Goal: Task Accomplishment & Management: Manage account settings

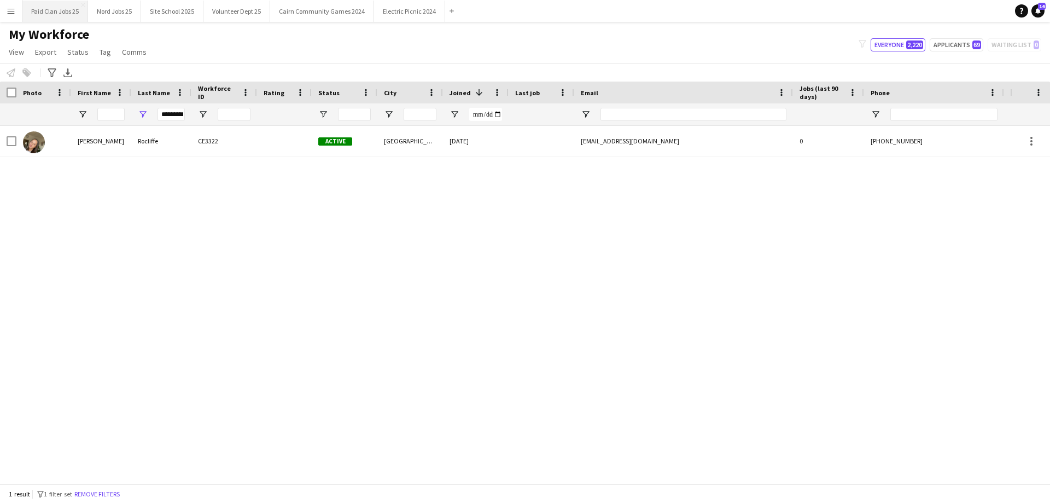
click at [74, 20] on button "Paid Clan Jobs 25 Close" at bounding box center [55, 11] width 66 height 21
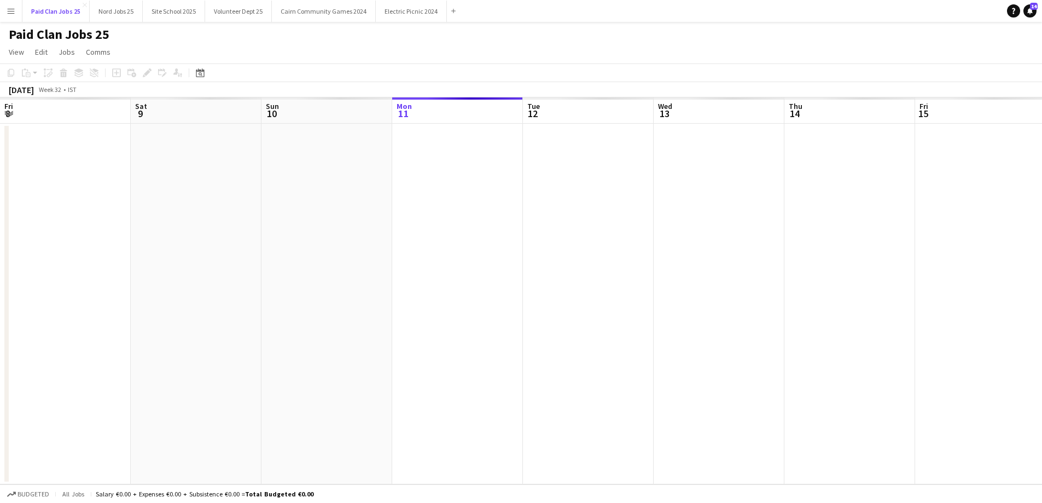
scroll to position [0, 262]
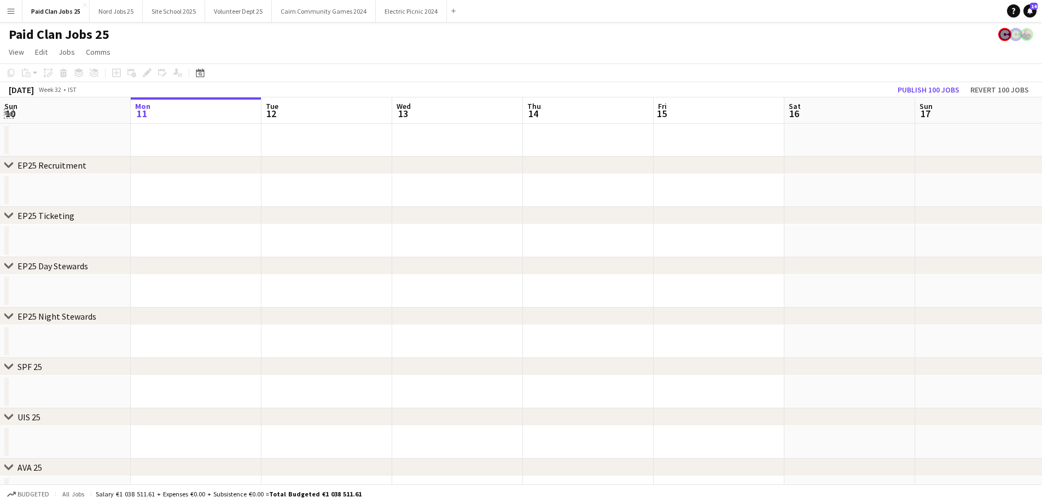
click at [12, 114] on app-icon "Expand/collapse" at bounding box center [8, 113] width 9 height 10
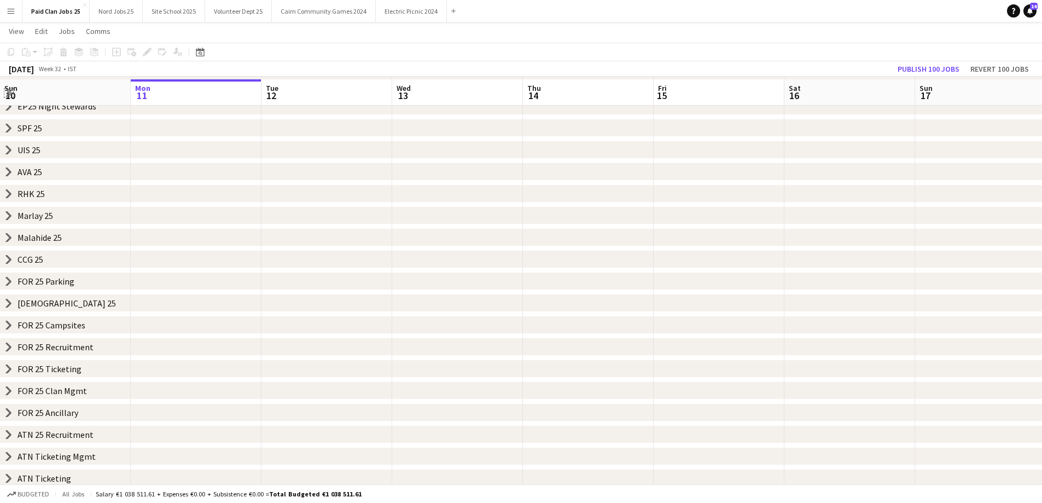
scroll to position [126, 0]
click at [10, 390] on icon "chevron-right" at bounding box center [8, 388] width 9 height 9
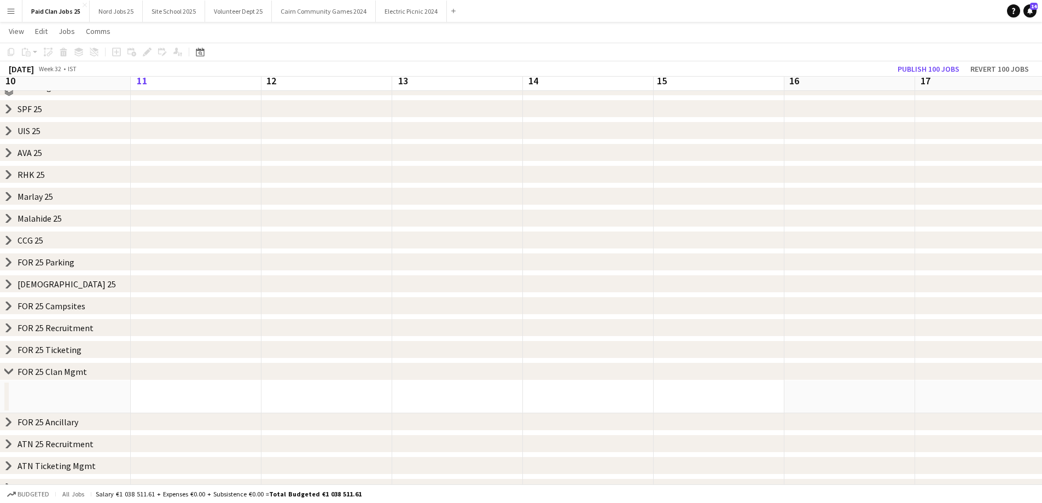
scroll to position [155, 0]
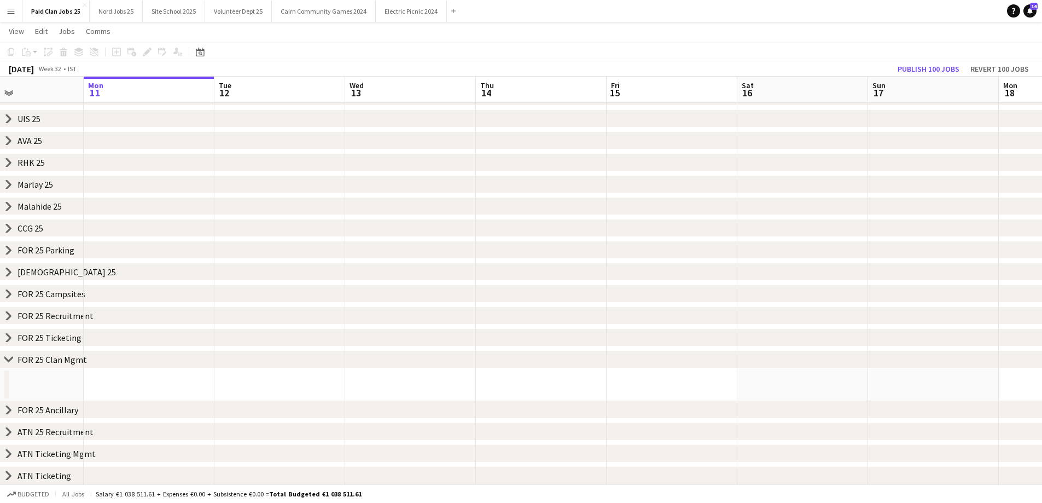
drag, startPoint x: 108, startPoint y: 396, endPoint x: 696, endPoint y: 413, distance: 589.0
click at [690, 413] on div "chevron-right EP25 Recruitment chevron-right EP25 Ticketing chevron-right EP25 …" at bounding box center [521, 186] width 1042 height 596
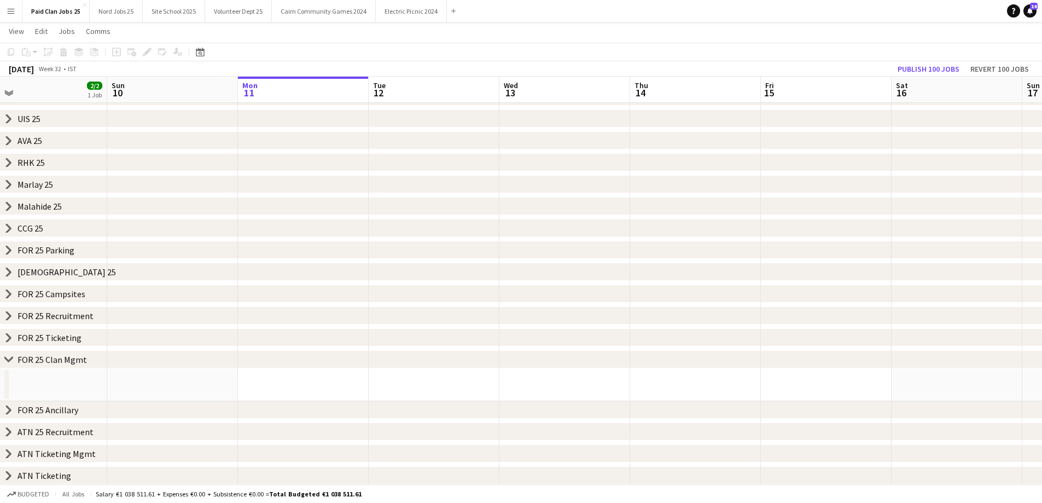
drag, startPoint x: 171, startPoint y: 384, endPoint x: 344, endPoint y: 386, distance: 172.9
click at [628, 377] on app-calendar-viewport "Thu 7 Fri 8 Sat 9 2/2 1 Job Sun 10 Mon 11 Tue 12 Wed 13 Thu 14 Fri 15 Sat 16 Su…" at bounding box center [521, 186] width 1042 height 596
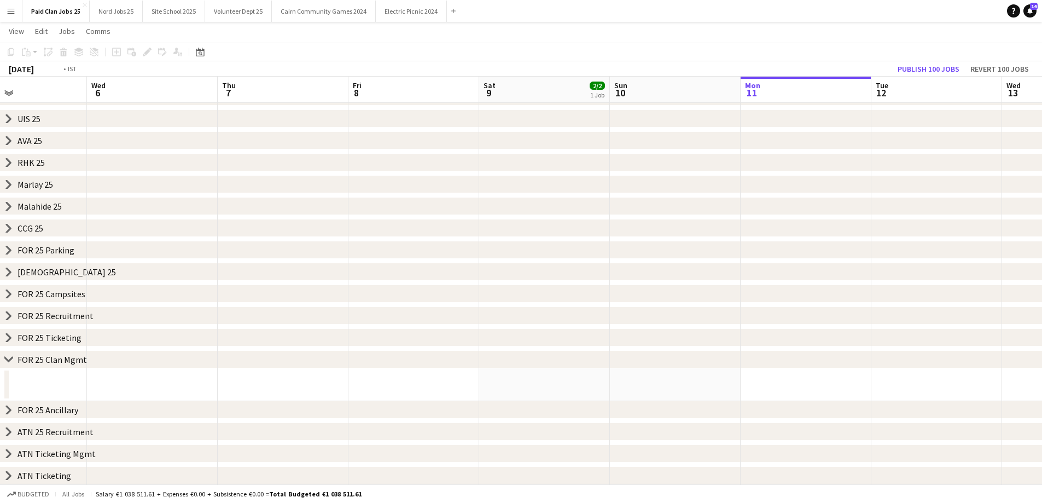
scroll to position [0, 300]
drag, startPoint x: 90, startPoint y: 390, endPoint x: 470, endPoint y: 363, distance: 381.2
click at [651, 339] on div "chevron-right EP25 Recruitment chevron-right EP25 Ticketing chevron-right EP25 …" at bounding box center [521, 186] width 1042 height 596
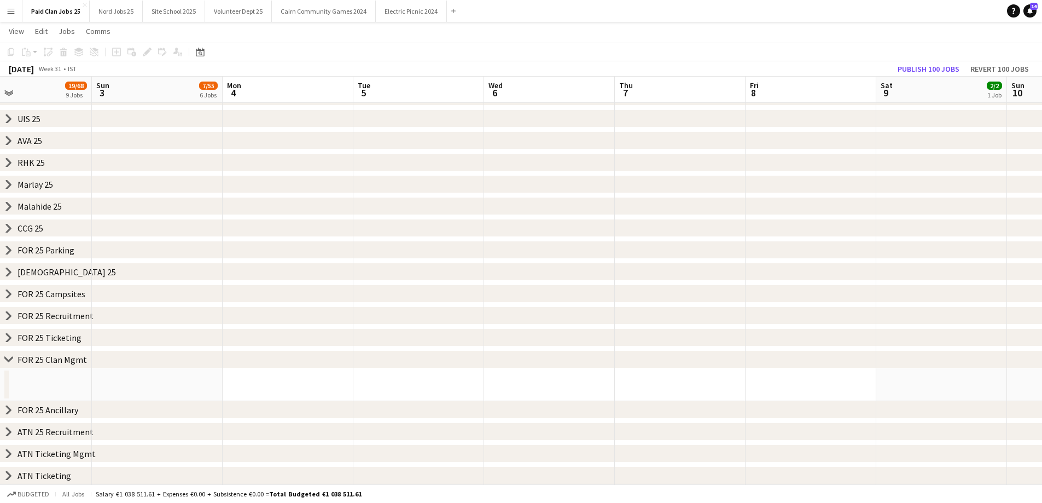
drag, startPoint x: 183, startPoint y: 366, endPoint x: 773, endPoint y: 372, distance: 589.8
click at [773, 372] on div "chevron-right EP25 Recruitment chevron-right EP25 Ticketing chevron-right EP25 …" at bounding box center [521, 186] width 1042 height 596
drag, startPoint x: 137, startPoint y: 357, endPoint x: 322, endPoint y: 371, distance: 185.5
click at [347, 361] on div "chevron-right FOR 25 Clan Mgmt" at bounding box center [521, 360] width 1042 height 18
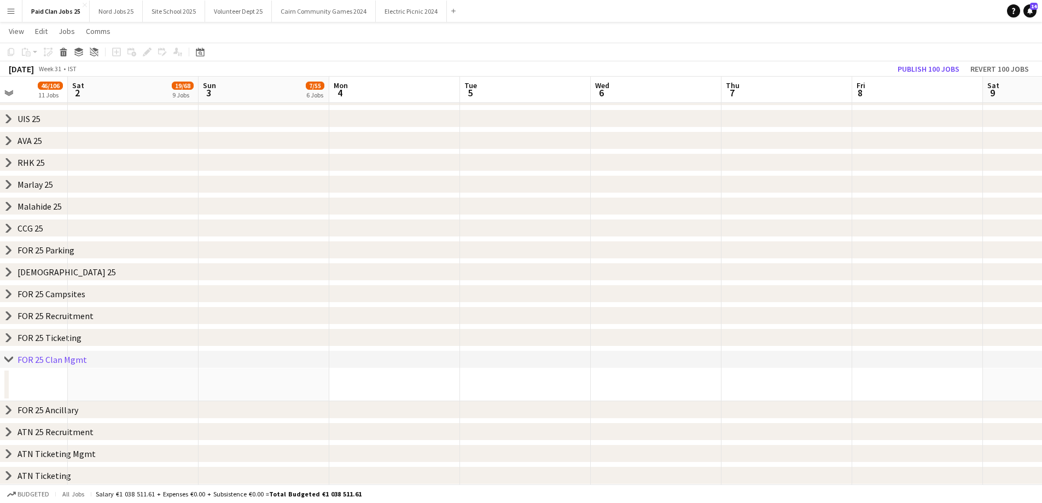
drag, startPoint x: 96, startPoint y: 383, endPoint x: 740, endPoint y: 391, distance: 644.0
click at [760, 385] on app-calendar-viewport "Thu 31 26/74 9 Jobs Fri 1 46/106 11 Jobs Sat 2 19/68 9 Jobs Sun 3 7/55 6 Jobs M…" at bounding box center [521, 186] width 1042 height 596
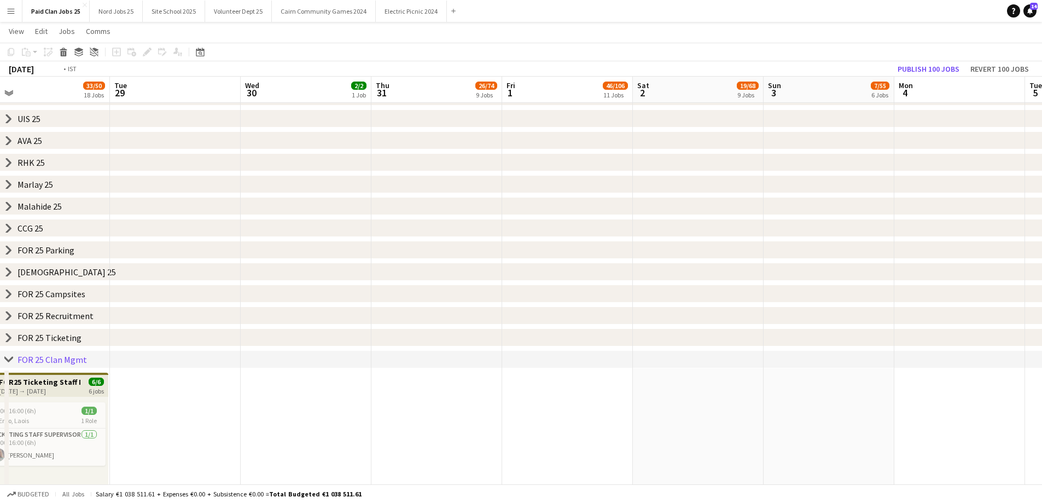
scroll to position [0, 0]
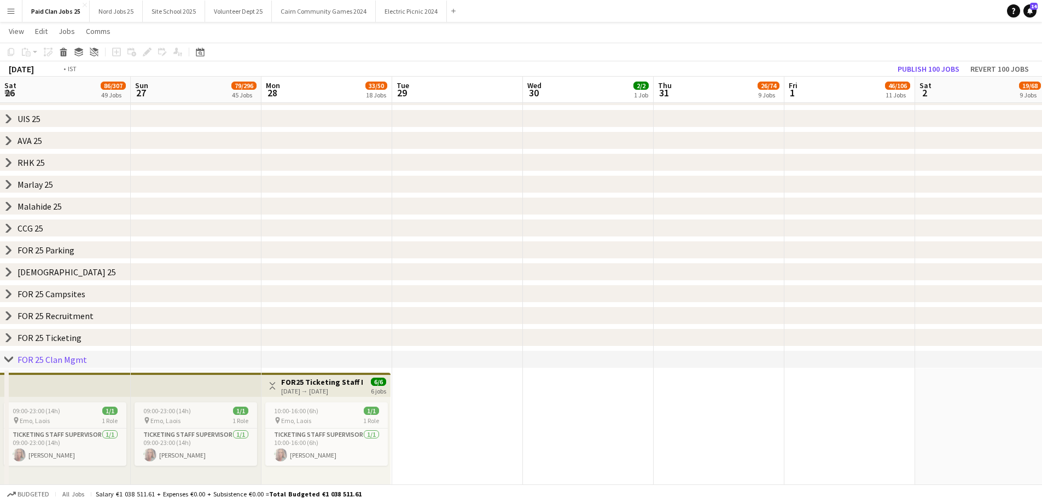
drag, startPoint x: 167, startPoint y: 390, endPoint x: 693, endPoint y: 410, distance: 526.7
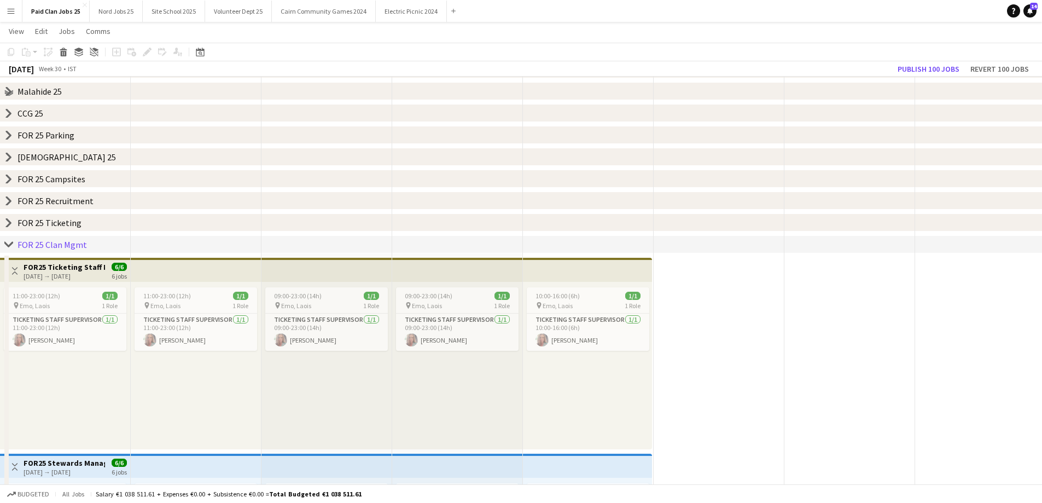
scroll to position [374, 0]
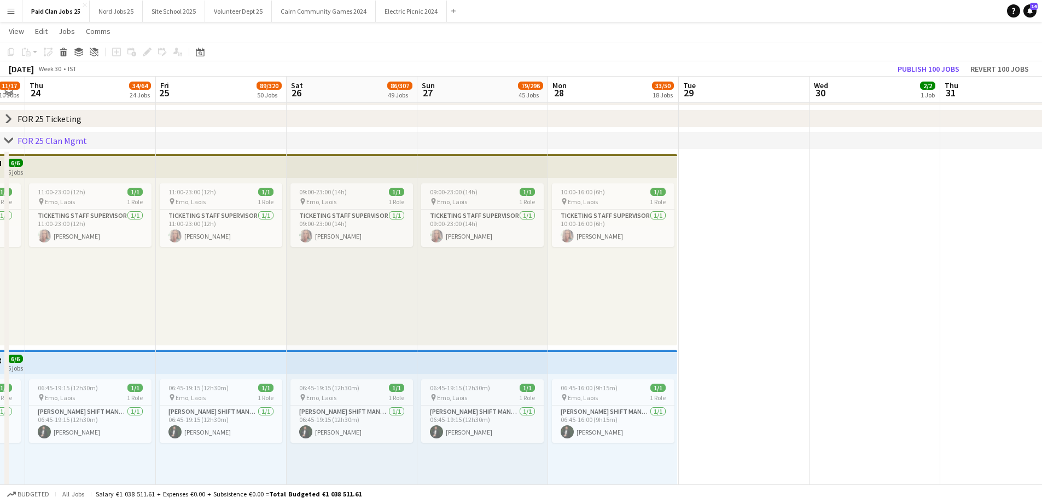
drag, startPoint x: 126, startPoint y: 314, endPoint x: 494, endPoint y: 298, distance: 368.0
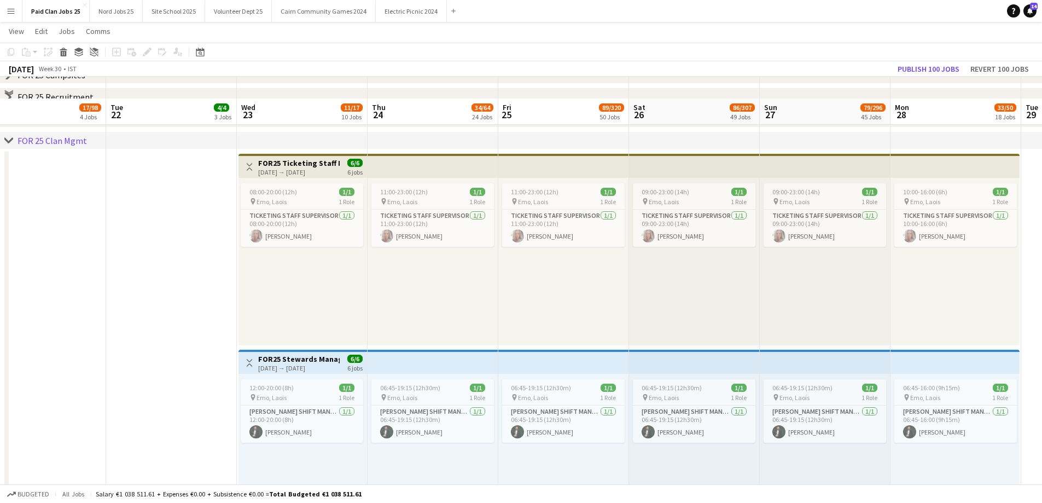
scroll to position [483, 0]
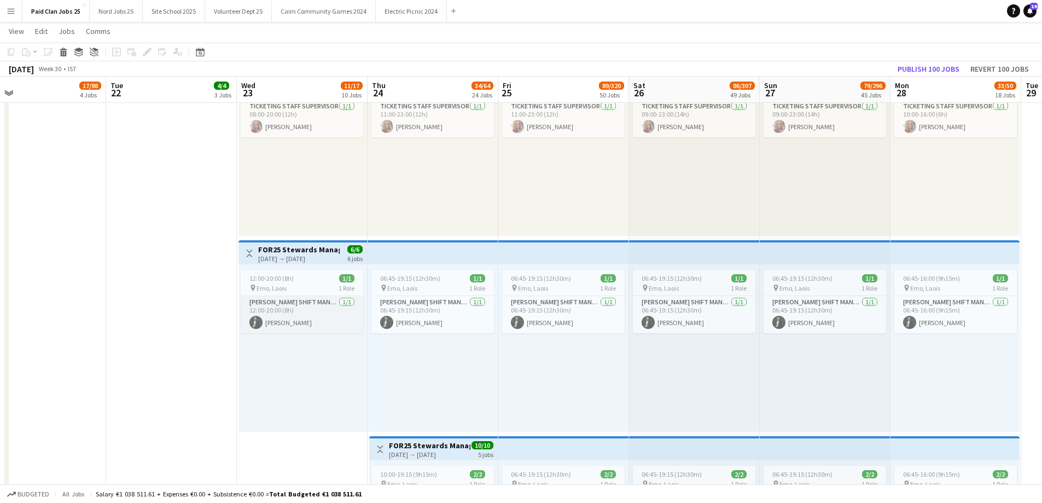
click at [336, 299] on app-card-role "Steward Shift Manager 1/1 12:00-20:00 (8h) Aws Vidal" at bounding box center [302, 314] width 123 height 37
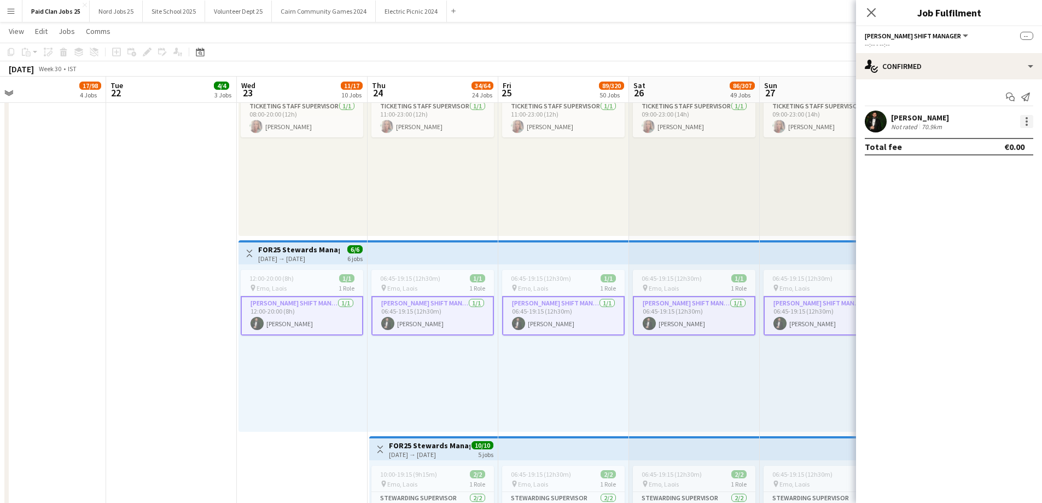
click at [1022, 118] on div at bounding box center [1026, 121] width 13 height 13
click at [1003, 146] on span "Edit fee" at bounding box center [991, 142] width 68 height 10
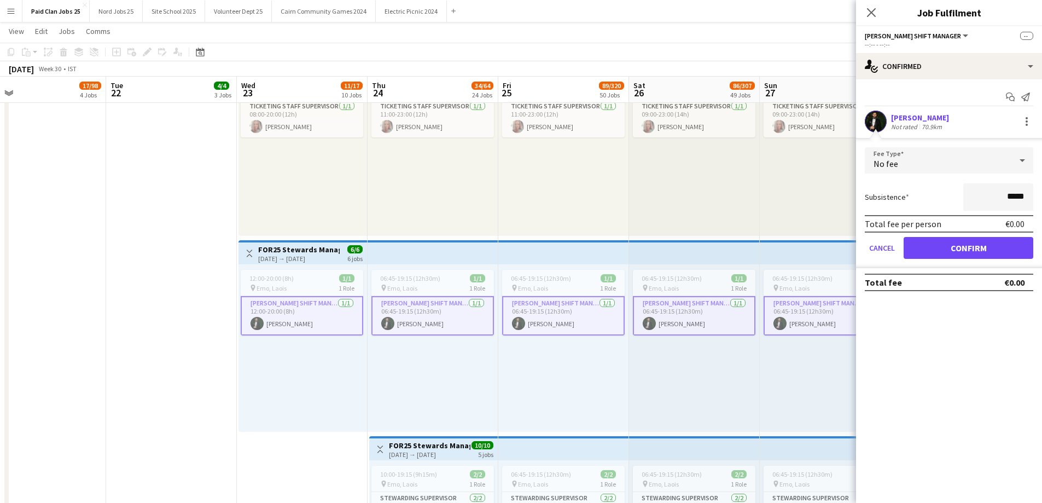
click at [973, 170] on div "No fee" at bounding box center [938, 160] width 147 height 26
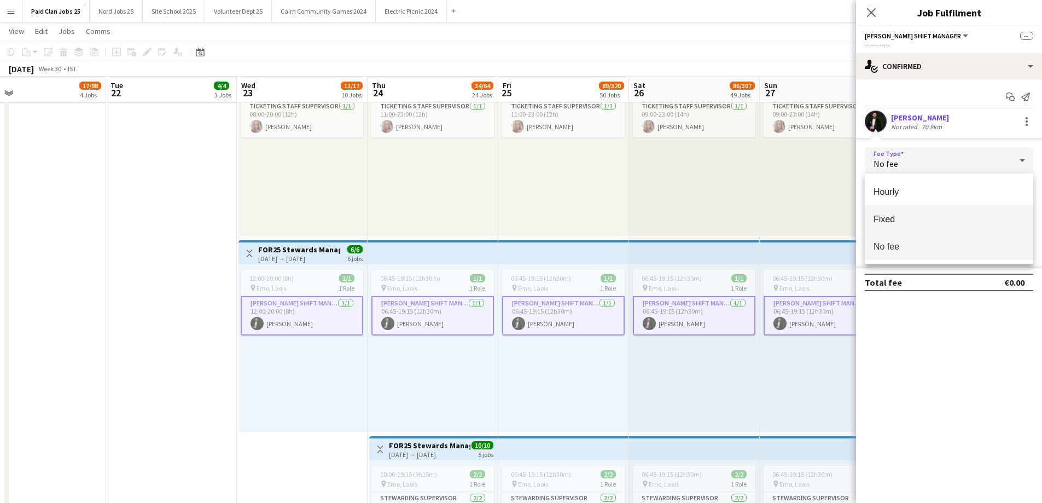
click at [948, 217] on span "Fixed" at bounding box center [949, 219] width 151 height 10
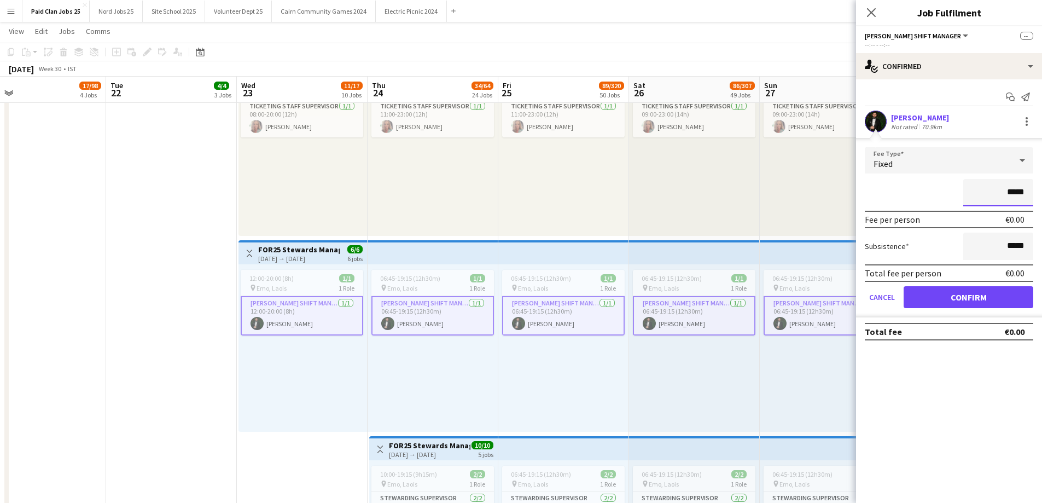
drag, startPoint x: 1012, startPoint y: 193, endPoint x: 1035, endPoint y: 192, distance: 23.0
click at [1035, 192] on form "Fee Type Fixed ***** Fee per person €0.00 Subsistence ***** Total fee per perso…" at bounding box center [949, 232] width 186 height 170
type input "****"
drag, startPoint x: 1009, startPoint y: 246, endPoint x: 1032, endPoint y: 246, distance: 23.0
click at [1032, 246] on input "*****" at bounding box center [998, 246] width 70 height 27
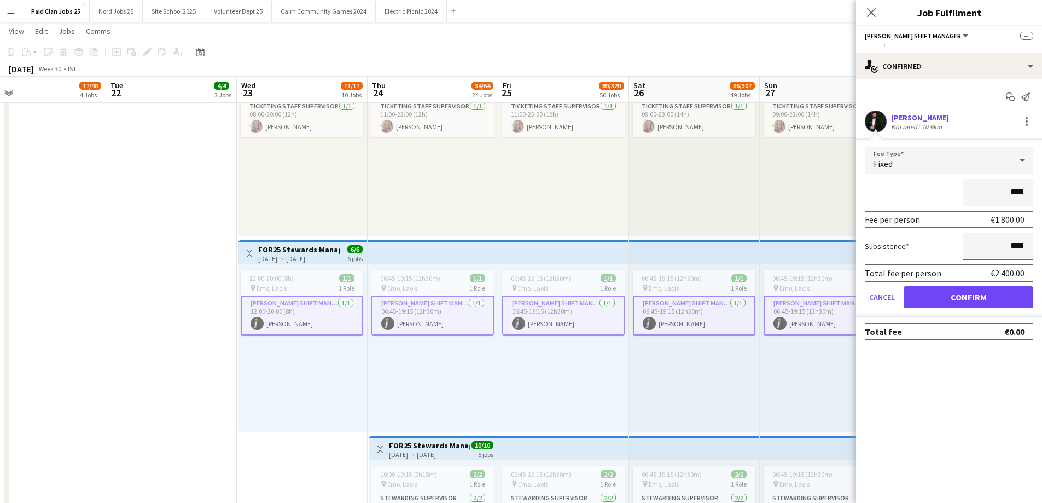
type input "****"
click at [934, 200] on div "****" at bounding box center [949, 192] width 169 height 27
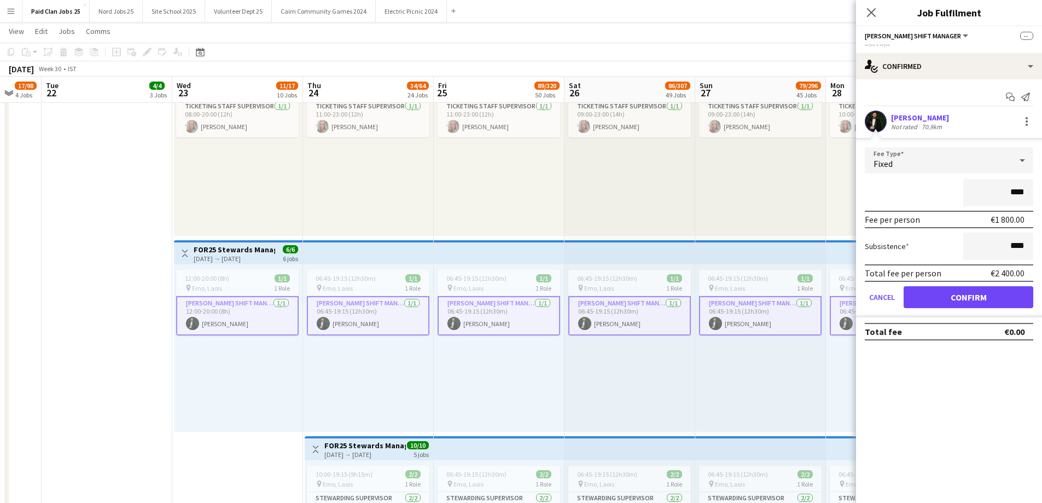
scroll to position [0, 360]
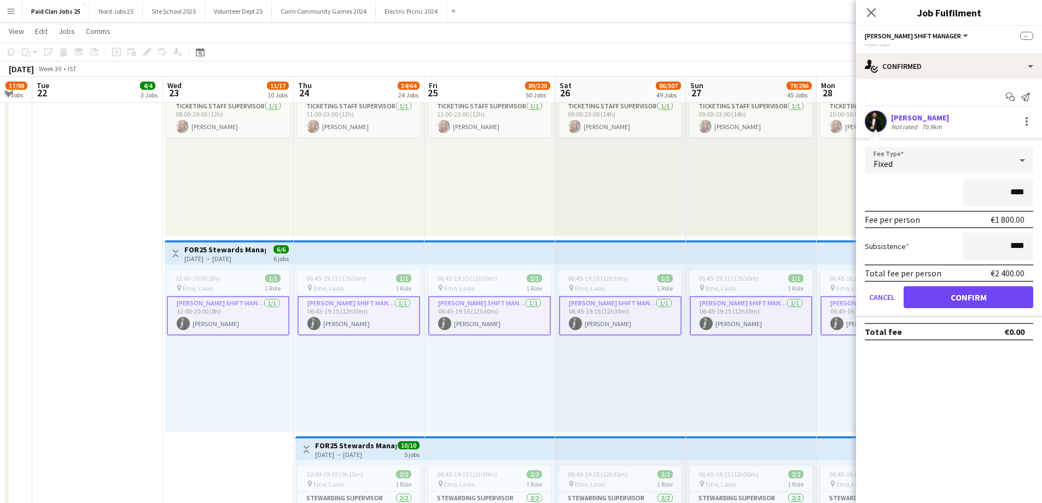
drag, startPoint x: 700, startPoint y: 211, endPoint x: 645, endPoint y: 216, distance: 55.5
click at [989, 293] on button "Confirm" at bounding box center [969, 297] width 130 height 22
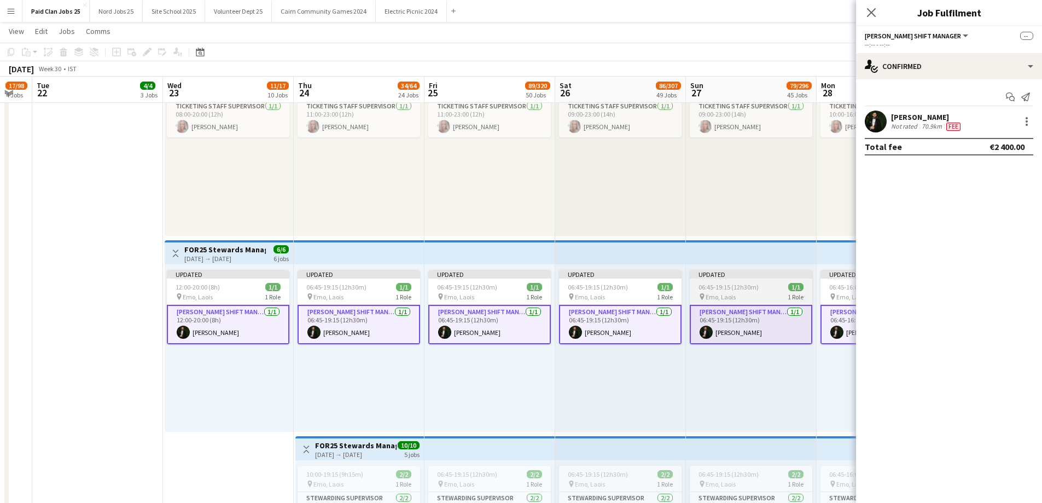
click at [722, 296] on span "Emo, Laois" at bounding box center [721, 297] width 30 height 8
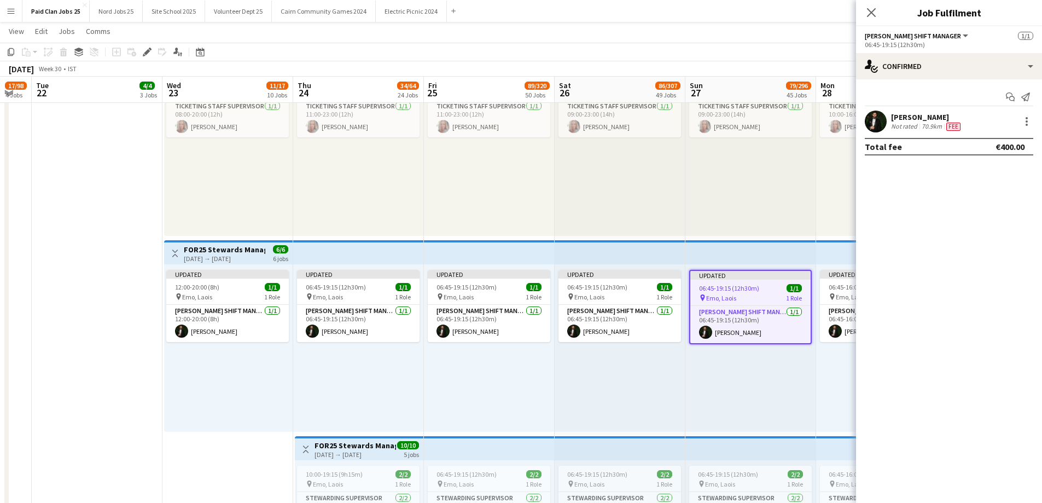
click at [705, 268] on div "Updated 06:45-19:15 (12h30m) 1/1 pin Emo, Laois 1 Role Steward Shift Manager 1/…" at bounding box center [751, 347] width 131 height 167
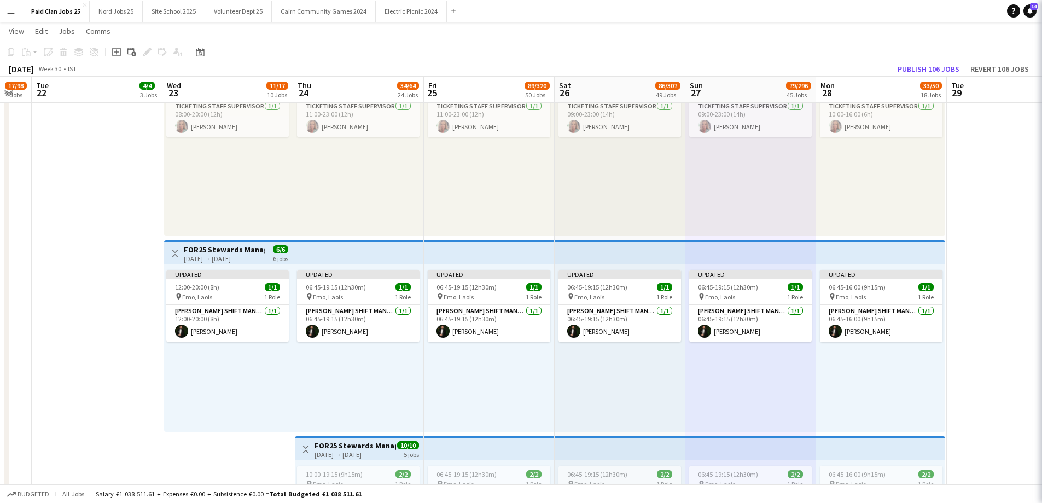
click at [704, 254] on app-top-bar at bounding box center [751, 252] width 131 height 24
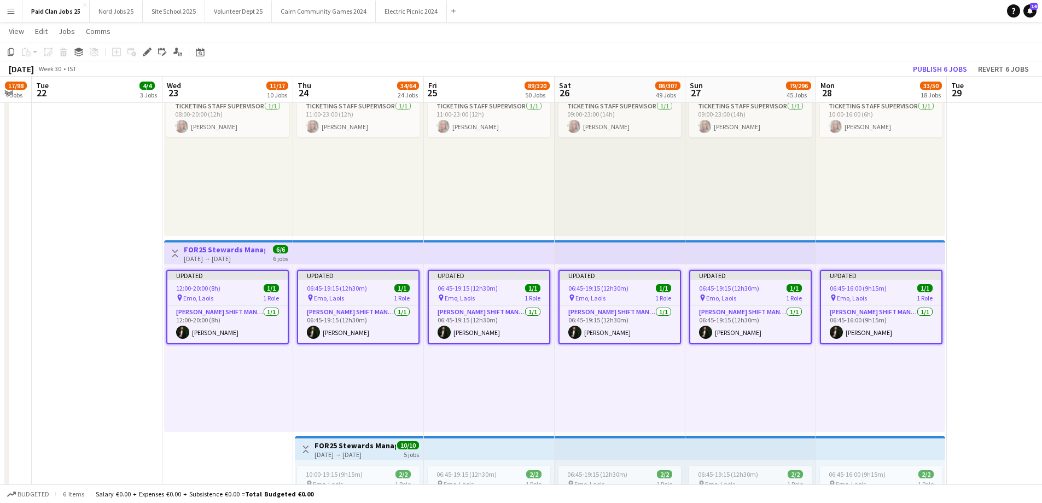
click at [247, 251] on h3 "FOR25 Stewards Management - Days (A)" at bounding box center [225, 250] width 82 height 10
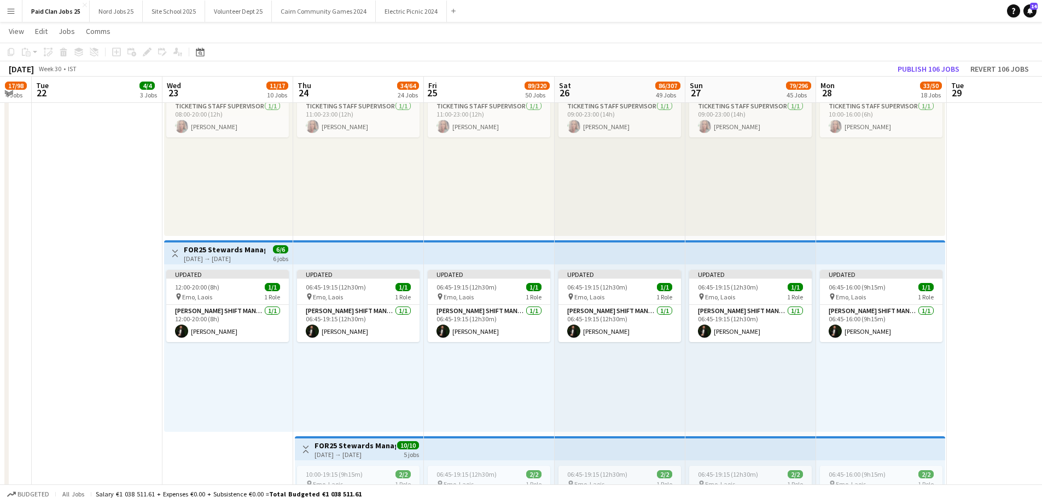
click at [259, 249] on h3 "FOR25 Stewards Management - Days (A)" at bounding box center [225, 250] width 82 height 10
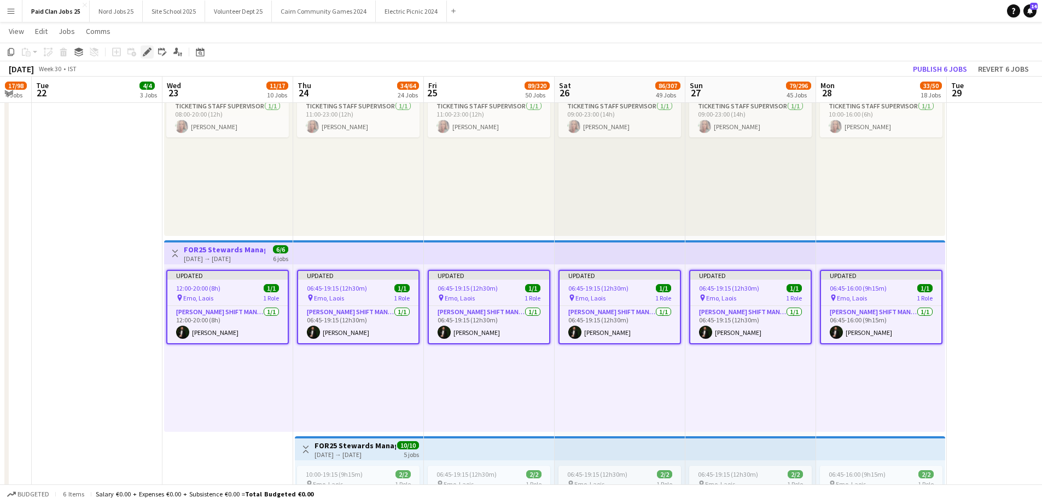
click at [148, 58] on app-toolbar "Copy Paste Paste Ctrl+V Paste with crew Ctrl+Shift+V Paste linked Job Delete Gr…" at bounding box center [521, 52] width 1042 height 19
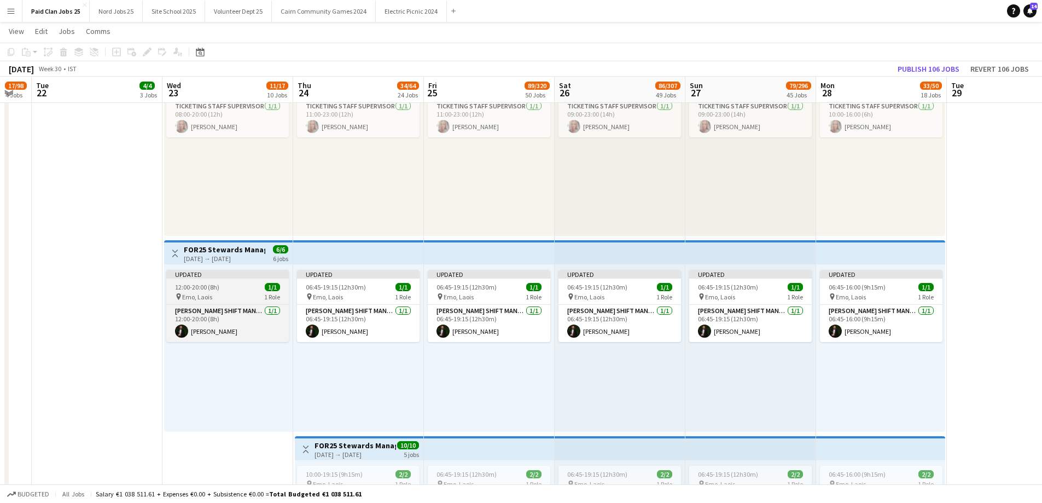
click at [256, 286] on div "12:00-20:00 (8h) 1/1" at bounding box center [227, 287] width 123 height 8
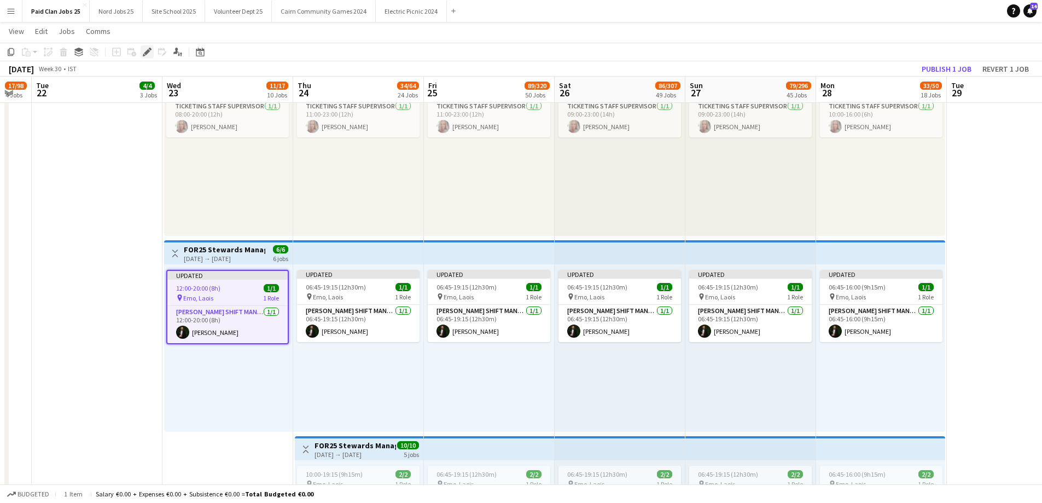
click at [146, 46] on div "Edit" at bounding box center [147, 51] width 13 height 13
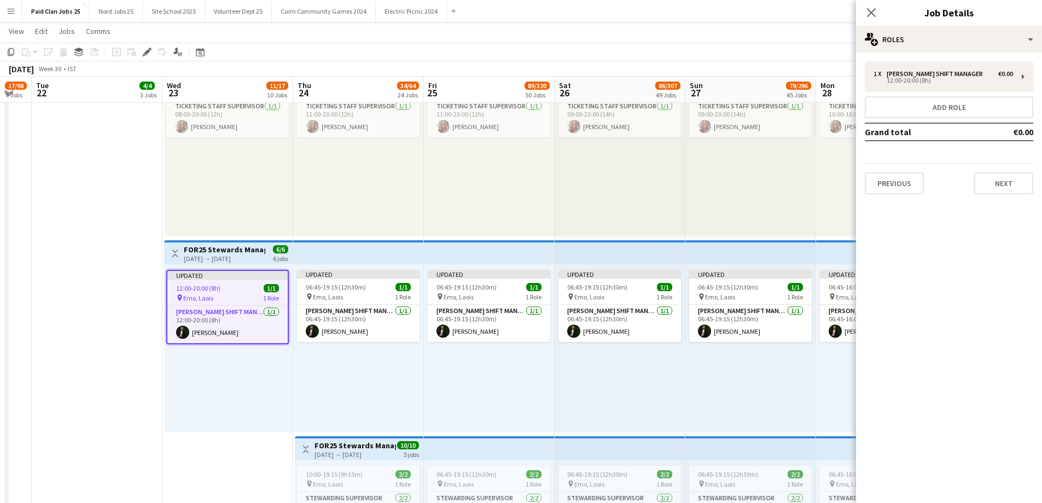
click at [378, 264] on div "Updated 06:45-19:15 (12h30m) 1/1 pin Emo, Laois 1 Role Steward Shift Manager 1/…" at bounding box center [358, 347] width 131 height 167
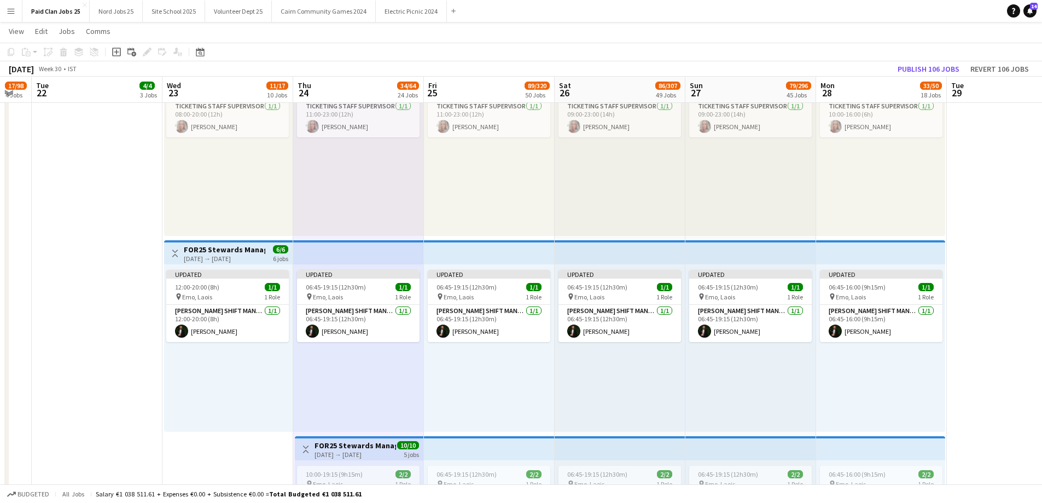
click at [380, 254] on app-top-bar at bounding box center [358, 252] width 131 height 24
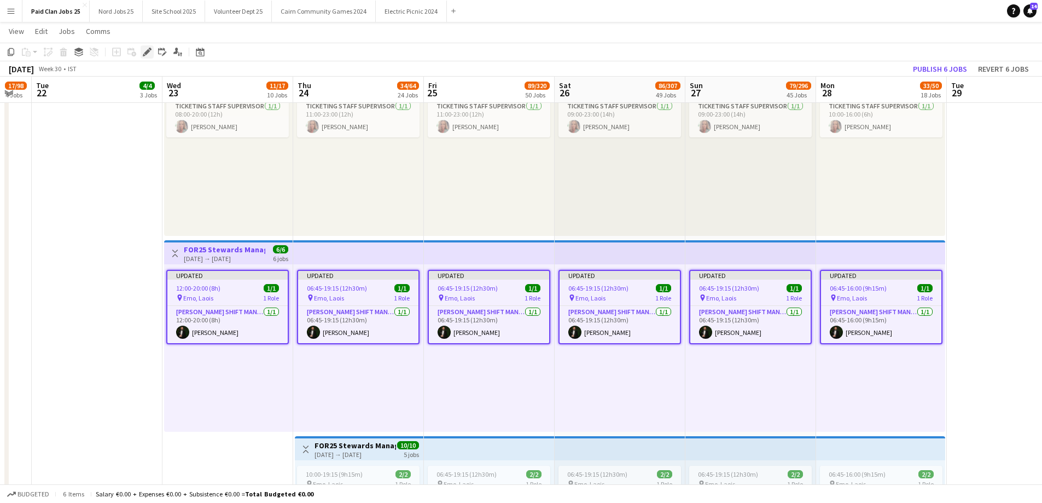
click at [148, 54] on icon "Edit" at bounding box center [147, 52] width 9 height 9
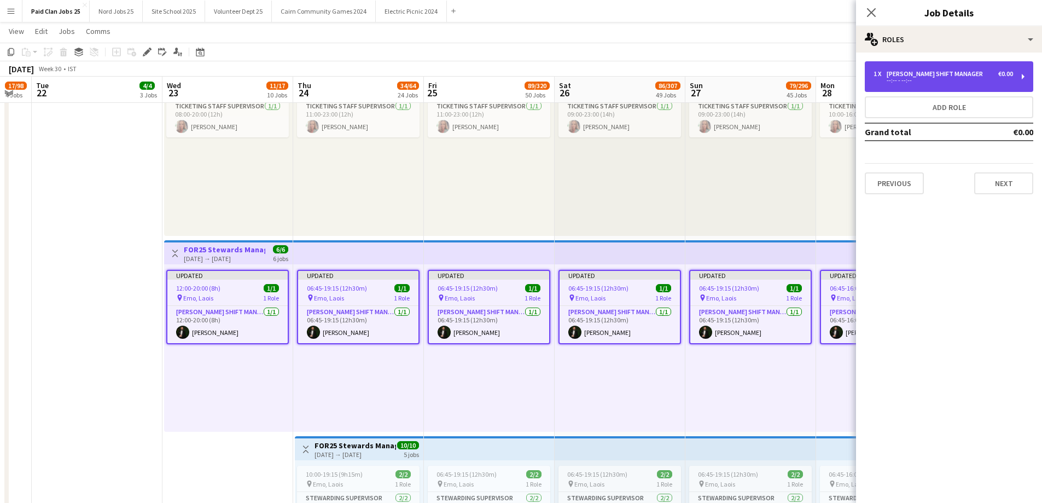
click at [966, 68] on div "1 x Steward Shift Manager €0.00 --:-- - --:--" at bounding box center [949, 76] width 169 height 31
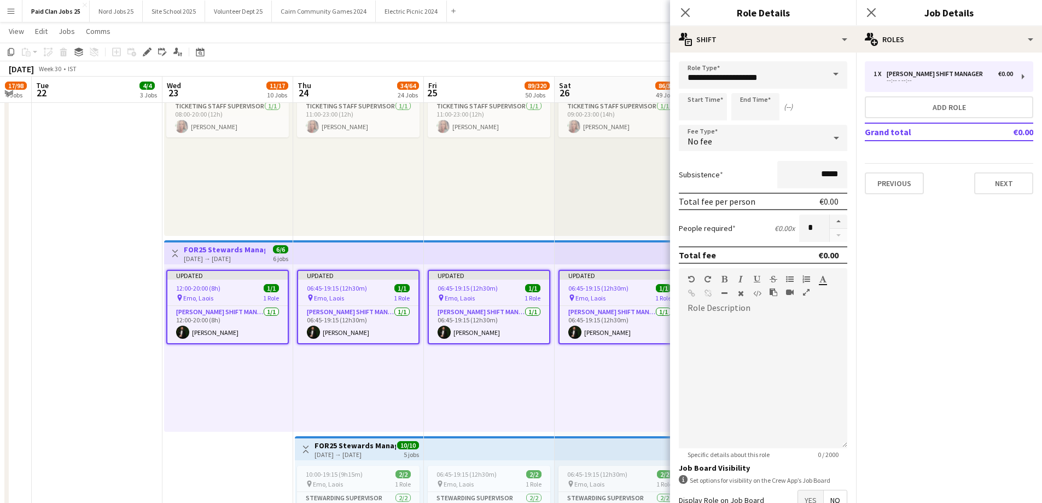
click at [785, 141] on div "No fee" at bounding box center [752, 138] width 147 height 26
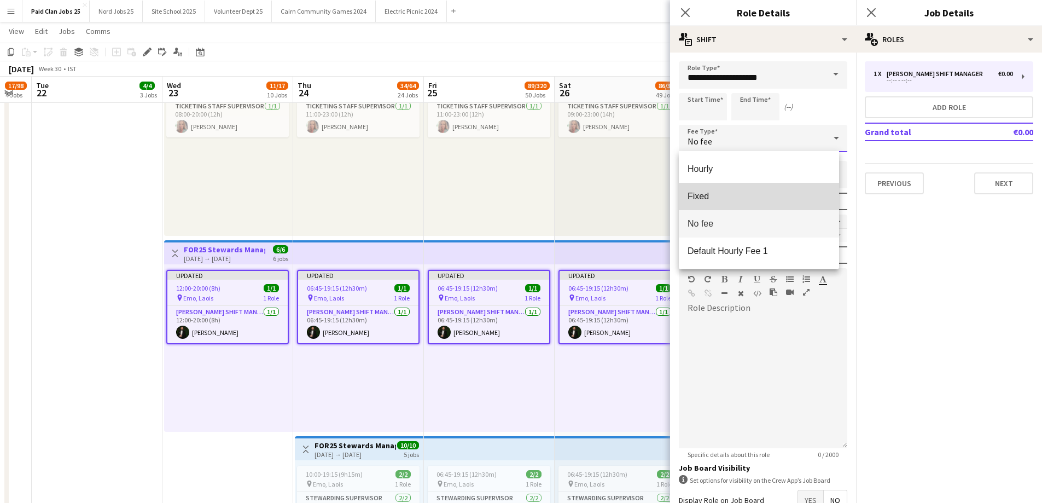
click at [740, 195] on span "Fixed" at bounding box center [759, 196] width 143 height 10
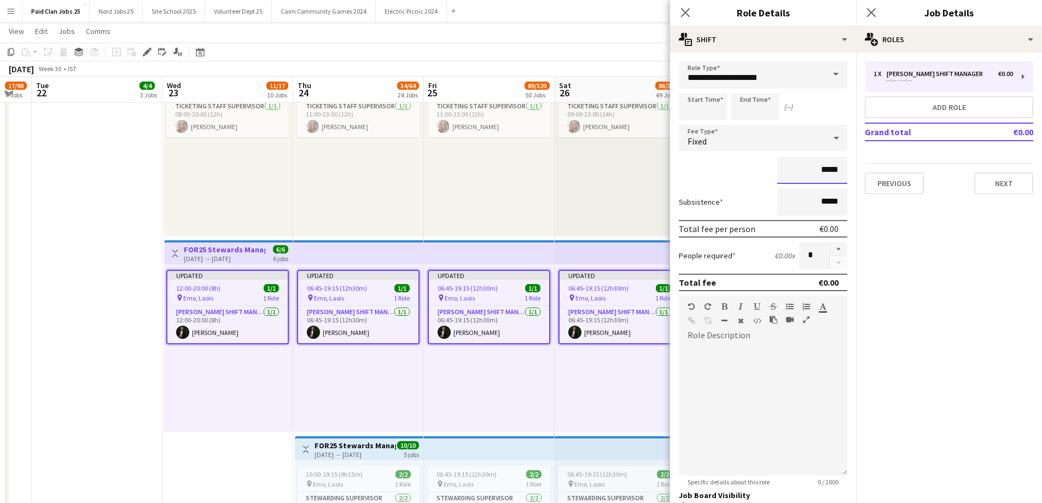
drag, startPoint x: 815, startPoint y: 169, endPoint x: 856, endPoint y: 170, distance: 40.5
click at [856, 170] on mat-expansion-panel "**********" at bounding box center [763, 278] width 186 height 450
type input "****"
click at [575, 202] on div "09:00-23:00 (14h) 1/1 pin Emo, Laois 1 Role Ticketing Staff Supervisor 1/1 09:0…" at bounding box center [620, 151] width 131 height 167
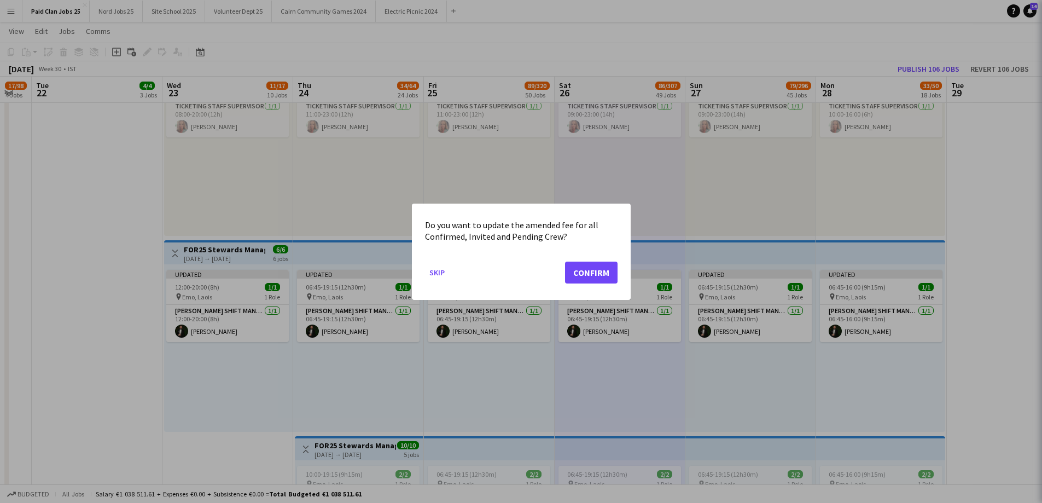
scroll to position [0, 0]
click at [589, 274] on button "Confirm" at bounding box center [591, 272] width 53 height 22
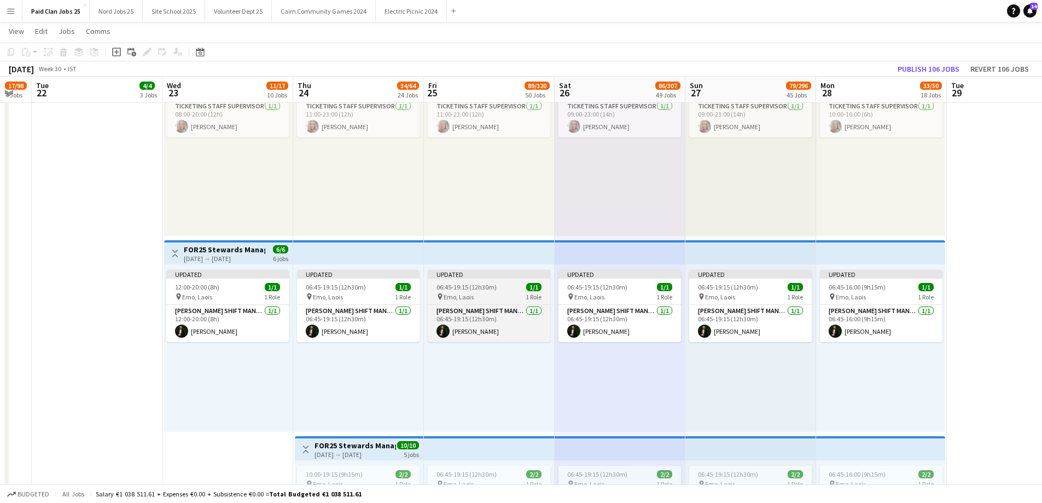
scroll to position [483, 0]
click at [500, 314] on app-card-role "Steward Shift Manager 1/1 06:45-19:15 (12h30m) Aws Vidal" at bounding box center [489, 323] width 123 height 37
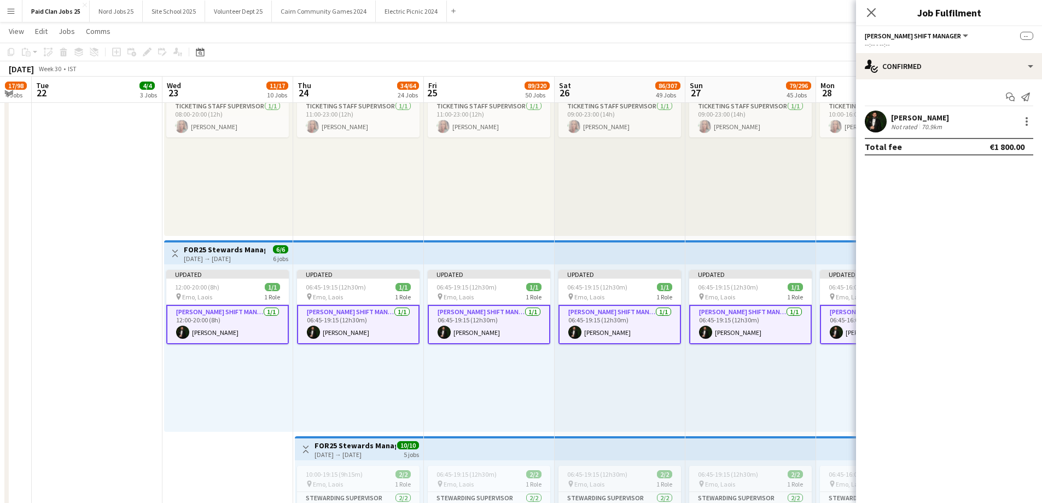
click at [258, 327] on app-card-role "Steward Shift Manager 1/1 12:00-20:00 (8h) Aws Vidal" at bounding box center [227, 324] width 123 height 39
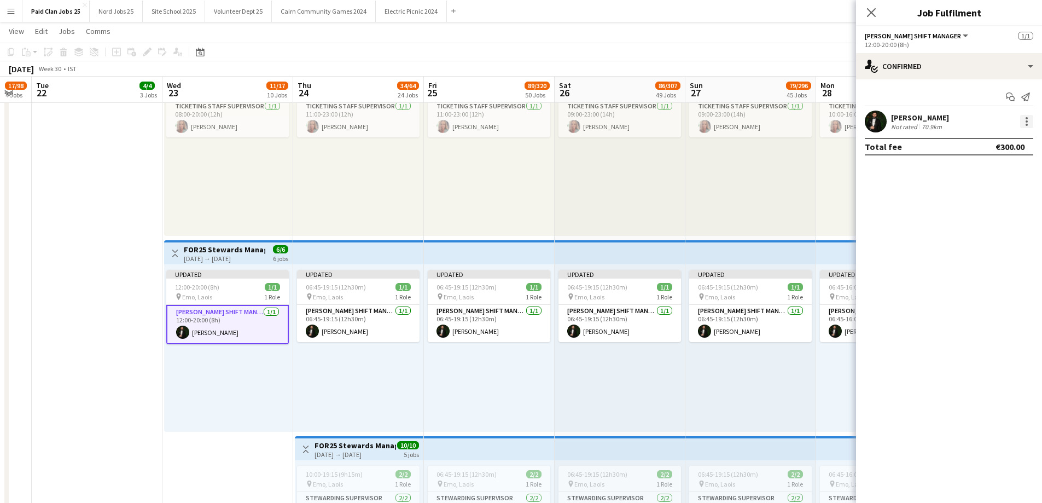
click at [1024, 120] on div at bounding box center [1026, 121] width 13 height 13
click at [1005, 147] on button "Edit fee" at bounding box center [990, 142] width 85 height 26
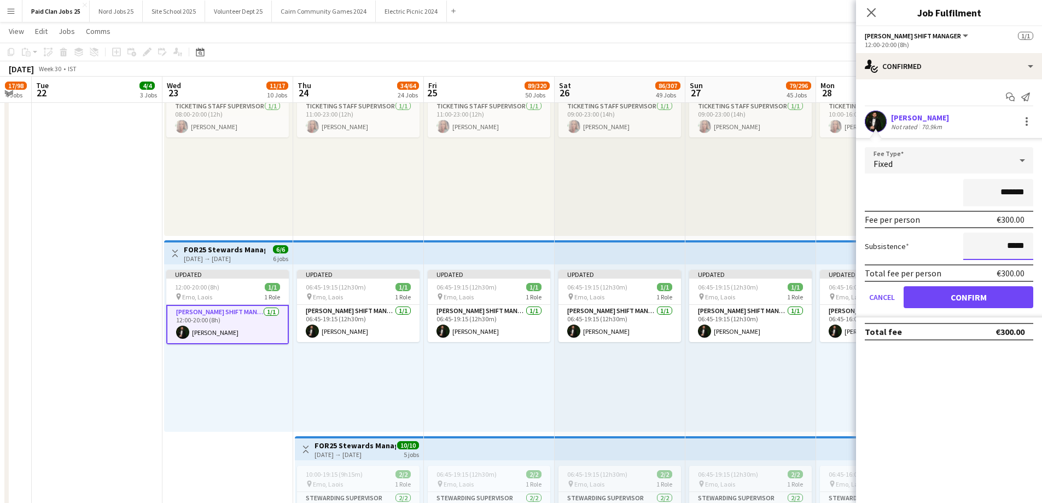
drag, startPoint x: 1012, startPoint y: 242, endPoint x: 1034, endPoint y: 245, distance: 22.7
click at [1034, 245] on form "Fee Type Fixed ******* Fee per person €300.00 Subsistence ***** Total fee per p…" at bounding box center [949, 232] width 186 height 170
type input "****"
click at [988, 303] on button "Confirm" at bounding box center [969, 297] width 130 height 22
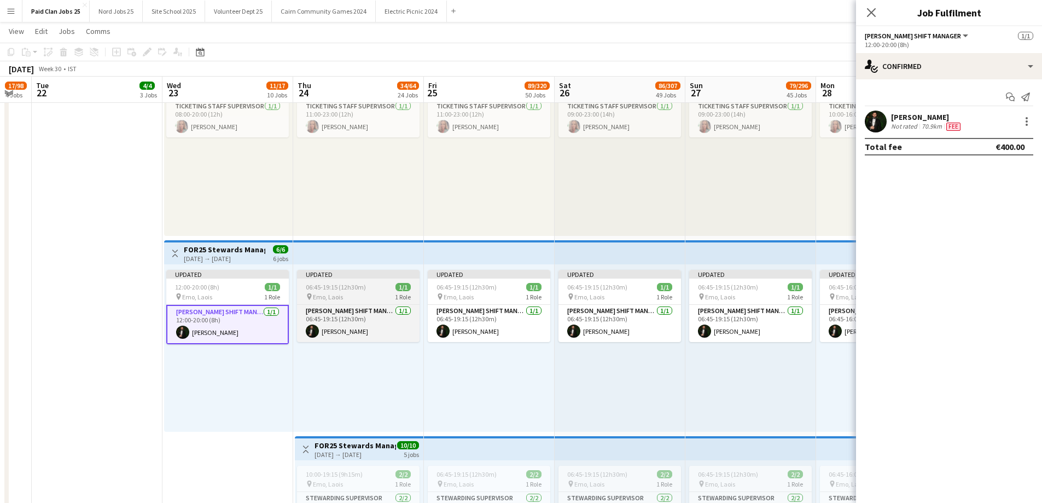
click at [353, 290] on span "06:45-19:15 (12h30m)" at bounding box center [336, 287] width 60 height 8
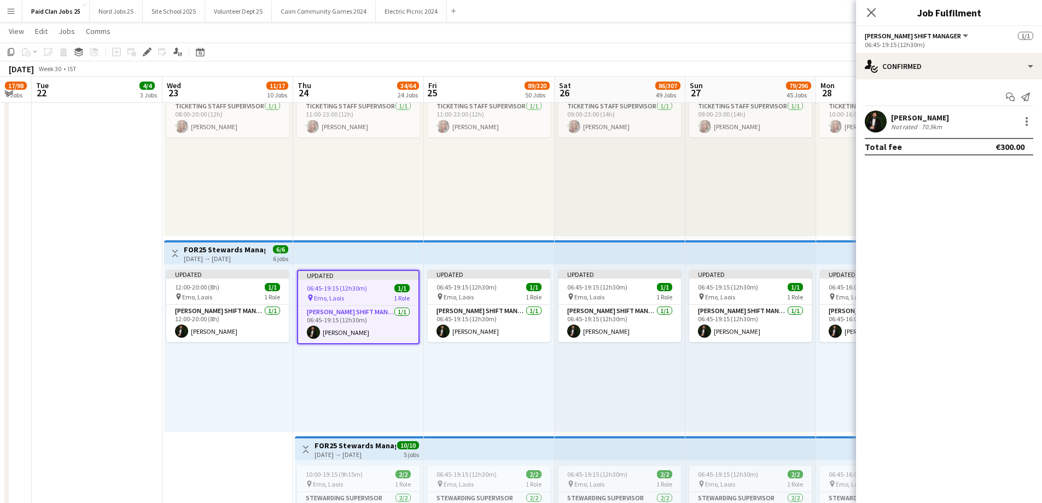
click at [348, 282] on app-job-card "Updated 06:45-19:15 (12h30m) 1/1 pin Emo, Laois 1 Role Steward Shift Manager 1/…" at bounding box center [358, 307] width 123 height 74
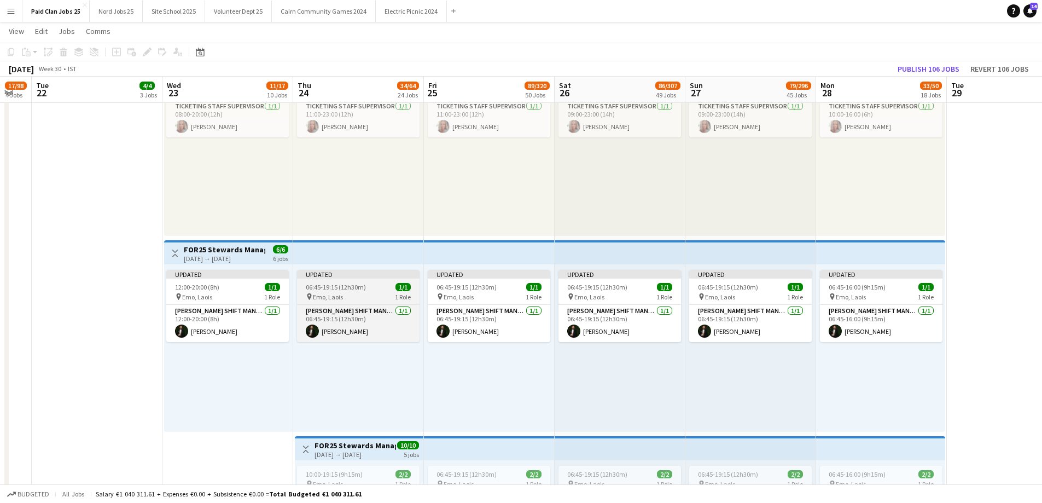
click at [351, 271] on div "Updated" at bounding box center [358, 274] width 123 height 9
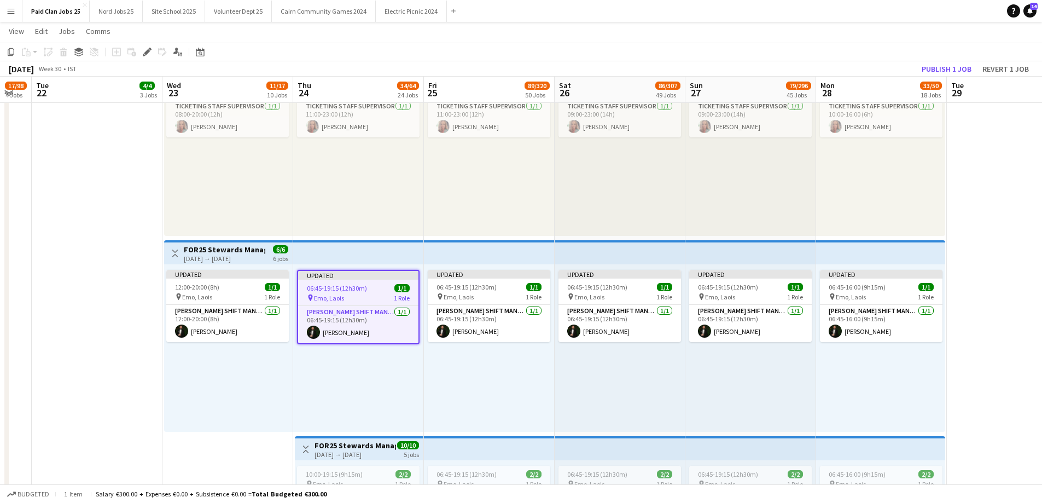
click at [351, 271] on div "Updated" at bounding box center [358, 275] width 120 height 9
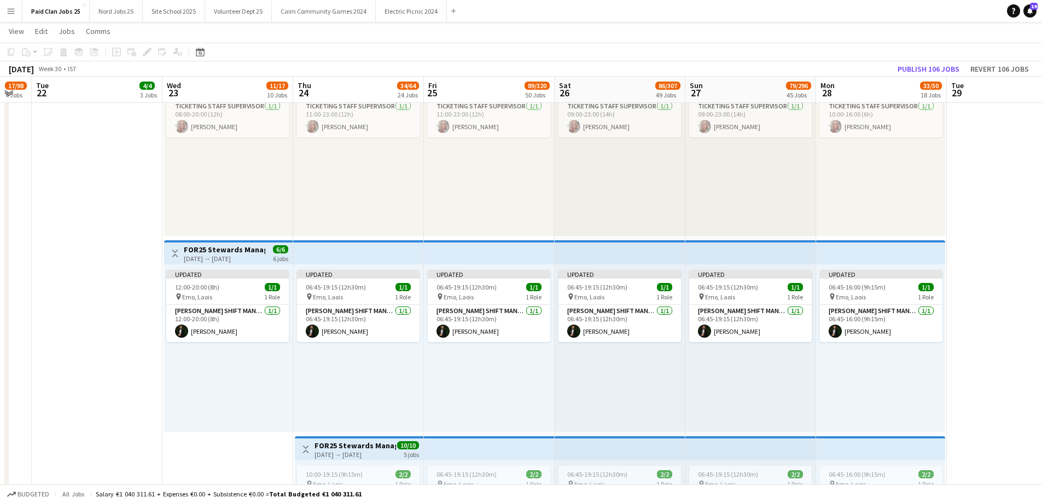
click at [339, 246] on app-top-bar at bounding box center [358, 252] width 131 height 24
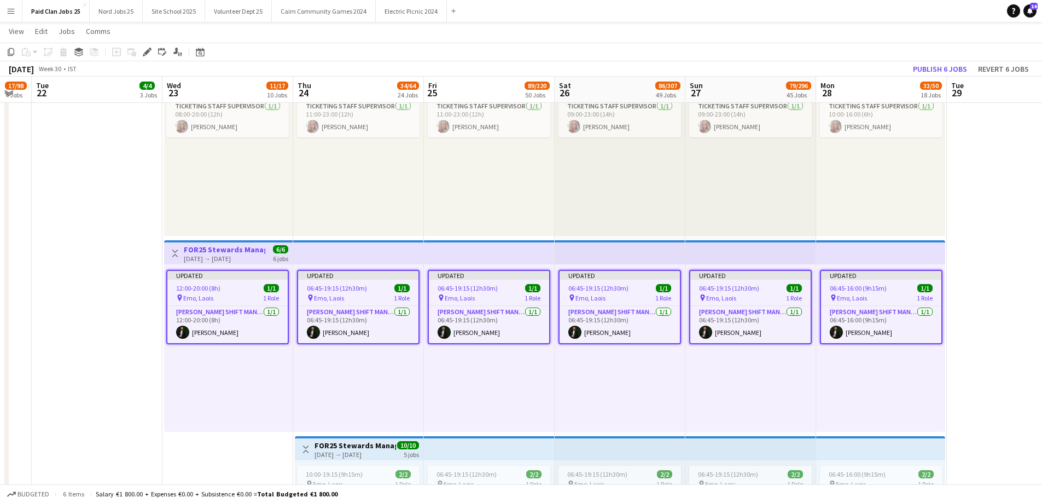
click at [249, 275] on div "Updated" at bounding box center [227, 275] width 120 height 9
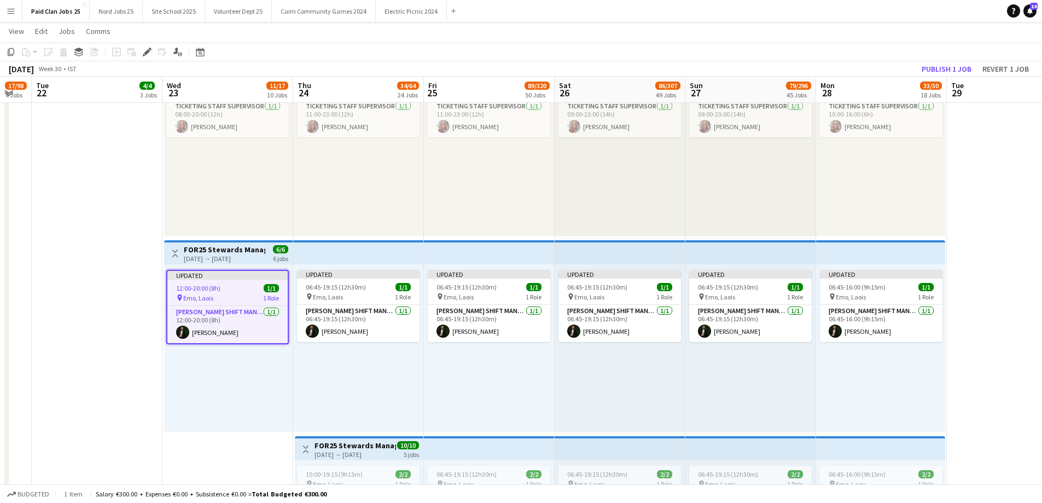
click at [249, 280] on app-job-card "Updated 12:00-20:00 (8h) 1/1 pin Emo, Laois 1 Role Steward Shift Manager 1/1 12…" at bounding box center [227, 307] width 123 height 74
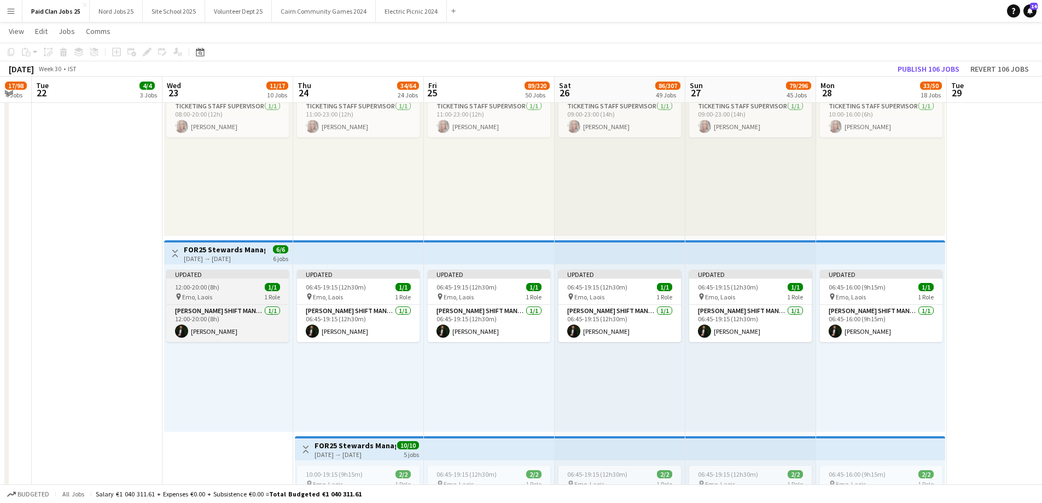
click at [249, 280] on app-job-card "Updated 12:00-20:00 (8h) 1/1 pin Emo, Laois 1 Role Steward Shift Manager 1/1 12…" at bounding box center [227, 306] width 123 height 72
click at [251, 280] on app-job-card "Updated 12:00-20:00 (8h) 1/1 pin Emo, Laois 1 Role Steward Shift Manager 1/1 12…" at bounding box center [227, 306] width 123 height 72
click at [249, 281] on app-job-card "Updated 12:00-20:00 (8h) 1/1 pin Emo, Laois 1 Role Steward Shift Manager 1/1 12…" at bounding box center [228, 306] width 123 height 72
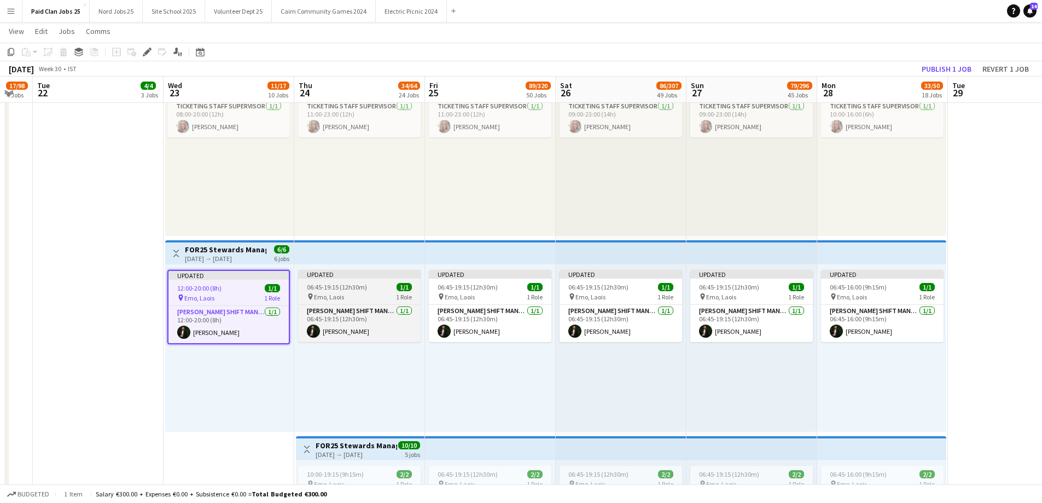
click at [351, 293] on div "pin Emo, Laois 1 Role" at bounding box center [359, 296] width 123 height 9
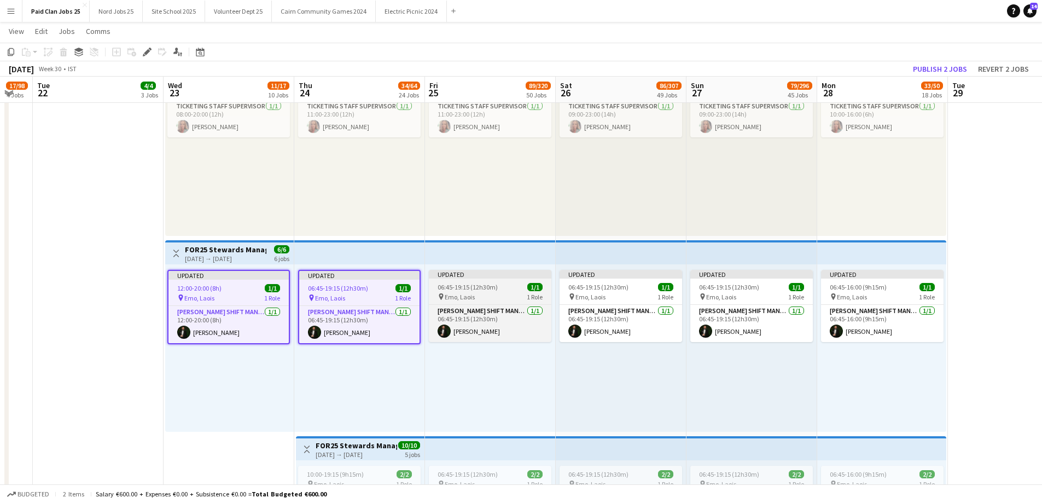
click at [483, 289] on span "06:45-19:15 (12h30m)" at bounding box center [468, 287] width 60 height 8
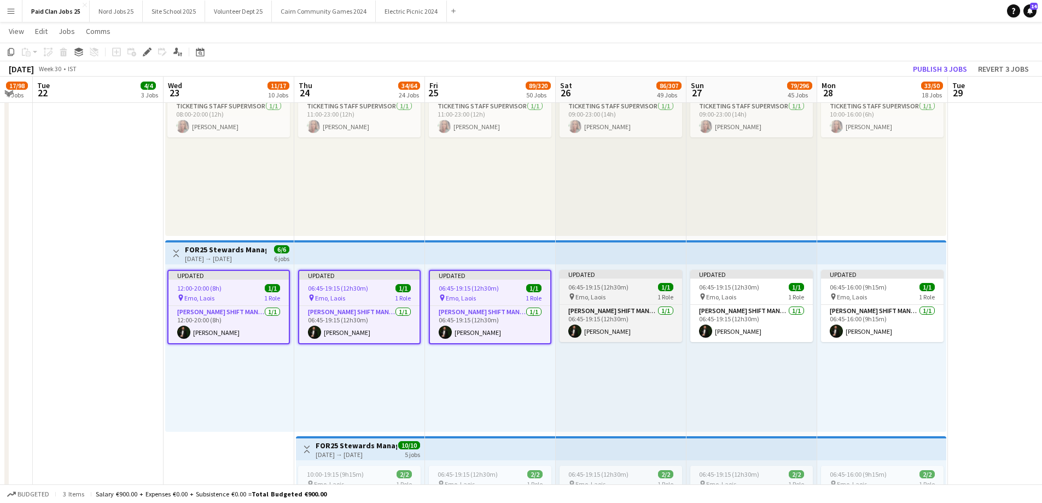
click at [573, 289] on span "06:45-19:15 (12h30m)" at bounding box center [598, 287] width 60 height 8
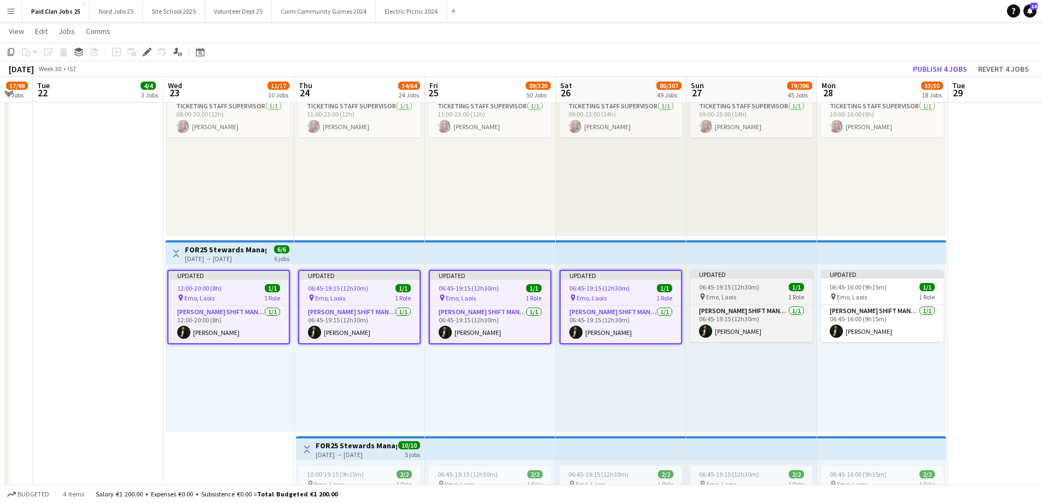
click at [713, 304] on app-job-card "Updated 06:45-19:15 (12h30m) 1/1 pin Emo, Laois 1 Role Steward Shift Manager 1/…" at bounding box center [751, 306] width 123 height 72
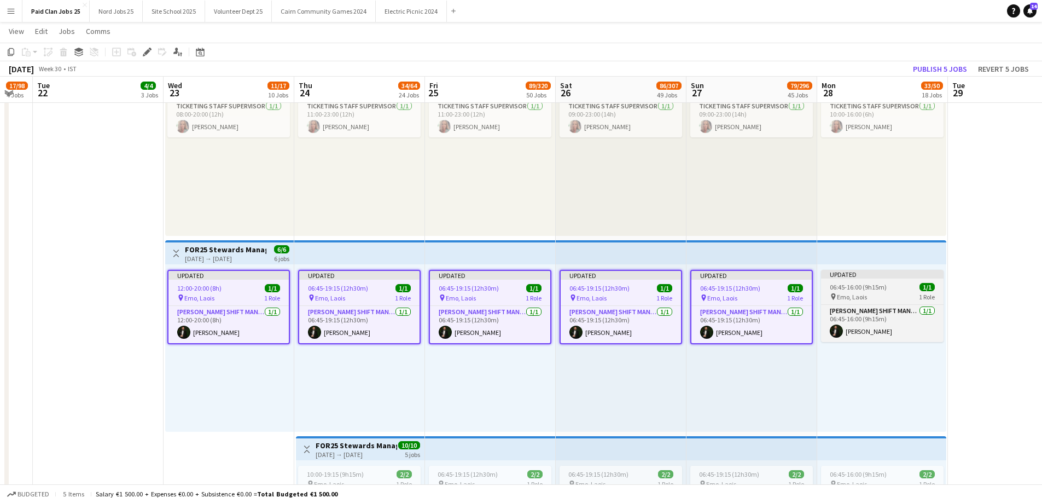
drag, startPoint x: 870, startPoint y: 294, endPoint x: 846, endPoint y: 291, distance: 24.4
click at [870, 294] on div "pin Emo, Laois 1 Role" at bounding box center [882, 296] width 123 height 9
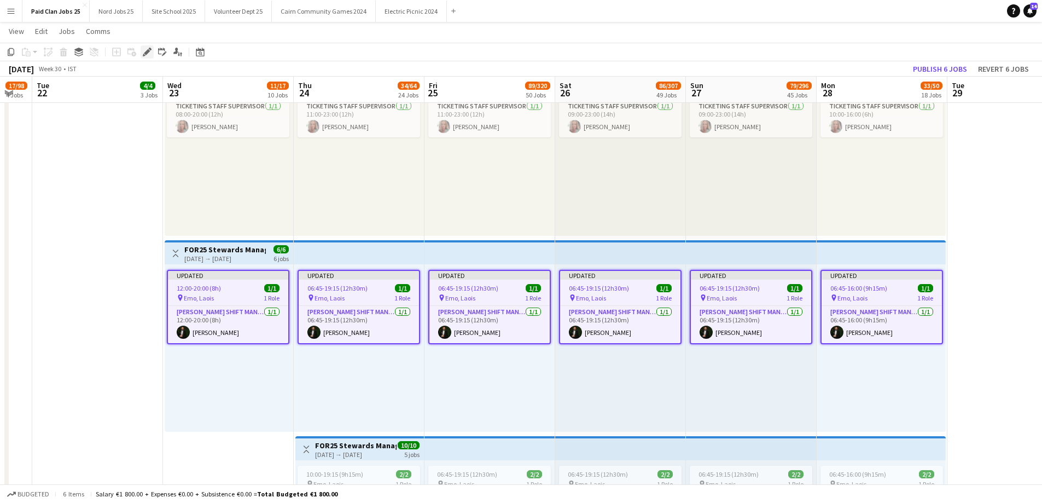
click at [146, 55] on icon at bounding box center [147, 52] width 6 height 6
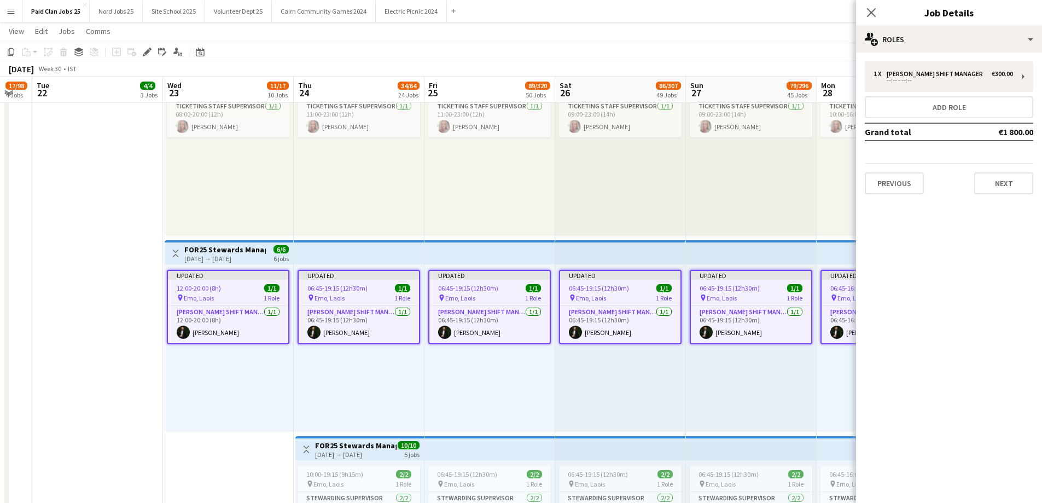
click at [437, 250] on app-top-bar at bounding box center [490, 252] width 131 height 24
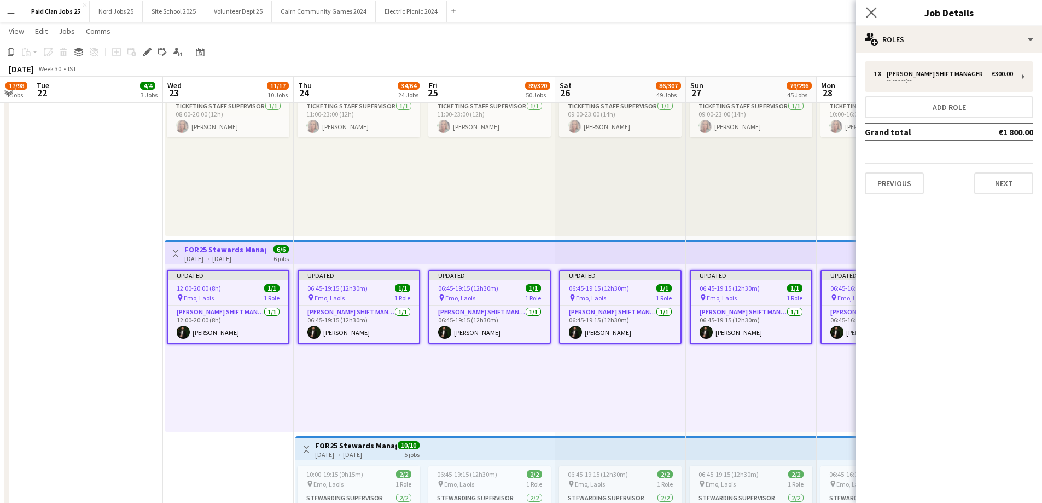
click at [874, 19] on app-icon "Close pop-in" at bounding box center [872, 13] width 16 height 16
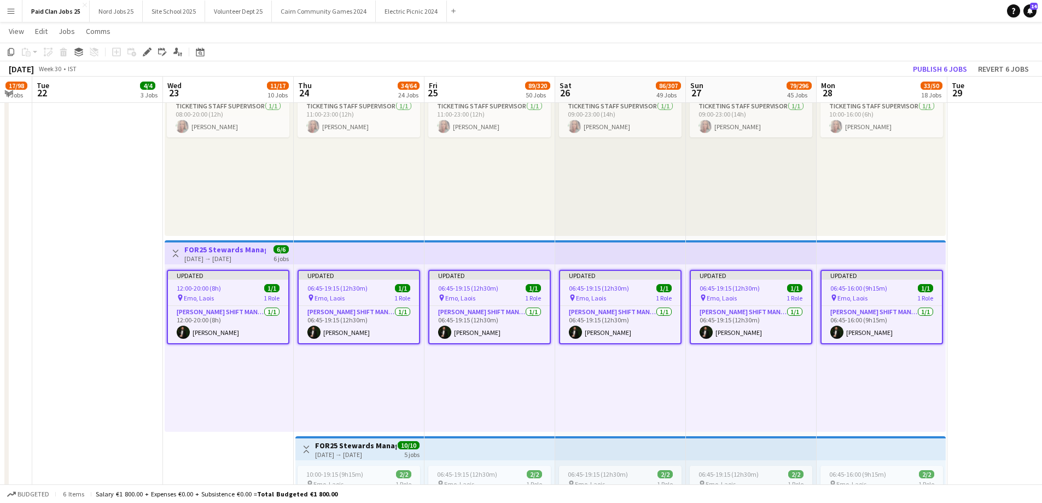
click at [774, 209] on div "09:00-23:00 (14h) 1/1 pin Emo, Laois 1 Role Ticketing Staff Supervisor 1/1 09:0…" at bounding box center [751, 151] width 131 height 167
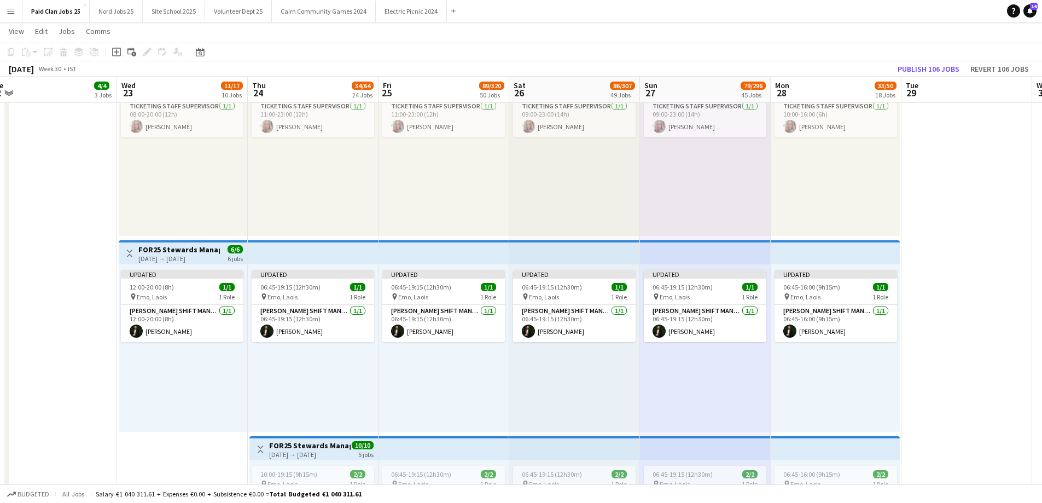
drag, startPoint x: 811, startPoint y: 203, endPoint x: 775, endPoint y: 207, distance: 36.9
click at [829, 280] on app-job-card "Updated 06:45-16:00 (9h15m) 1/1 pin Emo, Laois 1 Role Steward Shift Manager 1/1…" at bounding box center [836, 306] width 123 height 72
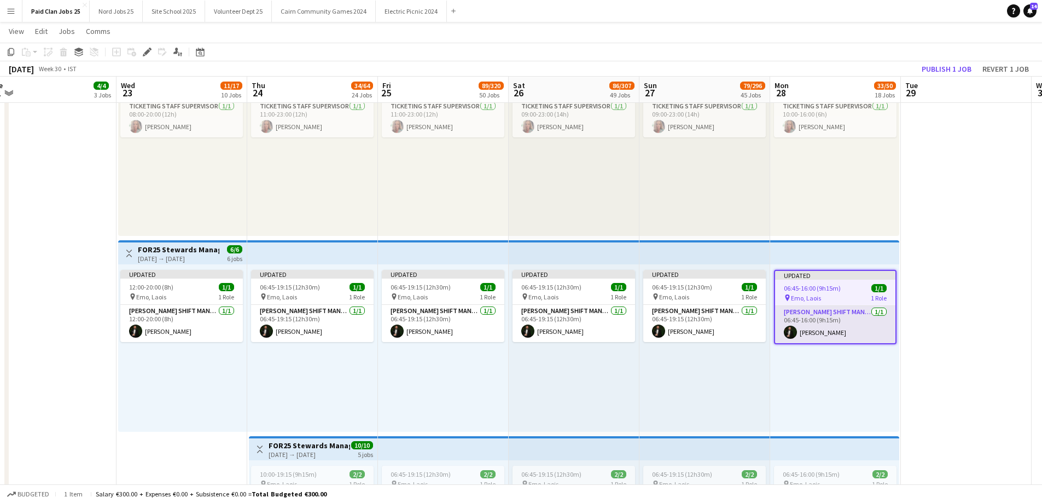
click at [824, 322] on app-card-role "Steward Shift Manager 1/1 06:45-16:00 (9h15m) Aws Vidal" at bounding box center [835, 324] width 120 height 37
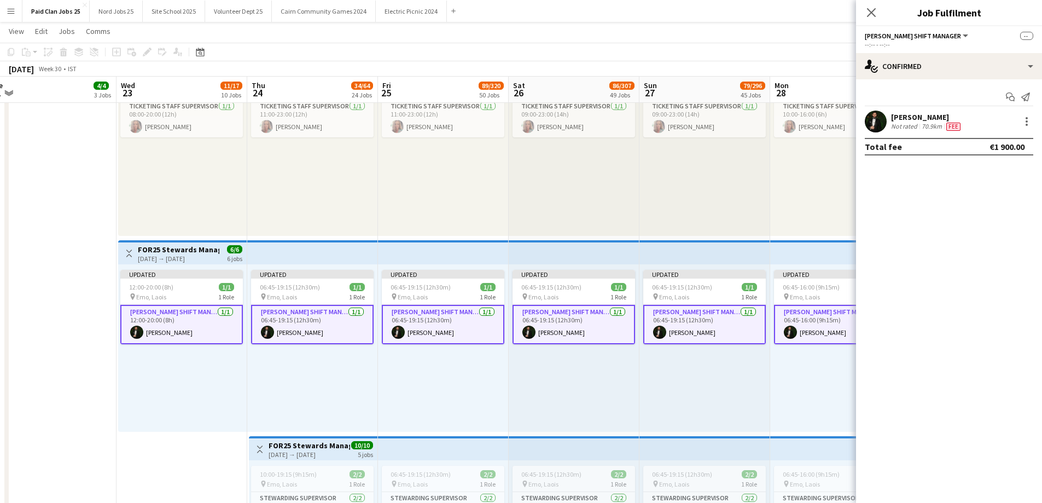
click at [812, 317] on app-card-role "Steward Shift Manager 1/1 06:45-16:00 (9h15m) Aws Vidal" at bounding box center [835, 324] width 123 height 39
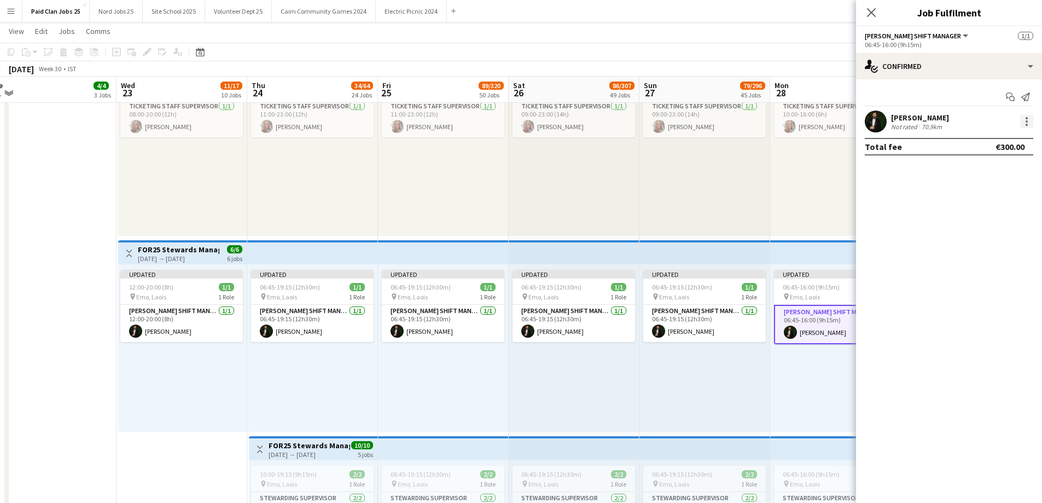
click at [1021, 124] on div at bounding box center [1026, 121] width 13 height 13
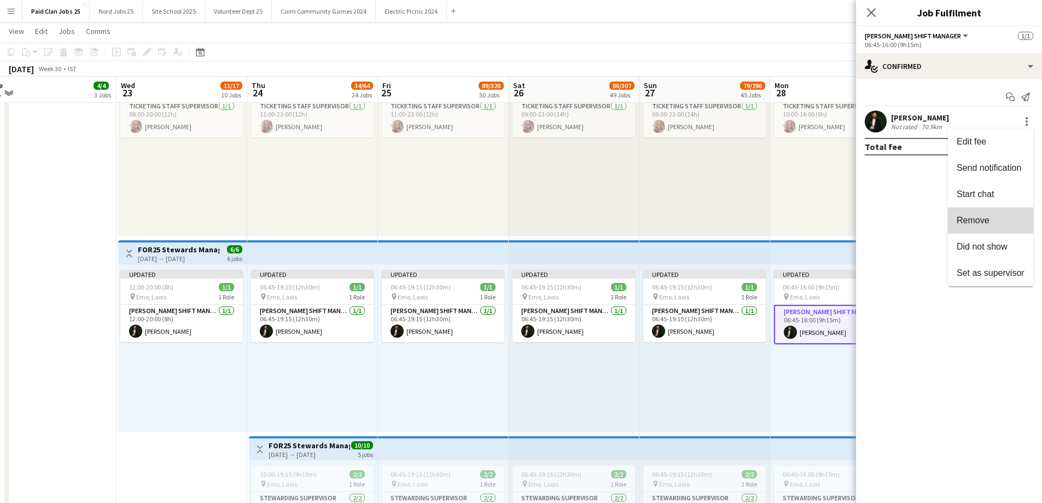
click at [994, 217] on span "Remove" at bounding box center [991, 221] width 68 height 10
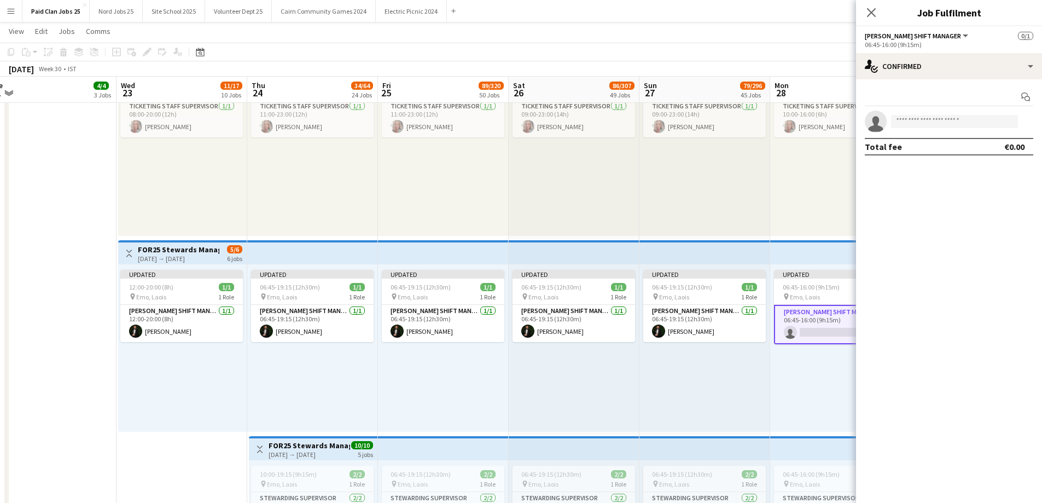
click at [767, 231] on div "09:00-23:00 (14h) 1/1 pin Emo, Laois 1 Role Ticketing Staff Supervisor 1/1 09:0…" at bounding box center [705, 151] width 131 height 167
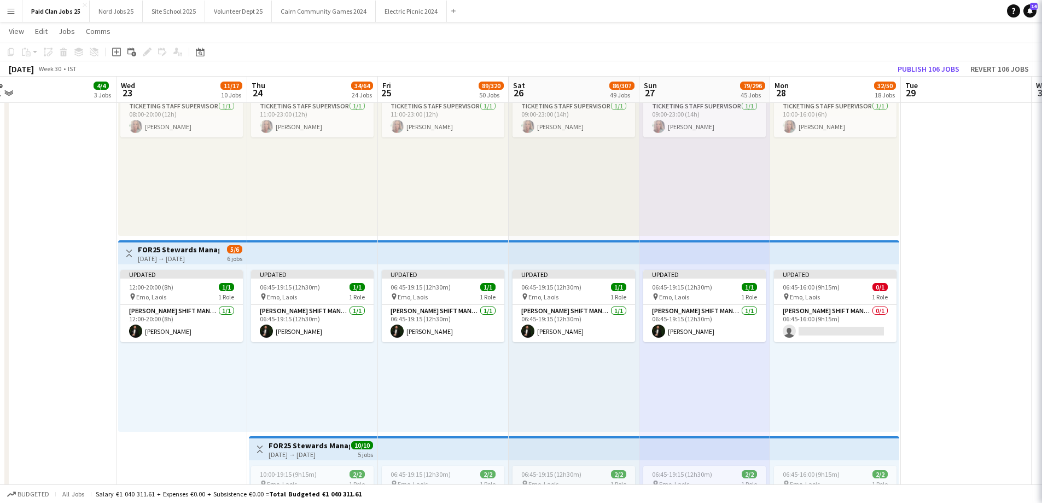
click at [748, 269] on div "Updated 06:45-19:15 (12h30m) 1/1 pin Emo, Laois 1 Role Steward Shift Manager 1/…" at bounding box center [705, 347] width 131 height 167
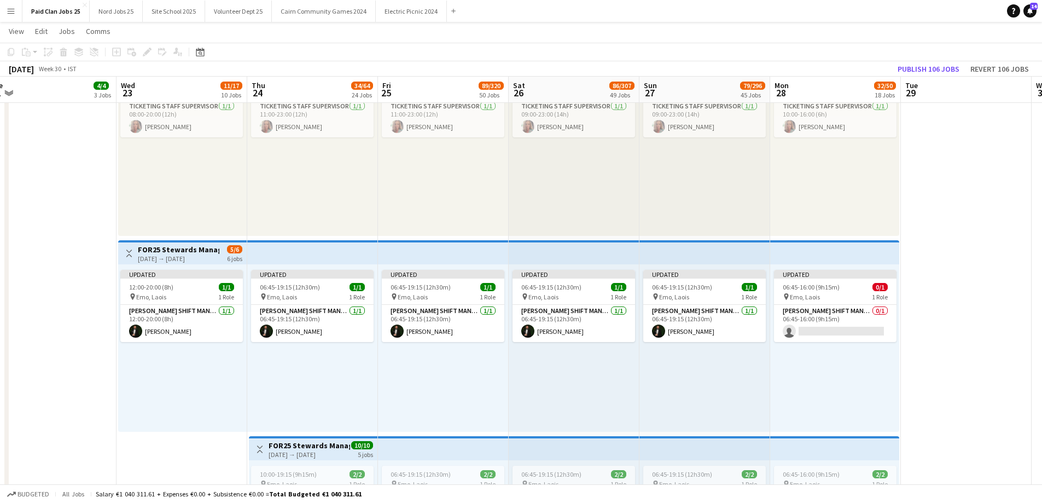
click at [746, 261] on app-top-bar at bounding box center [705, 252] width 131 height 24
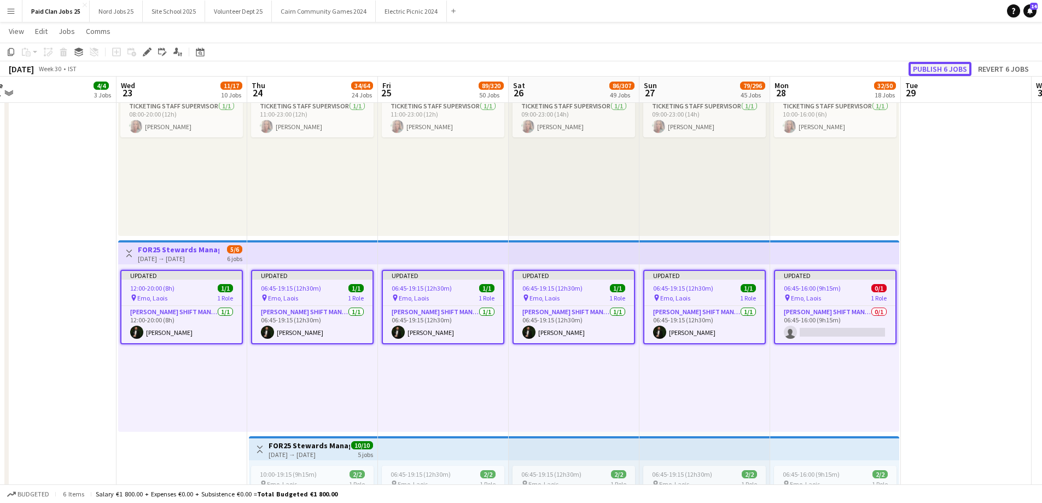
click at [924, 69] on button "Publish 6 jobs" at bounding box center [940, 69] width 63 height 14
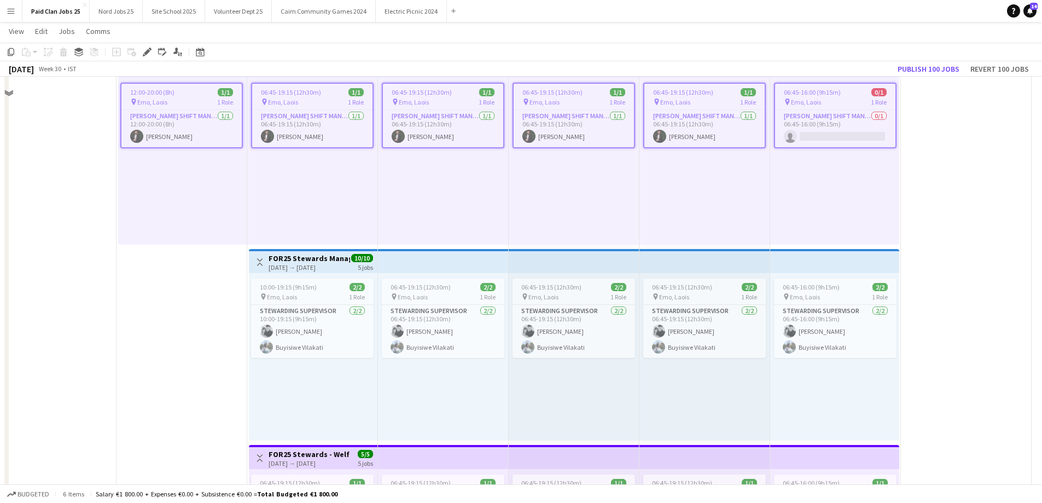
scroll to position [506, 0]
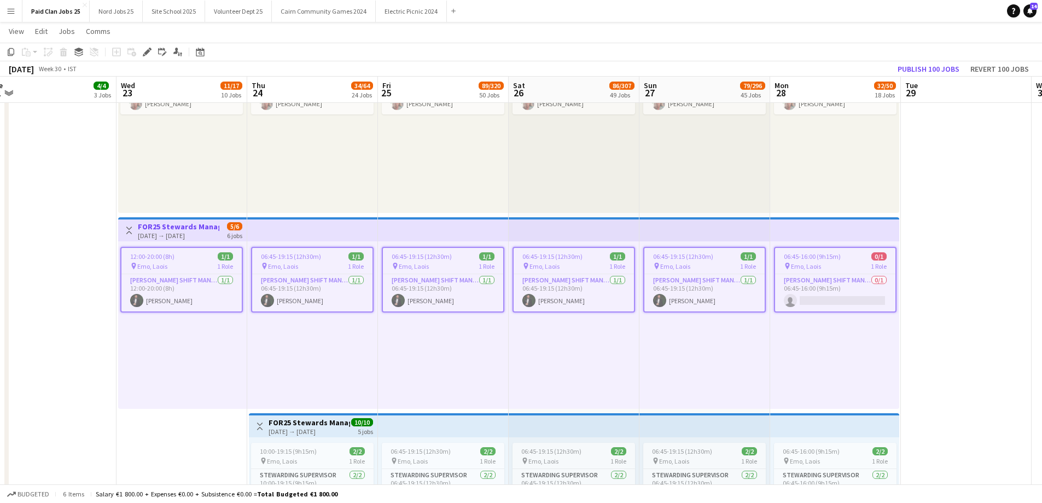
click at [243, 229] on app-top-bar "Toggle View FOR25 Stewards Management - Days (A) 23-07-2025 → 28-07-2025 5/6 6 …" at bounding box center [182, 229] width 129 height 24
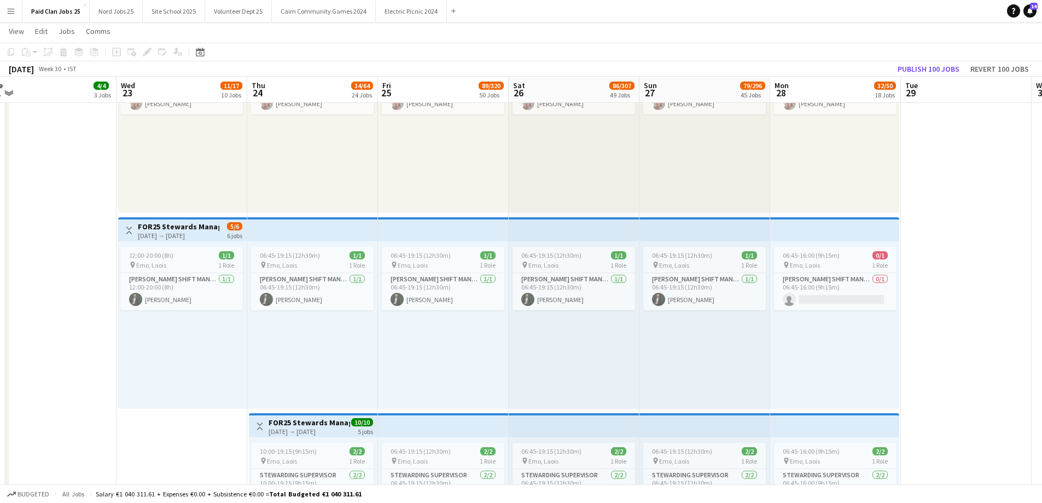
click at [222, 232] on div "Toggle View FOR25 Stewards Management - Days (A) 23-07-2025 → 28-07-2025 5/6 6 …" at bounding box center [183, 230] width 120 height 19
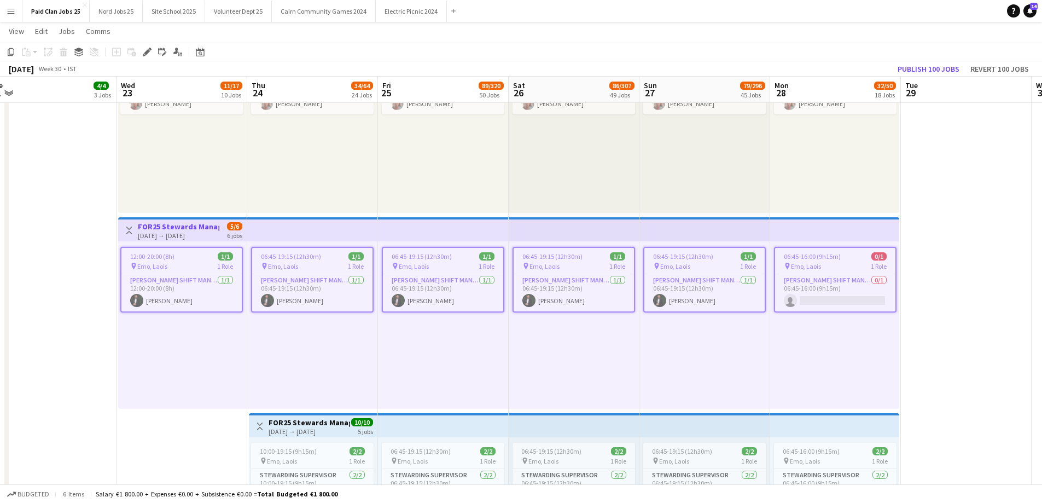
click at [220, 225] on div "Toggle View FOR25 Stewards Management - Days (A) 23-07-2025 → 28-07-2025 5/6 6 …" at bounding box center [183, 230] width 120 height 19
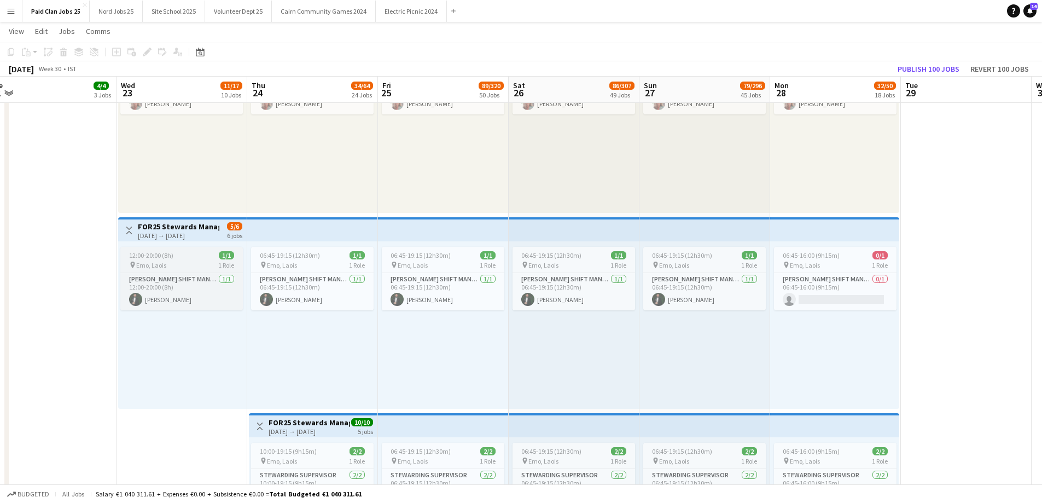
click at [212, 259] on div "12:00-20:00 (8h) 1/1" at bounding box center [181, 255] width 123 height 8
click at [224, 234] on div "Toggle View FOR25 Stewards Management - Days (A) 23-07-2025 → 28-07-2025 5/6 6 …" at bounding box center [182, 230] width 120 height 19
click at [200, 230] on h3 "FOR25 Stewards Management - Days (A)" at bounding box center [178, 227] width 82 height 10
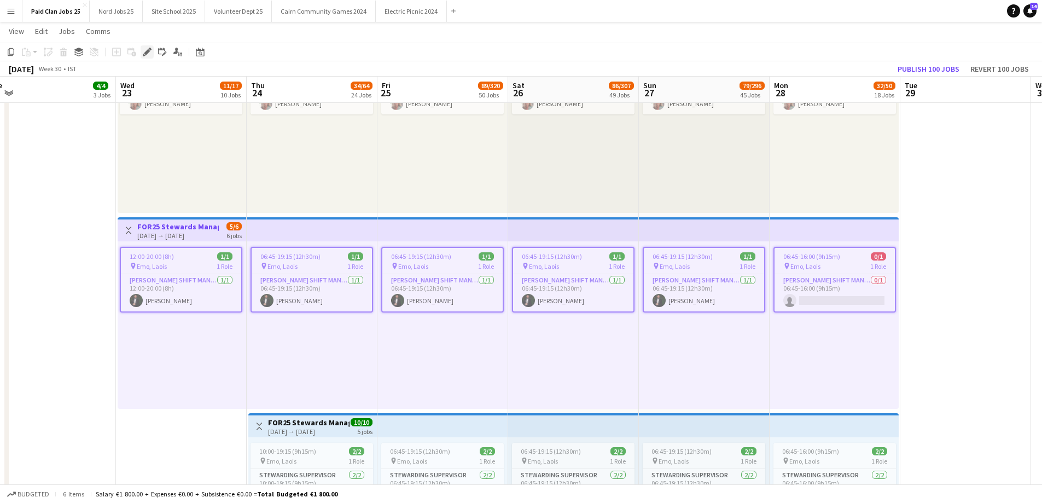
click at [149, 54] on icon "Edit" at bounding box center [147, 52] width 9 height 9
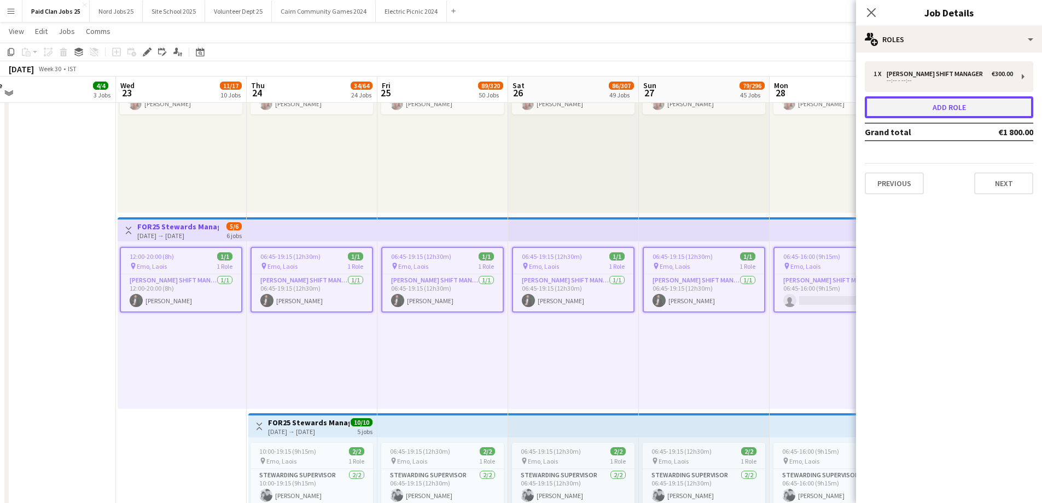
click at [889, 108] on button "Add role" at bounding box center [949, 107] width 169 height 22
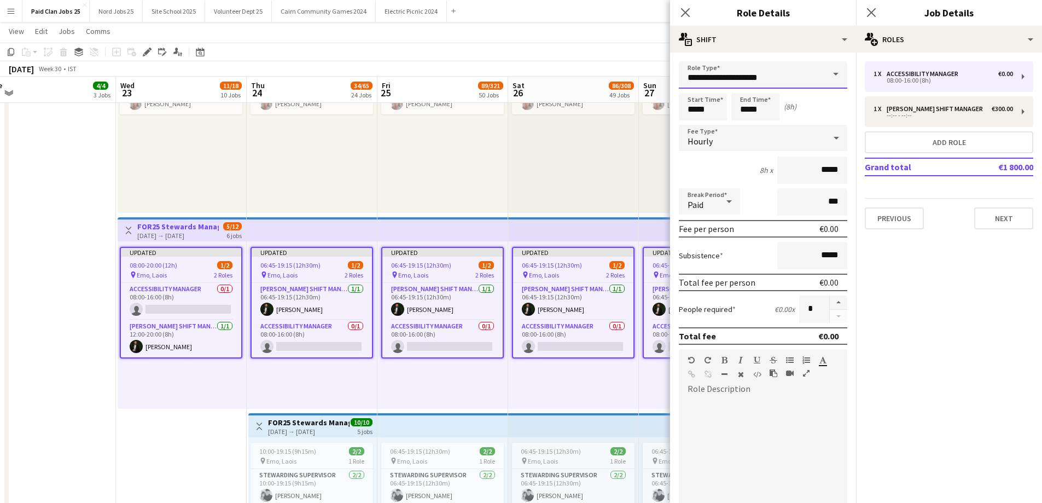
click at [803, 74] on input "**********" at bounding box center [763, 74] width 169 height 27
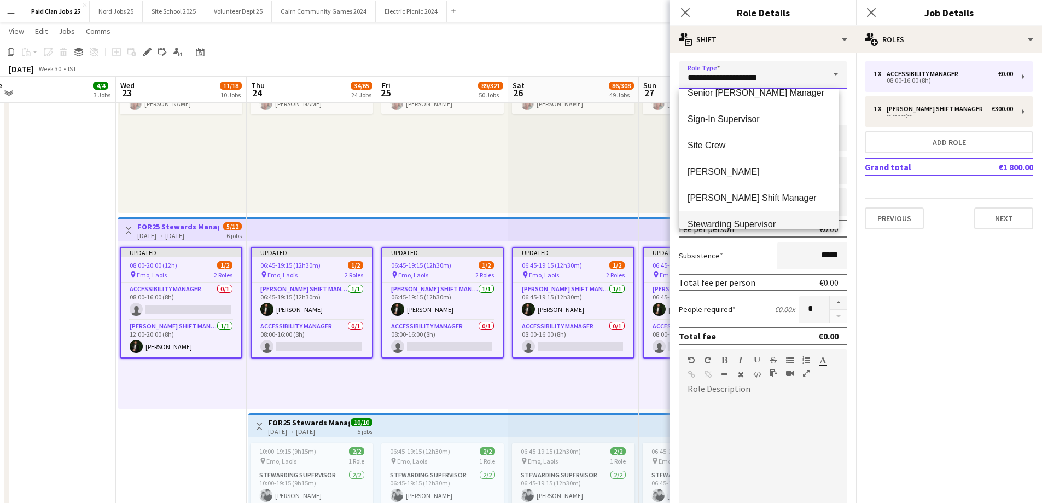
scroll to position [589, 0]
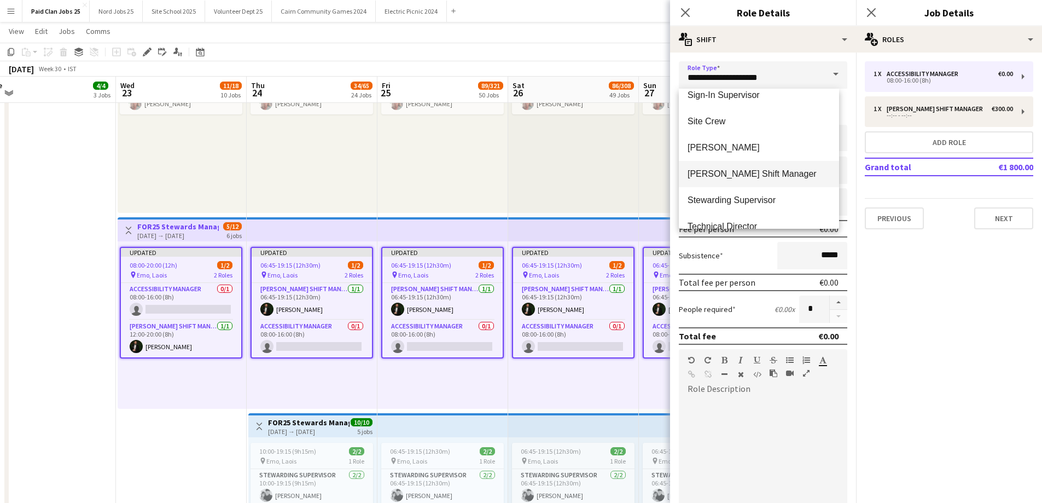
click at [755, 178] on span "[PERSON_NAME] Shift Manager" at bounding box center [759, 174] width 143 height 10
type input "**********"
type input "******"
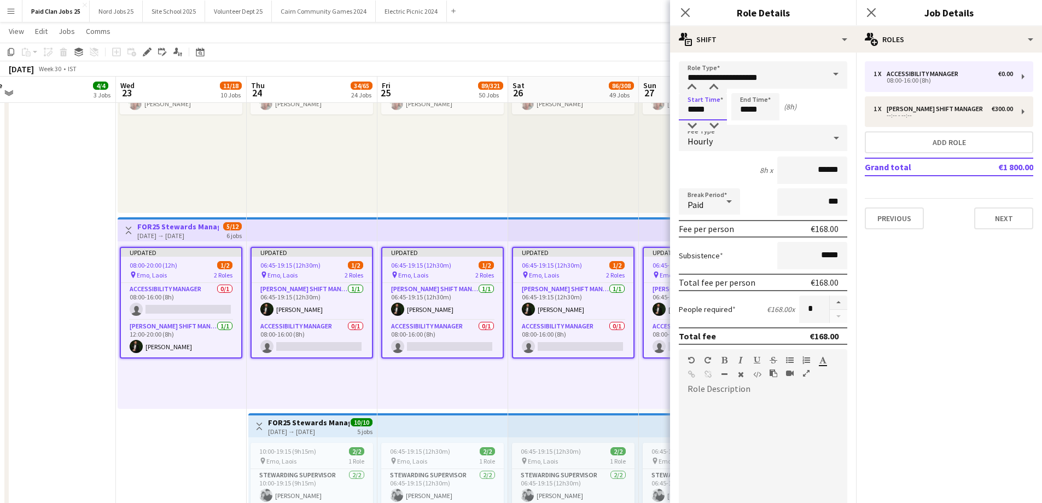
drag, startPoint x: 696, startPoint y: 111, endPoint x: 681, endPoint y: 112, distance: 14.9
click at [681, 112] on input "*****" at bounding box center [703, 106] width 48 height 27
type input "*****"
drag, startPoint x: 741, startPoint y: 111, endPoint x: 774, endPoint y: 110, distance: 32.3
click at [774, 110] on input "*****" at bounding box center [756, 106] width 48 height 27
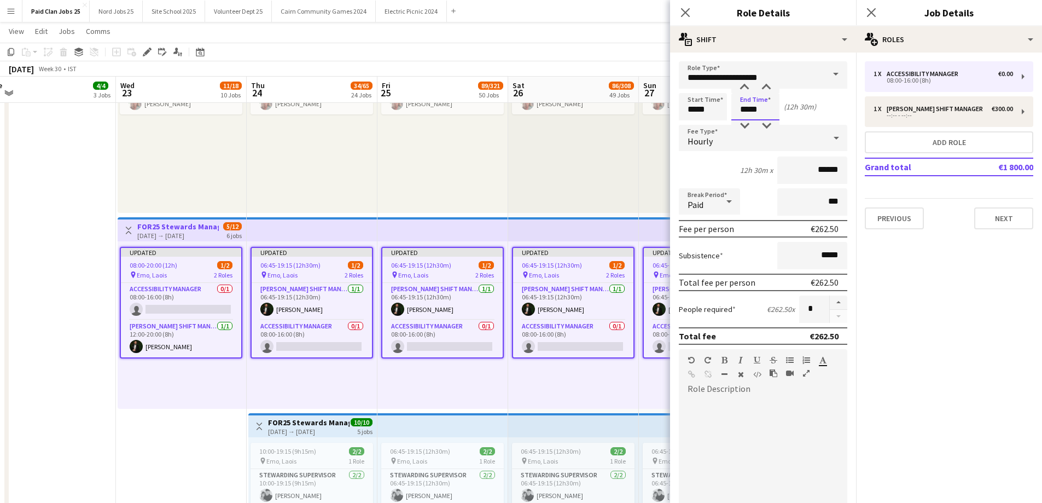
type input "*****"
click at [730, 142] on div "Hourly" at bounding box center [752, 138] width 147 height 26
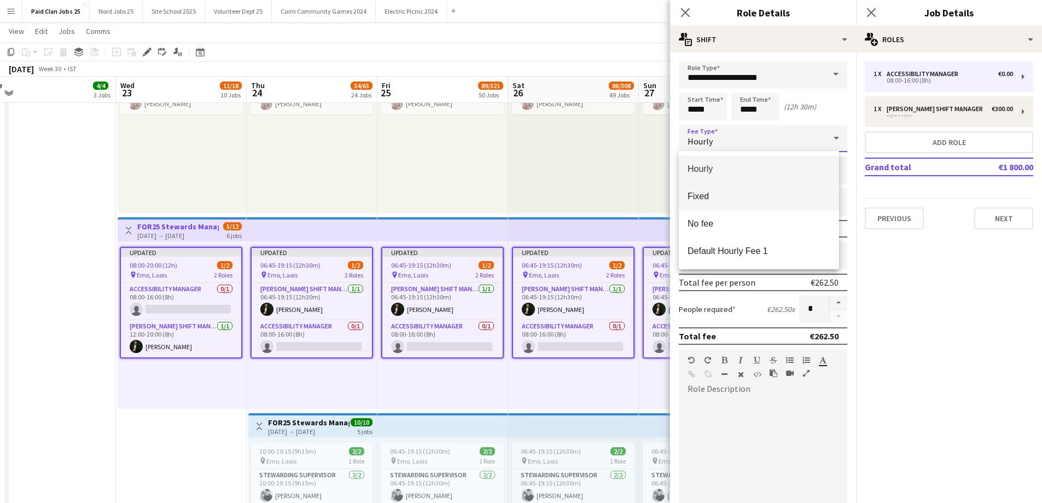
click at [732, 196] on span "Fixed" at bounding box center [759, 196] width 143 height 10
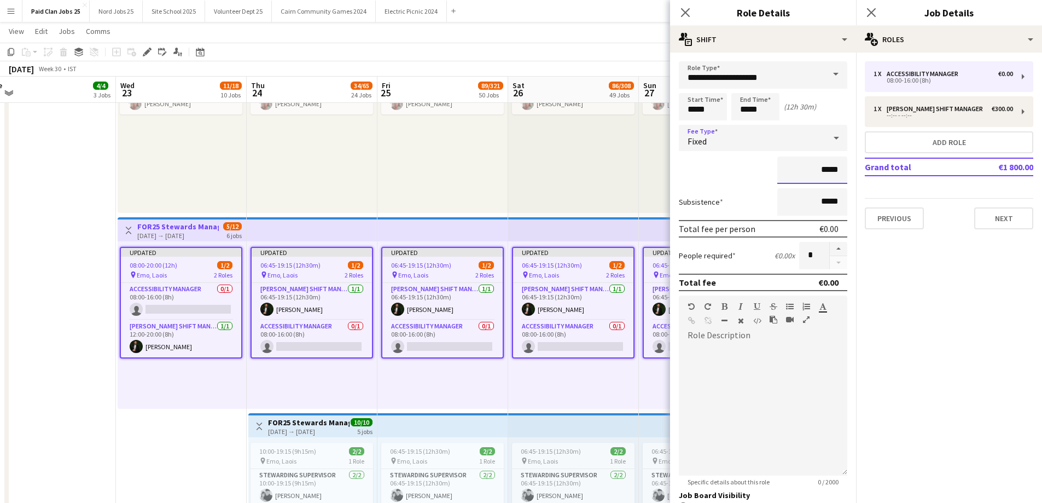
drag, startPoint x: 814, startPoint y: 171, endPoint x: 844, endPoint y: 165, distance: 30.2
click at [843, 165] on form "**********" at bounding box center [763, 330] width 186 height 538
type input "****"
click at [803, 367] on div at bounding box center [763, 409] width 169 height 131
click at [225, 290] on app-card-role "Accessibility Manager 0/1 08:00-16:00 (8h) single-neutral-actions" at bounding box center [181, 301] width 120 height 37
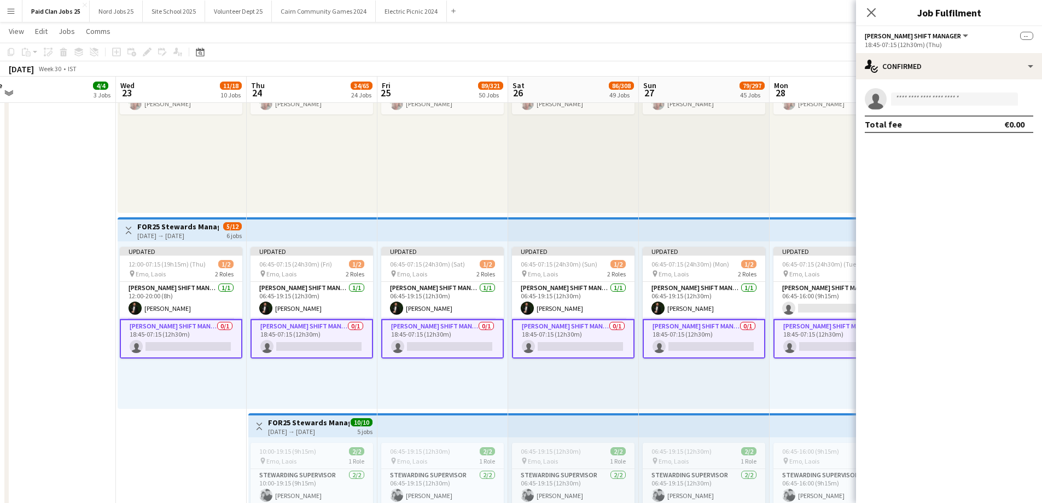
click at [187, 336] on app-card-role "Steward Shift Manager 0/1 18:45-07:15 (12h30m) single-neutral-actions" at bounding box center [181, 338] width 123 height 39
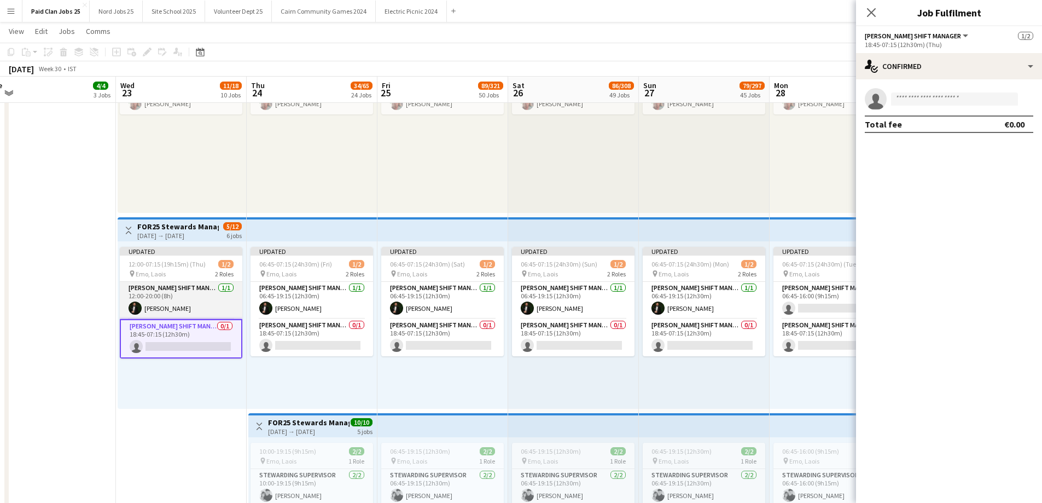
click at [183, 292] on app-card-role "Steward Shift Manager 1/1 12:00-20:00 (8h) Aws Vidal" at bounding box center [181, 300] width 123 height 37
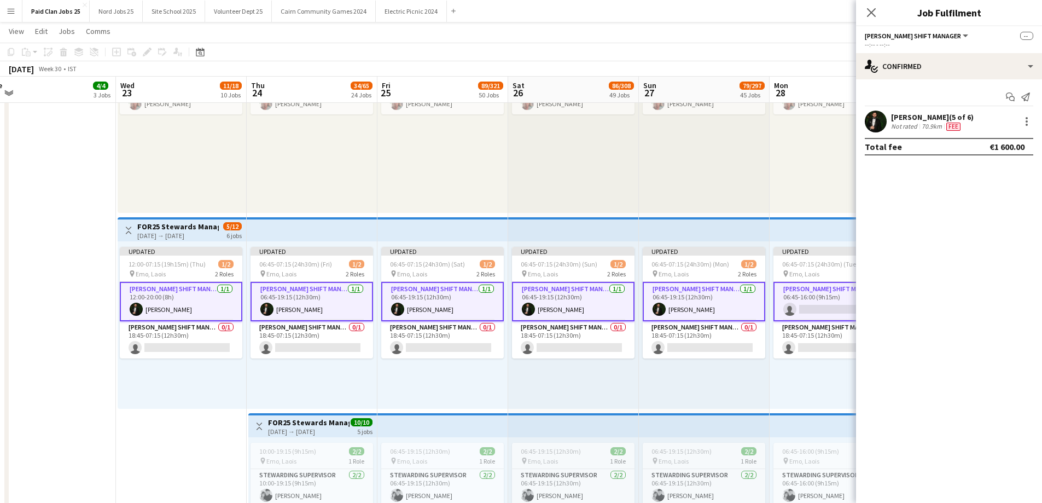
click at [181, 297] on app-card-role "Steward Shift Manager 1/1 12:00-20:00 (8h) Aws Vidal" at bounding box center [181, 301] width 123 height 39
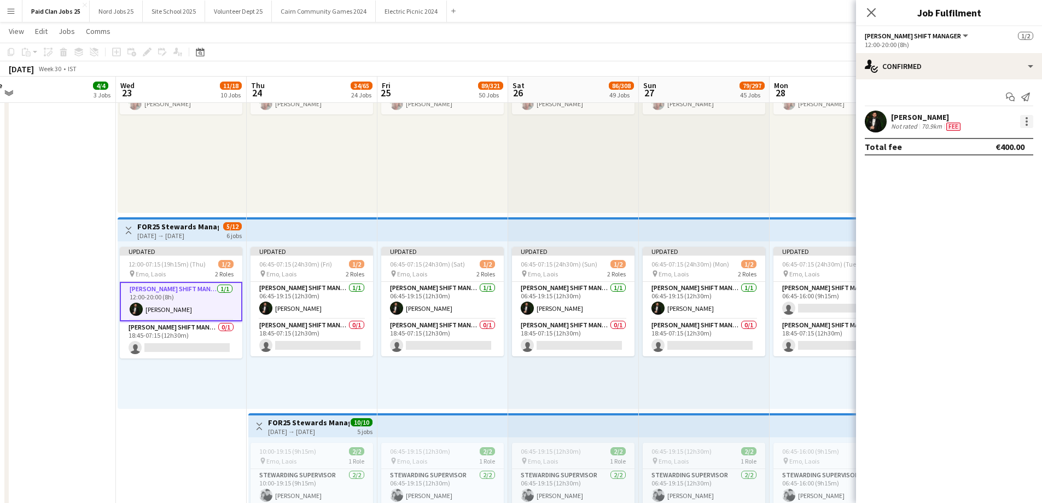
click at [1028, 124] on div at bounding box center [1027, 125] width 2 height 2
click at [1013, 142] on span "Edit fee" at bounding box center [991, 142] width 68 height 10
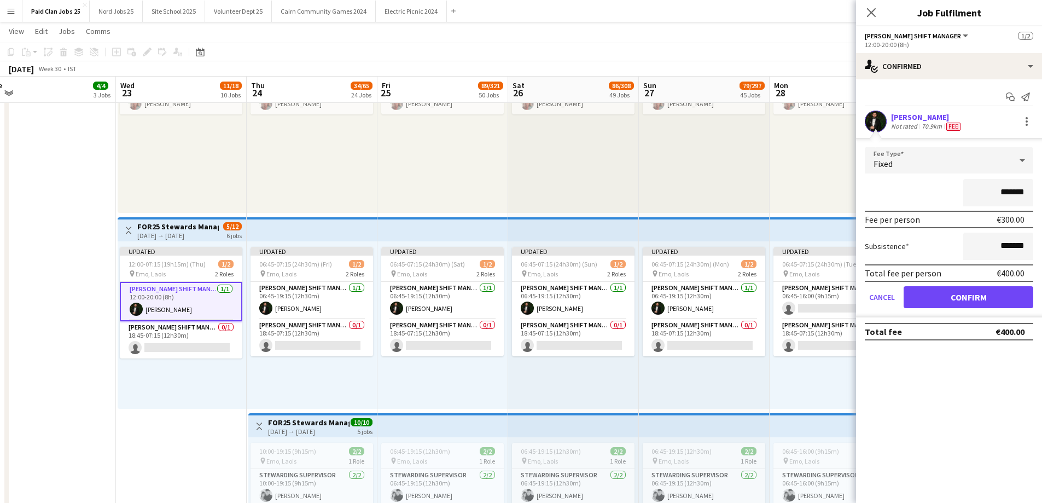
drag, startPoint x: 1001, startPoint y: 192, endPoint x: 1014, endPoint y: 191, distance: 13.2
click at [1014, 191] on input "*******" at bounding box center [998, 192] width 70 height 27
type input "*******"
click at [535, 239] on app-top-bar at bounding box center [573, 229] width 131 height 24
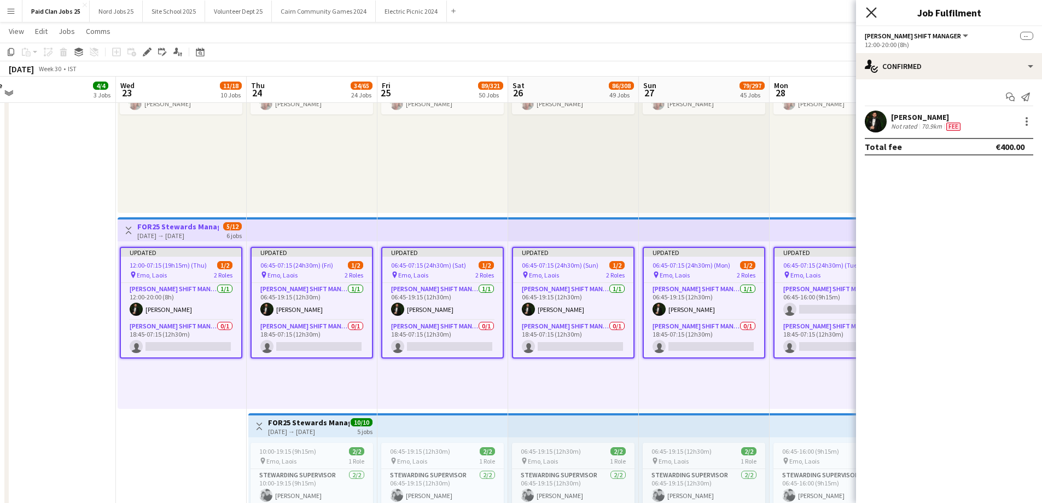
click at [874, 8] on icon "Close pop-in" at bounding box center [871, 12] width 10 height 10
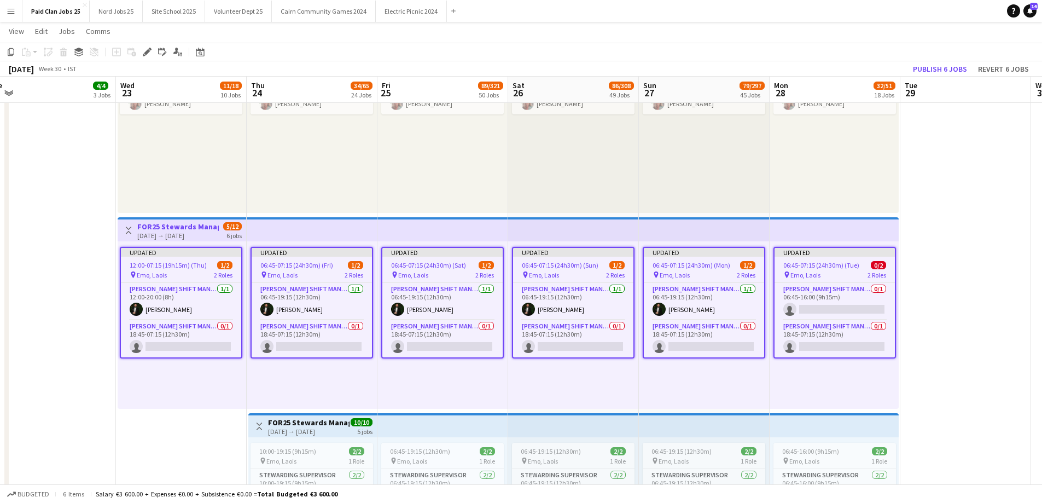
click at [366, 225] on app-top-bar at bounding box center [312, 229] width 131 height 24
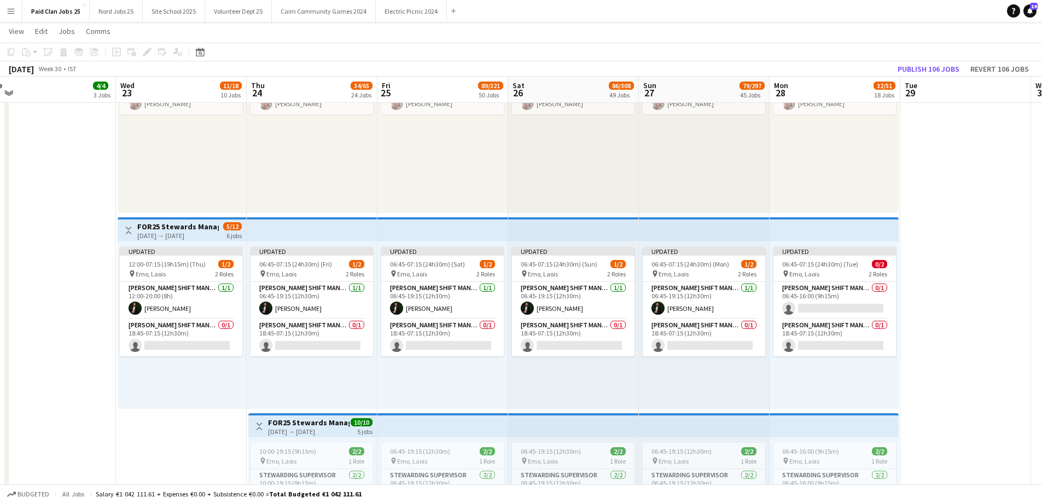
click at [355, 232] on app-top-bar at bounding box center [312, 229] width 131 height 24
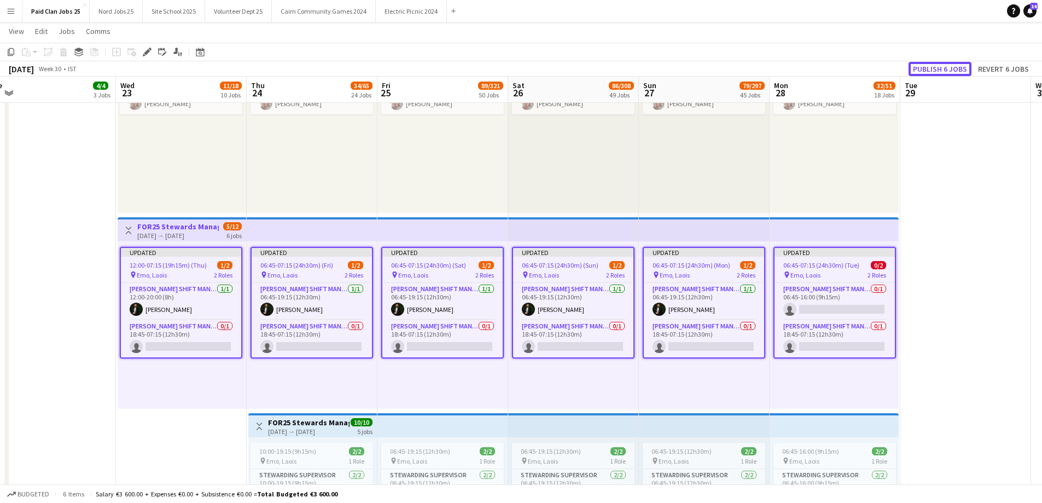
drag, startPoint x: 932, startPoint y: 67, endPoint x: 902, endPoint y: 102, distance: 46.1
click at [932, 67] on button "Publish 6 jobs" at bounding box center [940, 69] width 63 height 14
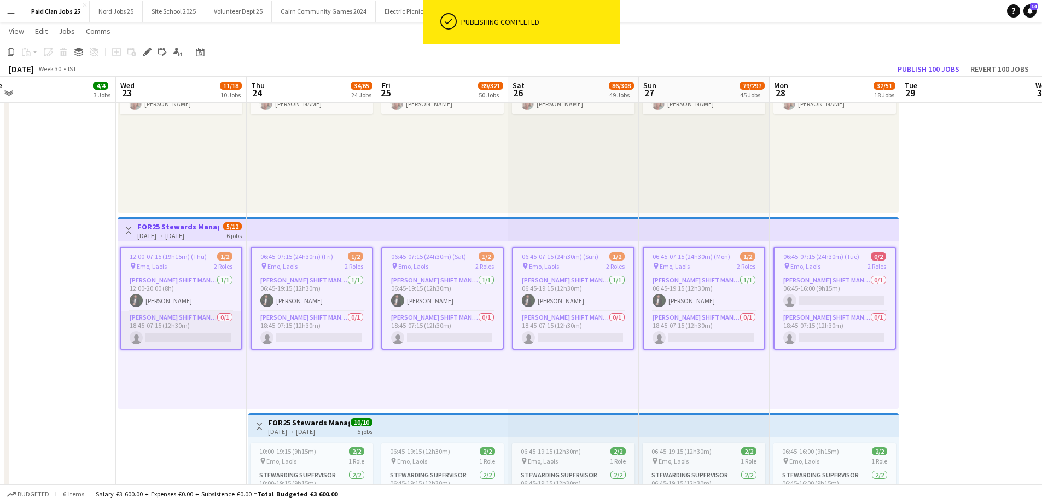
click at [177, 322] on app-card-role "Steward Shift Manager 0/1 18:45-07:15 (12h30m) single-neutral-actions" at bounding box center [181, 329] width 120 height 37
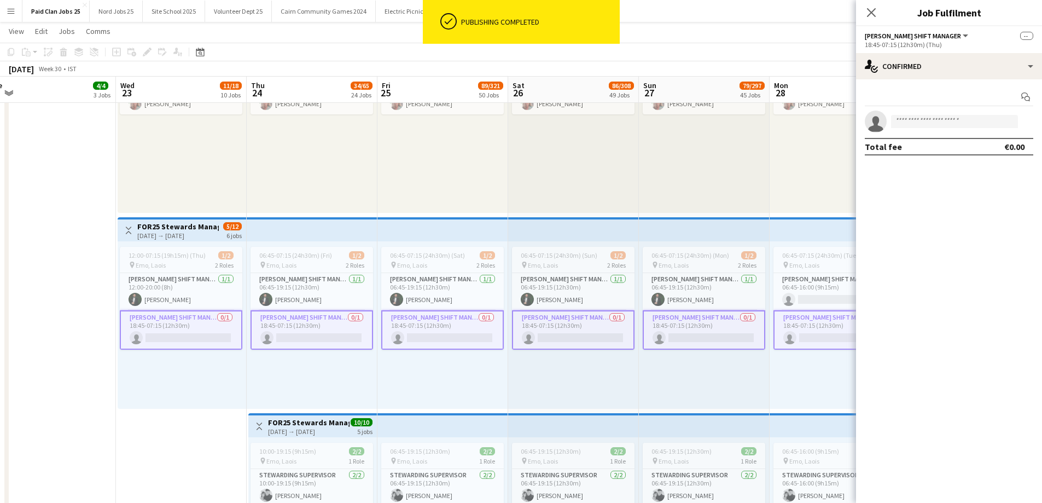
click at [295, 328] on app-card-role "Steward Shift Manager 0/1 18:45-07:15 (12h30m) single-neutral-actions" at bounding box center [312, 329] width 123 height 39
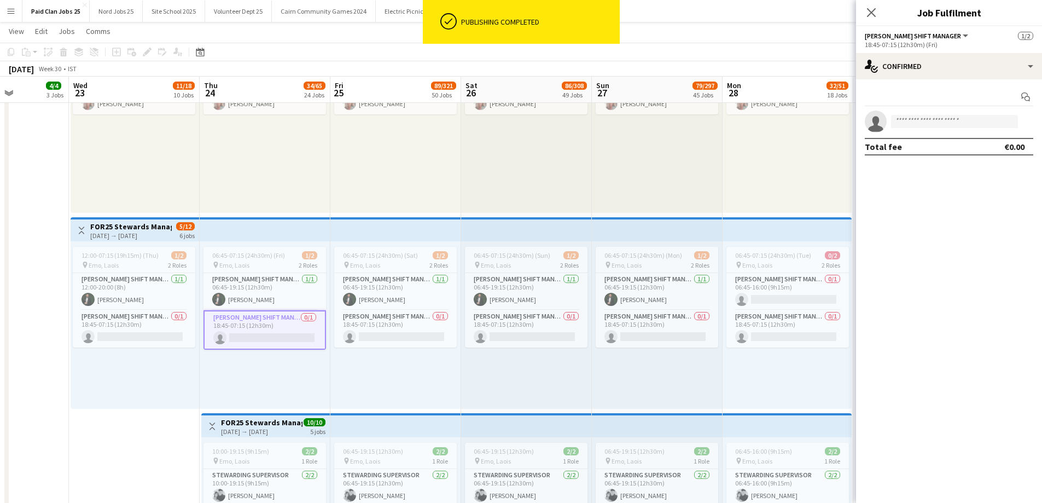
scroll to position [0, 324]
drag, startPoint x: 463, startPoint y: 199, endPoint x: 449, endPoint y: 200, distance: 14.9
drag, startPoint x: 188, startPoint y: 327, endPoint x: 170, endPoint y: 327, distance: 17.5
click at [187, 327] on app-card-role "Steward Shift Manager 0/1 18:45-07:15 (12h30m) single-neutral-actions" at bounding box center [133, 328] width 123 height 37
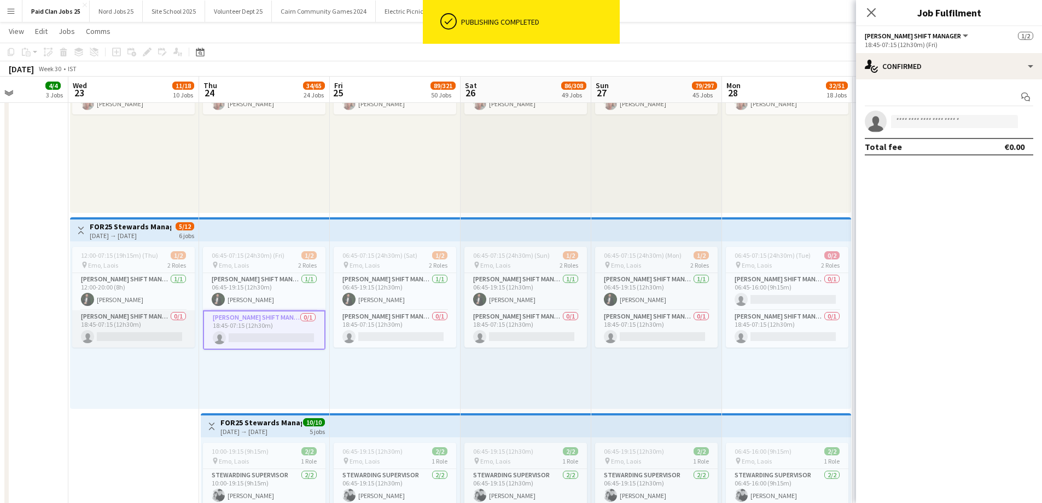
scroll to position [0, 325]
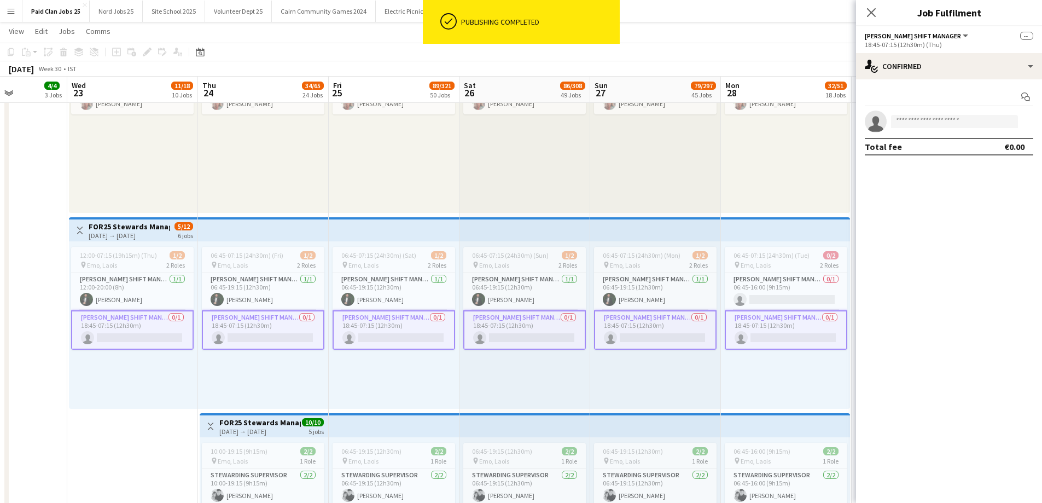
click at [163, 328] on app-card-role "Steward Shift Manager 0/1 18:45-07:15 (12h30m) single-neutral-actions" at bounding box center [132, 329] width 123 height 39
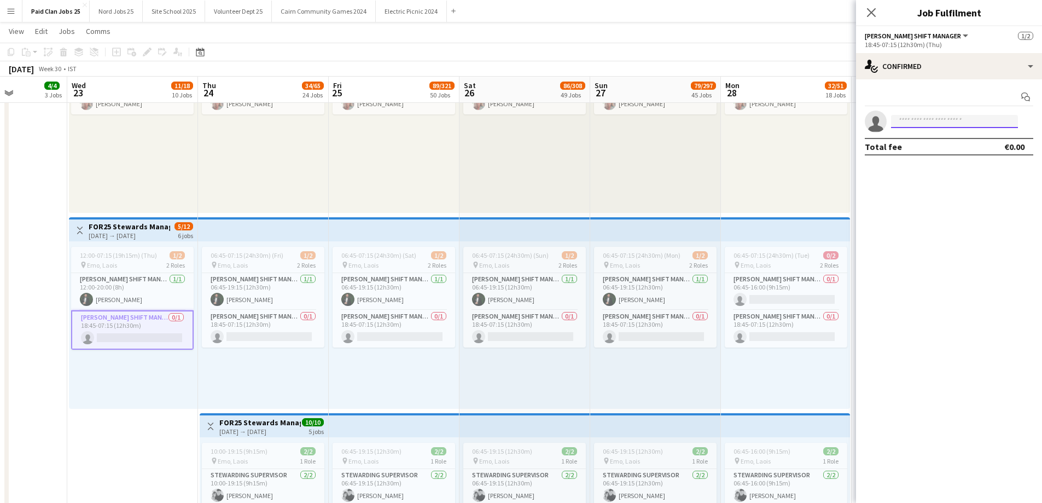
click at [964, 125] on input at bounding box center [954, 121] width 127 height 13
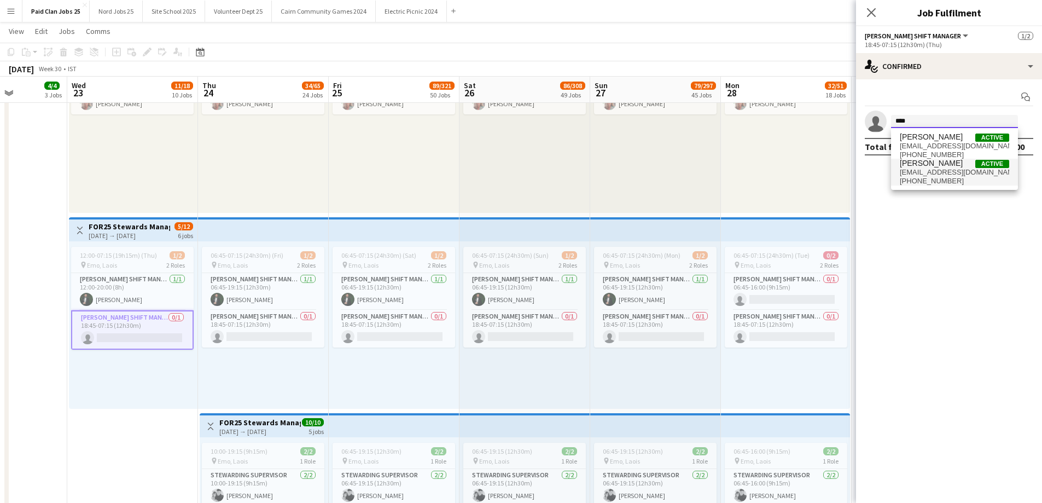
type input "****"
click at [974, 172] on span "mrdavidrock@gmail.com" at bounding box center [954, 172] width 109 height 9
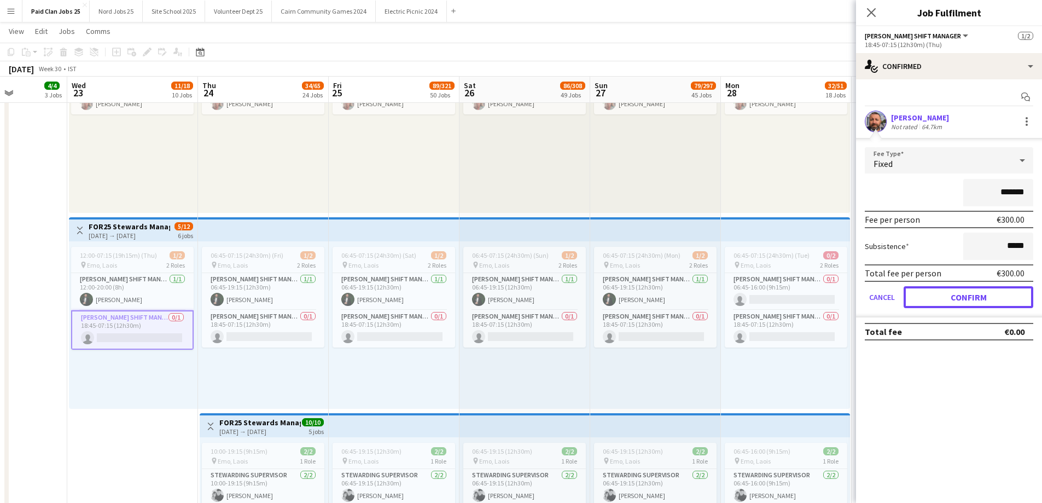
click at [965, 300] on button "Confirm" at bounding box center [969, 297] width 130 height 22
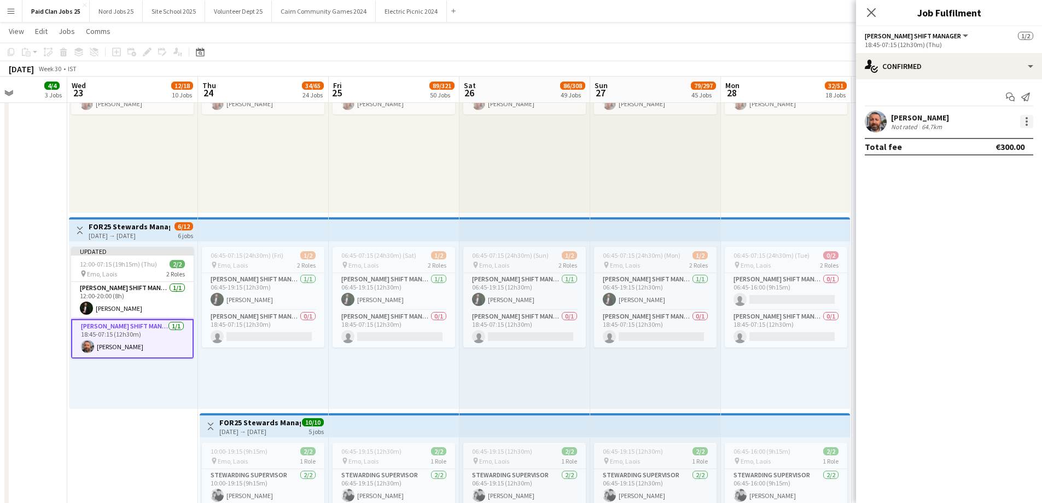
click at [1026, 121] on div at bounding box center [1027, 121] width 2 height 2
click at [997, 142] on span "Edit fee" at bounding box center [991, 142] width 68 height 10
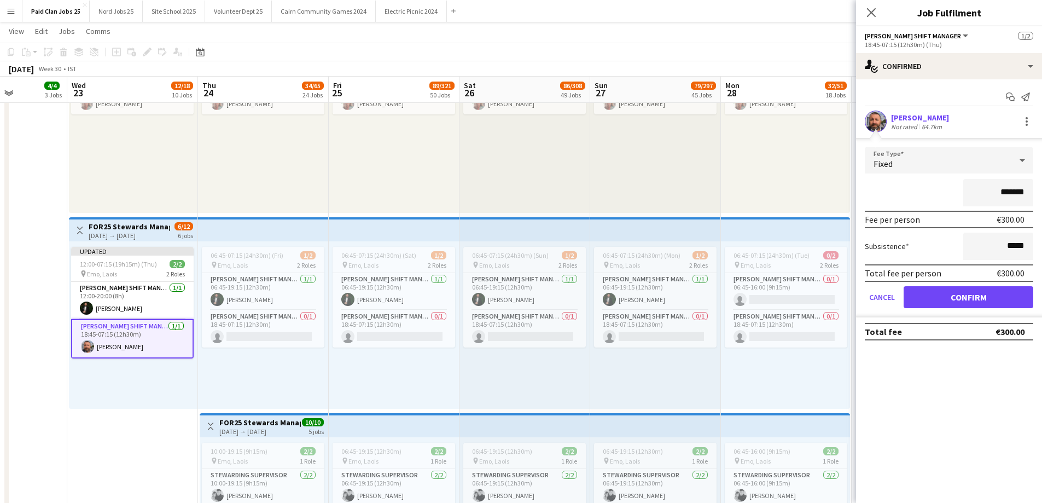
drag, startPoint x: 1001, startPoint y: 193, endPoint x: 1013, endPoint y: 193, distance: 11.5
click at [1013, 193] on input "*******" at bounding box center [998, 192] width 70 height 27
type input "*******"
click at [970, 297] on button "Confirm" at bounding box center [969, 297] width 130 height 22
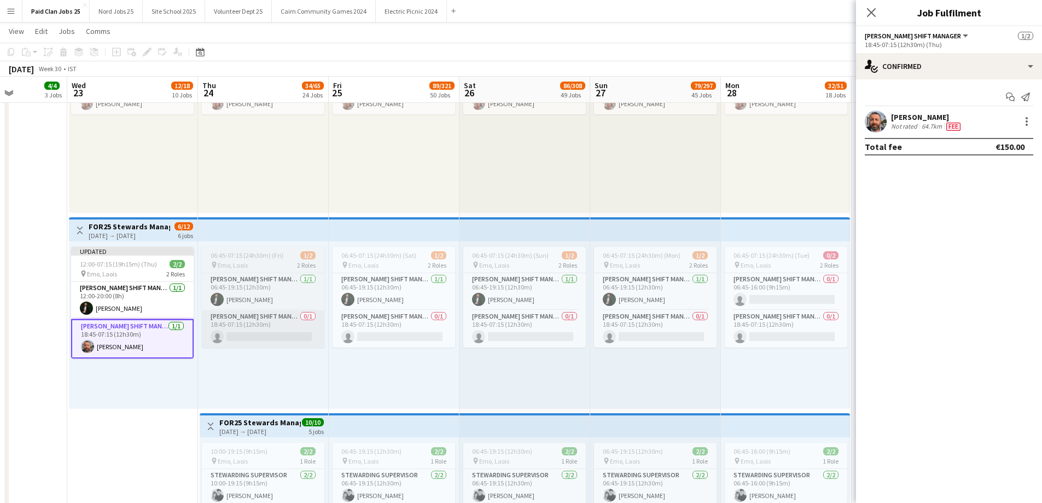
click at [310, 330] on app-card-role "Steward Shift Manager 0/1 18:45-07:15 (12h30m) single-neutral-actions" at bounding box center [263, 328] width 123 height 37
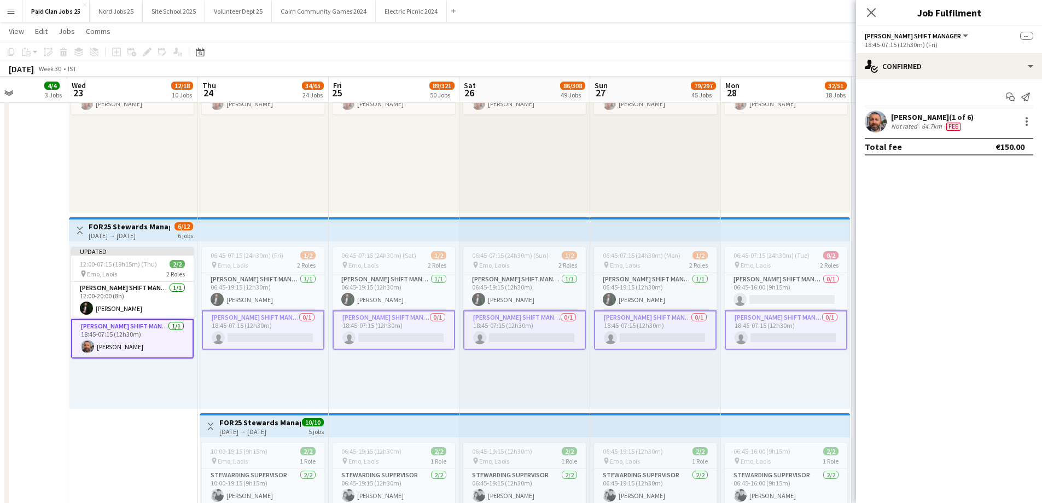
scroll to position [0, 326]
click at [506, 276] on app-card-role "Steward Shift Manager 1/1 06:45-19:15 (12h30m) Aws Vidal" at bounding box center [524, 291] width 123 height 37
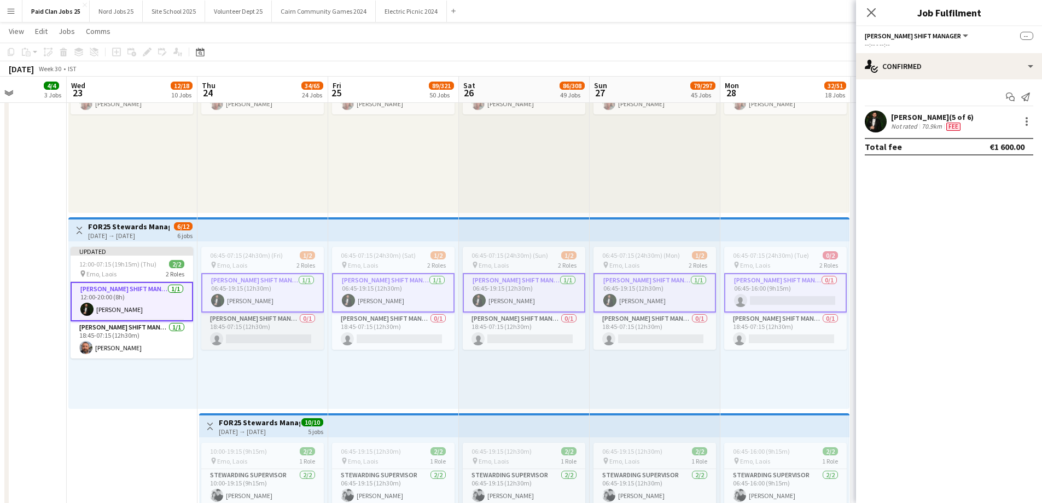
click at [289, 317] on app-card-role "Steward Shift Manager 0/1 18:45-07:15 (12h30m) single-neutral-actions" at bounding box center [262, 330] width 123 height 37
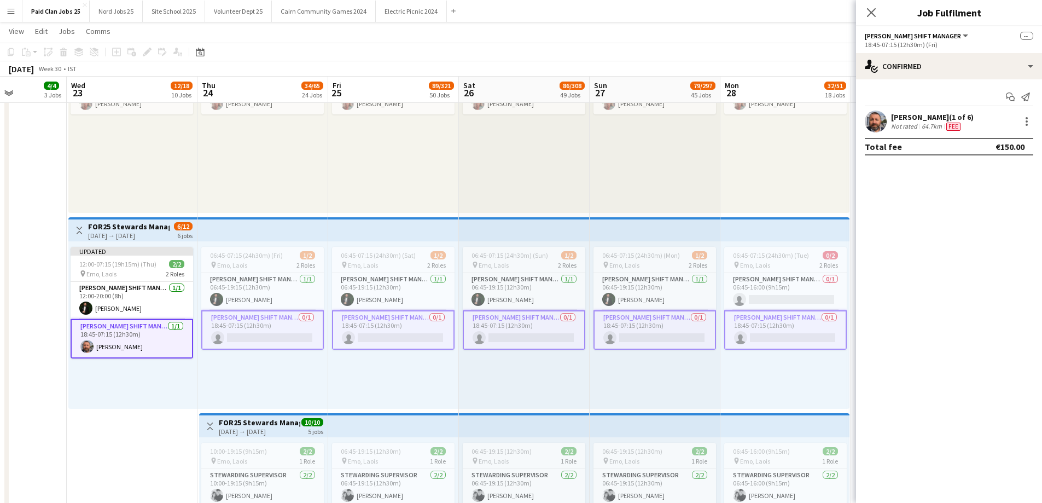
click at [368, 169] on div "11:00-23:00 (12h) 1/1 pin Emo, Laois 1 Role Ticketing Staff Supervisor 1/1 11:0…" at bounding box center [393, 128] width 131 height 167
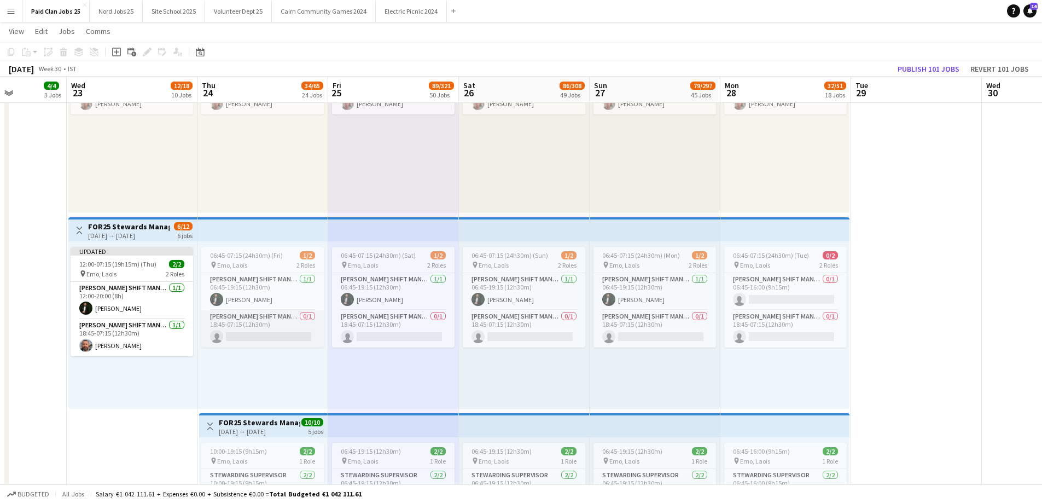
click at [281, 320] on app-card-role "Steward Shift Manager 0/1 18:45-07:15 (12h30m) single-neutral-actions" at bounding box center [262, 328] width 123 height 37
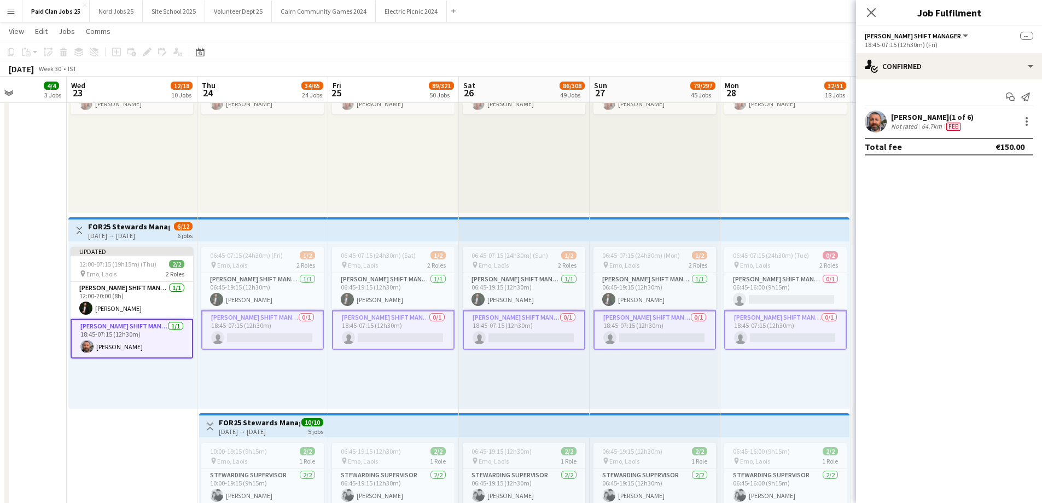
click at [279, 340] on app-card-role "Steward Shift Manager 0/1 18:45-07:15 (12h30m) single-neutral-actions" at bounding box center [262, 329] width 123 height 39
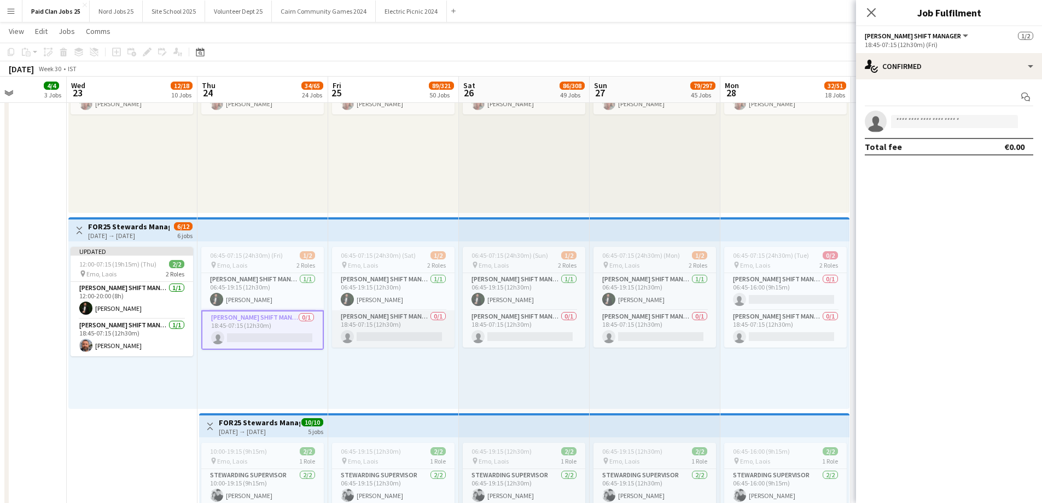
click at [363, 333] on app-card-role "Steward Shift Manager 0/1 18:45-07:15 (12h30m) single-neutral-actions" at bounding box center [393, 328] width 123 height 37
click at [543, 338] on app-card-role "Steward Shift Manager 0/1 18:45-07:15 (12h30m) single-neutral-actions" at bounding box center [524, 328] width 123 height 37
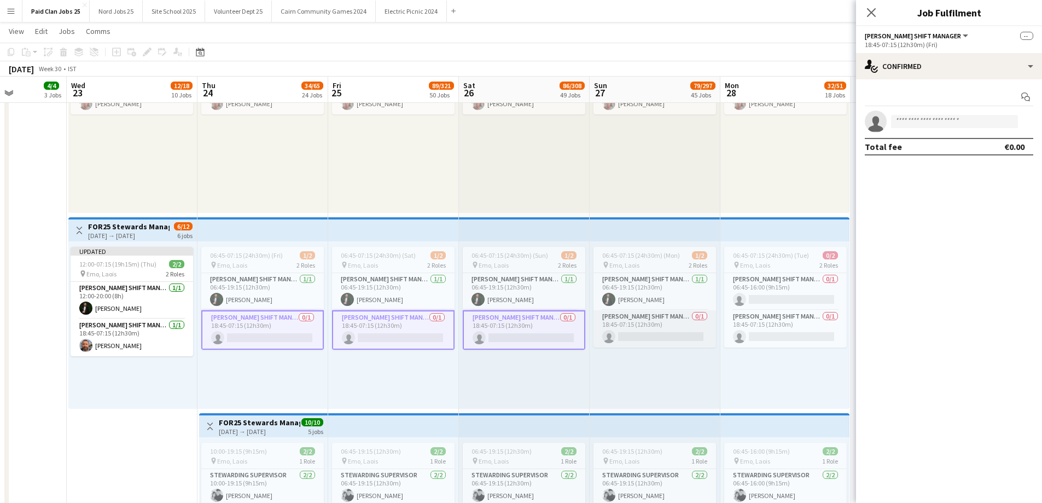
click at [637, 332] on app-card-role "Steward Shift Manager 0/1 18:45-07:15 (12h30m) single-neutral-actions" at bounding box center [655, 328] width 123 height 37
click at [756, 324] on app-card-role "Steward Shift Manager 0/1 18:45-07:15 (12h30m) single-neutral-actions" at bounding box center [785, 328] width 123 height 37
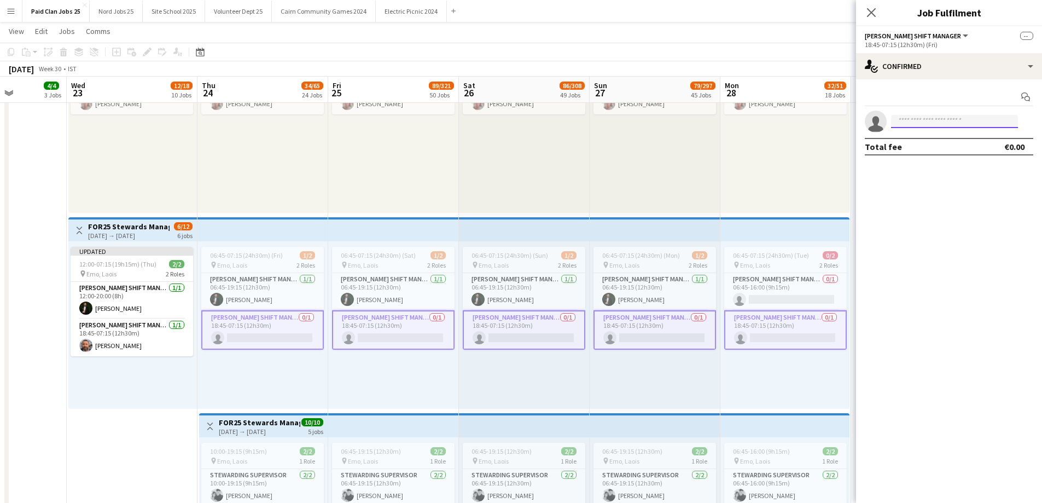
click at [938, 121] on input at bounding box center [954, 121] width 127 height 13
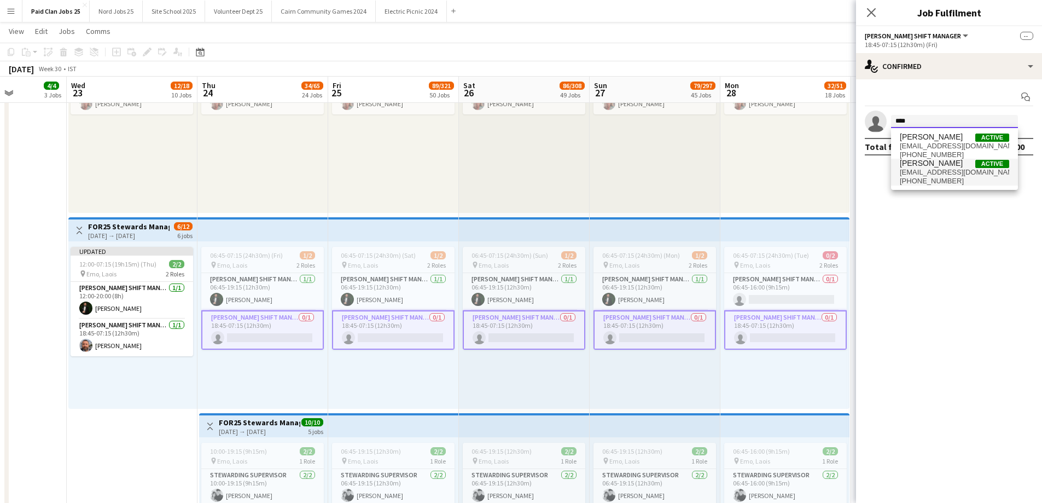
type input "****"
click at [960, 179] on span "+353873336344" at bounding box center [954, 181] width 109 height 9
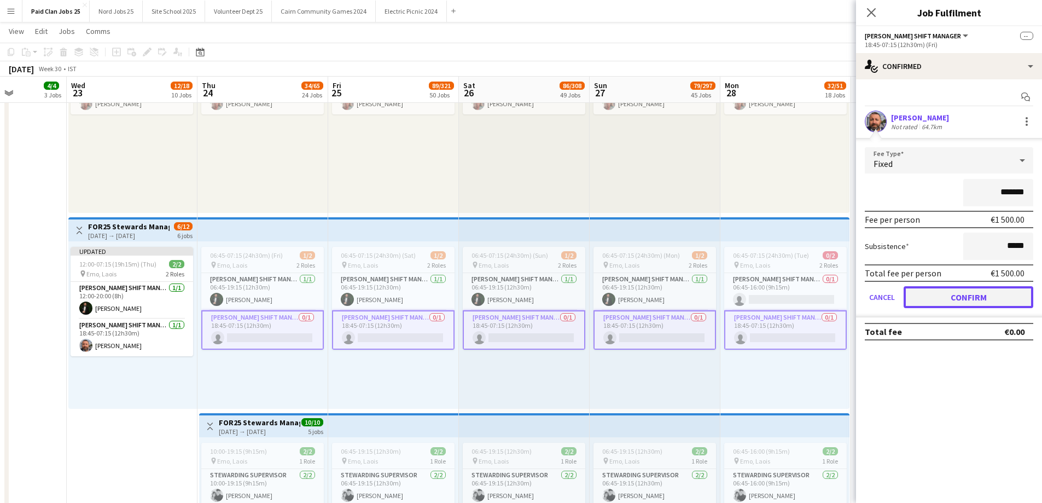
click at [925, 303] on button "Confirm" at bounding box center [969, 297] width 130 height 22
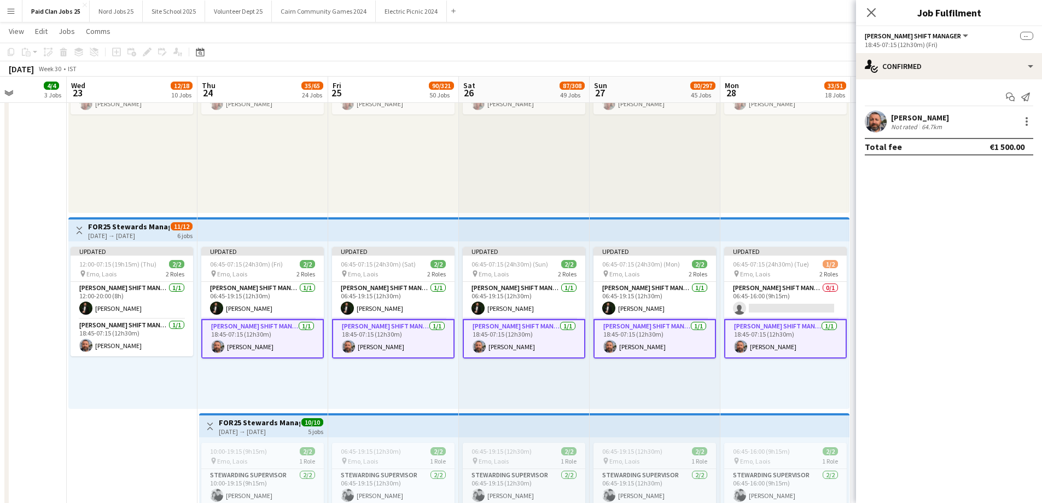
click at [222, 333] on app-card-role "Steward Shift Manager 1/1 18:45-07:15 (12h30m) David Rock" at bounding box center [262, 338] width 123 height 39
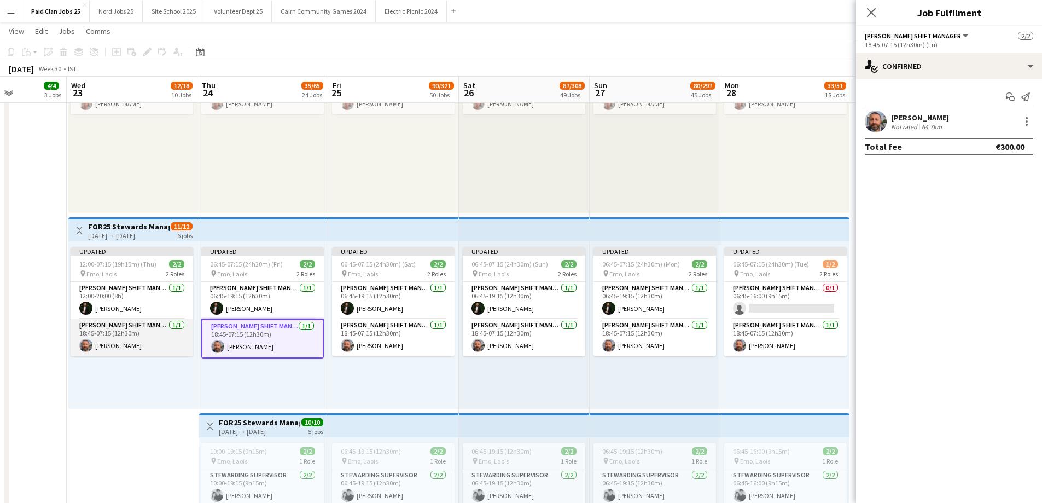
click at [132, 334] on app-card-role "Steward Shift Manager 1/1 18:45-07:15 (12h30m) David Rock" at bounding box center [132, 337] width 123 height 37
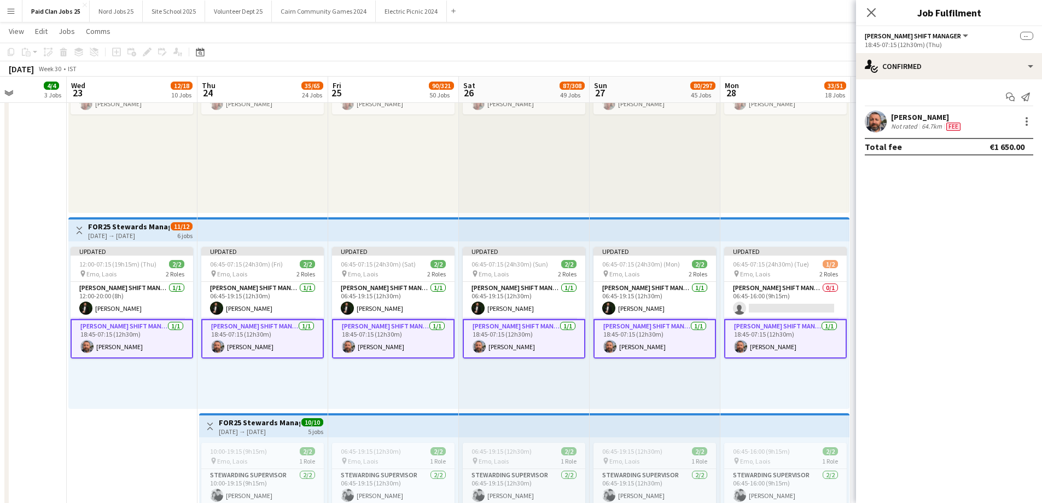
scroll to position [0, 326]
click at [1017, 125] on div "David Rock Not rated 64.7km Fee" at bounding box center [949, 122] width 186 height 22
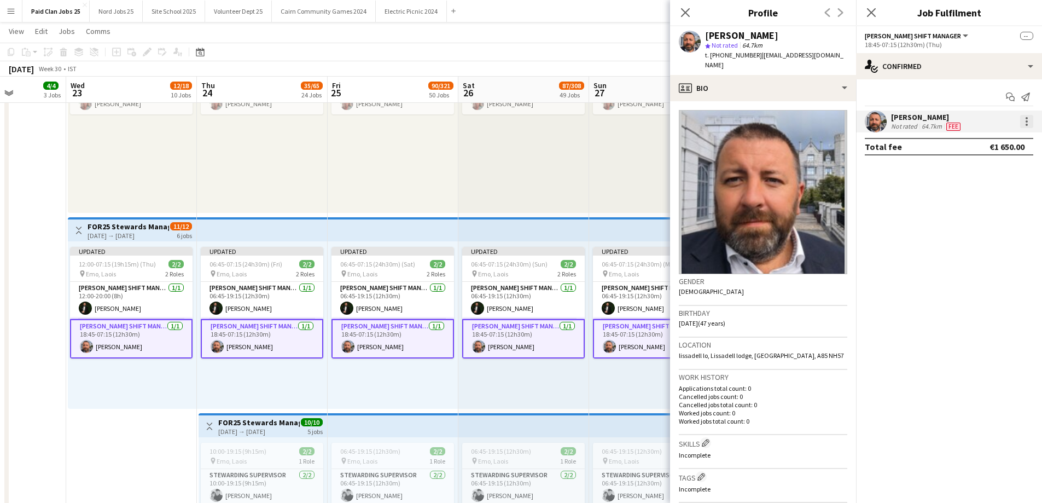
click at [1024, 120] on div at bounding box center [1026, 121] width 13 height 13
click at [995, 146] on span "Edit fee" at bounding box center [991, 142] width 68 height 10
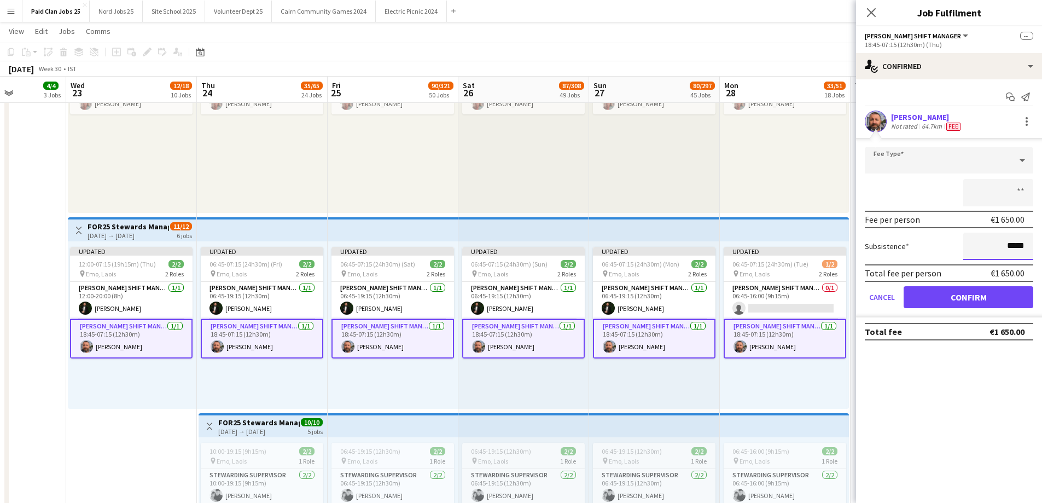
drag, startPoint x: 1011, startPoint y: 244, endPoint x: 1038, endPoint y: 243, distance: 27.4
click at [1038, 243] on form "Fee Type Fee per person €1 650.00 Subsistence ***** Total fee per person €1 650…" at bounding box center [949, 232] width 186 height 170
type input "****"
drag, startPoint x: 931, startPoint y: 234, endPoint x: 942, endPoint y: 257, distance: 26.2
click at [931, 234] on div "Subsistence ****" at bounding box center [949, 246] width 169 height 27
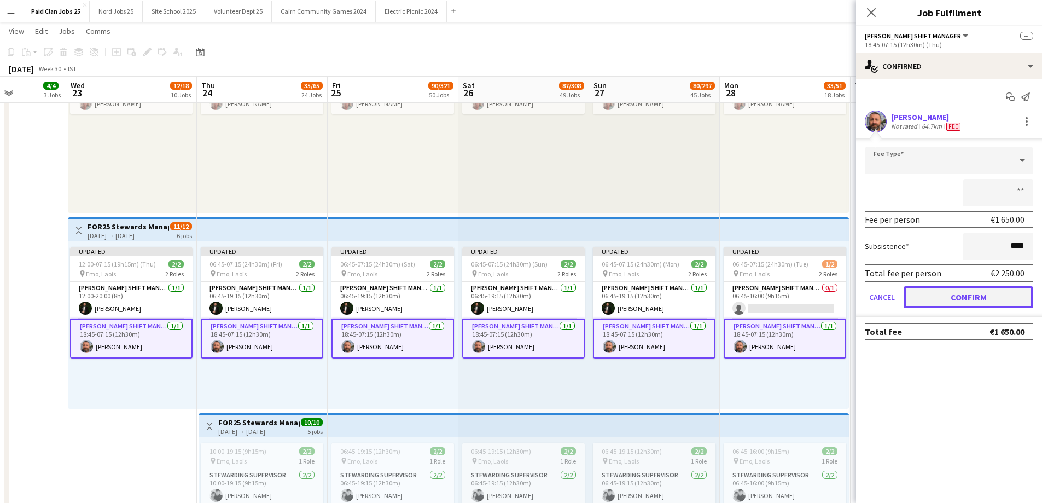
click at [956, 296] on button "Confirm" at bounding box center [969, 297] width 130 height 22
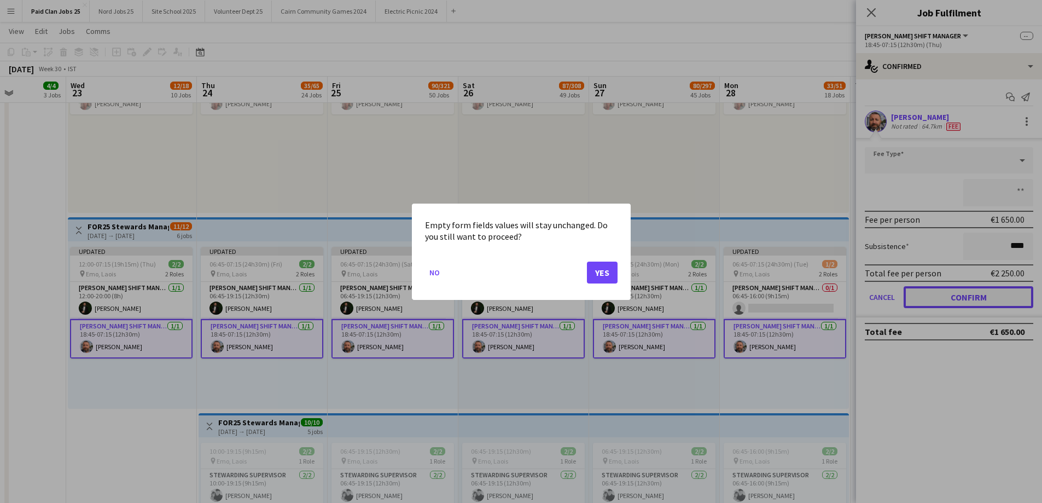
scroll to position [0, 0]
click at [609, 275] on button "Yes" at bounding box center [602, 272] width 31 height 22
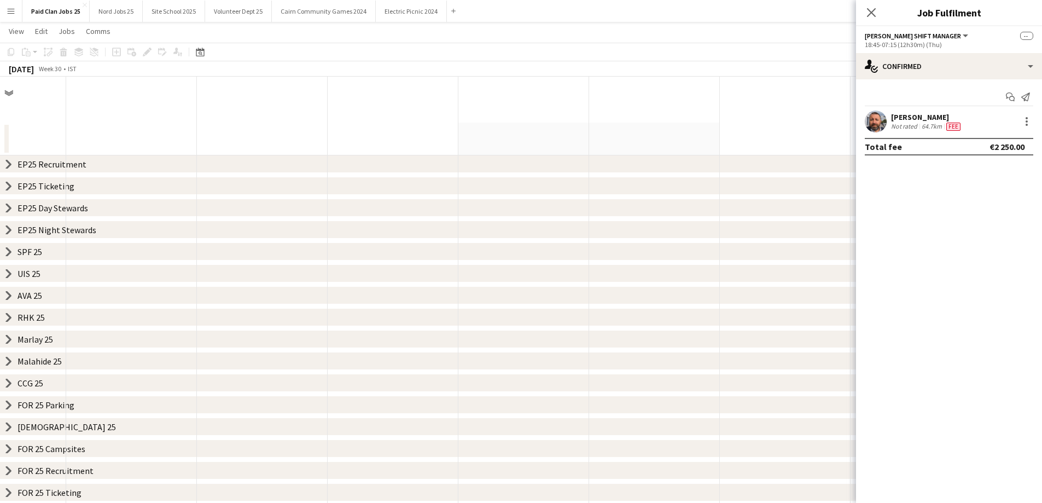
scroll to position [506, 0]
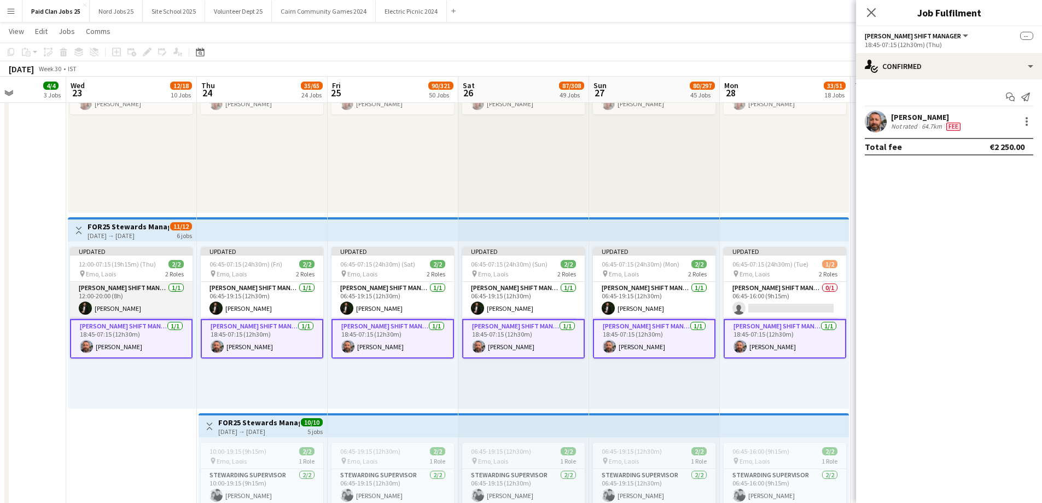
click at [138, 301] on app-card-role "Steward Shift Manager 1/1 12:00-20:00 (8h) Aws Vidal" at bounding box center [131, 300] width 123 height 37
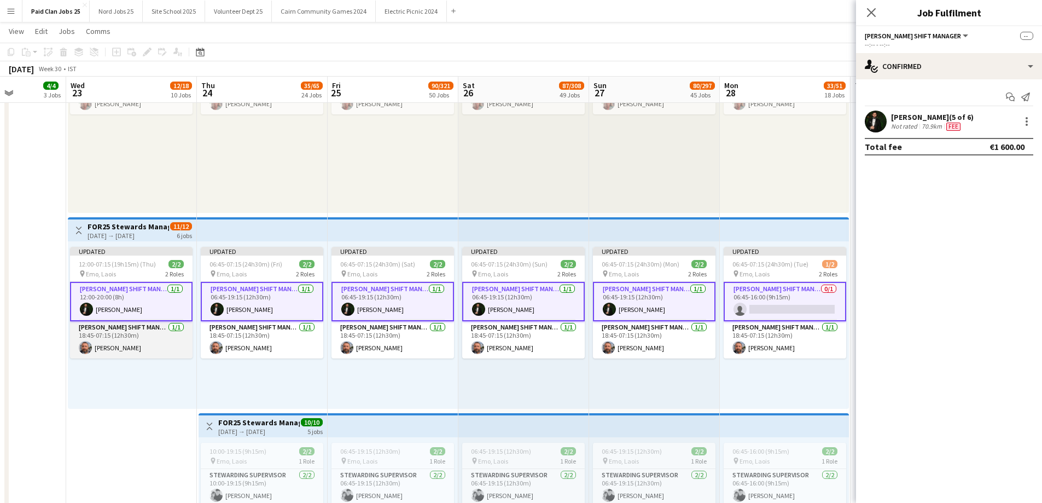
click at [157, 338] on app-card-role "Steward Shift Manager 1/1 18:45-07:15 (12h30m) David Rock" at bounding box center [131, 339] width 123 height 37
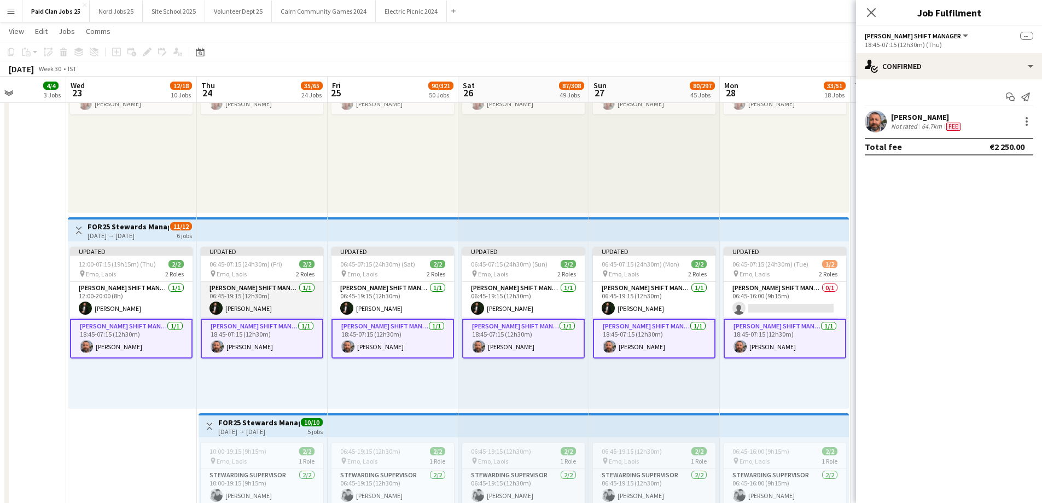
click at [275, 292] on app-card-role "Steward Shift Manager 1/1 06:45-19:15 (12h30m) Aws Vidal" at bounding box center [262, 300] width 123 height 37
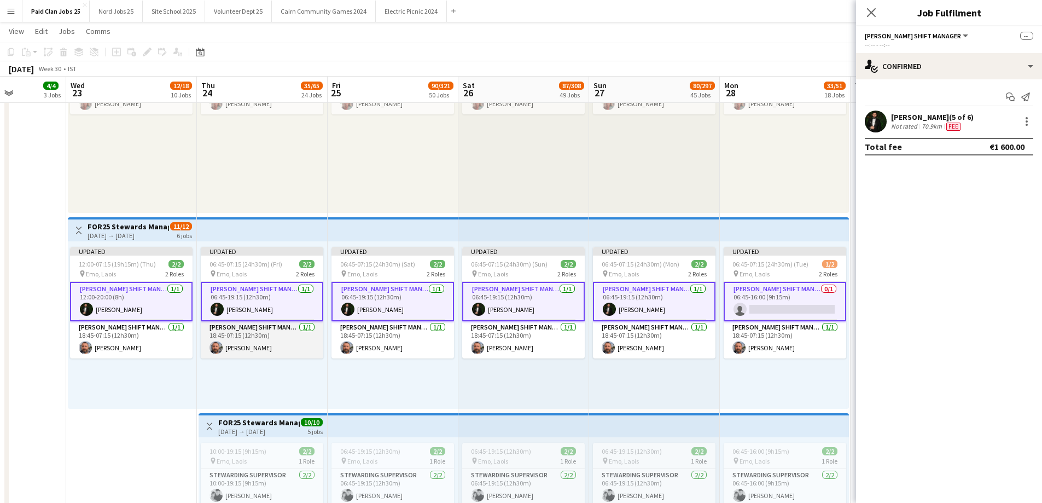
click at [272, 336] on app-card-role "Steward Shift Manager 1/1 18:45-07:15 (12h30m) David Rock" at bounding box center [262, 339] width 123 height 37
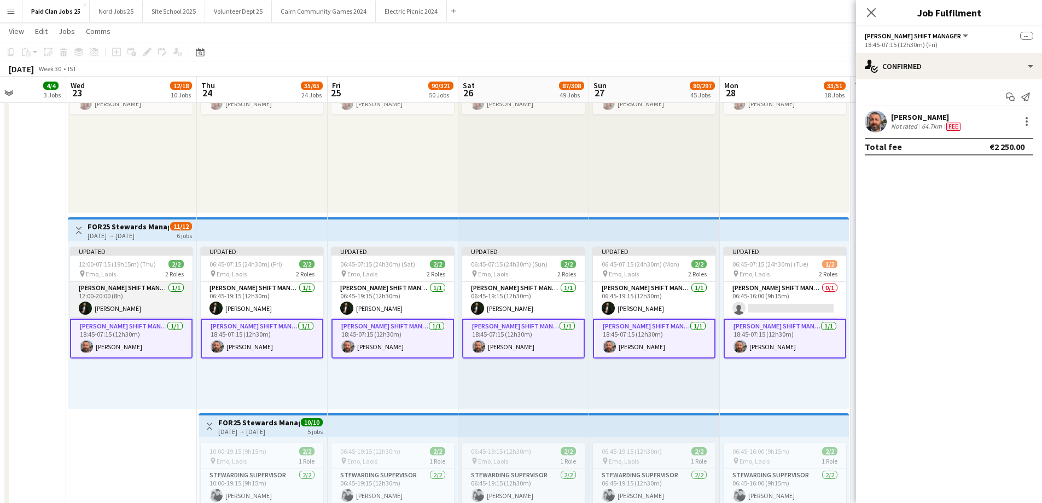
click at [164, 299] on app-card-role "Steward Shift Manager 1/1 12:00-20:00 (8h) Aws Vidal" at bounding box center [131, 300] width 123 height 37
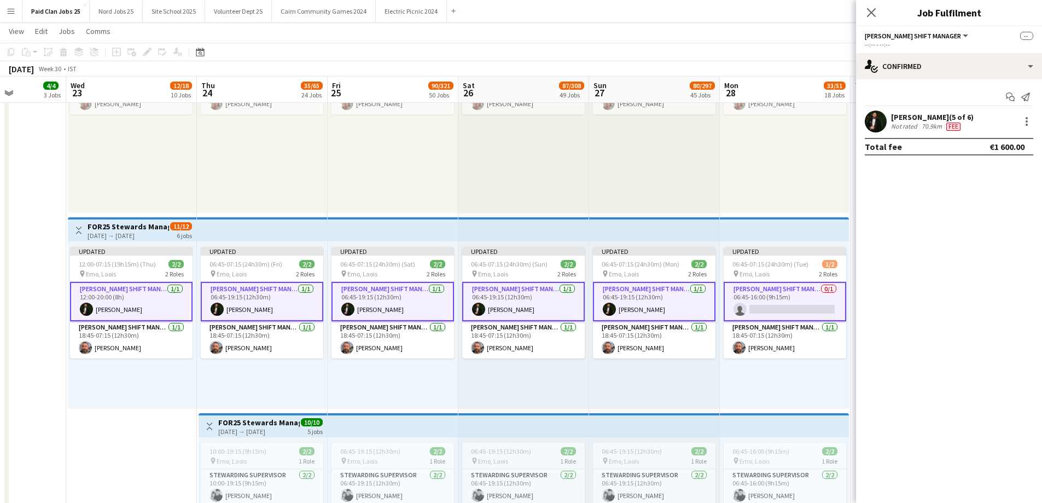
click at [153, 303] on app-card-role "Steward Shift Manager 1/1 12:00-20:00 (8h) Aws Vidal" at bounding box center [131, 301] width 123 height 39
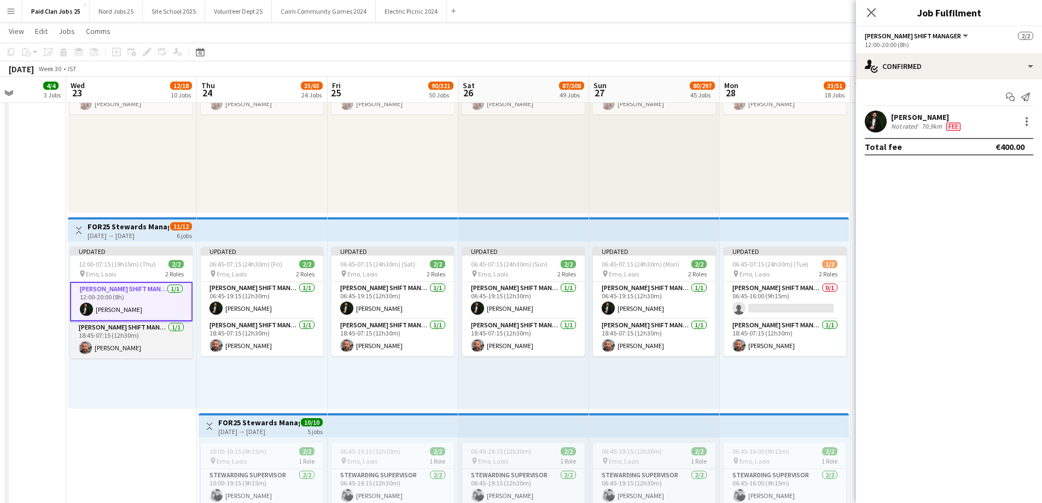
click at [175, 344] on app-card-role "Steward Shift Manager 1/1 18:45-07:15 (12h30m) David Rock" at bounding box center [131, 339] width 123 height 37
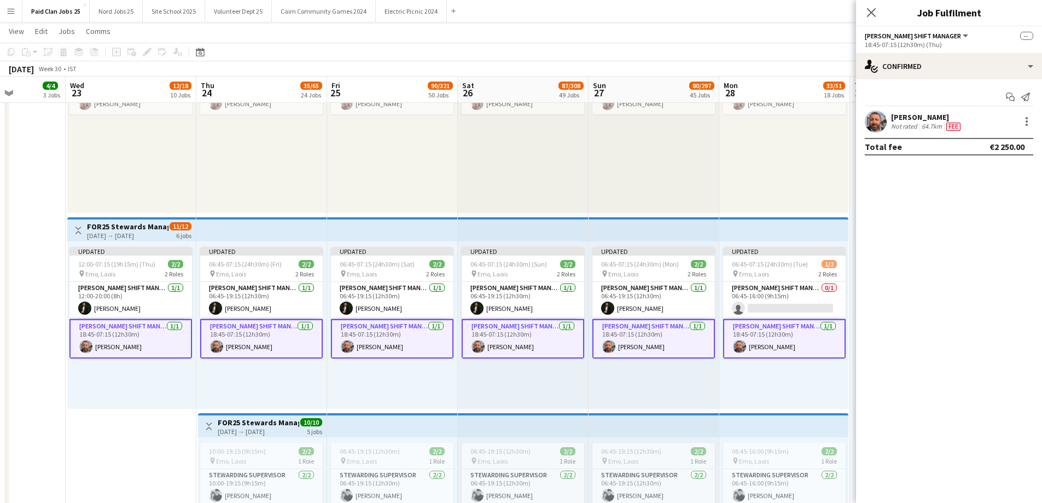
click at [158, 343] on app-card-role "Steward Shift Manager 1/1 18:45-07:15 (12h30m) David Rock" at bounding box center [130, 338] width 123 height 39
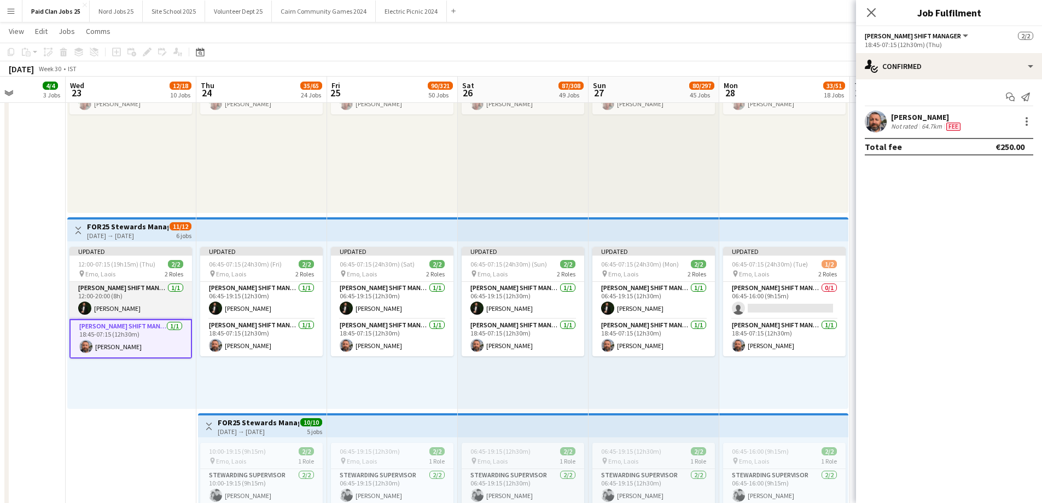
click at [144, 304] on app-card-role "Steward Shift Manager 1/1 12:00-20:00 (8h) Aws Vidal" at bounding box center [130, 300] width 123 height 37
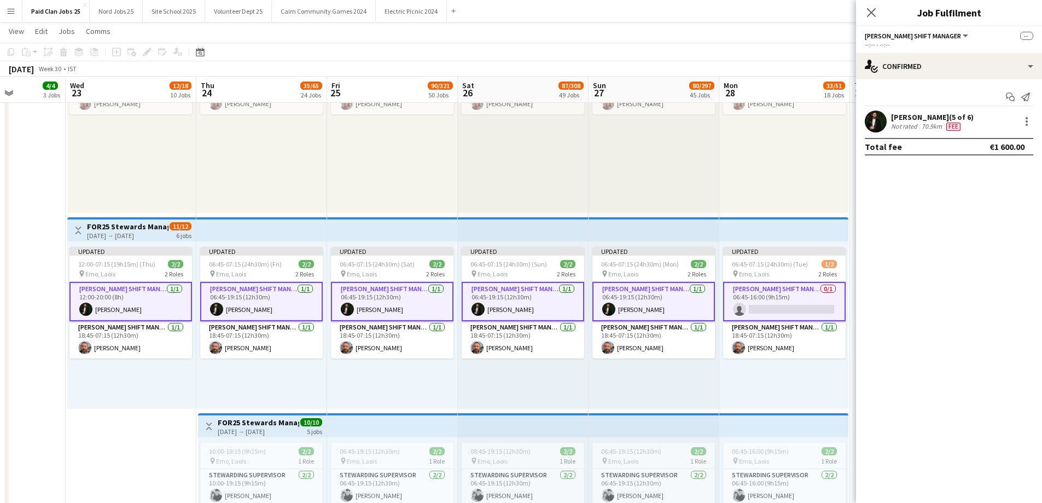
click at [142, 304] on app-card-role "Steward Shift Manager 1/1 12:00-20:00 (8h) Aws Vidal" at bounding box center [130, 301] width 123 height 39
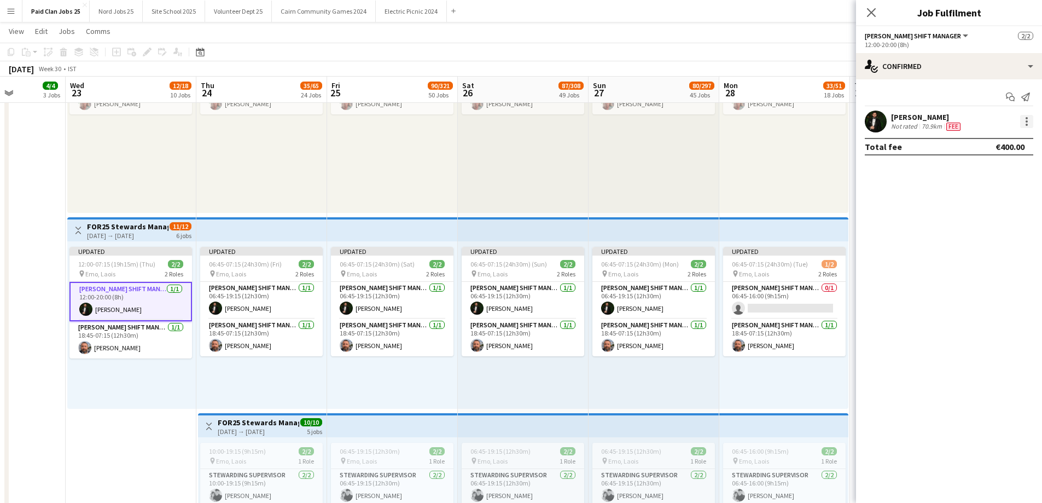
click at [1029, 120] on div at bounding box center [1026, 121] width 13 height 13
click at [989, 143] on span "Edit fee" at bounding box center [991, 142] width 68 height 10
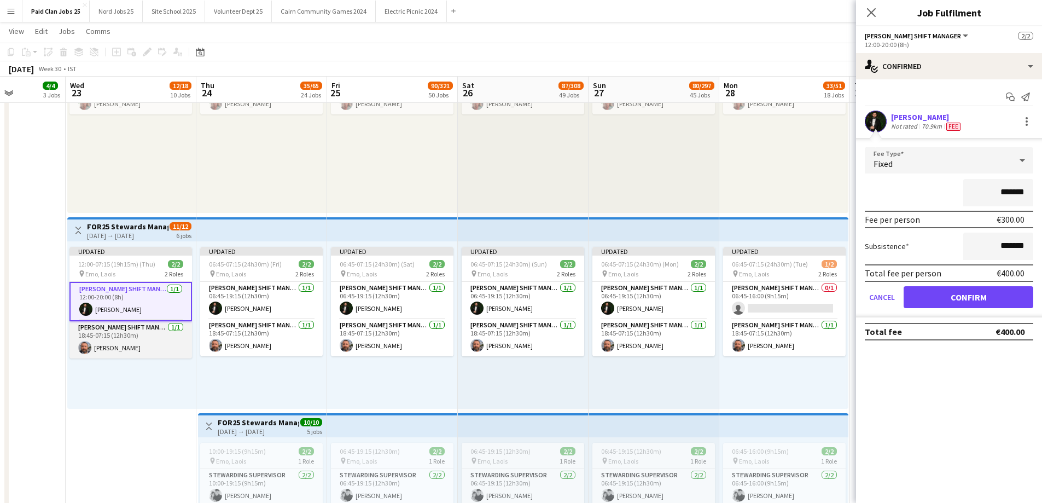
click at [189, 350] on app-card-role "Steward Shift Manager 1/1 18:45-07:15 (12h30m) David Rock" at bounding box center [130, 339] width 123 height 37
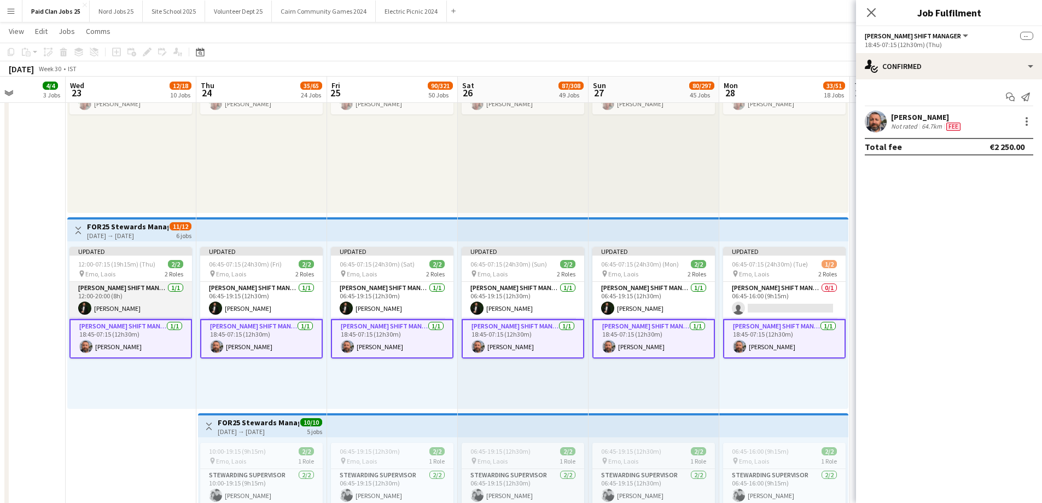
click at [136, 299] on app-card-role "Steward Shift Manager 1/1 12:00-20:00 (8h) Aws Vidal" at bounding box center [130, 300] width 123 height 37
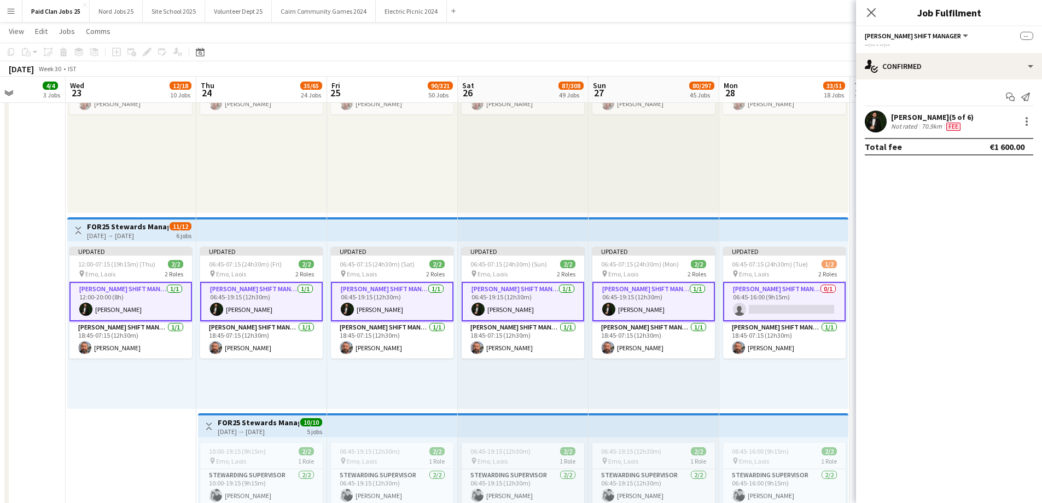
click at [139, 296] on app-card-role "Steward Shift Manager 1/1 12:00-20:00 (8h) Aws Vidal" at bounding box center [130, 301] width 123 height 39
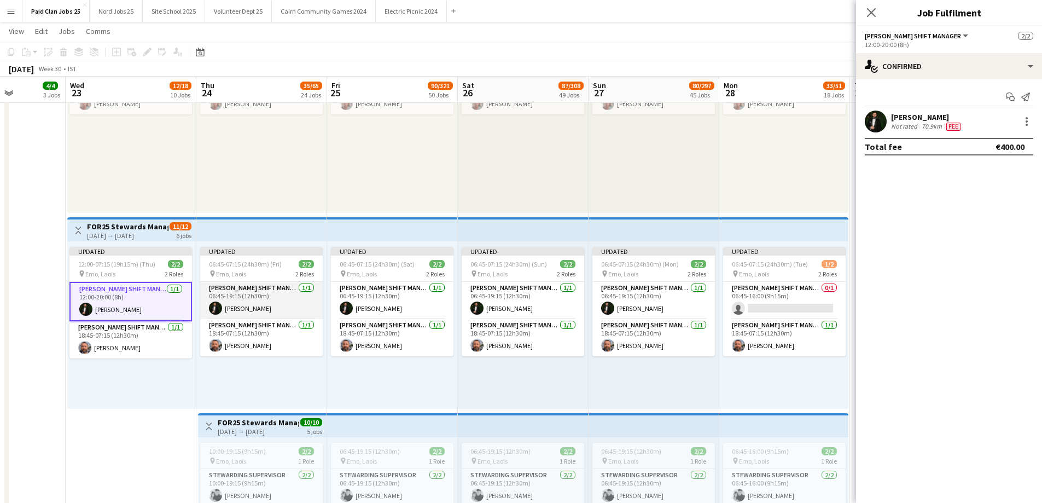
click at [217, 292] on app-card-role "Steward Shift Manager 1/1 06:45-19:15 (12h30m) Aws Vidal" at bounding box center [261, 300] width 123 height 37
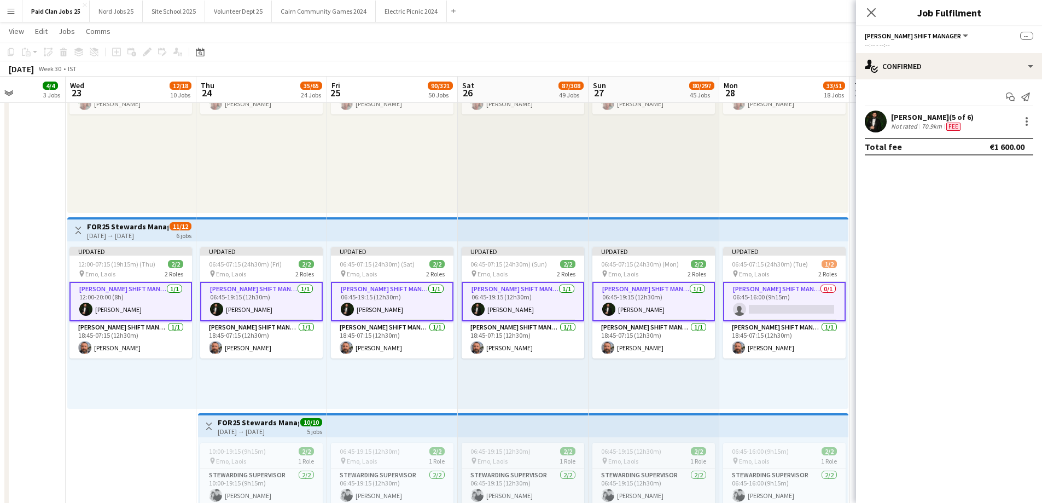
click at [261, 292] on app-card-role "Steward Shift Manager 1/1 06:45-19:15 (12h30m) Aws Vidal" at bounding box center [261, 301] width 123 height 39
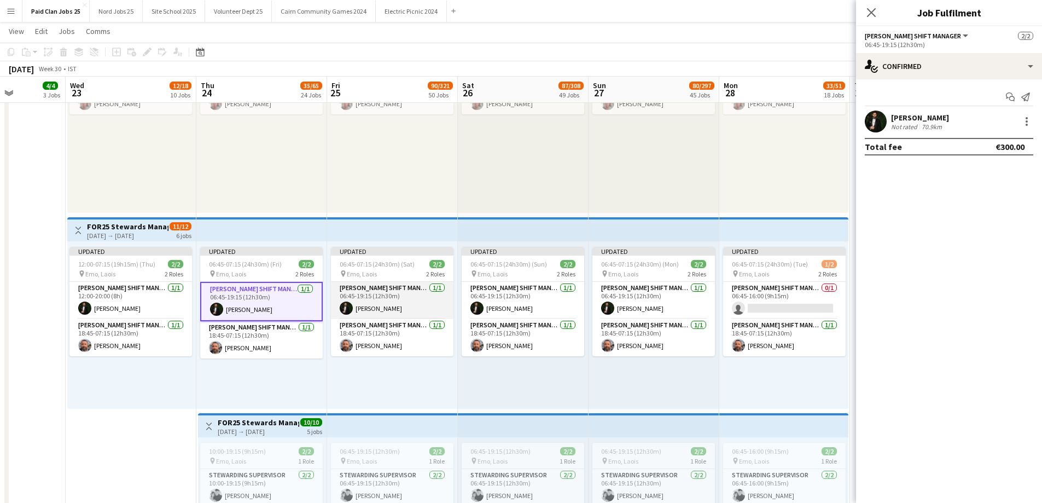
click at [375, 288] on app-card-role "Steward Shift Manager 1/1 06:45-19:15 (12h30m) Aws Vidal" at bounding box center [392, 300] width 123 height 37
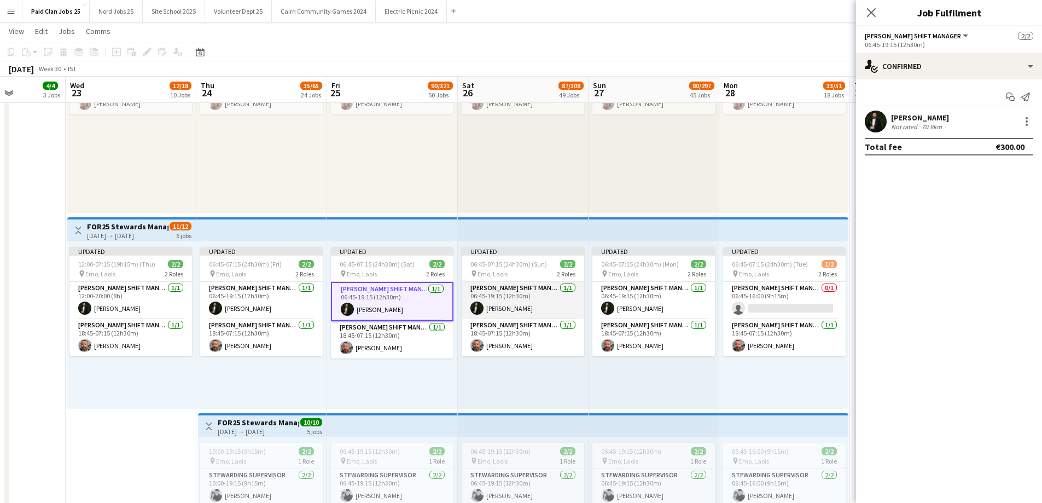
click at [507, 294] on app-card-role "Steward Shift Manager 1/1 06:45-19:15 (12h30m) Aws Vidal" at bounding box center [523, 300] width 123 height 37
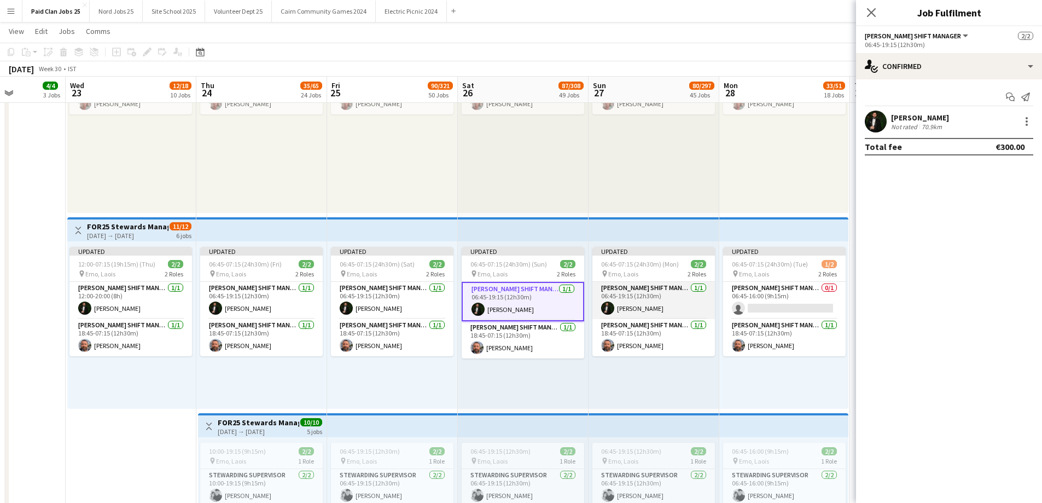
click at [649, 295] on app-card-role "Steward Shift Manager 1/1 06:45-19:15 (12h30m) Aws Vidal" at bounding box center [654, 300] width 123 height 37
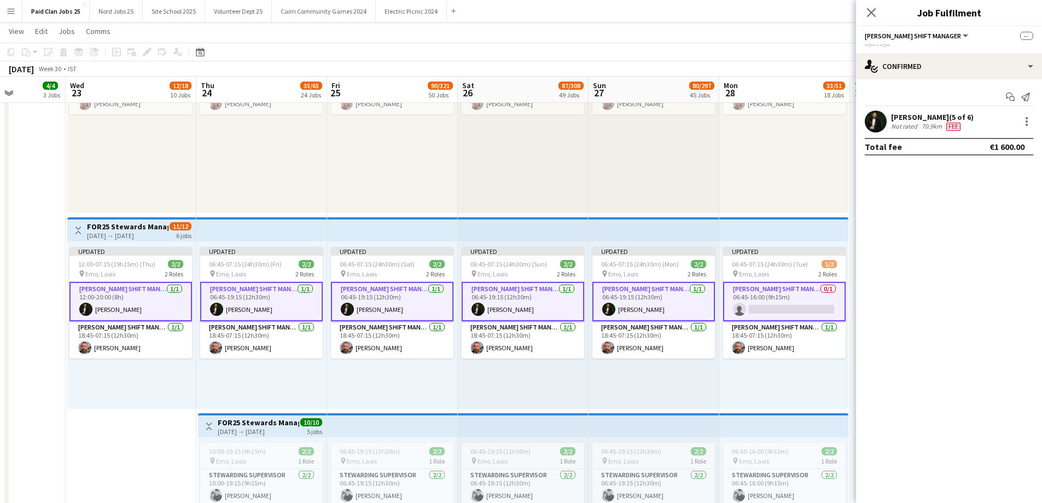
click at [649, 295] on app-card-role "Steward Shift Manager 1/1 06:45-19:15 (12h30m) Aws Vidal" at bounding box center [654, 301] width 123 height 39
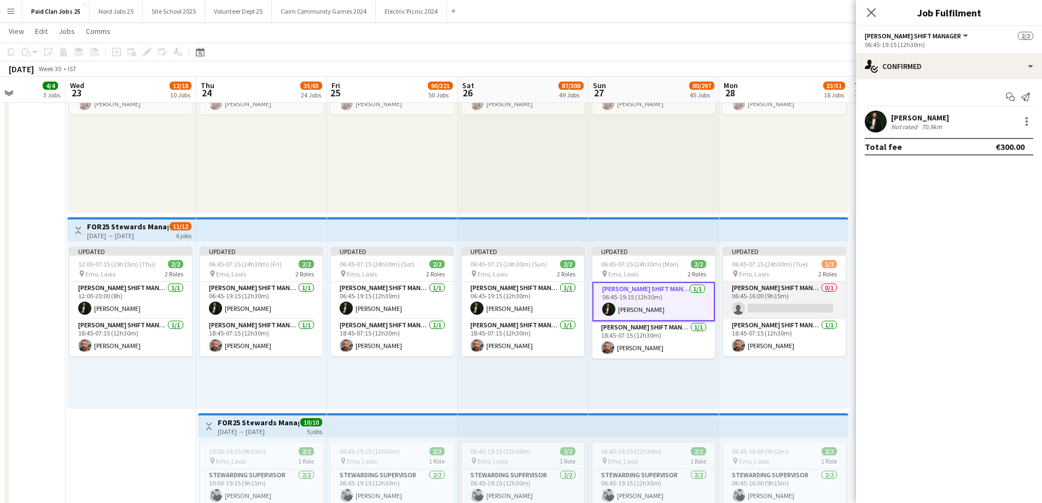
click at [780, 288] on app-card-role "Steward Shift Manager 0/1 06:45-16:00 (9h15m) single-neutral-actions" at bounding box center [784, 300] width 123 height 37
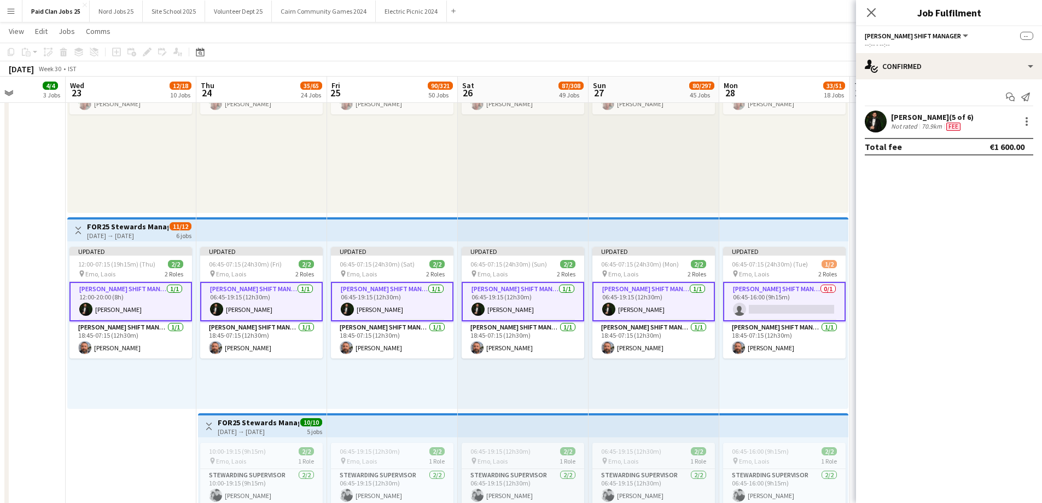
click at [780, 288] on app-card-role "Steward Shift Manager 0/1 06:45-16:00 (9h15m) single-neutral-actions" at bounding box center [784, 301] width 123 height 39
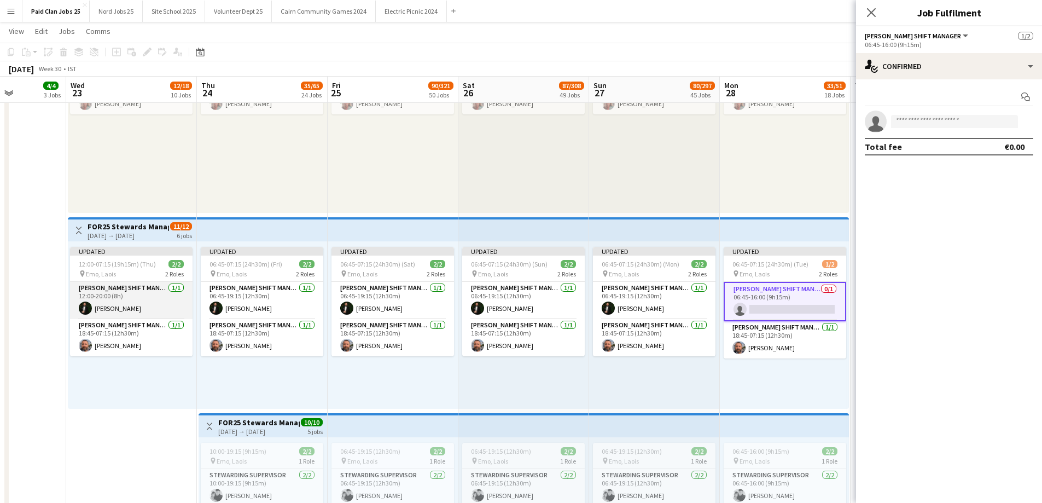
click at [131, 298] on app-card-role "Steward Shift Manager 1/1 12:00-20:00 (8h) Aws Vidal" at bounding box center [131, 300] width 123 height 37
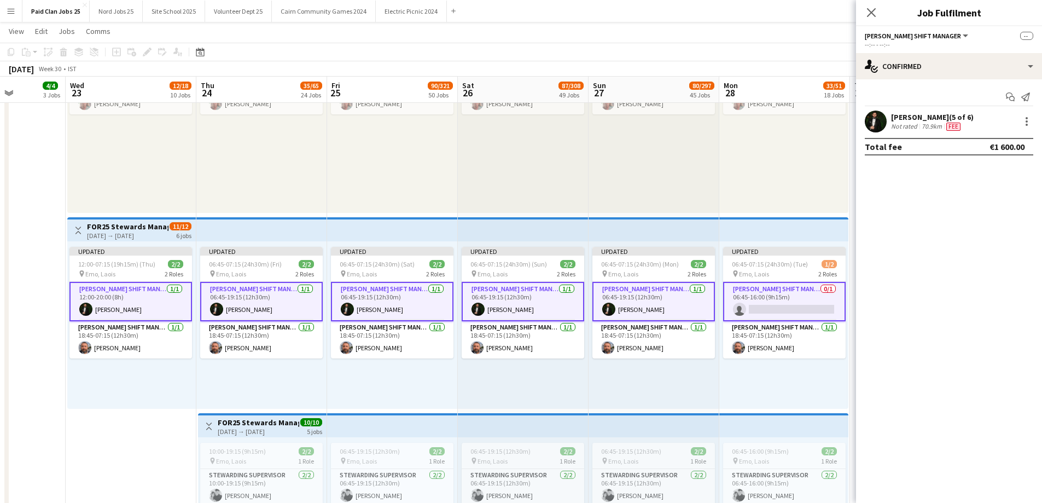
click at [131, 298] on app-card-role "Steward Shift Manager 1/1 12:00-20:00 (8h) Aws Vidal" at bounding box center [130, 301] width 123 height 39
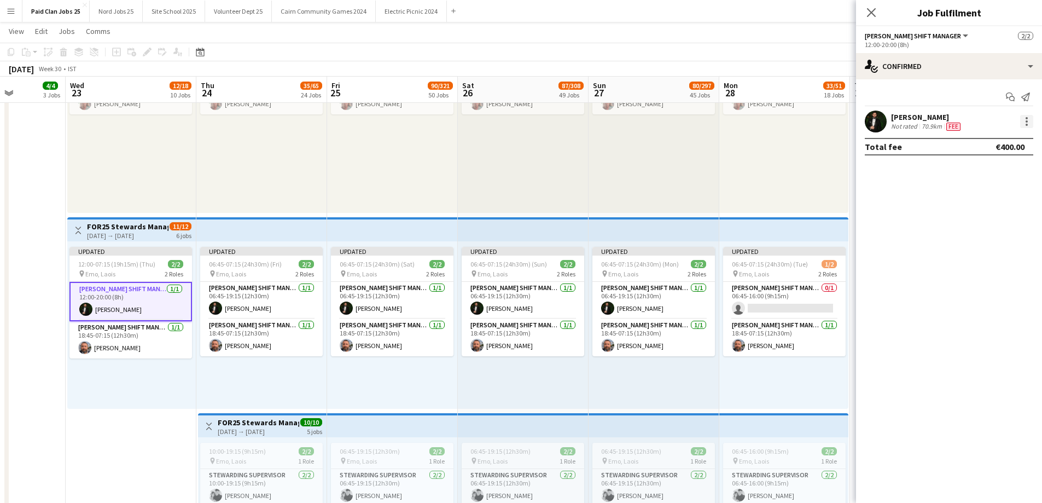
click at [1025, 119] on div at bounding box center [1026, 121] width 13 height 13
click at [1006, 143] on span "Edit fee" at bounding box center [991, 142] width 68 height 10
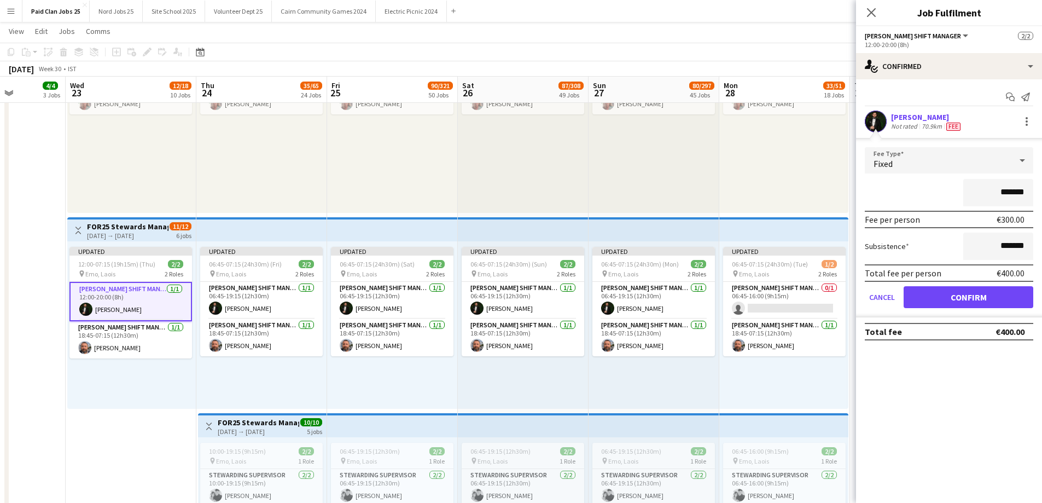
drag, startPoint x: 1000, startPoint y: 194, endPoint x: 1012, endPoint y: 193, distance: 11.5
click at [1012, 193] on input "*******" at bounding box center [998, 192] width 70 height 27
type input "*******"
click at [986, 298] on button "Confirm" at bounding box center [969, 297] width 130 height 22
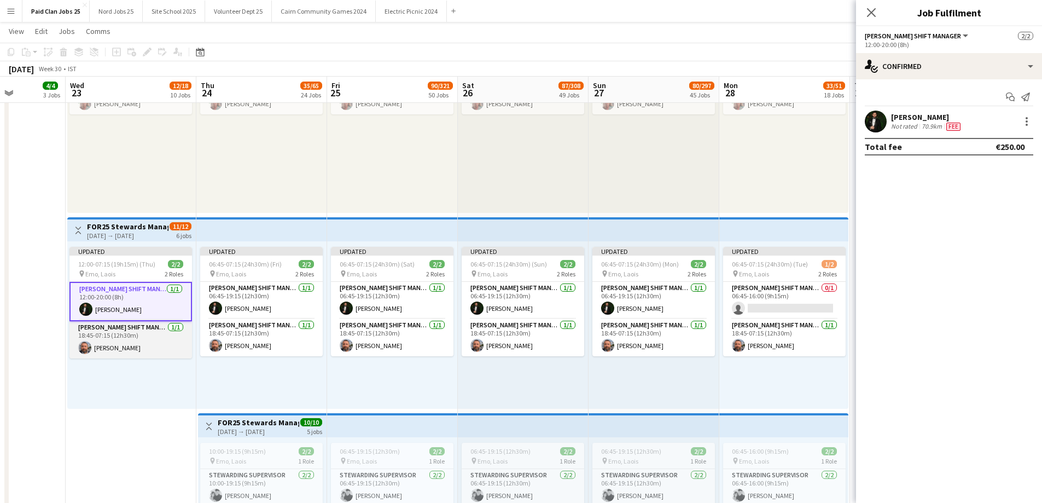
click at [144, 352] on app-card-role "Steward Shift Manager 1/1 18:45-07:15 (12h30m) David Rock" at bounding box center [130, 339] width 123 height 37
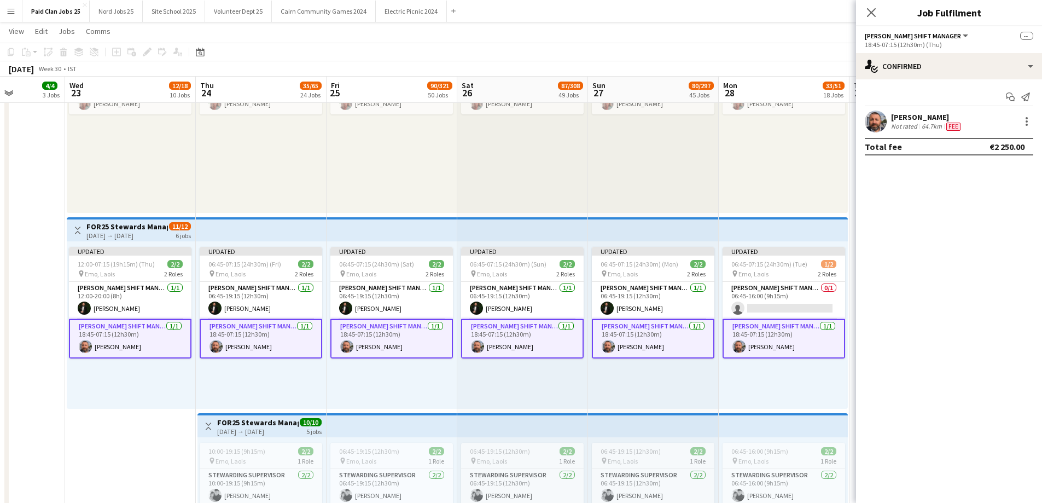
click at [140, 351] on app-card-role "Steward Shift Manager 1/1 18:45-07:15 (12h30m) David Rock" at bounding box center [130, 338] width 123 height 39
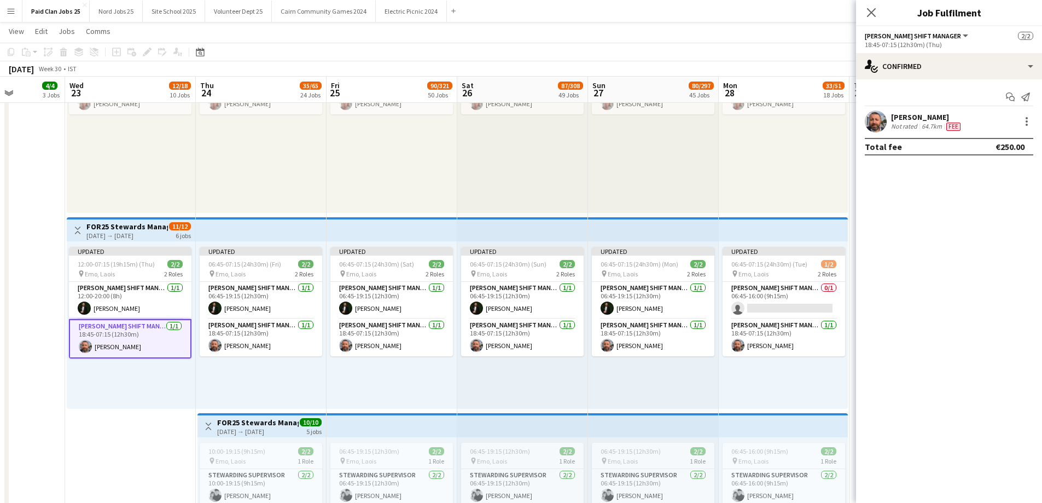
click at [261, 230] on app-top-bar at bounding box center [261, 229] width 131 height 24
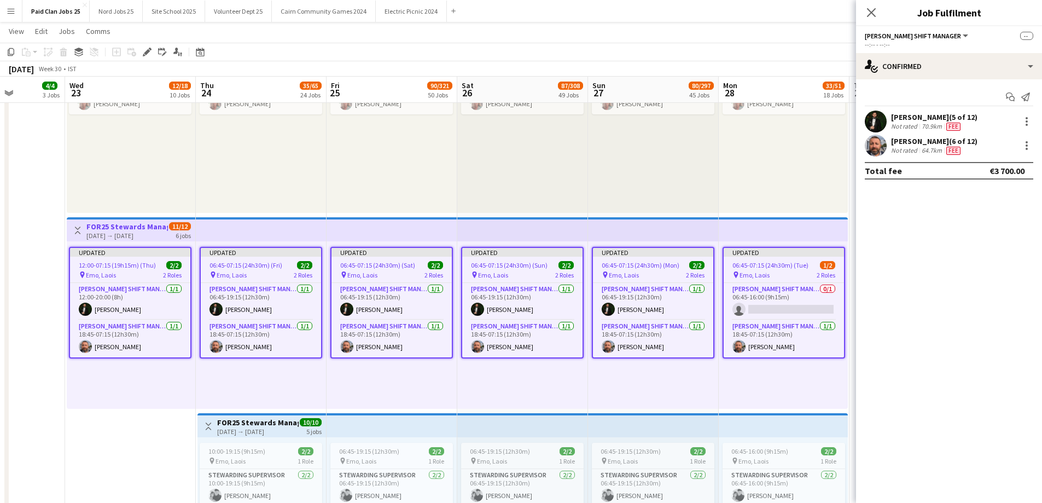
drag, startPoint x: 260, startPoint y: 193, endPoint x: 258, endPoint y: 199, distance: 7.1
click at [260, 192] on div "11:00-23:00 (12h) 1/1 pin Emo, Laois 1 Role Ticketing Staff Supervisor 1/1 11:0…" at bounding box center [261, 128] width 131 height 167
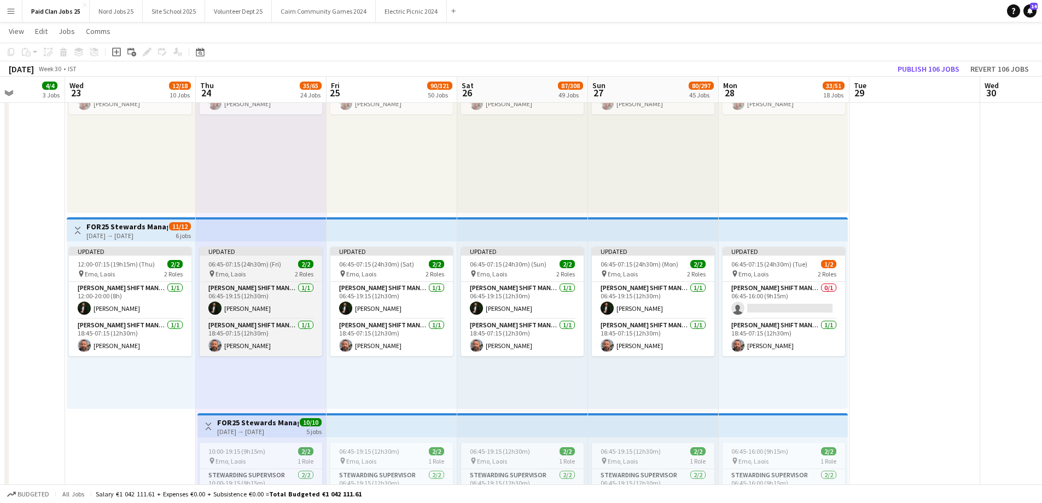
click at [238, 265] on span "06:45-07:15 (24h30m) (Fri)" at bounding box center [244, 264] width 73 height 8
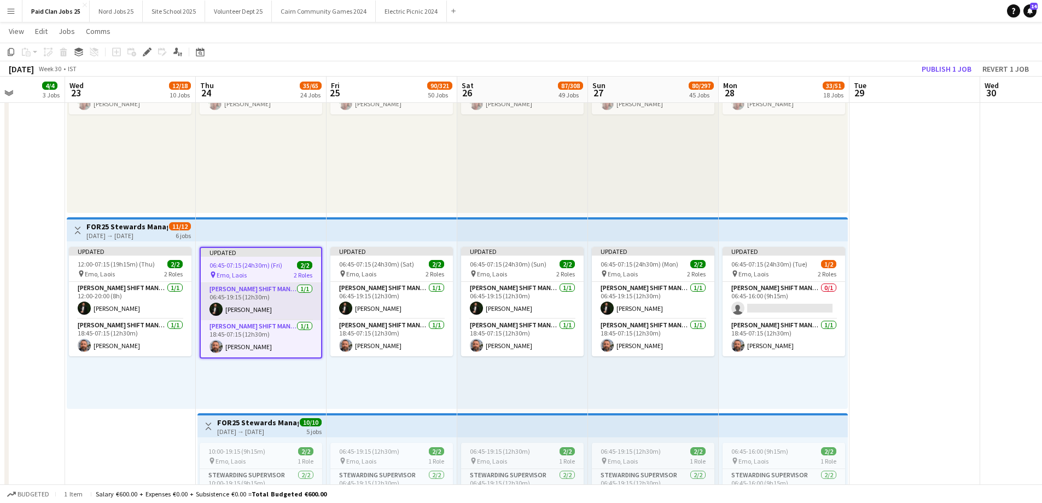
click at [238, 287] on app-card-role "Steward Shift Manager 1/1 06:45-19:15 (12h30m) Aws Vidal" at bounding box center [261, 301] width 120 height 37
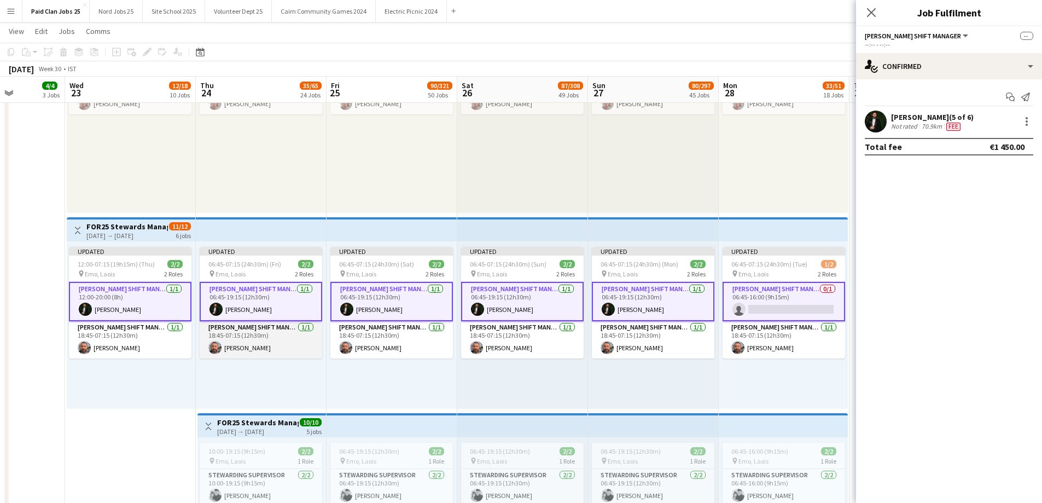
click at [240, 341] on app-card-role "Steward Shift Manager 1/1 18:45-07:15 (12h30m) David Rock" at bounding box center [261, 339] width 123 height 37
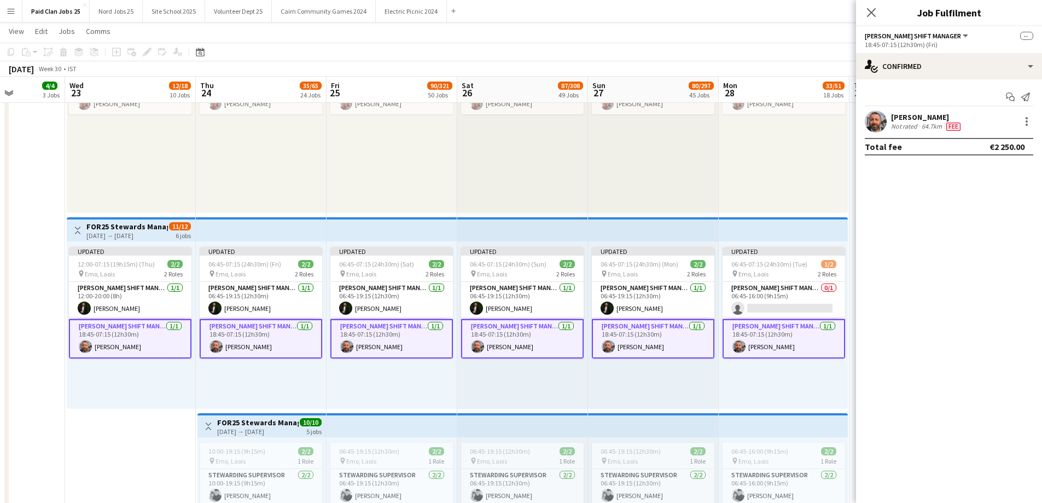
click at [269, 335] on app-card-role "Steward Shift Manager 1/1 18:45-07:15 (12h30m) David Rock" at bounding box center [261, 338] width 123 height 39
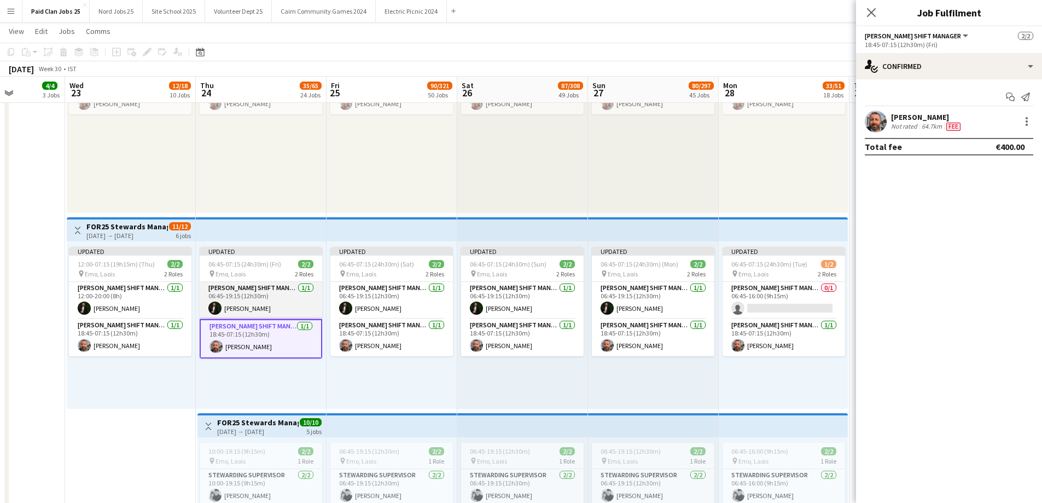
click at [278, 284] on app-card-role "Steward Shift Manager 1/1 06:45-19:15 (12h30m) Aws Vidal" at bounding box center [261, 300] width 123 height 37
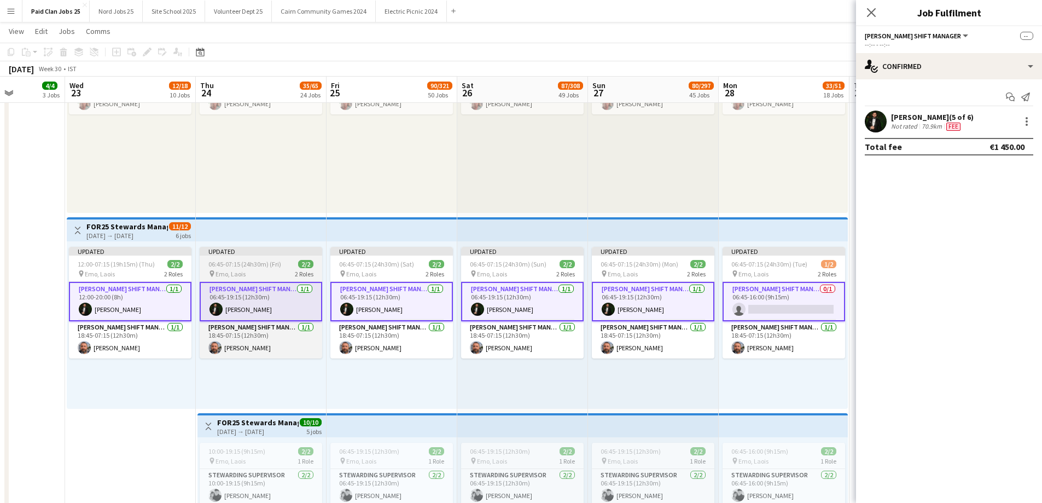
click at [260, 288] on app-card-role "Steward Shift Manager 1/1 06:45-19:15 (12h30m) Aws Vidal" at bounding box center [261, 301] width 123 height 39
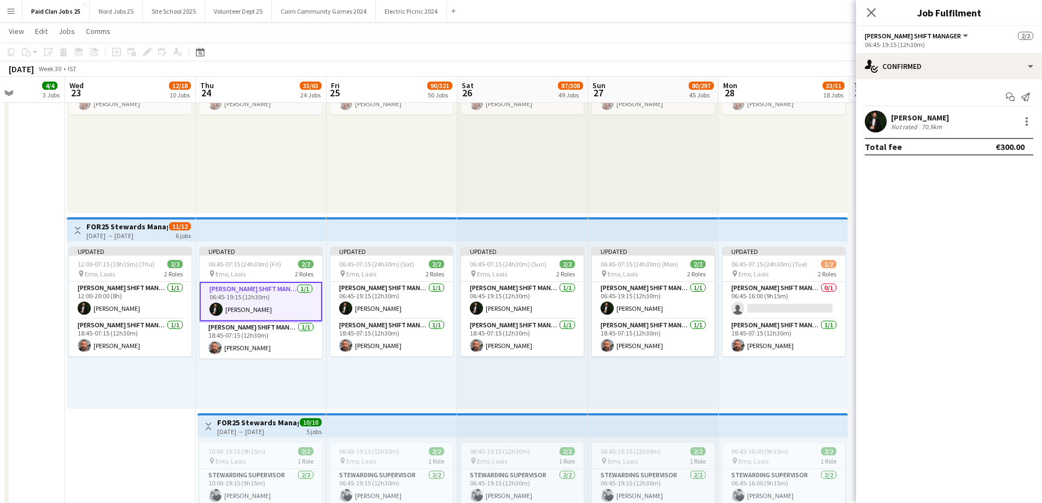
click at [328, 296] on div "Updated 06:45-07:15 (24h30m) (Sat) 2/2 pin Emo, Laois 2 Roles Steward Shift Man…" at bounding box center [392, 324] width 131 height 167
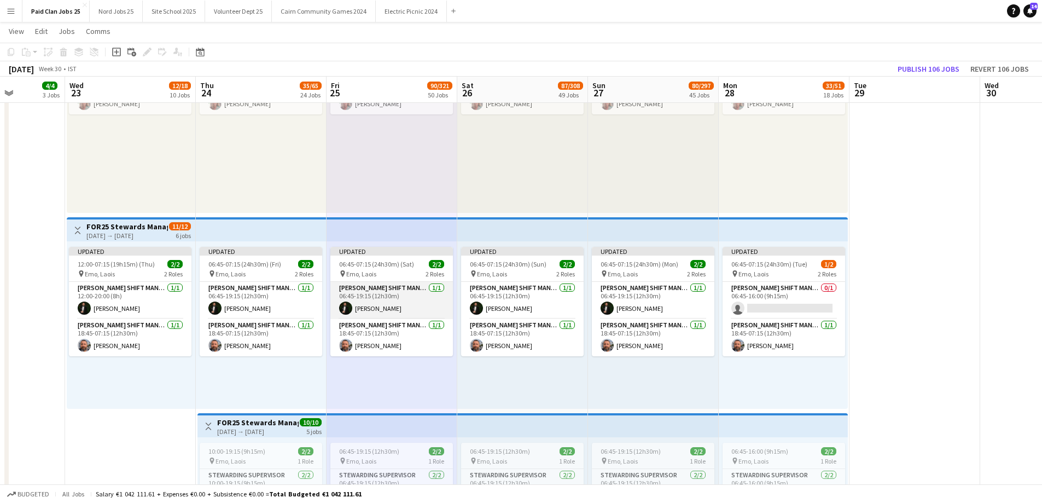
click at [330, 299] on app-card-role "Steward Shift Manager 1/1 06:45-19:15 (12h30m) Aws Vidal" at bounding box center [391, 300] width 123 height 37
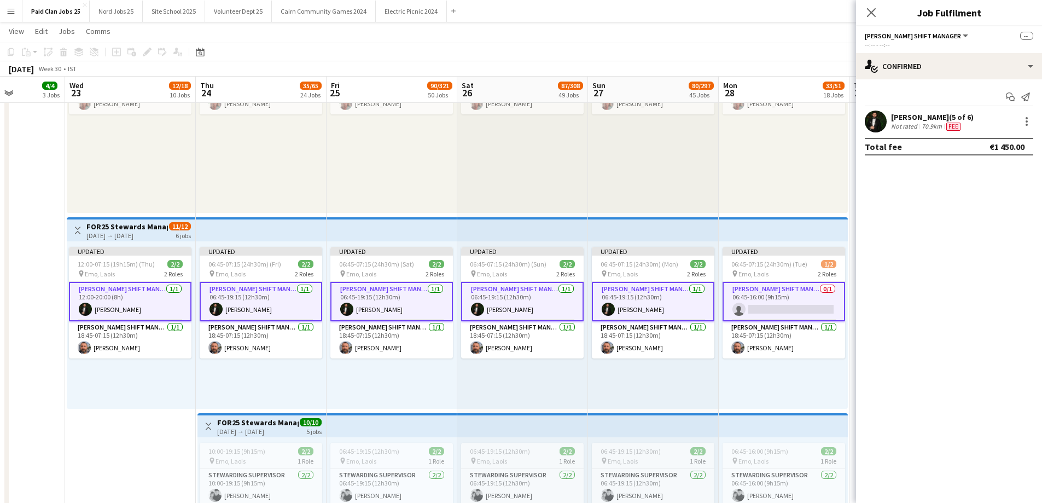
click at [363, 298] on app-card-role "Steward Shift Manager 1/1 06:45-19:15 (12h30m) Aws Vidal" at bounding box center [391, 301] width 123 height 39
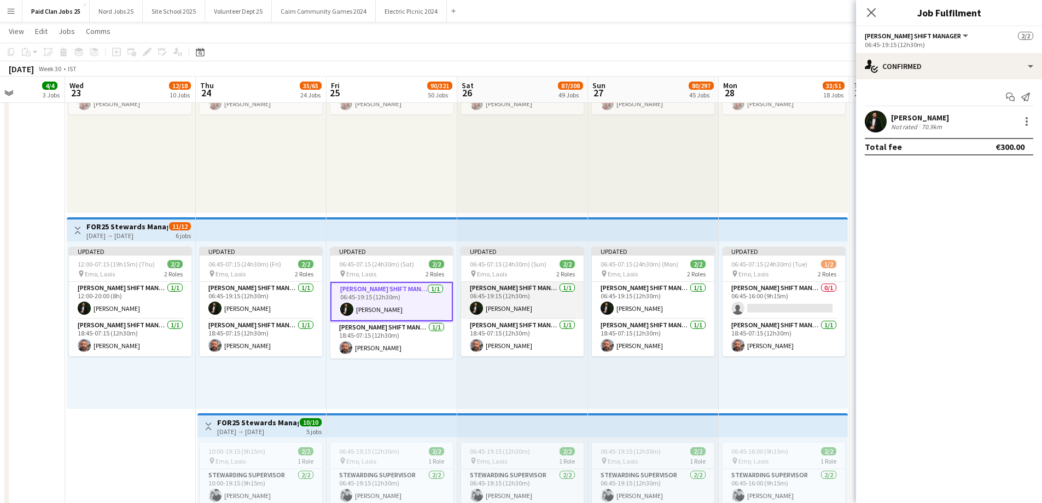
click at [523, 305] on app-card-role "Steward Shift Manager 1/1 06:45-19:15 (12h30m) Aws Vidal" at bounding box center [522, 300] width 123 height 37
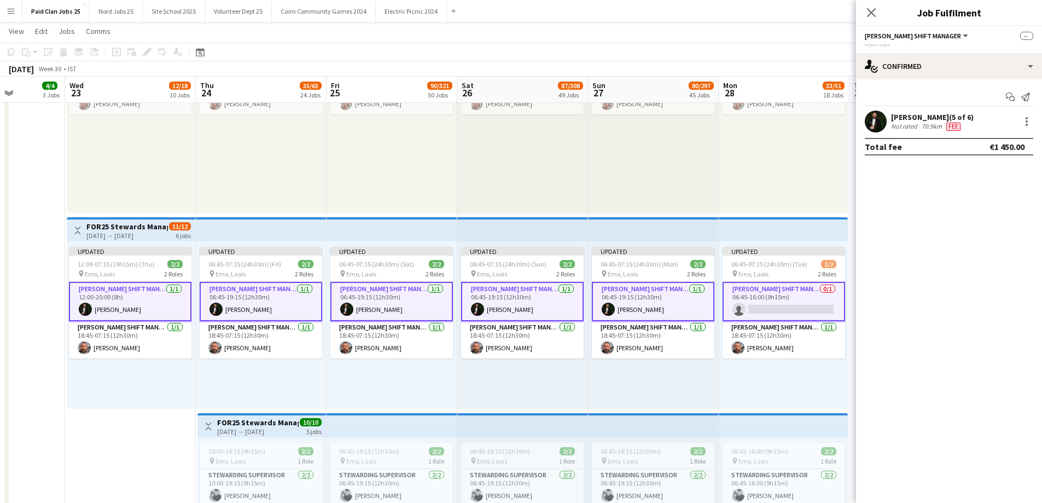
click at [523, 305] on app-card-role "Steward Shift Manager 1/1 06:45-19:15 (12h30m) Aws Vidal" at bounding box center [522, 301] width 123 height 39
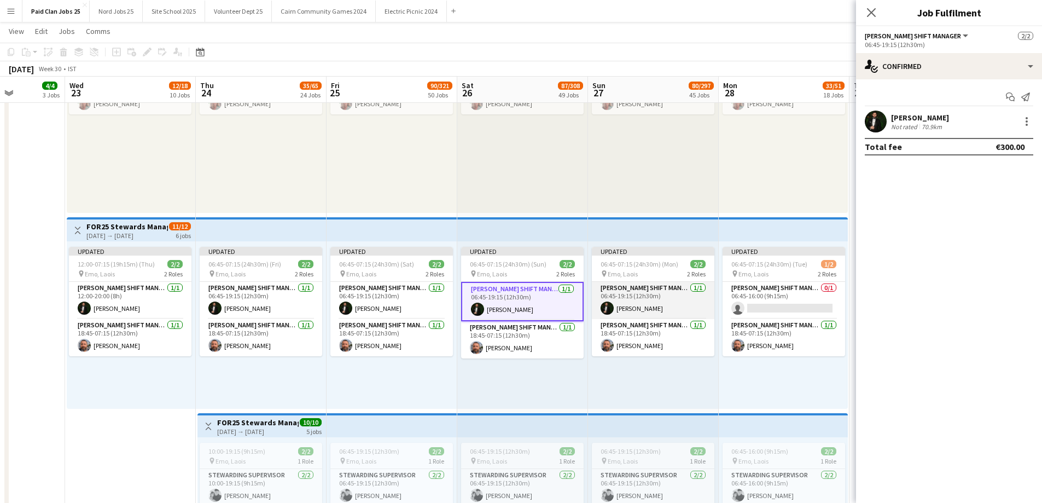
click at [620, 295] on app-card-role "Steward Shift Manager 1/1 06:45-19:15 (12h30m) Aws Vidal" at bounding box center [653, 300] width 123 height 37
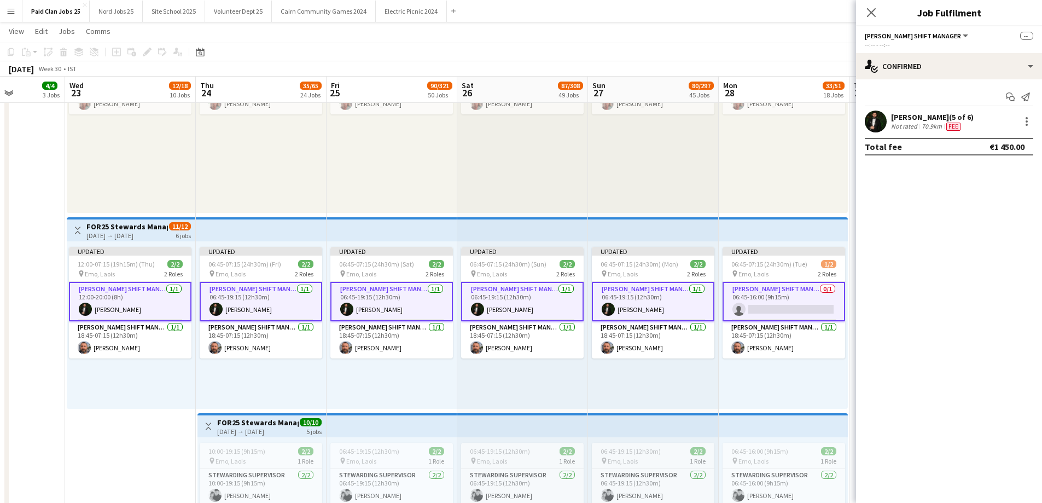
click at [620, 295] on app-card-role "Steward Shift Manager 1/1 06:45-19:15 (12h30m) Aws Vidal" at bounding box center [653, 301] width 123 height 39
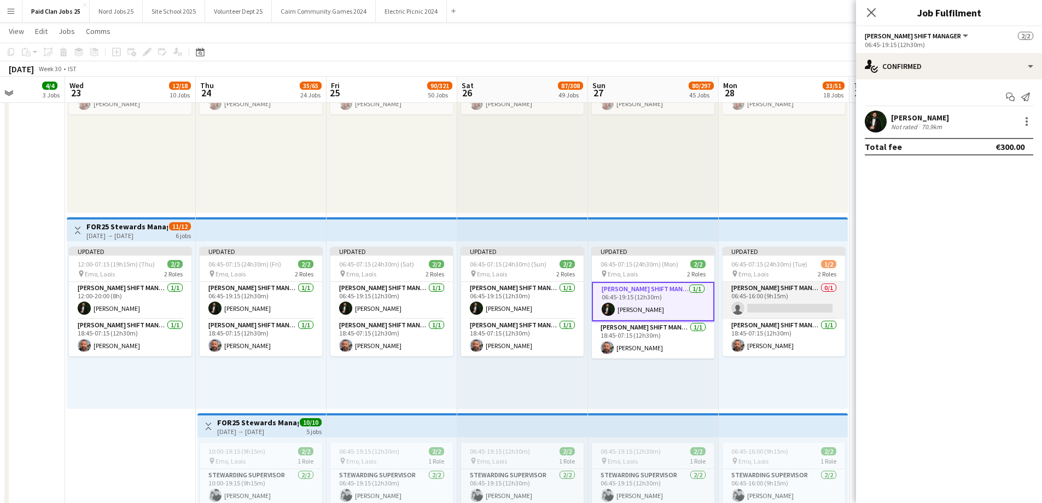
click at [767, 290] on app-card-role "Steward Shift Manager 0/1 06:45-16:00 (9h15m) single-neutral-actions" at bounding box center [784, 300] width 123 height 37
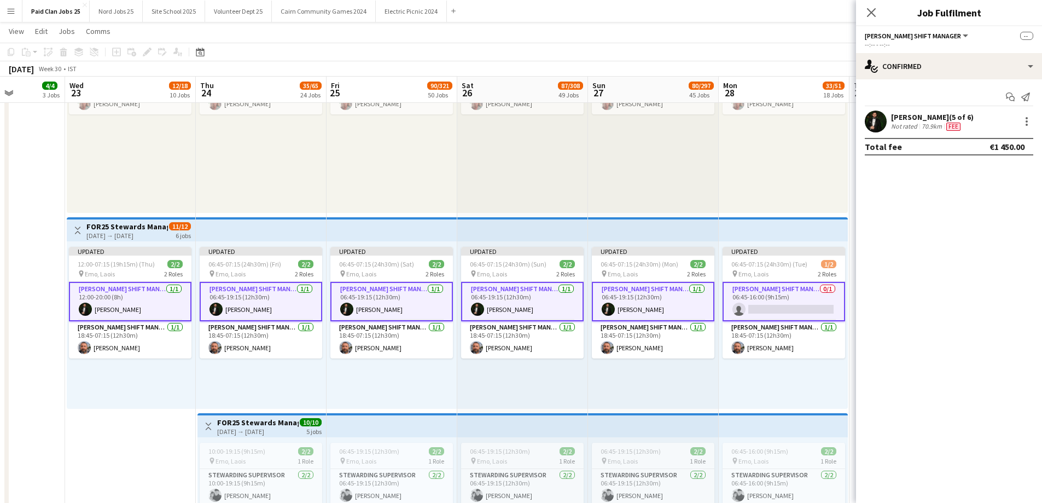
click at [767, 290] on app-card-role "Steward Shift Manager 0/1 06:45-16:00 (9h15m) single-neutral-actions" at bounding box center [784, 301] width 123 height 39
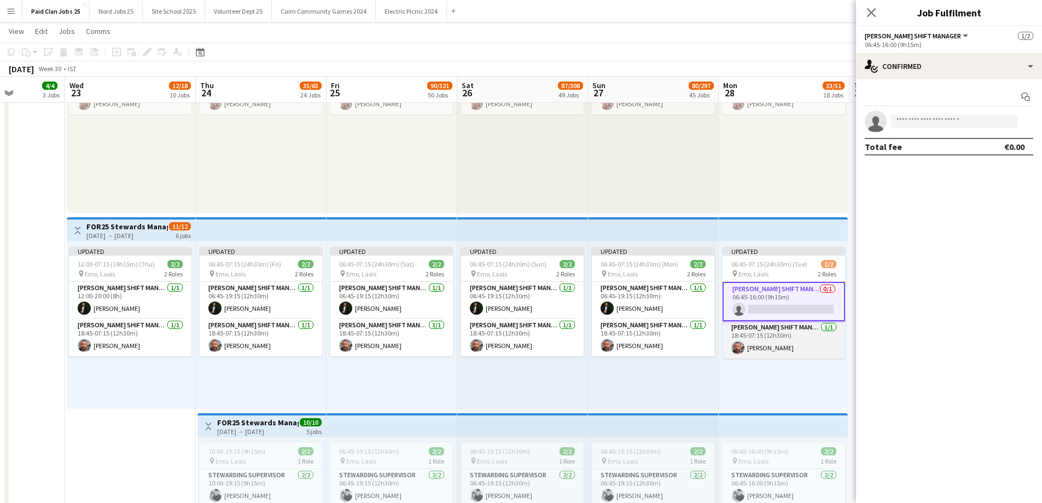
click at [765, 333] on app-card-role "Steward Shift Manager 1/1 18:45-07:15 (12h30m) David Rock" at bounding box center [784, 339] width 123 height 37
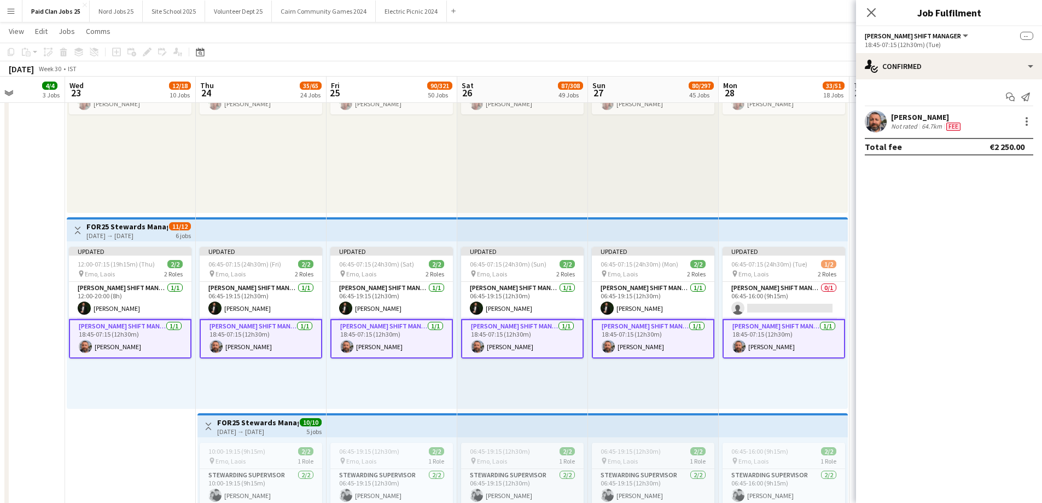
click at [765, 333] on app-card-role "Steward Shift Manager 1/1 18:45-07:15 (12h30m) David Rock" at bounding box center [784, 338] width 123 height 39
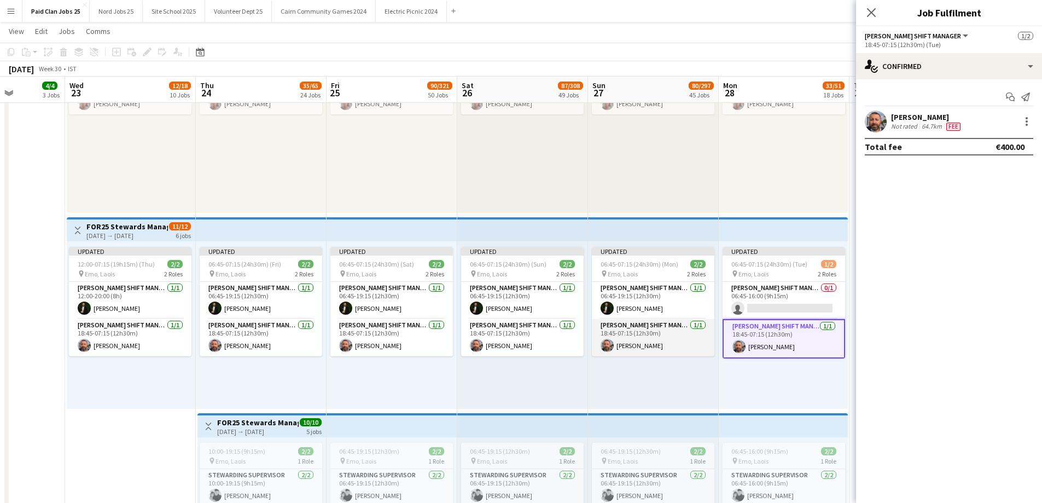
click at [676, 343] on app-card-role "Steward Shift Manager 1/1 18:45-07:15 (12h30m) David Rock" at bounding box center [653, 337] width 123 height 37
click at [675, 342] on app-card-role "Steward Shift Manager 1/1 18:45-07:15 (12h30m) David Rock" at bounding box center [653, 337] width 123 height 37
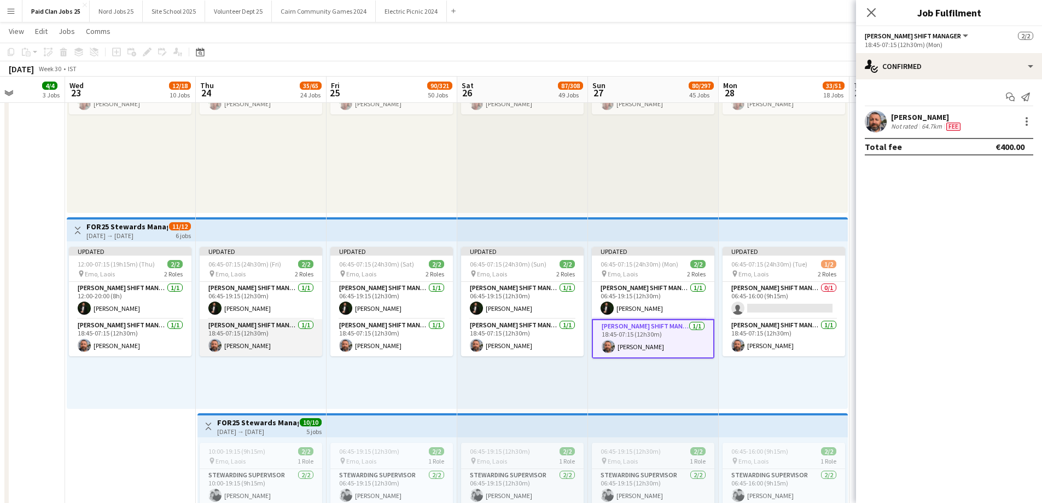
click at [236, 329] on app-card-role "Steward Shift Manager 1/1 18:45-07:15 (12h30m) David Rock" at bounding box center [261, 337] width 123 height 37
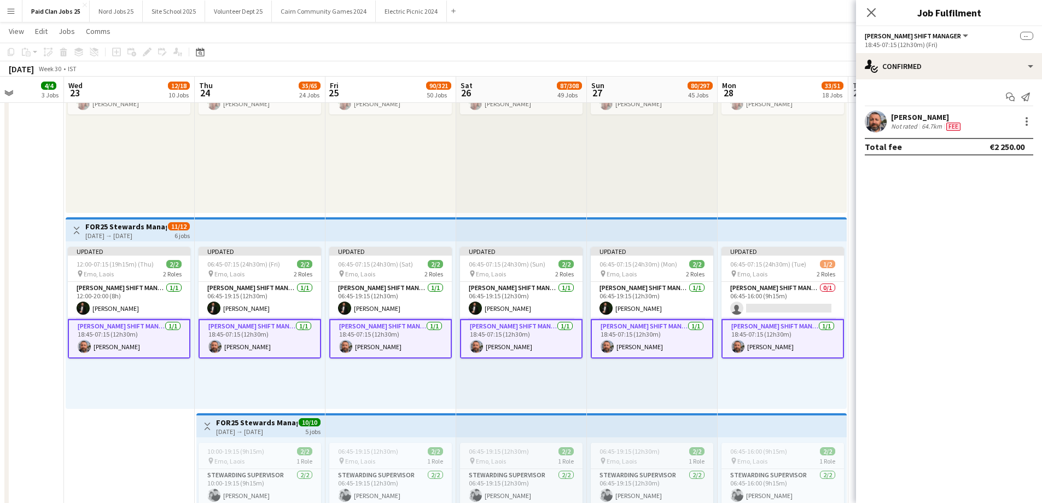
click at [217, 230] on app-top-bar at bounding box center [260, 229] width 131 height 24
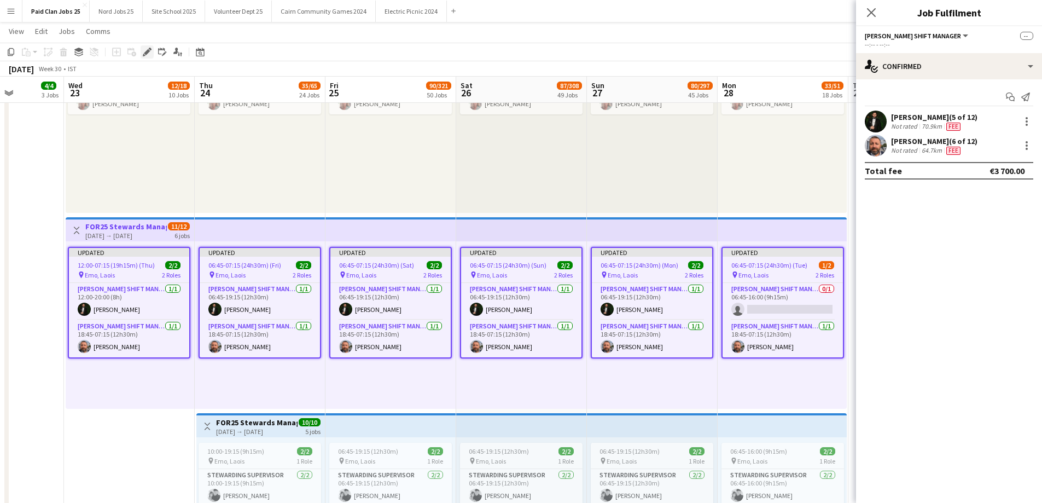
click at [146, 48] on icon "Edit" at bounding box center [147, 52] width 9 height 9
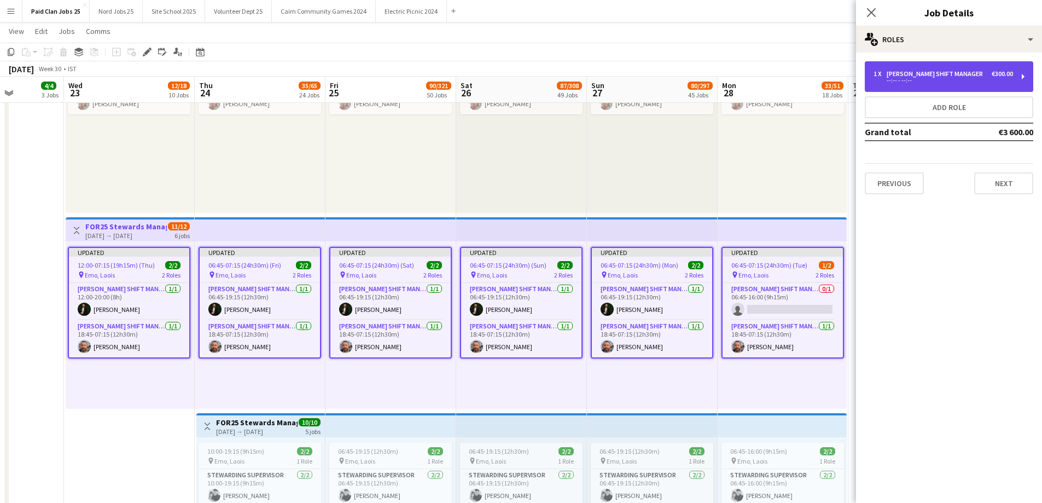
click at [982, 75] on div "1 x Steward Shift Manager €300.00" at bounding box center [944, 74] width 140 height 8
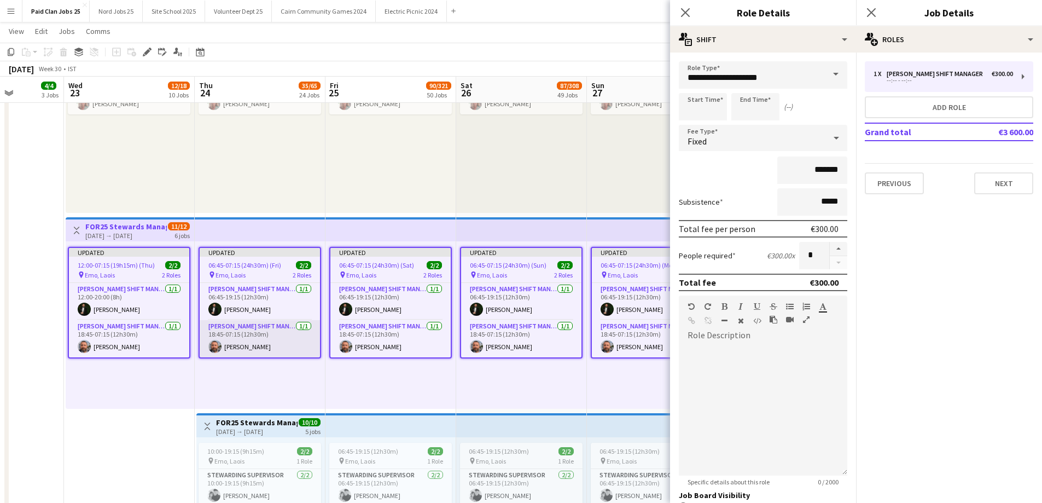
click at [259, 344] on app-card-role "Steward Shift Manager 1/1 18:45-07:15 (12h30m) David Rock" at bounding box center [260, 338] width 120 height 37
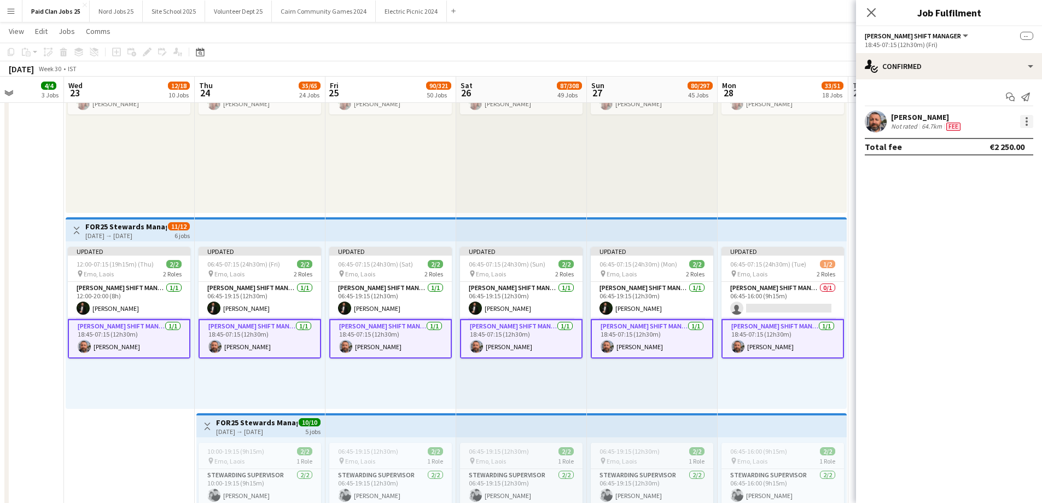
click at [1023, 121] on div at bounding box center [1026, 121] width 13 height 13
click at [1012, 142] on span "Edit fee" at bounding box center [991, 142] width 68 height 10
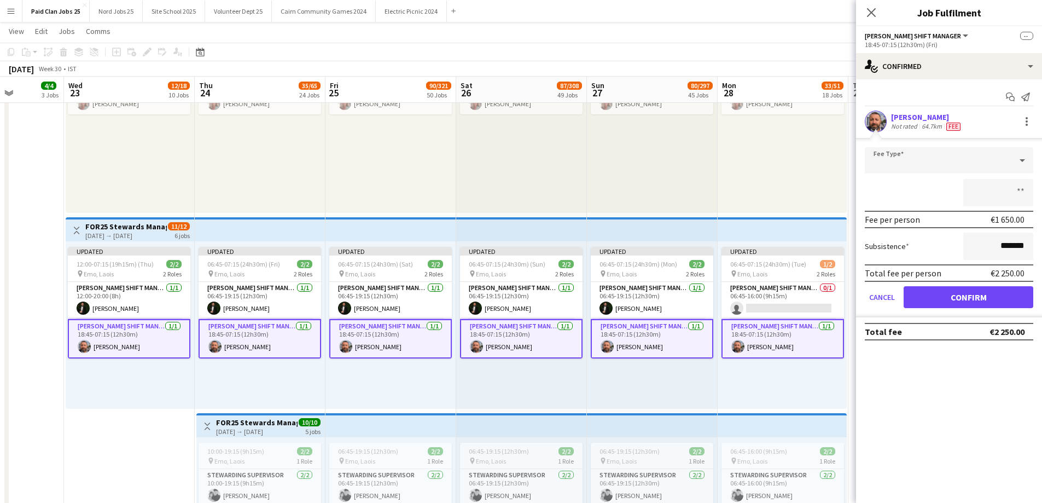
click at [508, 320] on app-card-role "Steward Shift Manager 1/1 18:45-07:15 (12h30m) David Rock" at bounding box center [521, 338] width 123 height 39
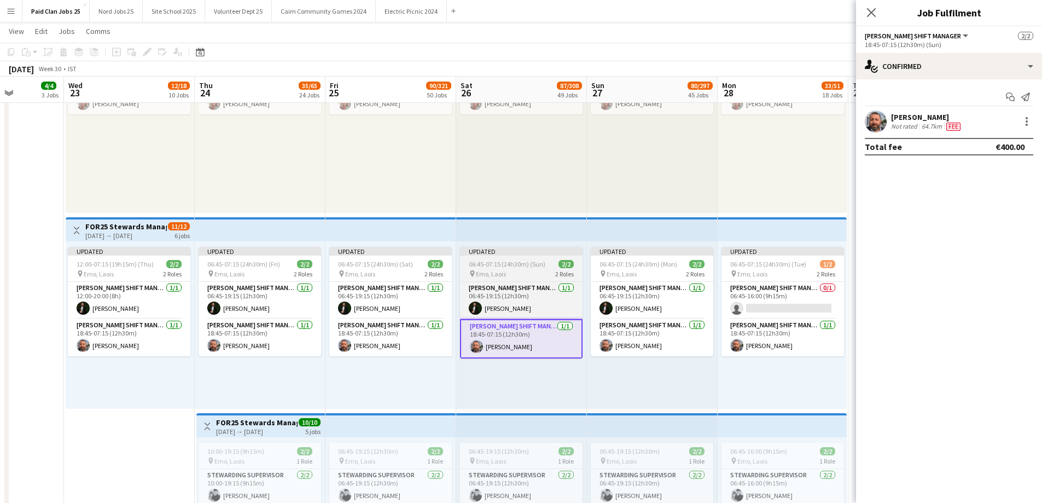
click at [489, 319] on app-card-role "Steward Shift Manager 1/1 18:45-07:15 (12h30m) David Rock" at bounding box center [521, 338] width 123 height 39
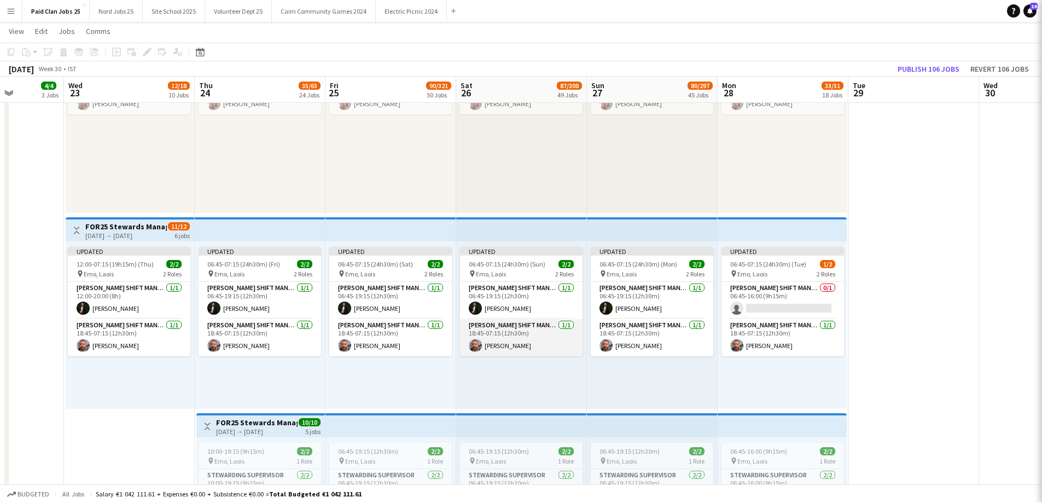
click at [491, 334] on app-card-role "Steward Shift Manager 1/1 18:45-07:15 (12h30m) David Rock" at bounding box center [521, 337] width 123 height 37
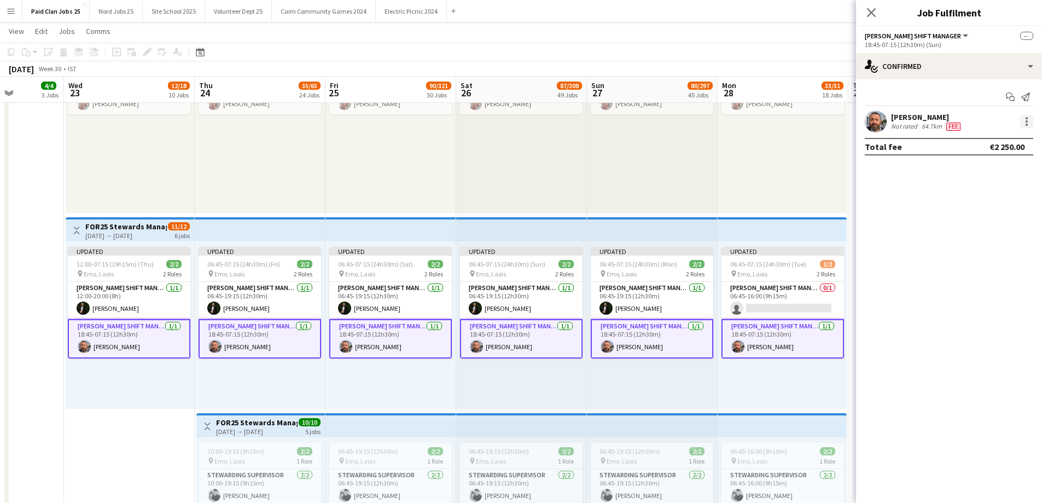
click at [1024, 123] on div at bounding box center [1026, 121] width 13 height 13
click at [996, 218] on span "Remove" at bounding box center [991, 221] width 68 height 10
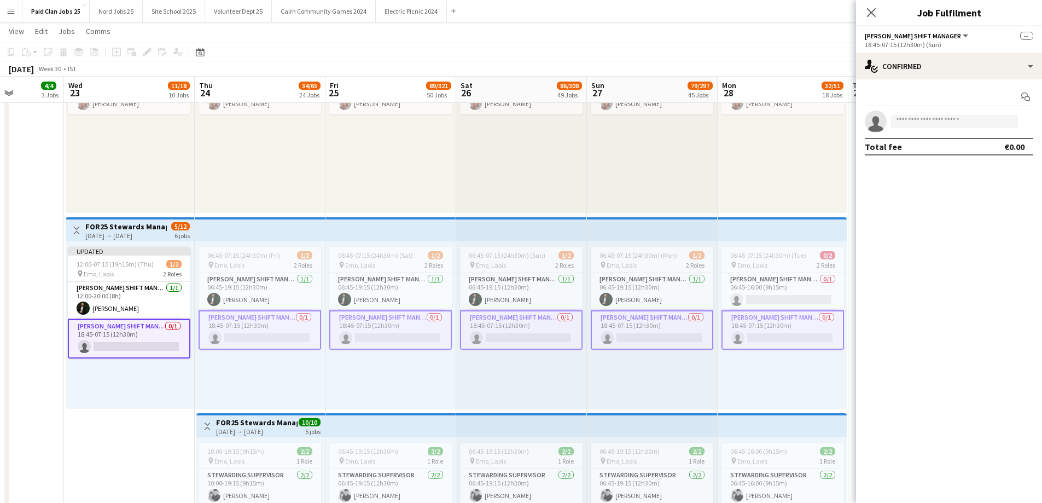
click at [227, 197] on div "11:00-23:00 (12h) 1/1 pin Emo, Laois 1 Role Ticketing Staff Supervisor 1/1 11:0…" at bounding box center [260, 128] width 131 height 167
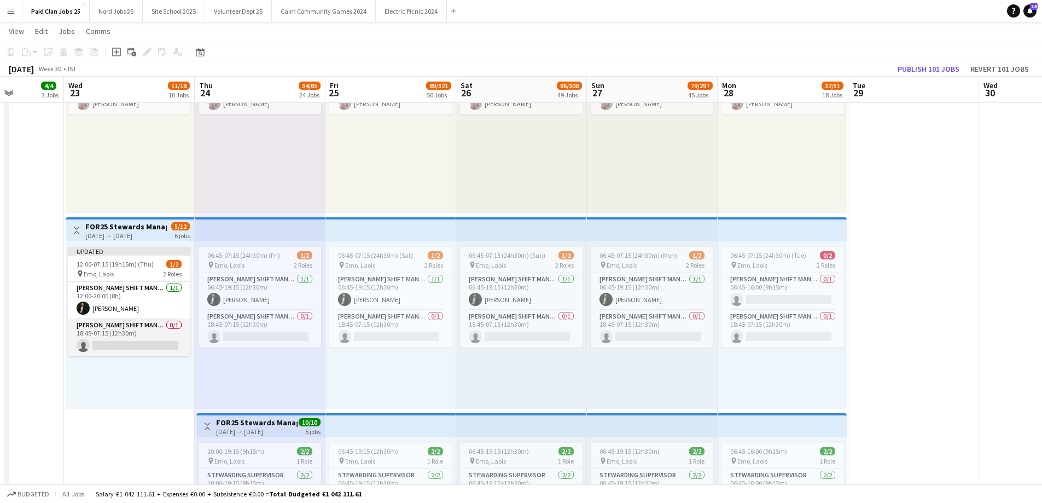
click at [143, 332] on app-card-role "Steward Shift Manager 0/1 18:45-07:15 (12h30m) single-neutral-actions" at bounding box center [129, 337] width 123 height 37
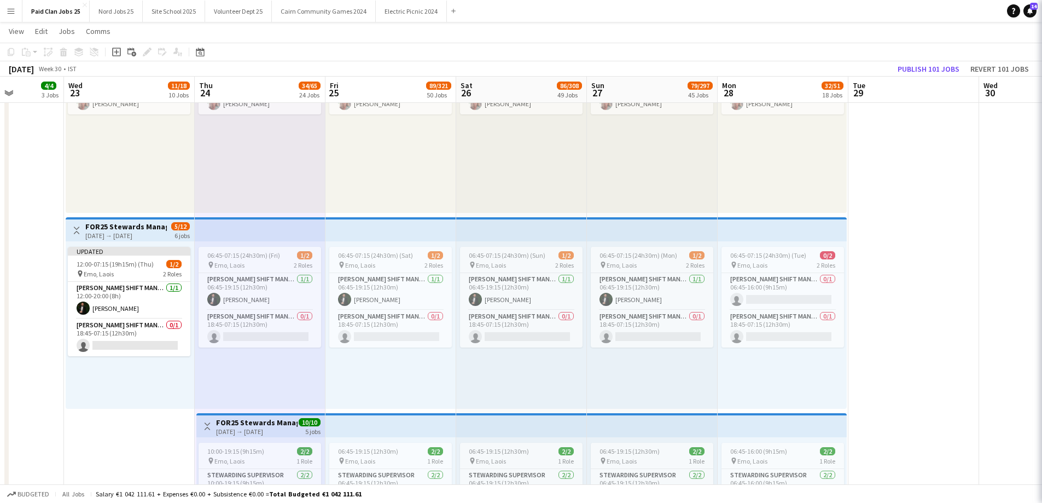
click at [218, 229] on app-top-bar at bounding box center [260, 229] width 131 height 24
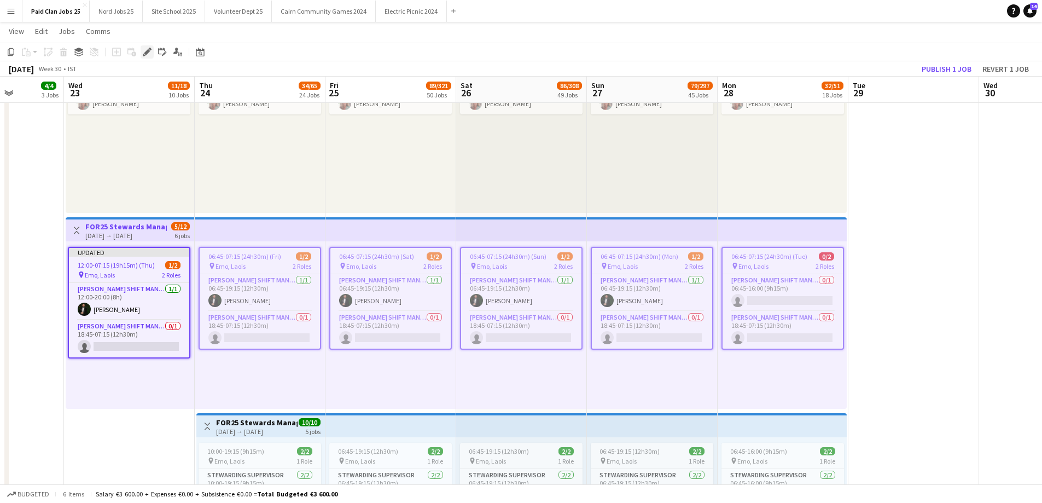
click at [146, 49] on icon "Edit" at bounding box center [147, 52] width 9 height 9
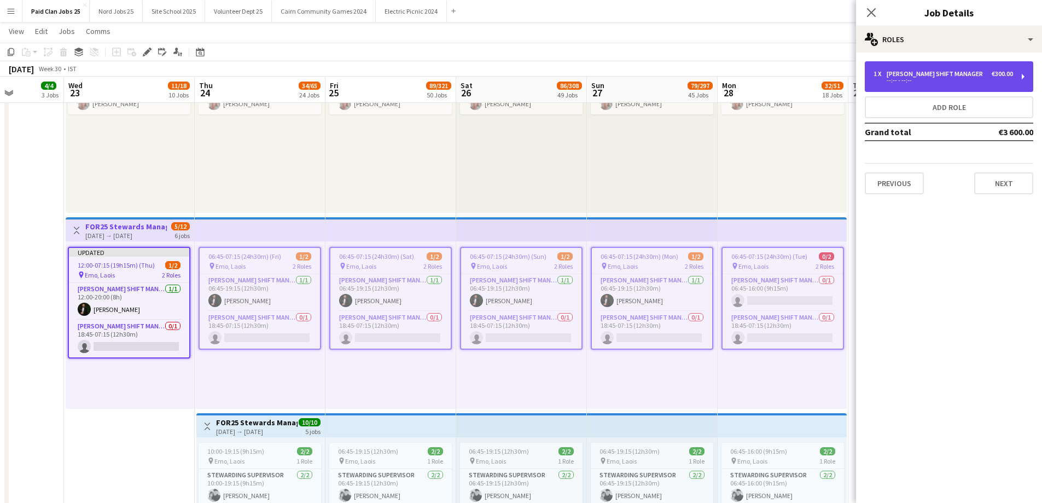
click at [914, 81] on div "--:-- - --:--" at bounding box center [944, 80] width 140 height 5
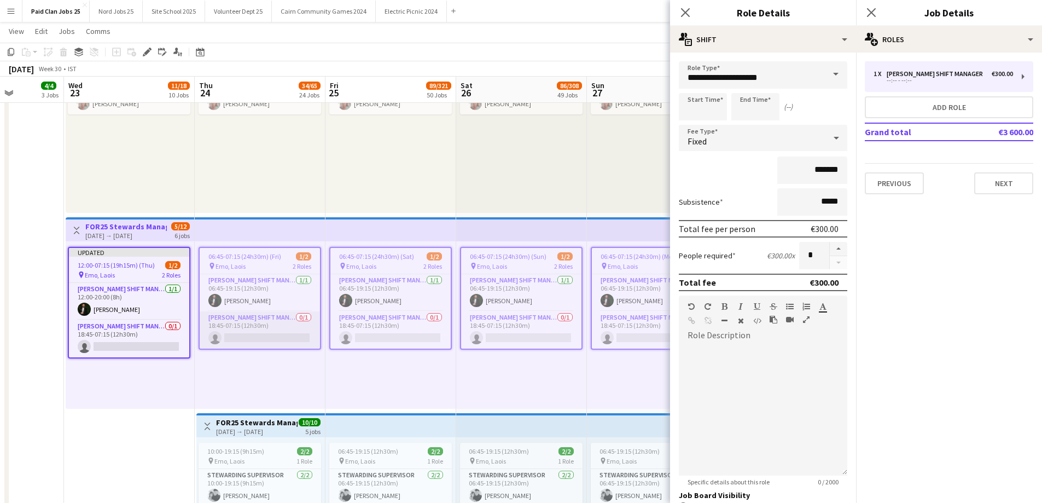
click at [259, 335] on app-card-role "Steward Shift Manager 0/1 18:45-07:15 (12h30m) single-neutral-actions" at bounding box center [260, 329] width 120 height 37
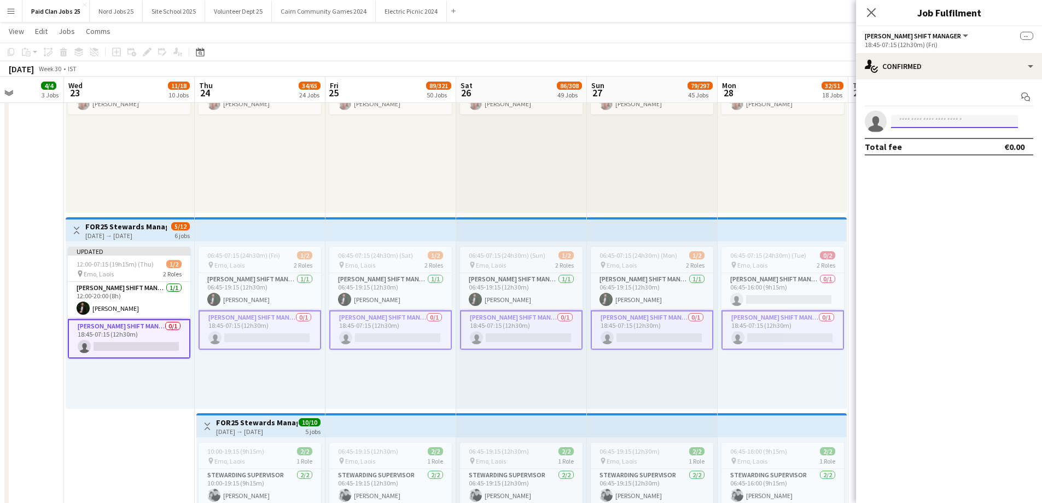
click at [976, 119] on input at bounding box center [954, 121] width 127 height 13
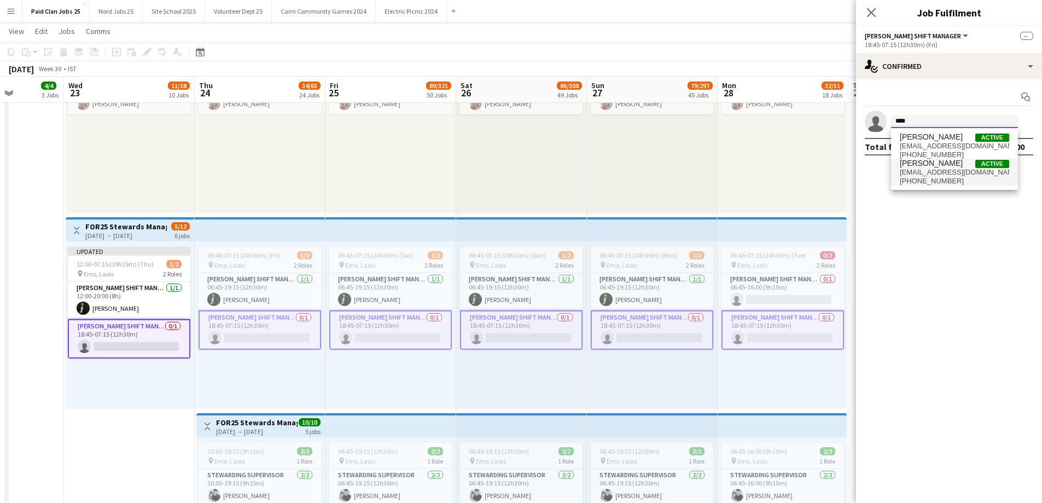
type input "****"
click at [925, 178] on span "+353873336344" at bounding box center [954, 181] width 109 height 9
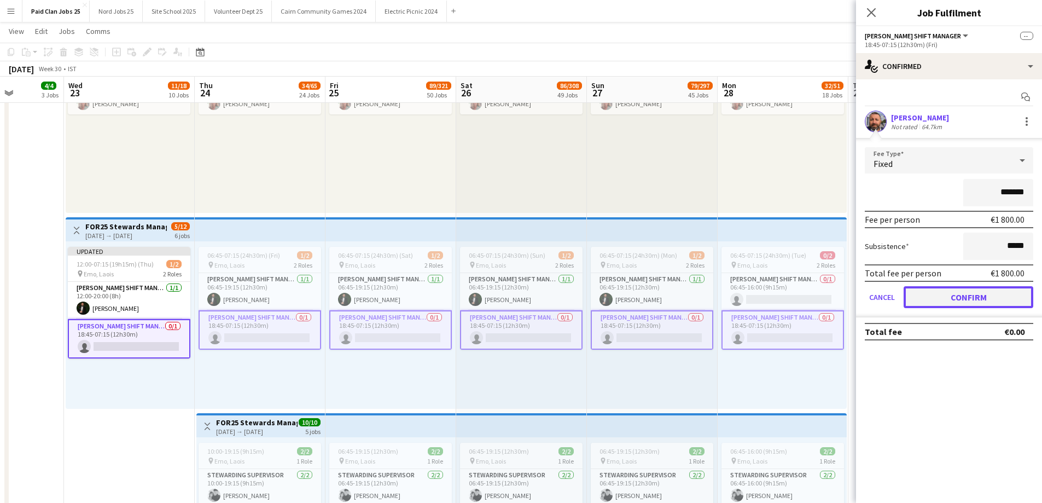
click at [968, 298] on button "Confirm" at bounding box center [969, 297] width 130 height 22
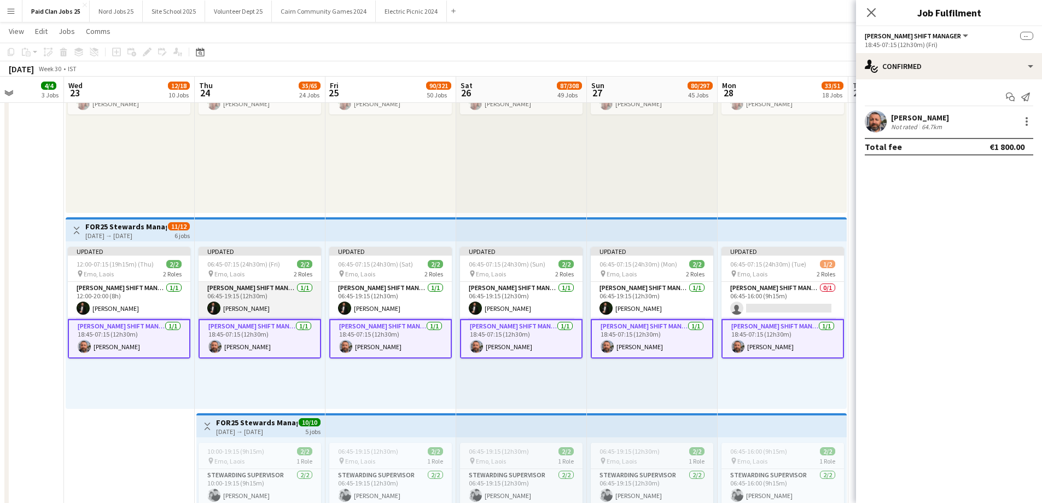
click at [269, 300] on app-card-role "Steward Shift Manager 1/1 06:45-19:15 (12h30m) Aws Vidal" at bounding box center [260, 300] width 123 height 37
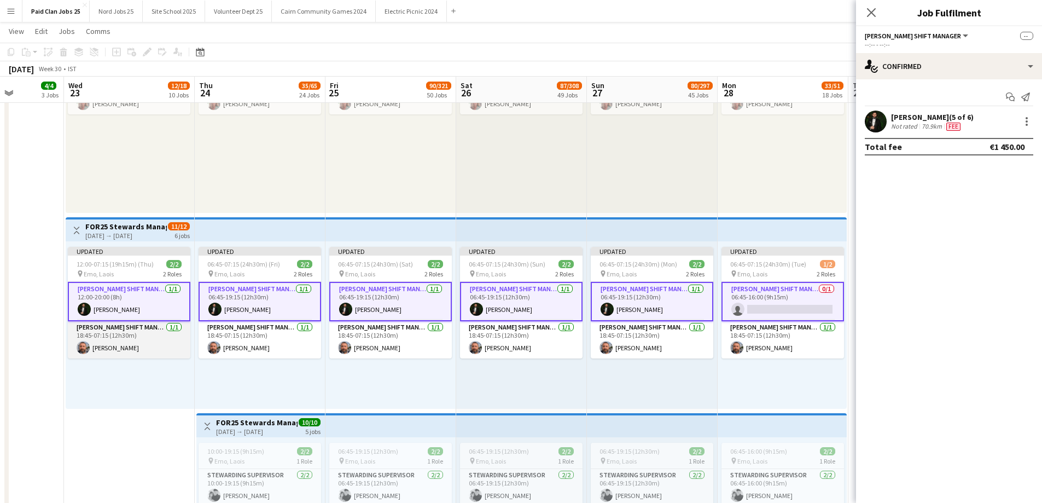
click at [149, 343] on app-card-role "Steward Shift Manager 1/1 18:45-07:15 (12h30m) David Rock" at bounding box center [129, 339] width 123 height 37
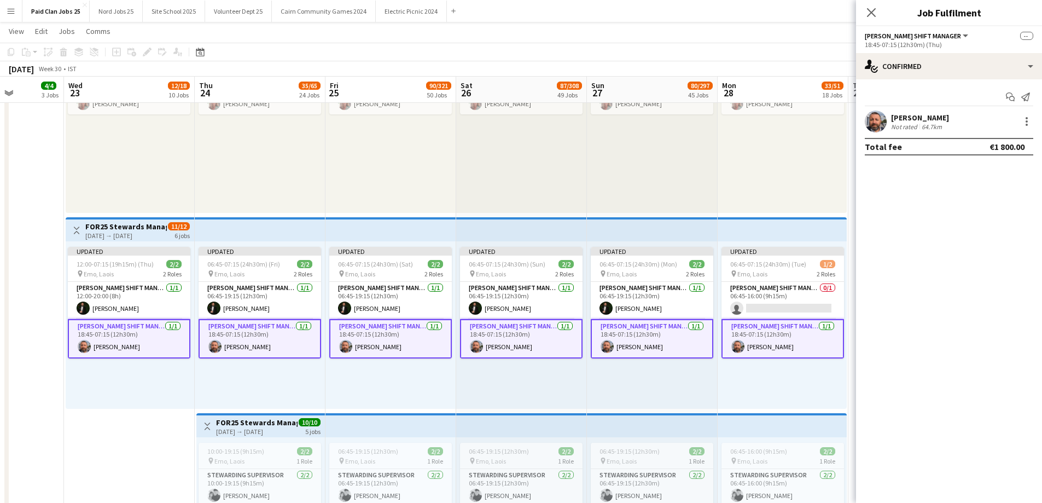
click at [142, 343] on app-card-role "Steward Shift Manager 1/1 18:45-07:15 (12h30m) David Rock" at bounding box center [129, 338] width 123 height 39
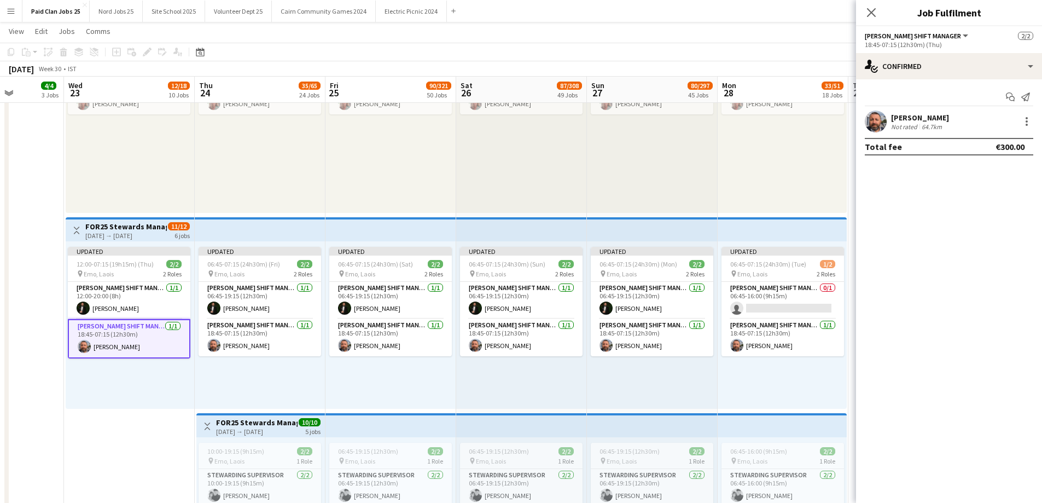
click at [1016, 122] on div "David Rock Not rated 64.7km" at bounding box center [949, 122] width 186 height 22
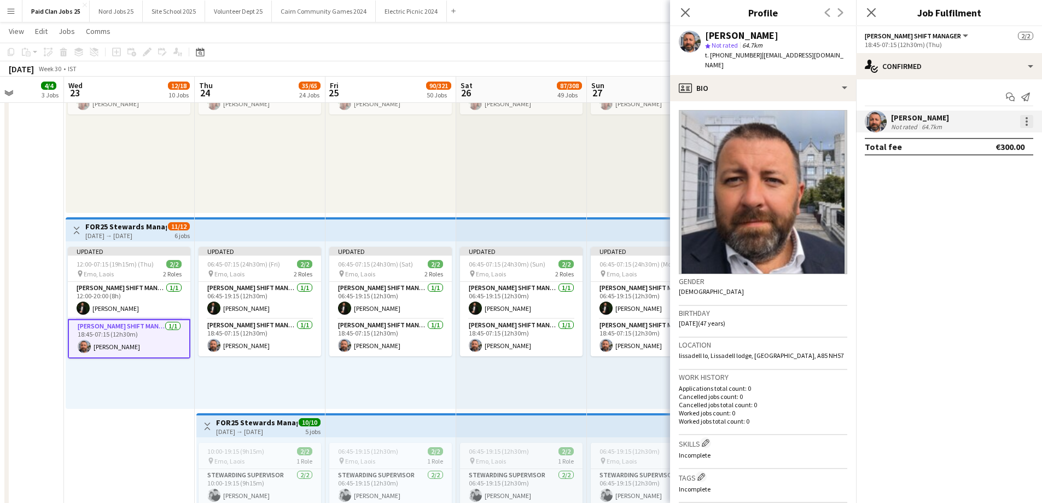
click at [1024, 120] on div at bounding box center [1026, 121] width 13 height 13
click at [994, 137] on span "Edit fee" at bounding box center [991, 142] width 68 height 10
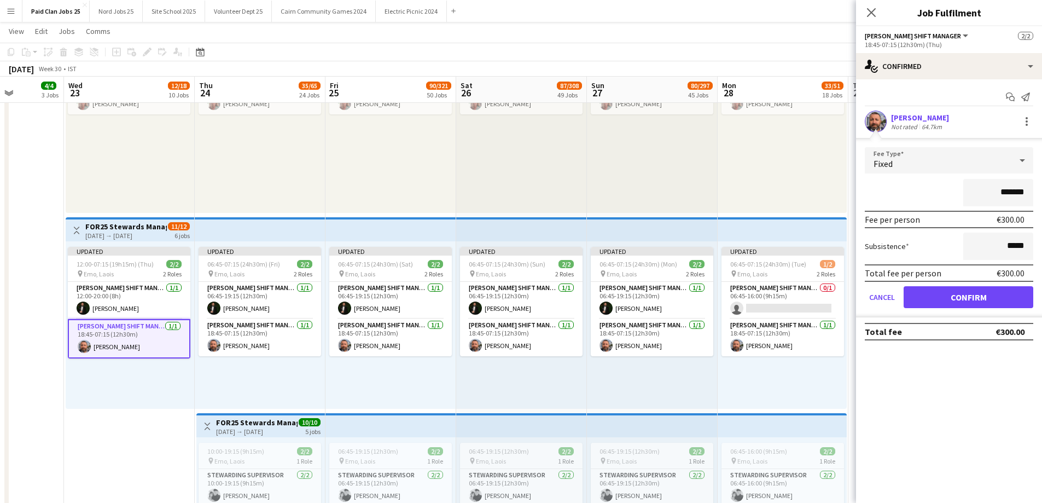
drag, startPoint x: 999, startPoint y: 191, endPoint x: 1013, endPoint y: 189, distance: 14.4
click at [1013, 189] on input "*******" at bounding box center [998, 192] width 70 height 27
type input "*******"
click at [1013, 246] on input "*****" at bounding box center [998, 246] width 70 height 27
type input "*******"
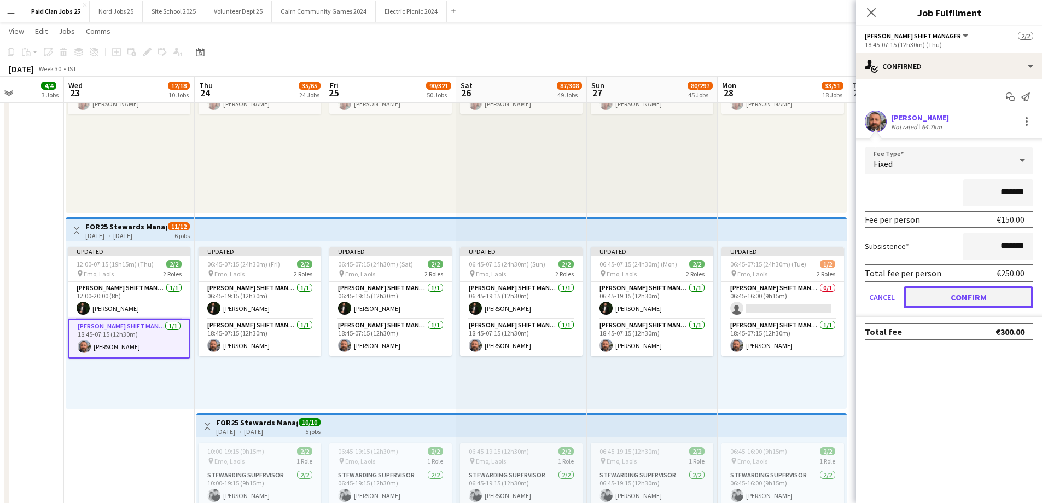
click at [986, 299] on button "Confirm" at bounding box center [969, 297] width 130 height 22
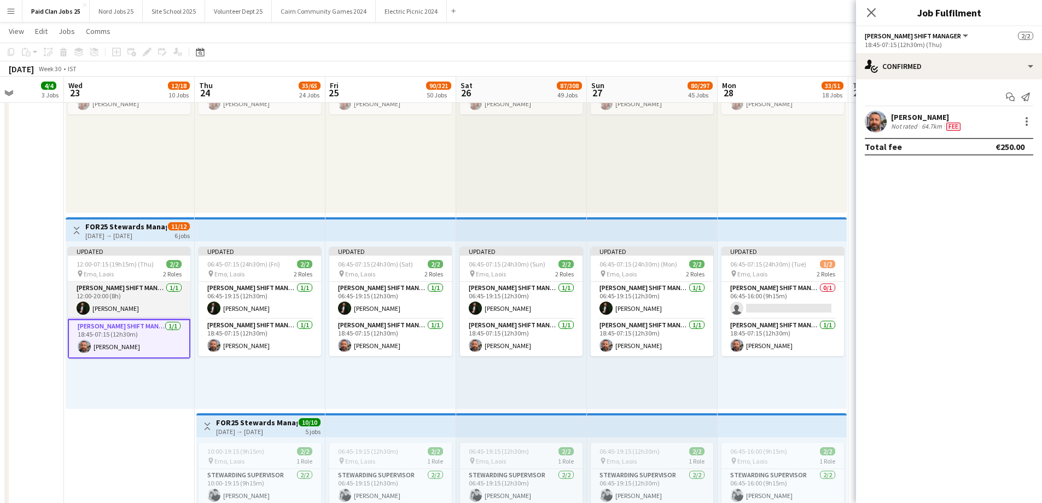
click at [92, 295] on app-card-role "Steward Shift Manager 1/1 12:00-20:00 (8h) Aws Vidal" at bounding box center [129, 300] width 123 height 37
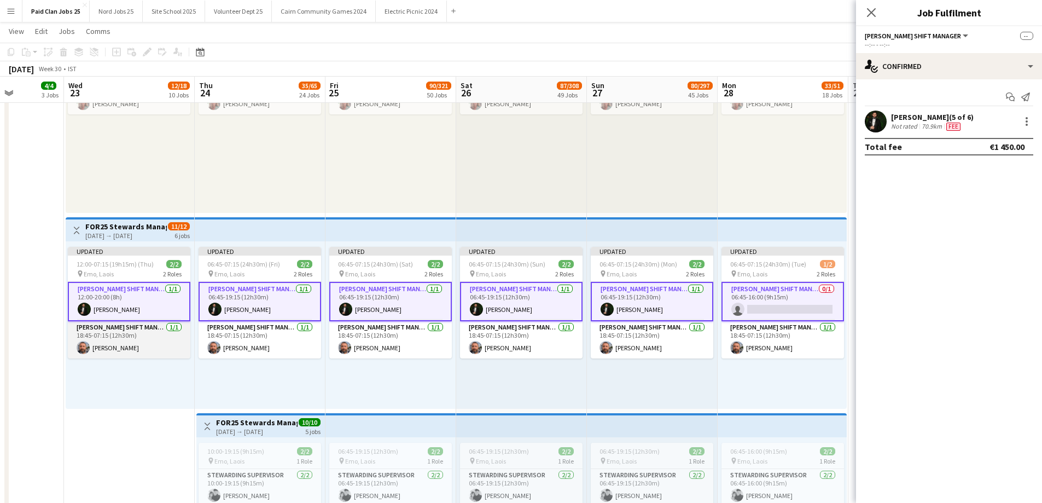
click at [126, 336] on app-card-role "Steward Shift Manager 1/1 18:45-07:15 (12h30m) David Rock" at bounding box center [129, 339] width 123 height 37
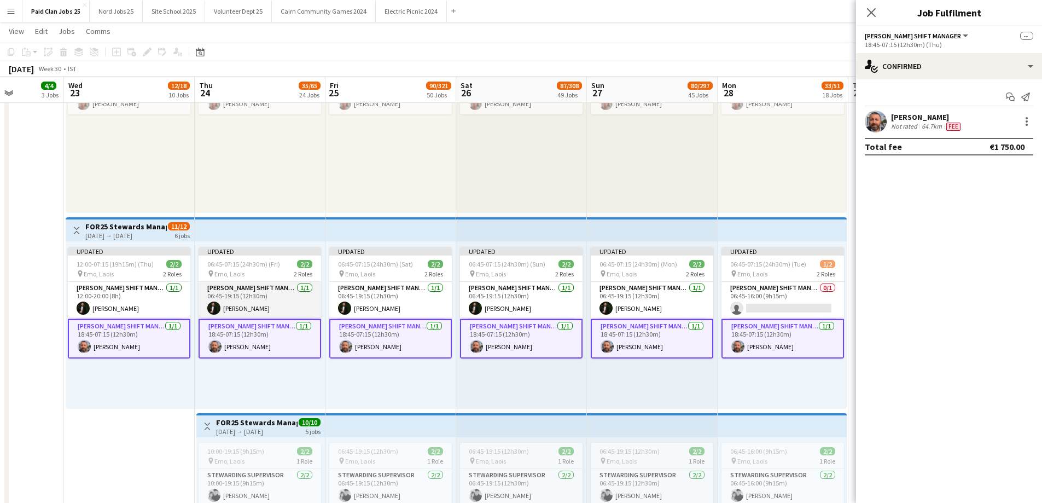
click at [255, 309] on app-card-role "Steward Shift Manager 1/1 06:45-19:15 (12h30m) Aws Vidal" at bounding box center [260, 300] width 123 height 37
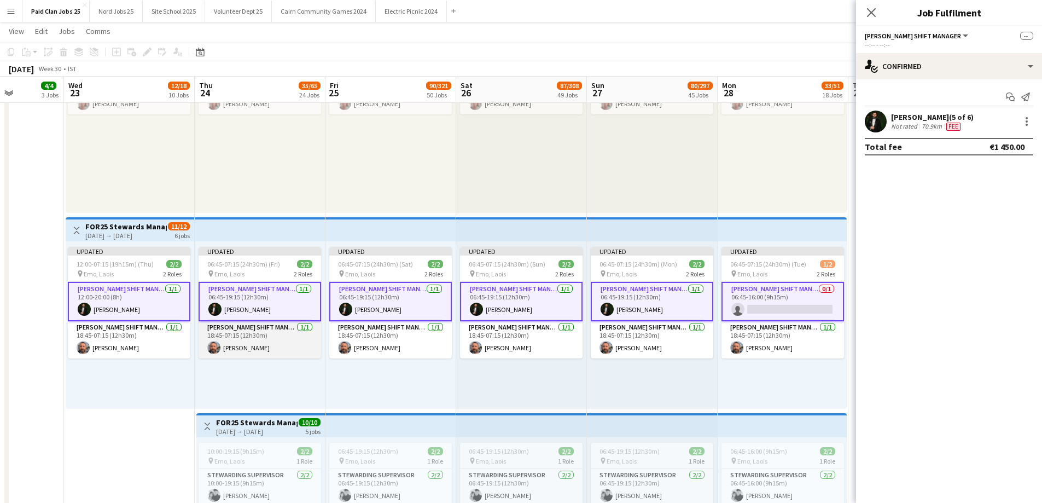
click at [256, 344] on app-card-role "Steward Shift Manager 1/1 18:45-07:15 (12h30m) David Rock" at bounding box center [260, 339] width 123 height 37
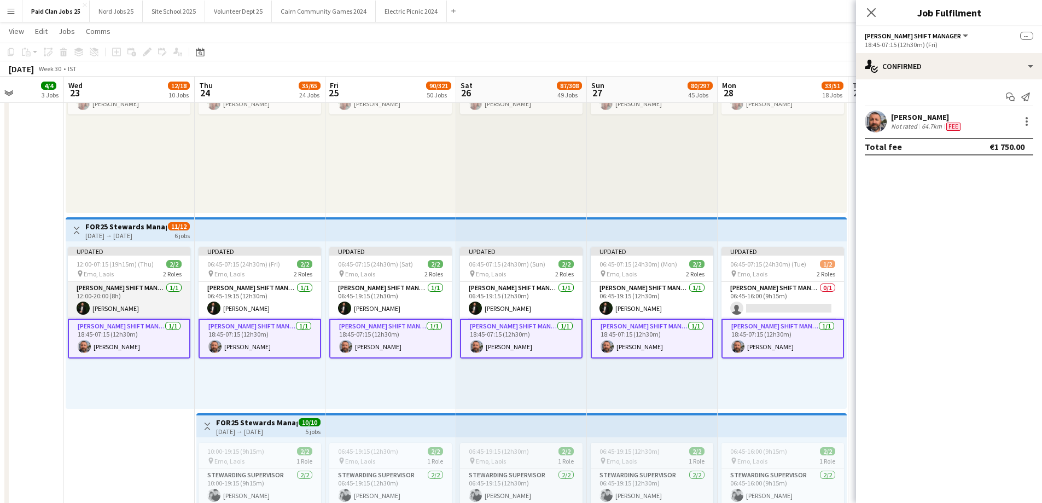
click at [161, 303] on app-card-role "Steward Shift Manager 1/1 12:00-20:00 (8h) Aws Vidal" at bounding box center [129, 300] width 123 height 37
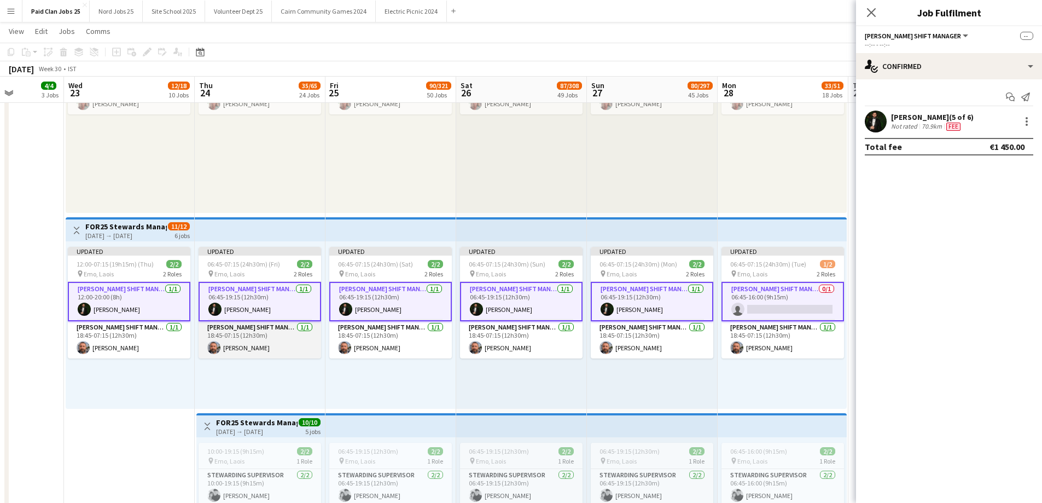
click at [244, 345] on app-card-role "Steward Shift Manager 1/1 18:45-07:15 (12h30m) David Rock" at bounding box center [260, 339] width 123 height 37
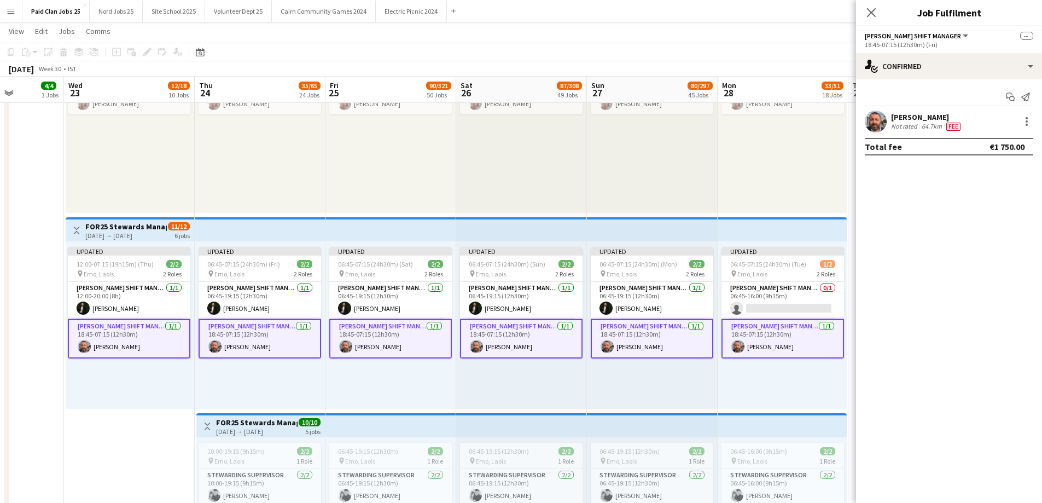
click at [258, 345] on app-card-role "Steward Shift Manager 1/1 18:45-07:15 (12h30m) David Rock" at bounding box center [260, 338] width 123 height 39
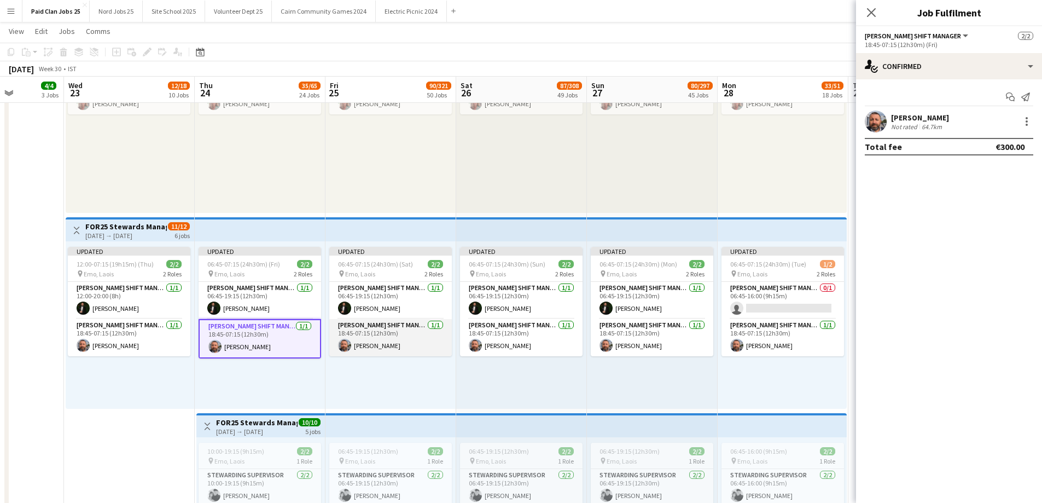
click at [398, 334] on app-card-role "Steward Shift Manager 1/1 18:45-07:15 (12h30m) David Rock" at bounding box center [390, 337] width 123 height 37
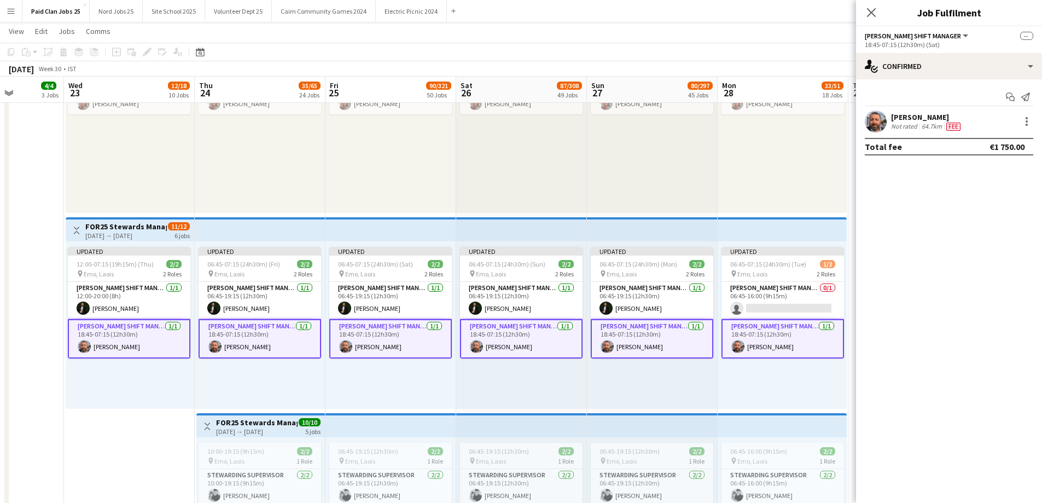
click at [398, 334] on app-card-role "Steward Shift Manager 1/1 18:45-07:15 (12h30m) David Rock" at bounding box center [390, 338] width 123 height 39
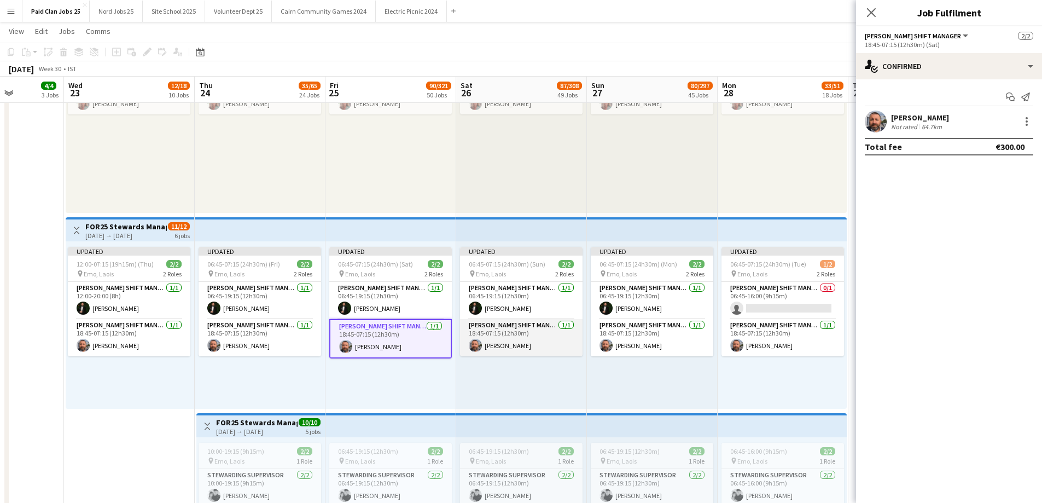
click at [492, 338] on app-card-role "Steward Shift Manager 1/1 18:45-07:15 (12h30m) David Rock" at bounding box center [521, 337] width 123 height 37
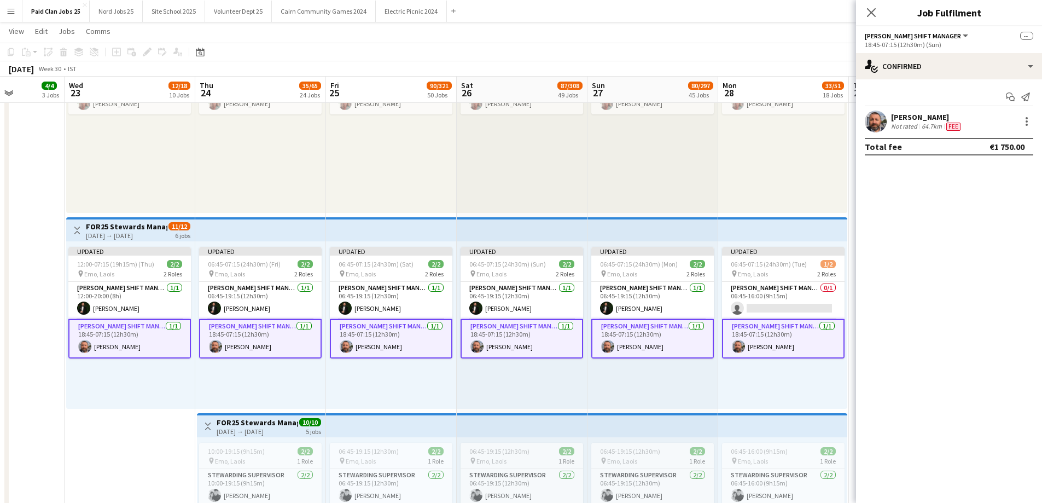
click at [492, 338] on app-card-role "Steward Shift Manager 1/1 18:45-07:15 (12h30m) David Rock" at bounding box center [522, 338] width 123 height 39
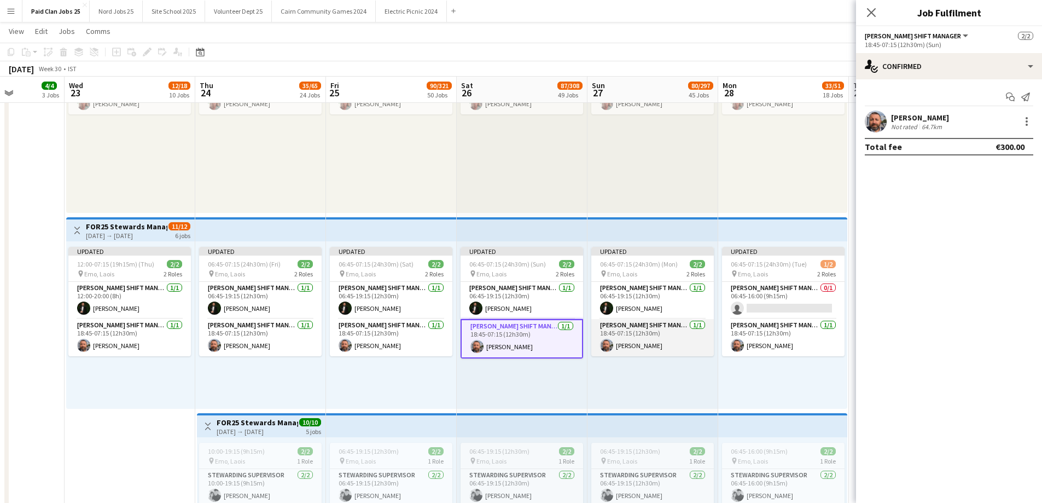
click at [655, 335] on app-card-role "Steward Shift Manager 1/1 18:45-07:15 (12h30m) David Rock" at bounding box center [652, 337] width 123 height 37
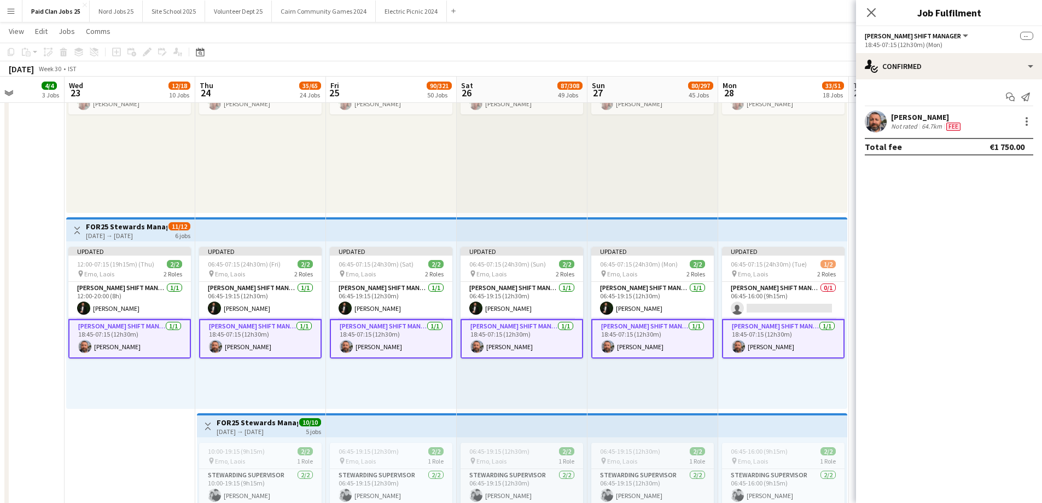
click at [655, 335] on app-card-role "Steward Shift Manager 1/1 18:45-07:15 (12h30m) David Rock" at bounding box center [652, 338] width 123 height 39
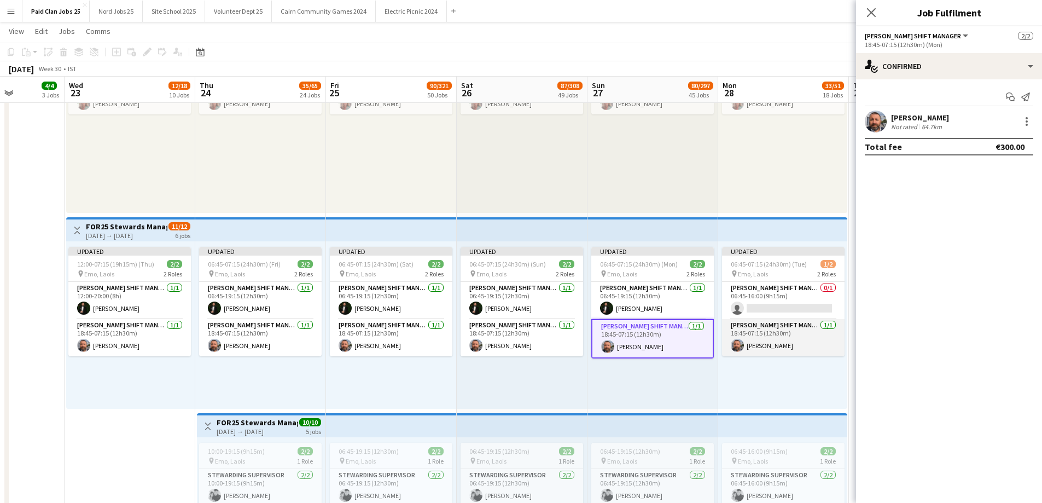
click at [782, 337] on app-card-role "Steward Shift Manager 1/1 18:45-07:15 (12h30m) David Rock" at bounding box center [783, 337] width 123 height 37
click at [782, 338] on app-card-role "Steward Shift Manager 1/1 18:45-07:15 (12h30m) David Rock" at bounding box center [783, 337] width 123 height 37
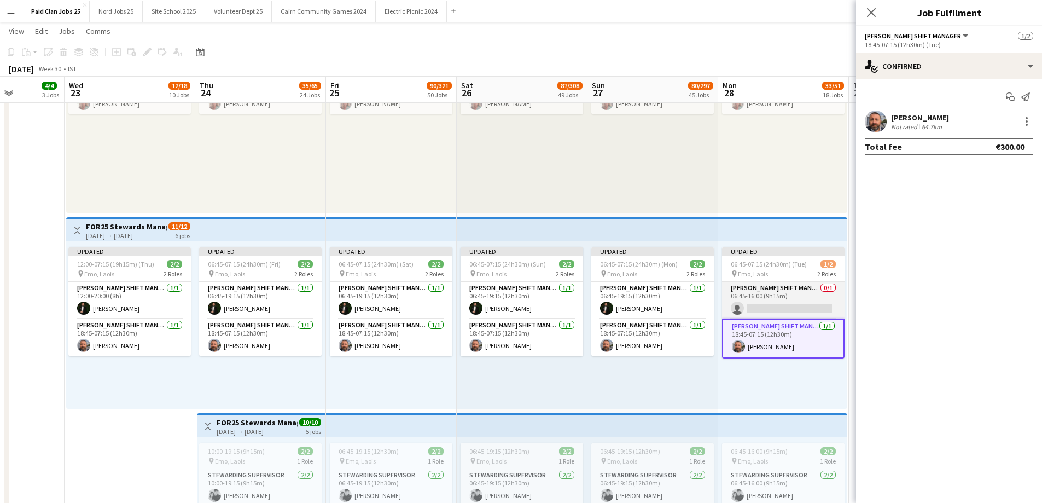
click at [773, 304] on app-card-role "Steward Shift Manager 0/1 06:45-16:00 (9h15m) single-neutral-actions" at bounding box center [783, 300] width 123 height 37
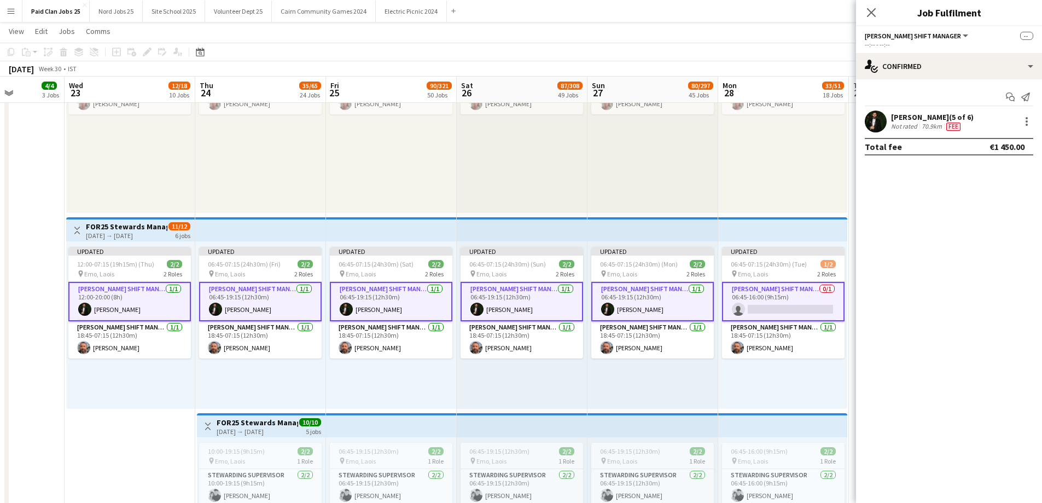
click at [773, 304] on app-card-role "Steward Shift Manager 0/1 06:45-16:00 (9h15m) single-neutral-actions" at bounding box center [783, 301] width 123 height 39
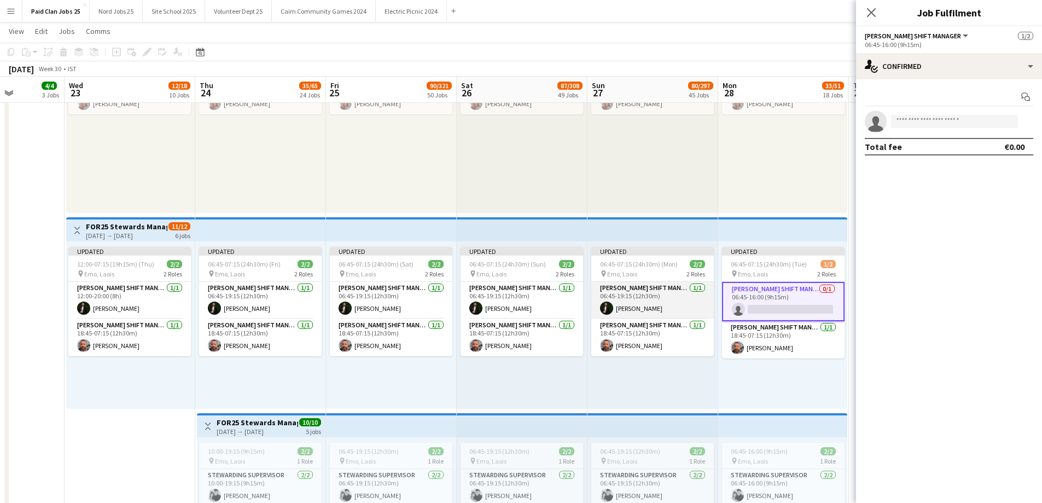
click at [675, 309] on app-card-role "Steward Shift Manager 1/1 06:45-19:15 (12h30m) Aws Vidal" at bounding box center [652, 300] width 123 height 37
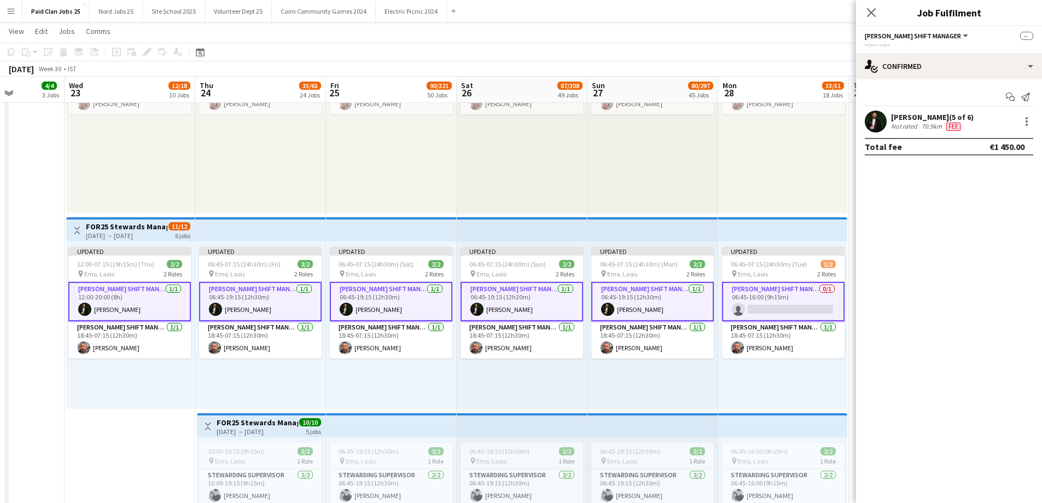
click at [675, 309] on app-card-role "Steward Shift Manager 1/1 06:45-19:15 (12h30m) Aws Vidal" at bounding box center [652, 301] width 123 height 39
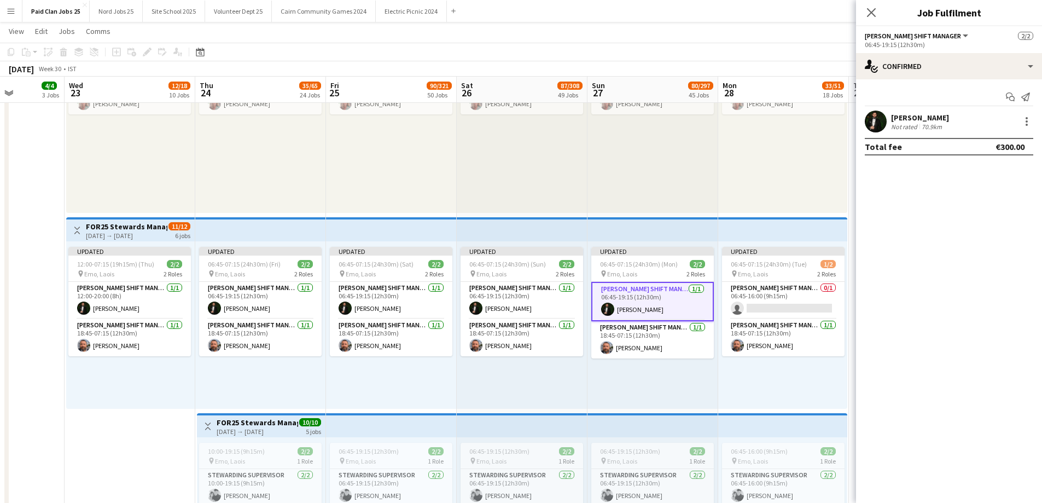
click at [537, 182] on div "09:00-23:00 (14h) 1/1 pin Emo, Laois 1 Role Ticketing Staff Supervisor 1/1 09:0…" at bounding box center [522, 128] width 131 height 167
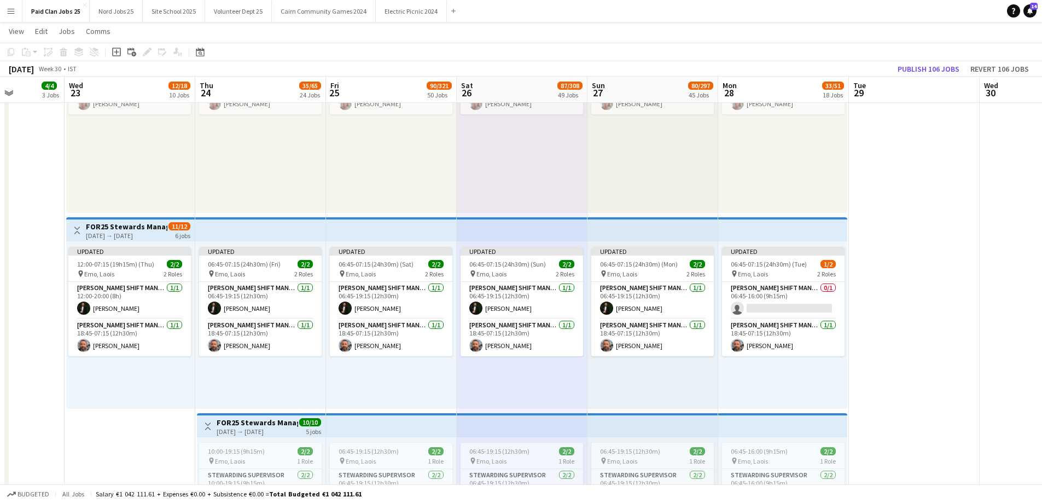
click at [500, 229] on app-top-bar at bounding box center [522, 229] width 131 height 24
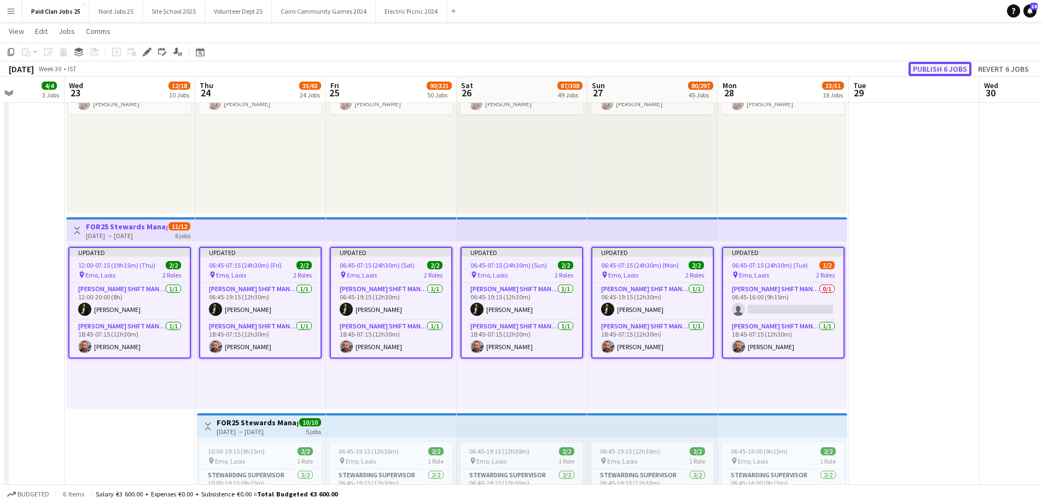
click at [950, 68] on button "Publish 6 jobs" at bounding box center [940, 69] width 63 height 14
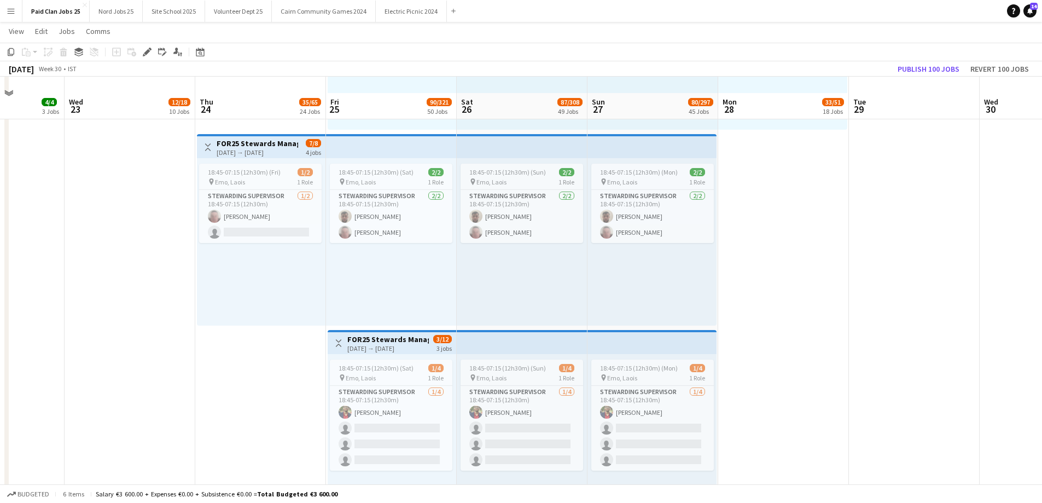
scroll to position [1983, 0]
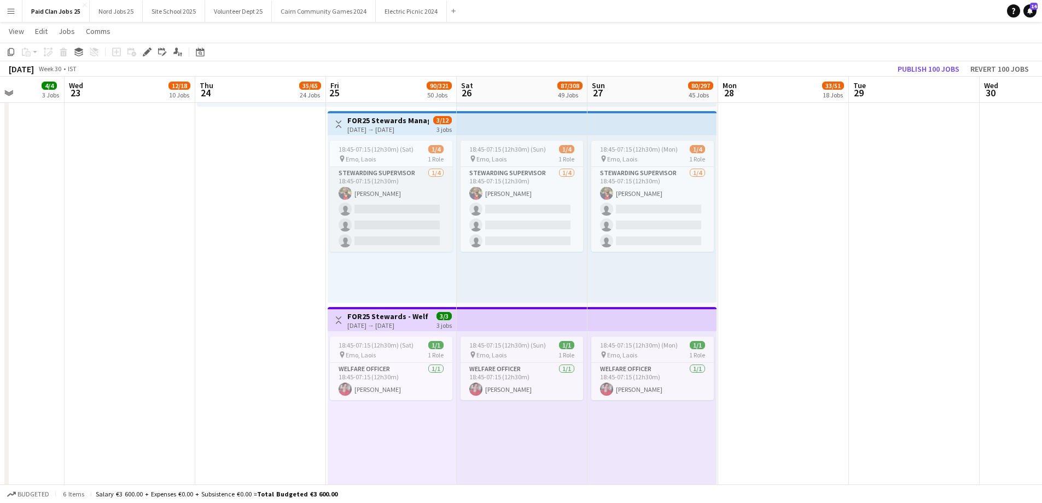
click at [393, 189] on app-card-role "Stewarding Supervisor 1/4 18:45-07:15 (12h30m) Jerrin Jacob single-neutral-acti…" at bounding box center [391, 209] width 123 height 85
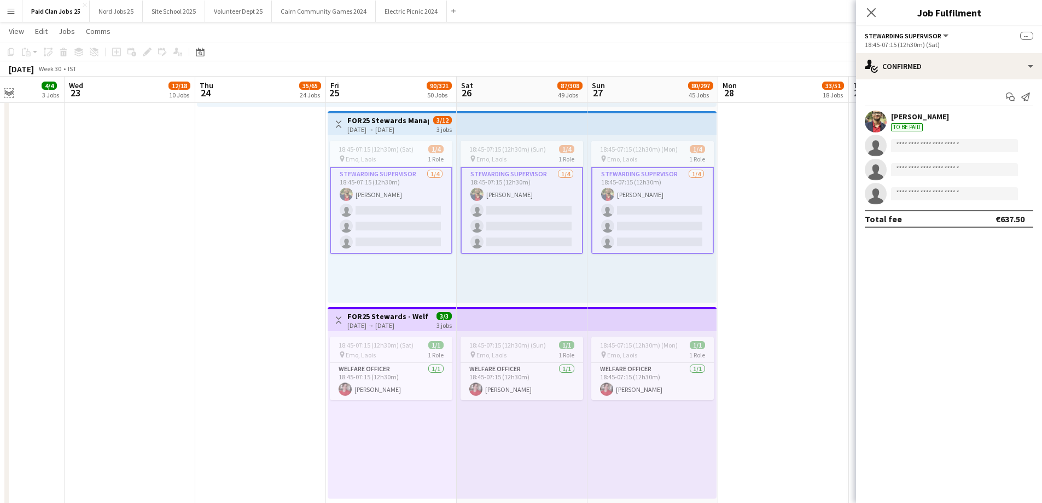
click at [9, 96] on app-icon "Expand/collapse" at bounding box center [8, 92] width 9 height 10
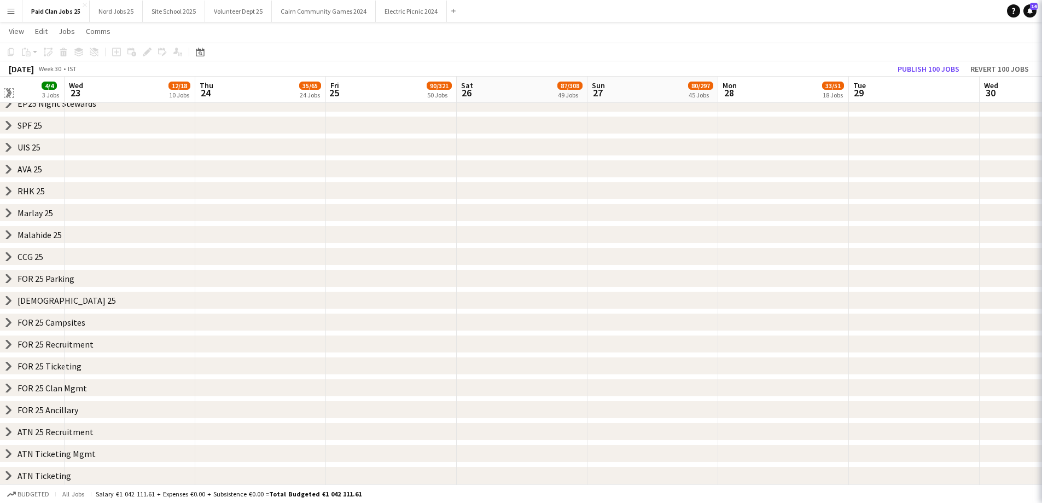
scroll to position [126, 0]
click at [7, 11] on app-icon "Menu" at bounding box center [11, 11] width 9 height 9
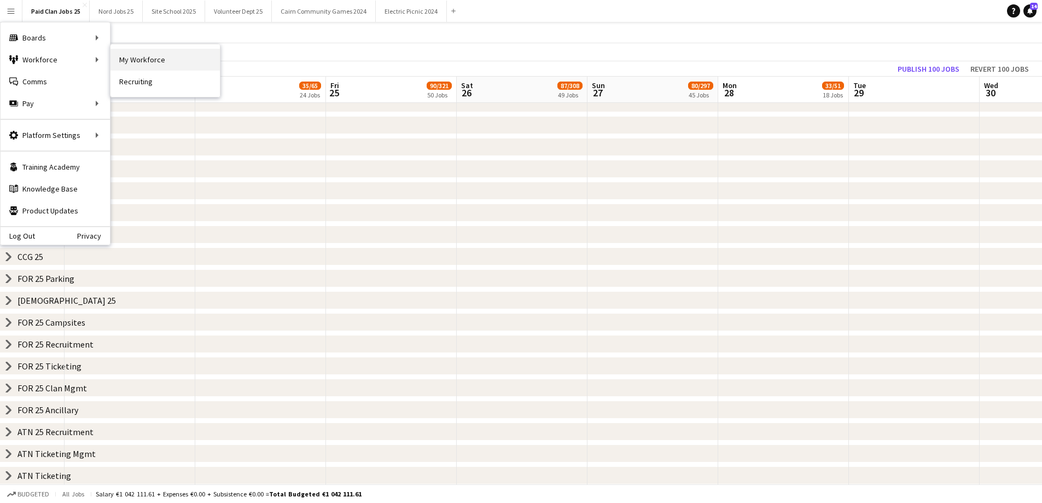
click at [137, 61] on link "My Workforce" at bounding box center [165, 60] width 109 height 22
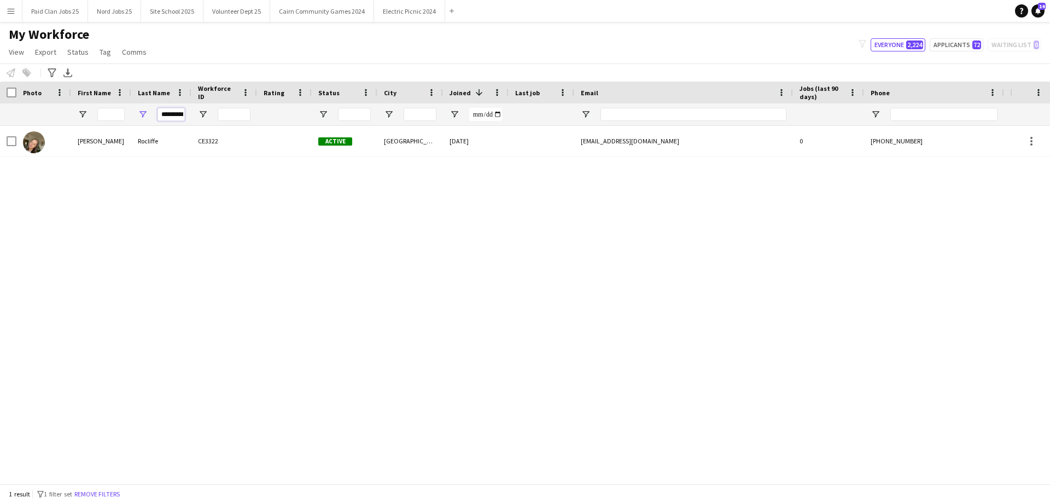
click at [176, 114] on input "********" at bounding box center [171, 114] width 27 height 13
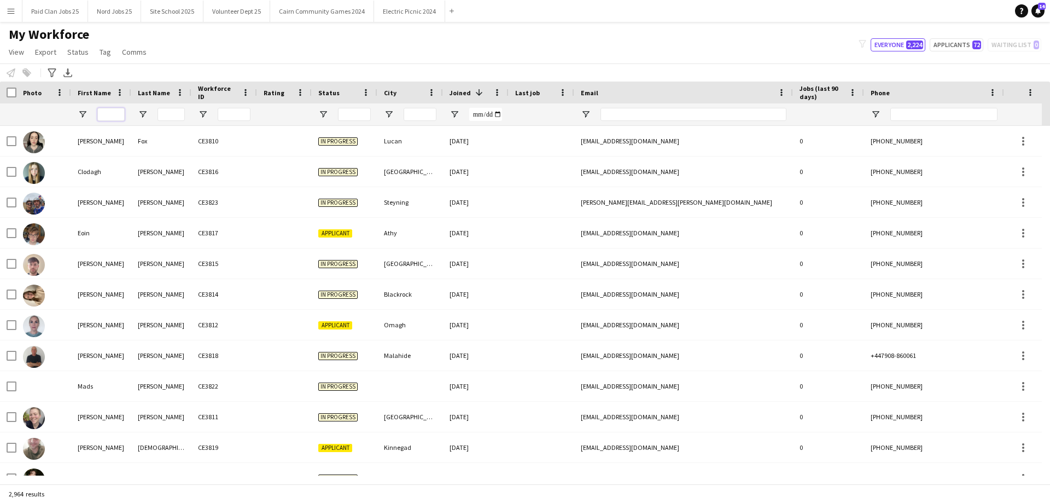
drag, startPoint x: 112, startPoint y: 114, endPoint x: 111, endPoint y: 121, distance: 7.7
click at [112, 114] on input "First Name Filter Input" at bounding box center [110, 114] width 27 height 13
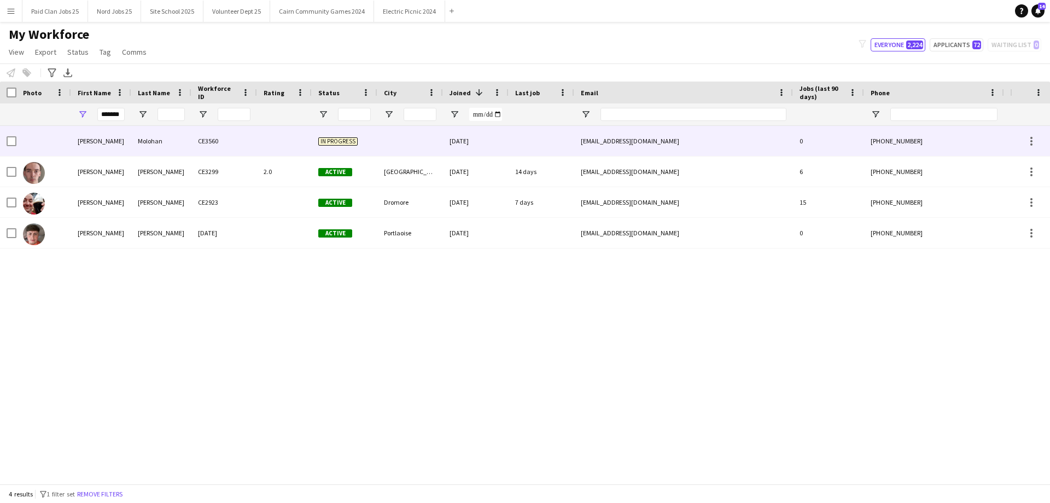
click at [126, 140] on div "Charlie May" at bounding box center [101, 141] width 60 height 30
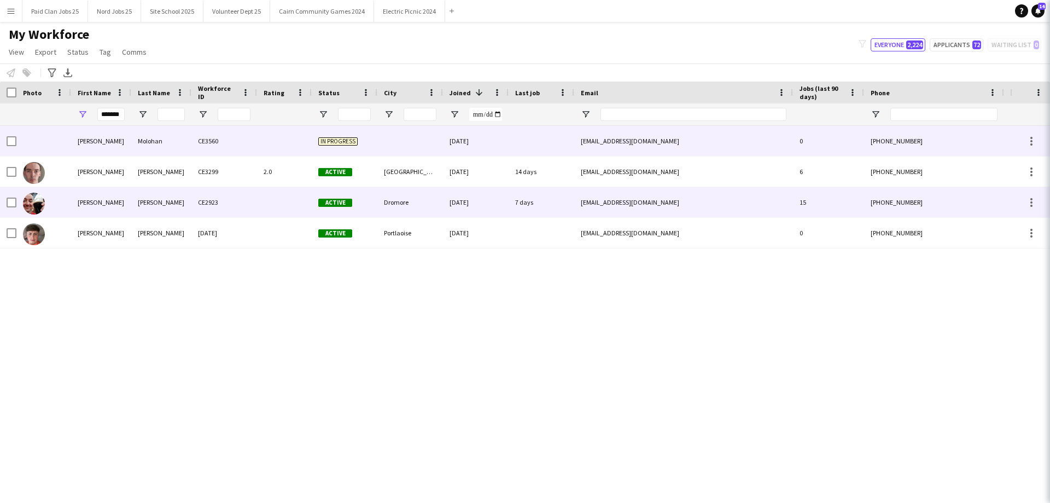
click at [117, 206] on div "Charlie" at bounding box center [101, 202] width 60 height 30
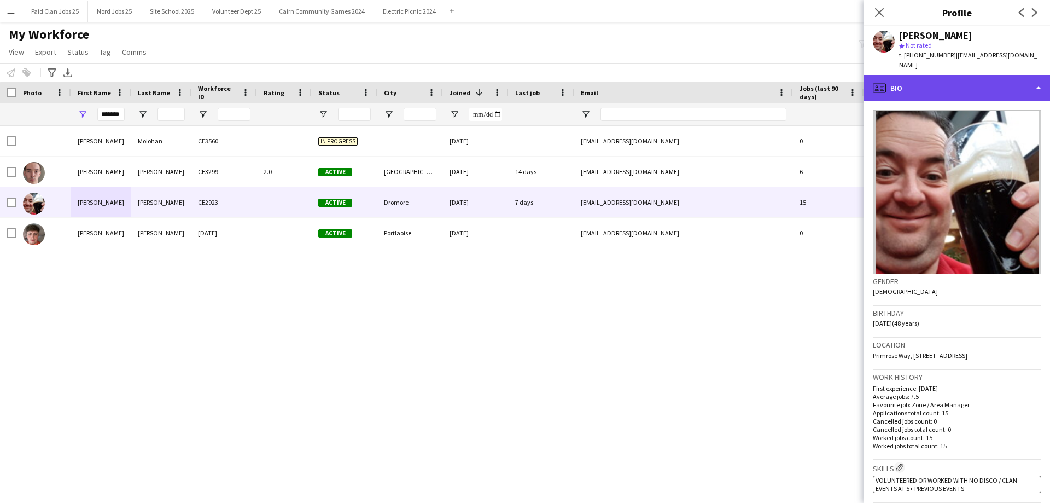
click at [970, 91] on div "profile Bio" at bounding box center [957, 88] width 186 height 26
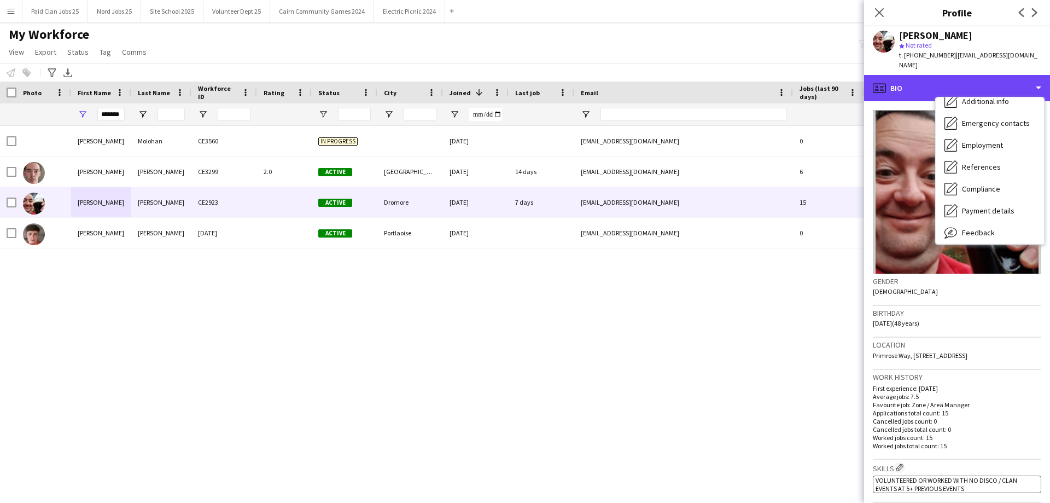
scroll to position [103, 0]
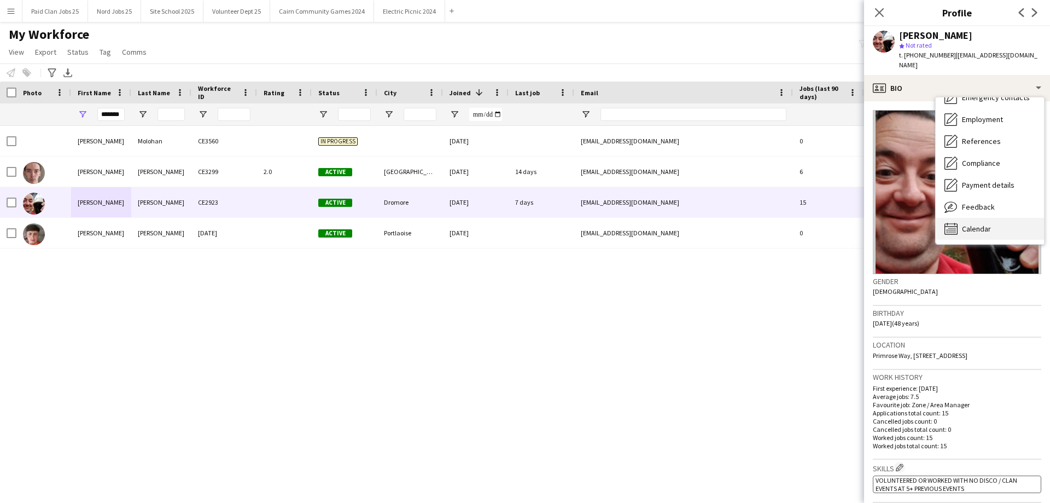
click at [984, 227] on span "Calendar" at bounding box center [976, 229] width 29 height 10
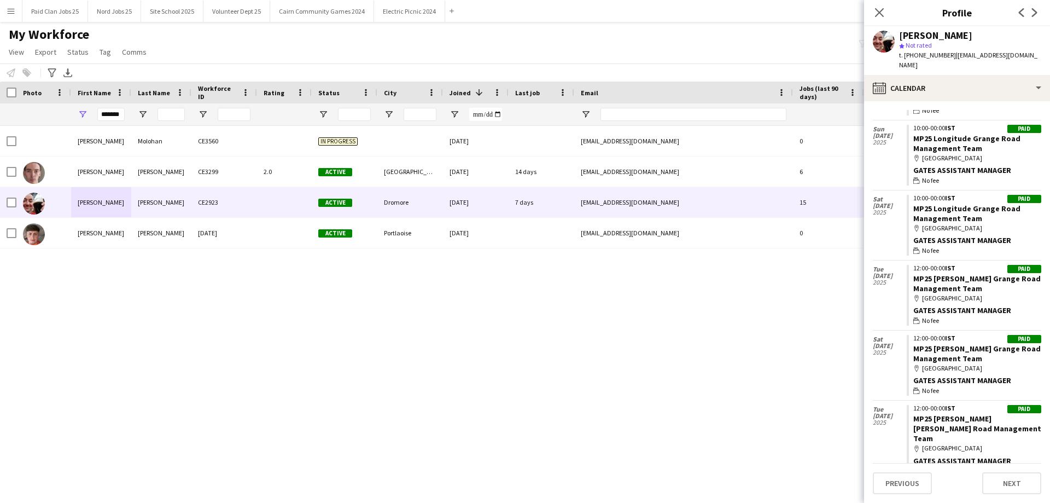
scroll to position [628, 0]
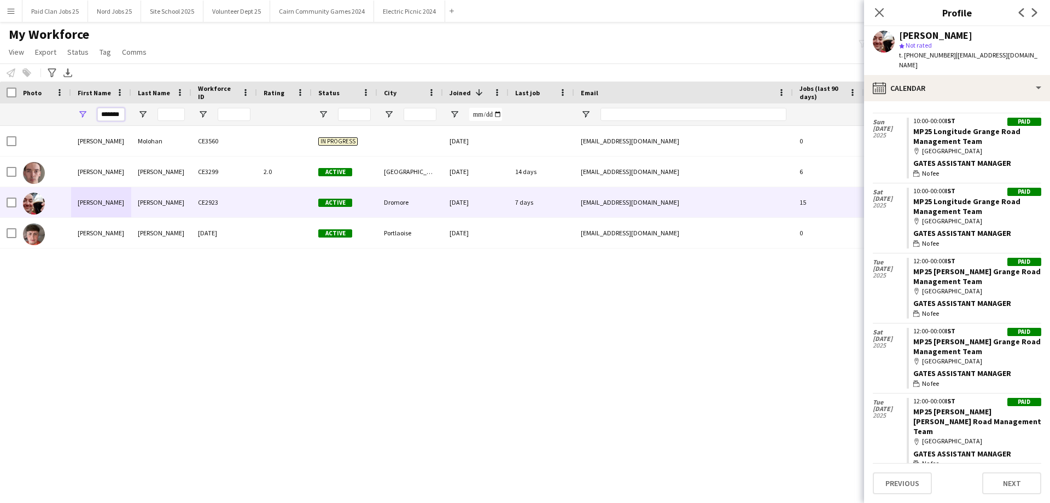
click at [119, 115] on input "*******" at bounding box center [110, 114] width 27 height 13
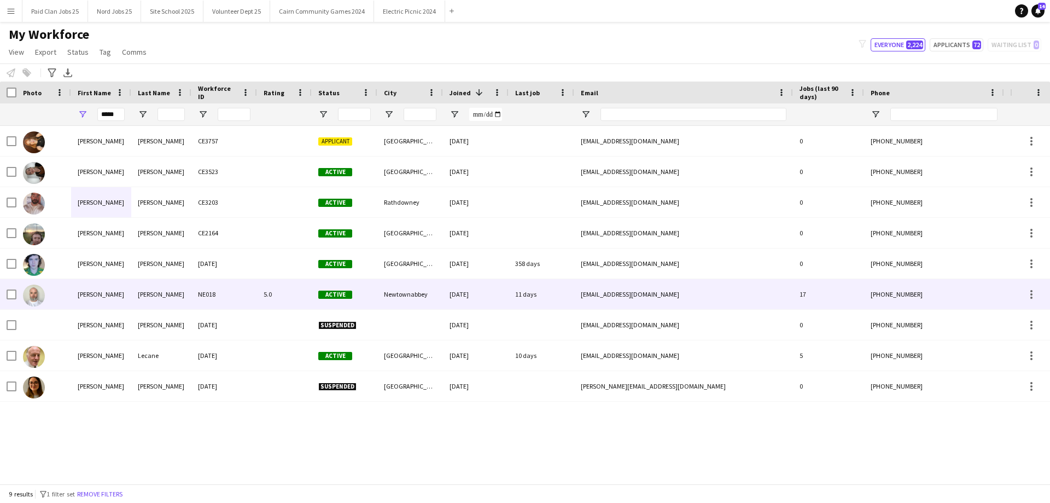
click at [188, 283] on div "[PERSON_NAME]" at bounding box center [161, 294] width 60 height 30
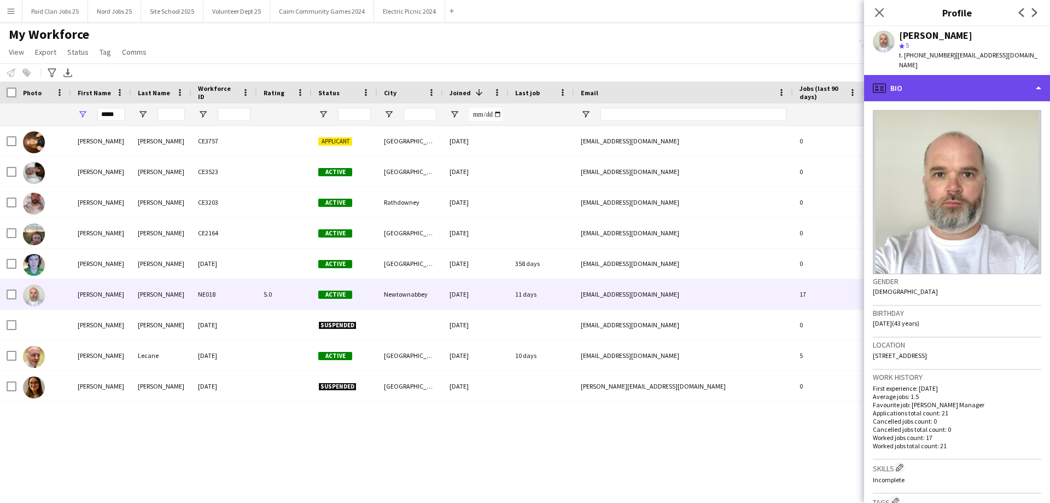
click at [947, 80] on div "profile Bio" at bounding box center [957, 88] width 186 height 26
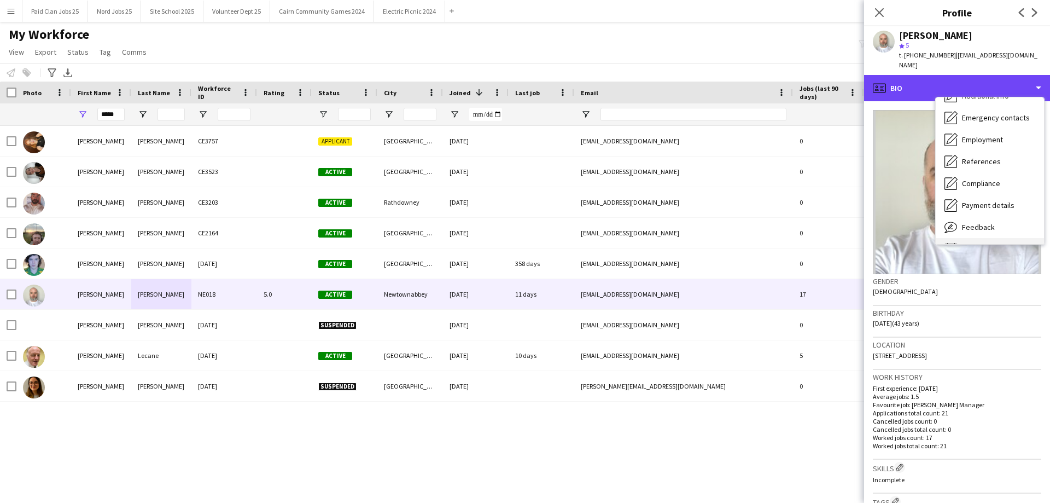
scroll to position [103, 0]
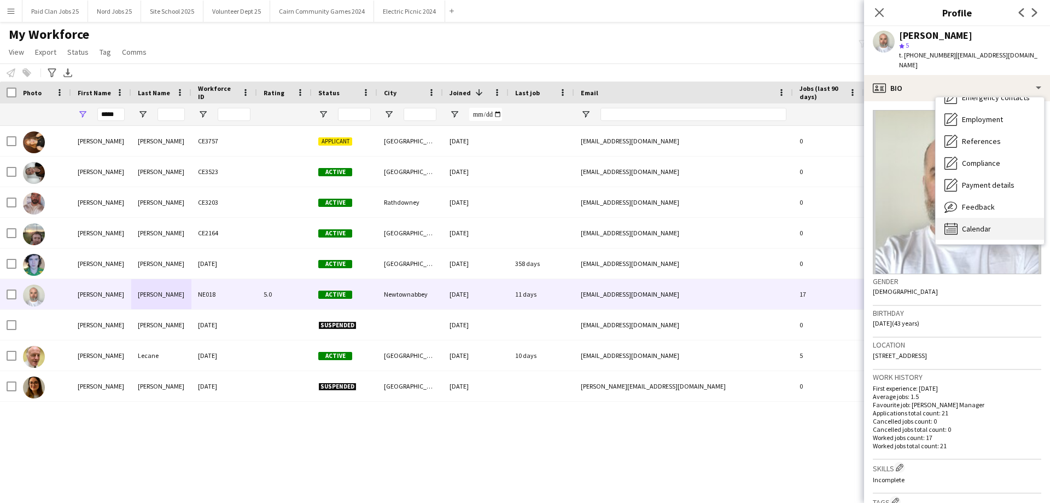
click at [977, 224] on span "Calendar" at bounding box center [976, 229] width 29 height 10
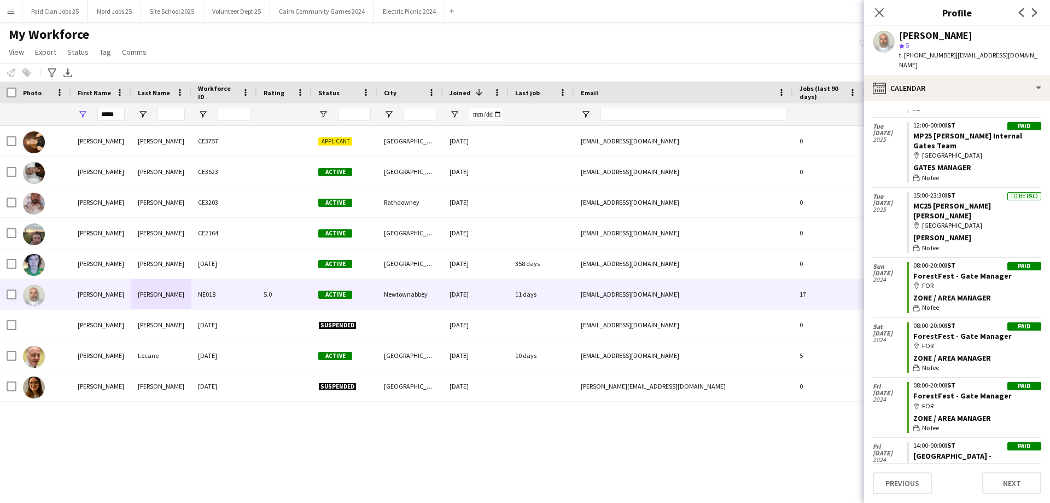
scroll to position [960, 0]
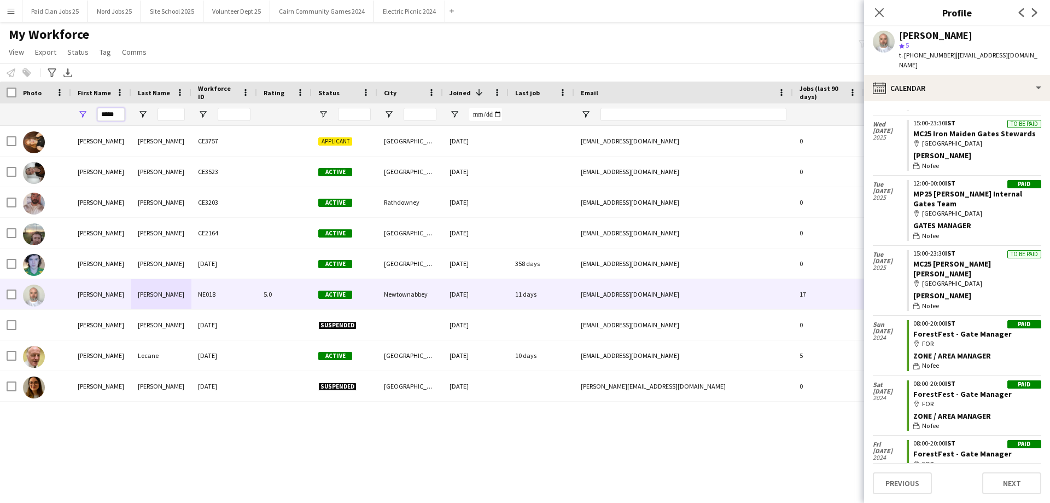
click at [114, 114] on input "*****" at bounding box center [110, 114] width 27 height 13
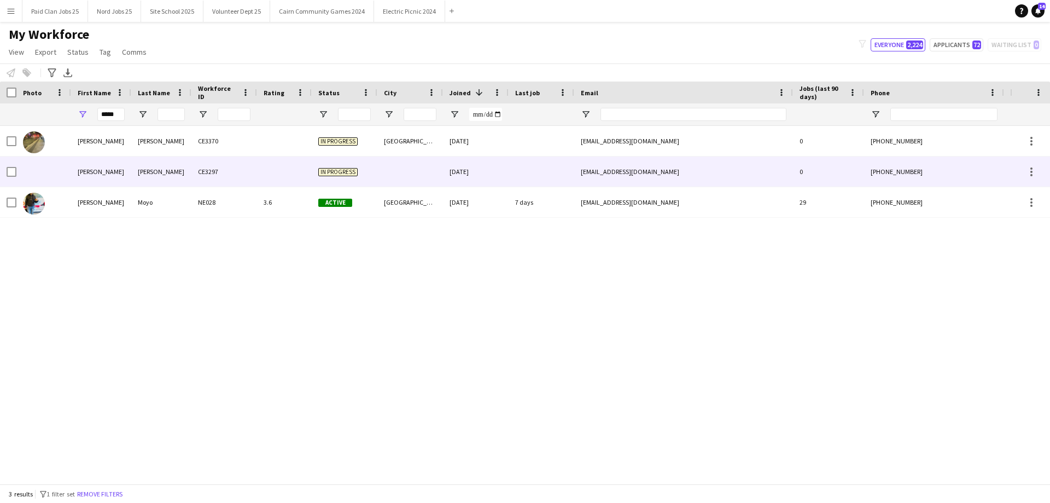
click at [150, 191] on div "Moyo" at bounding box center [161, 202] width 60 height 30
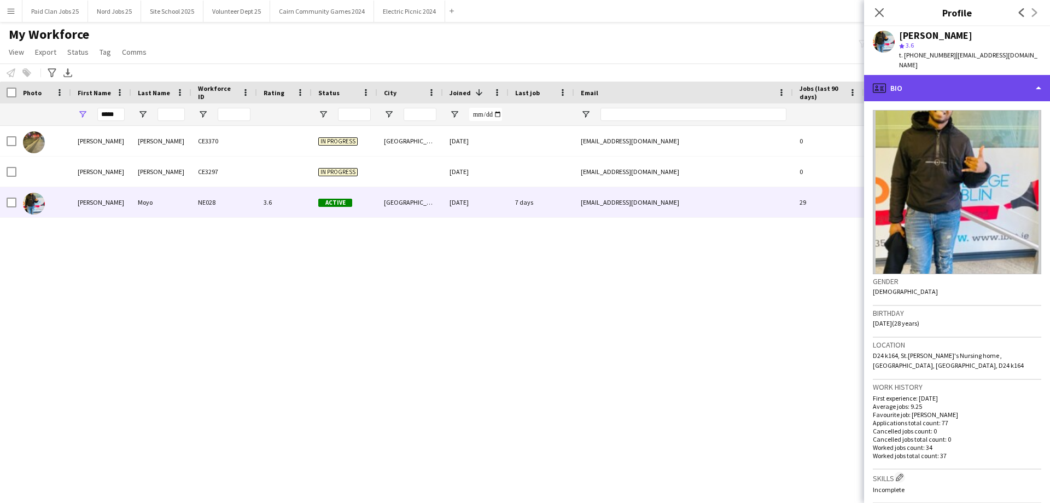
click at [896, 75] on div "profile Bio" at bounding box center [957, 88] width 186 height 26
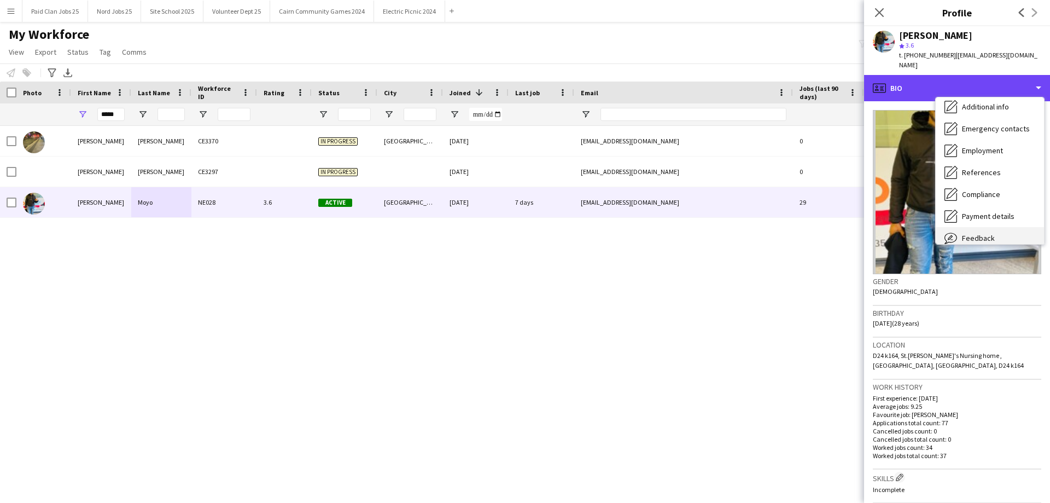
scroll to position [103, 0]
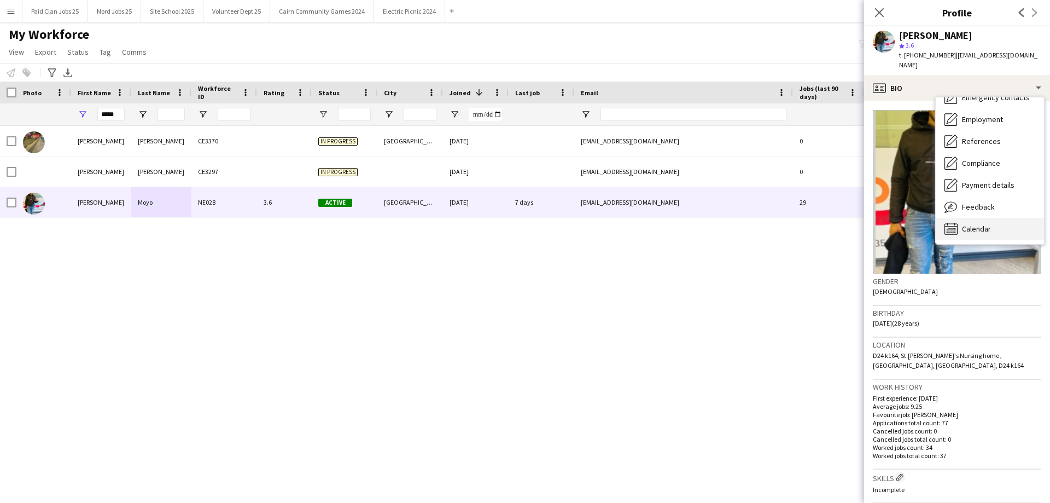
click at [977, 218] on div "Calendar Calendar" at bounding box center [990, 229] width 108 height 22
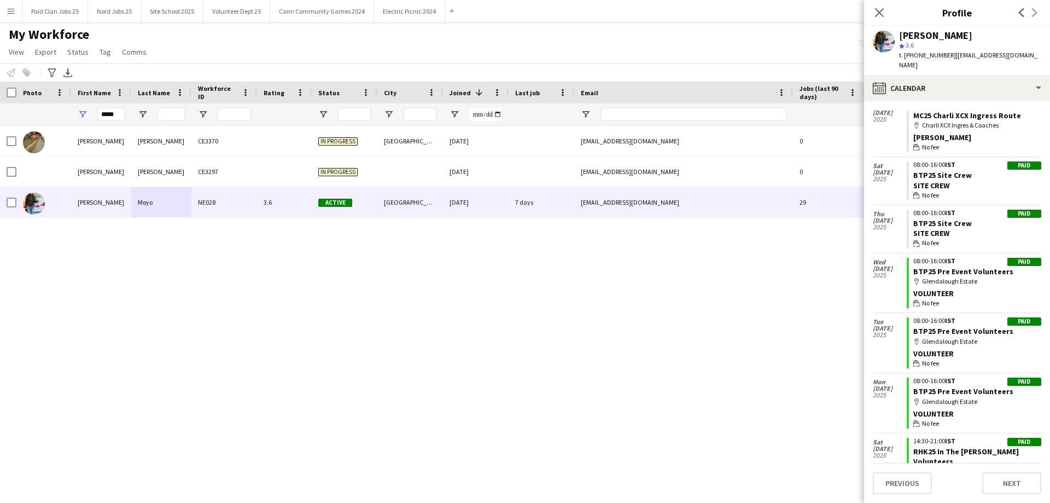
scroll to position [2946, 0]
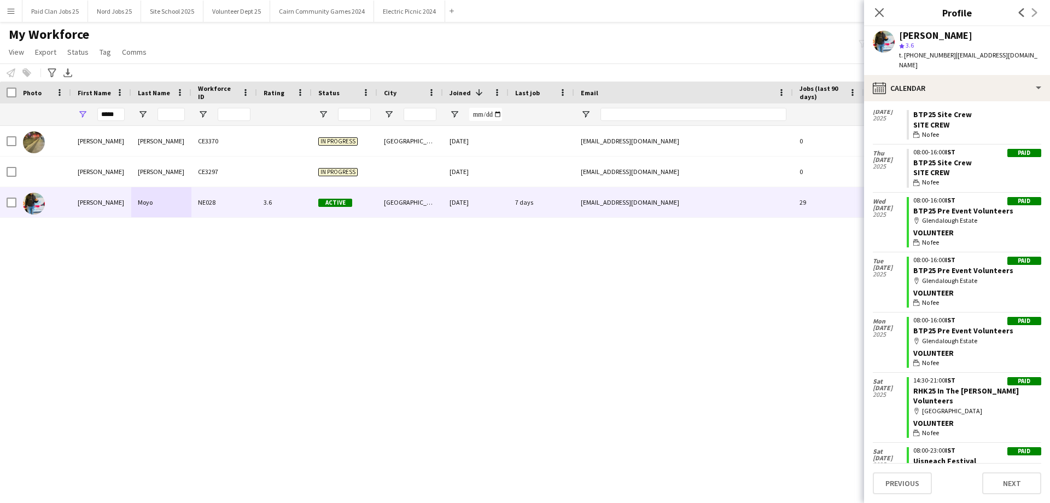
click at [111, 124] on div "*****" at bounding box center [110, 114] width 27 height 22
click at [115, 109] on input "*****" at bounding box center [110, 114] width 27 height 13
type input "*"
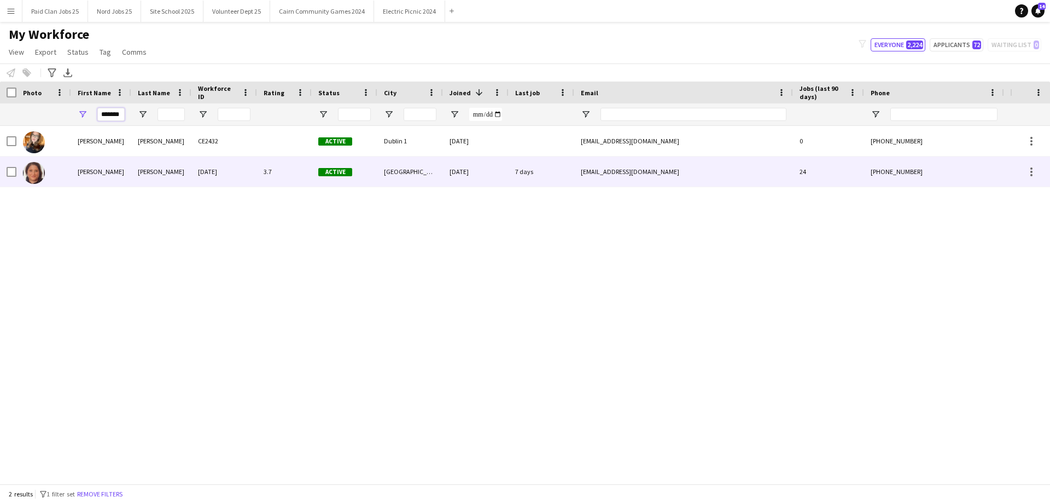
type input "*******"
click at [125, 164] on div "[PERSON_NAME]" at bounding box center [101, 171] width 60 height 30
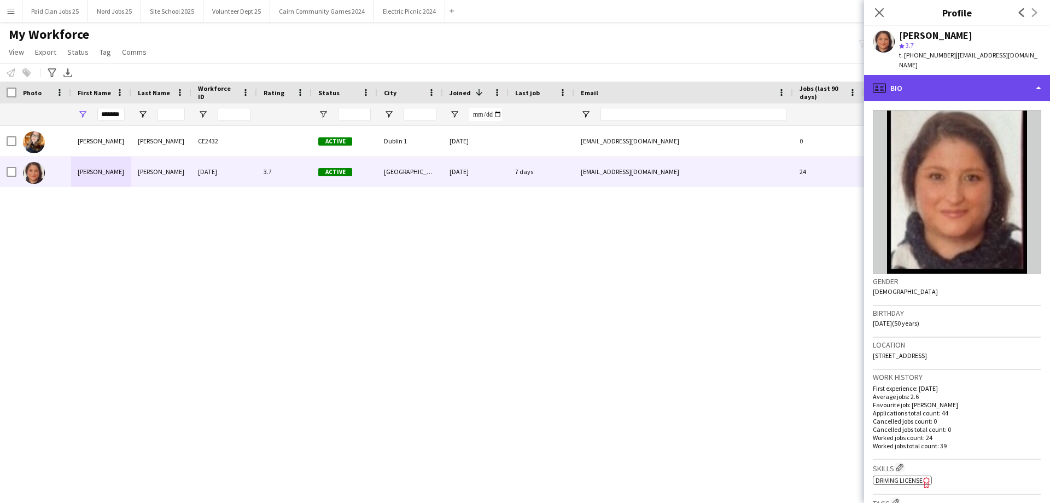
click at [928, 80] on div "profile Bio" at bounding box center [957, 88] width 186 height 26
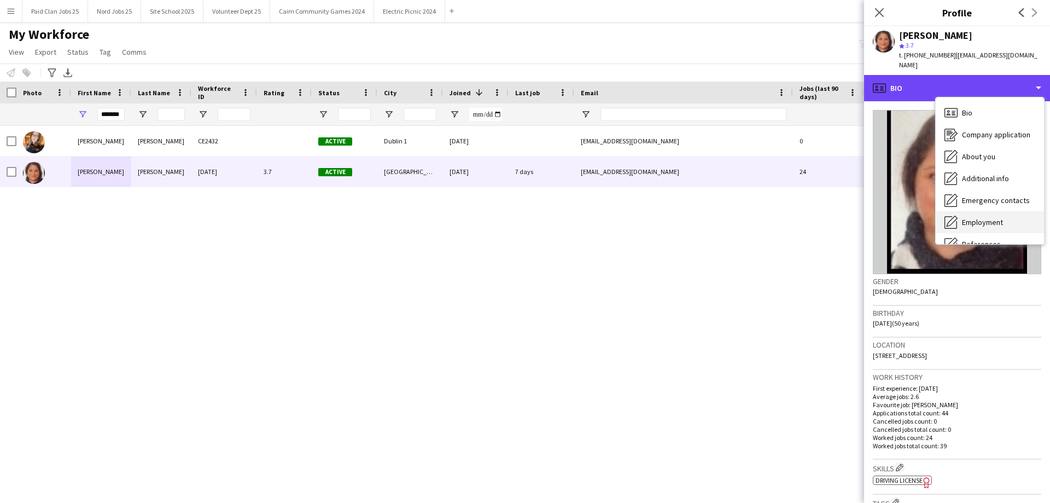
scroll to position [103, 0]
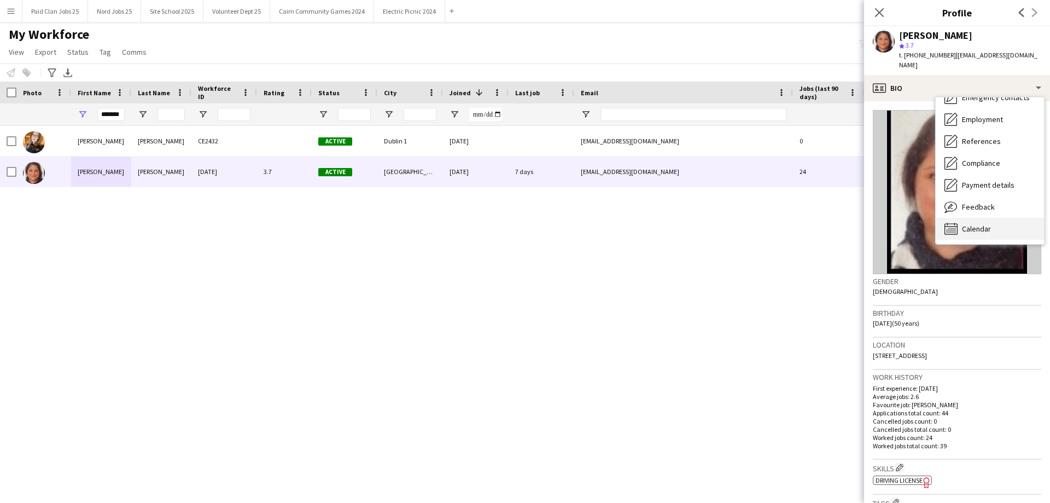
click at [982, 224] on span "Calendar" at bounding box center [976, 229] width 29 height 10
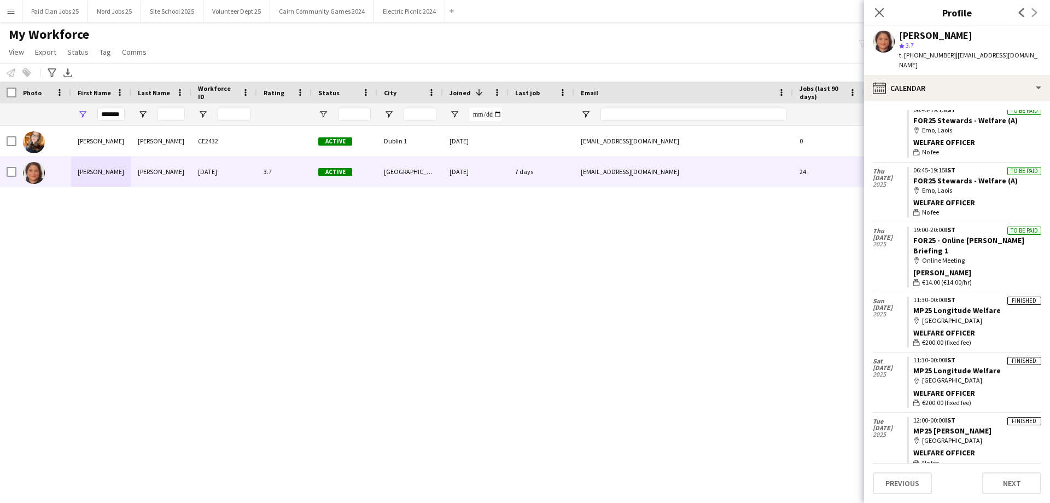
scroll to position [682, 0]
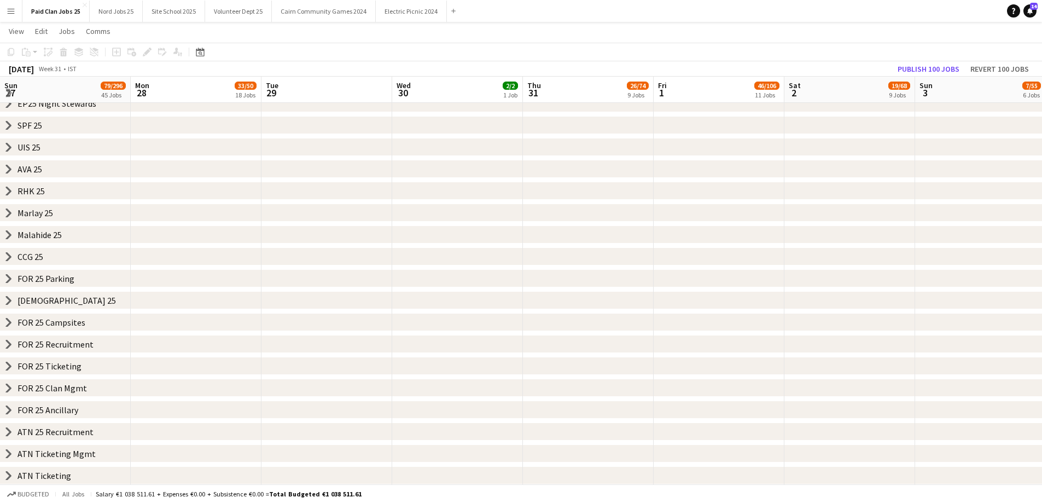
scroll to position [0, 323]
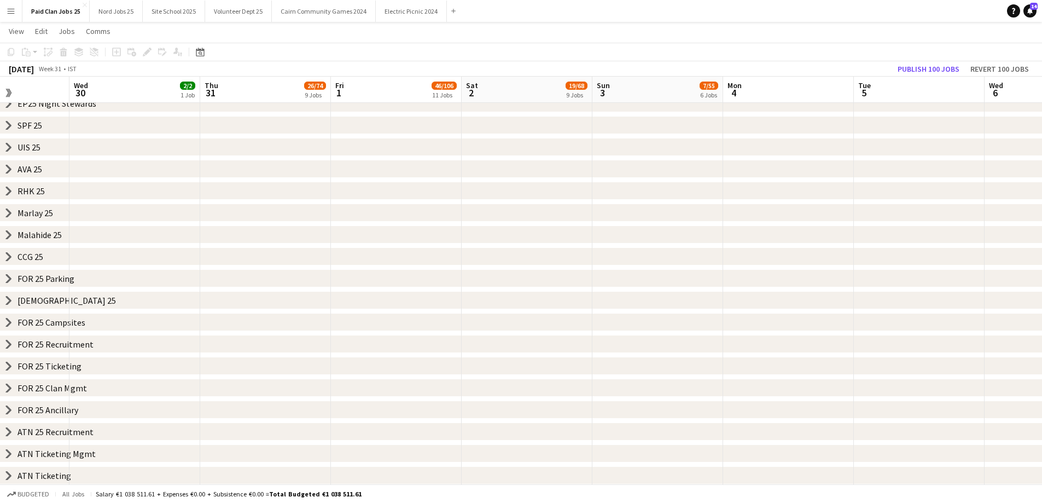
click at [7, 456] on icon at bounding box center [9, 453] width 4 height 8
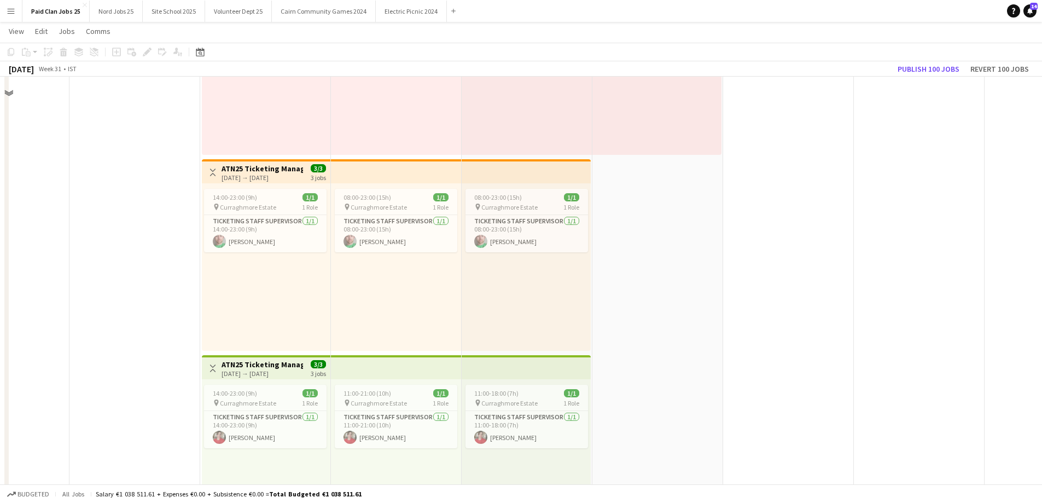
scroll to position [838, 0]
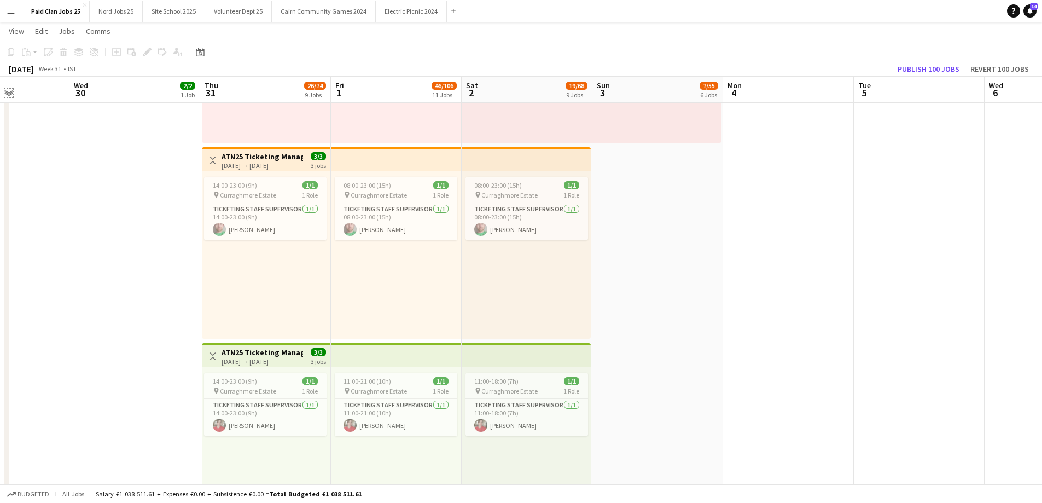
click at [9, 92] on app-icon "Expand/collapse" at bounding box center [8, 92] width 9 height 10
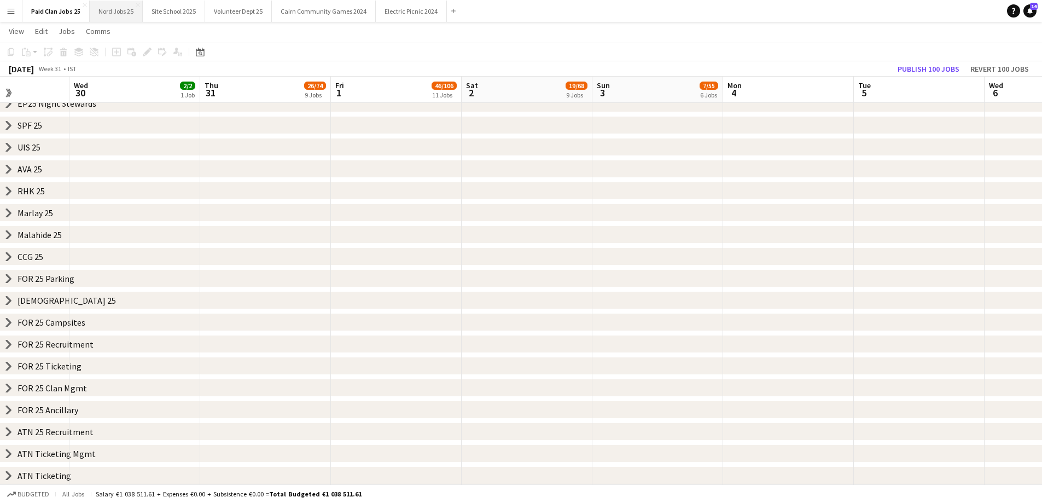
click at [118, 14] on button "Nord Jobs 25 Close" at bounding box center [116, 11] width 53 height 21
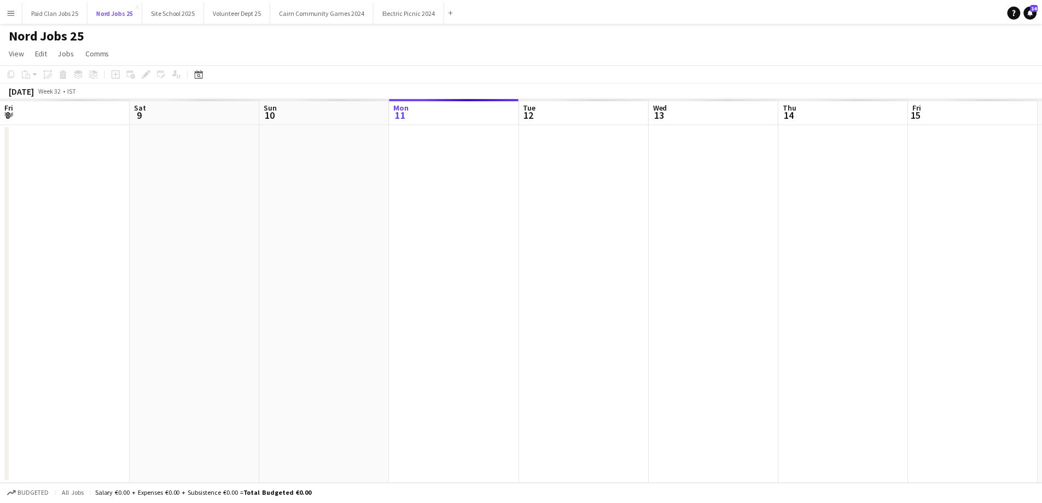
scroll to position [0, 262]
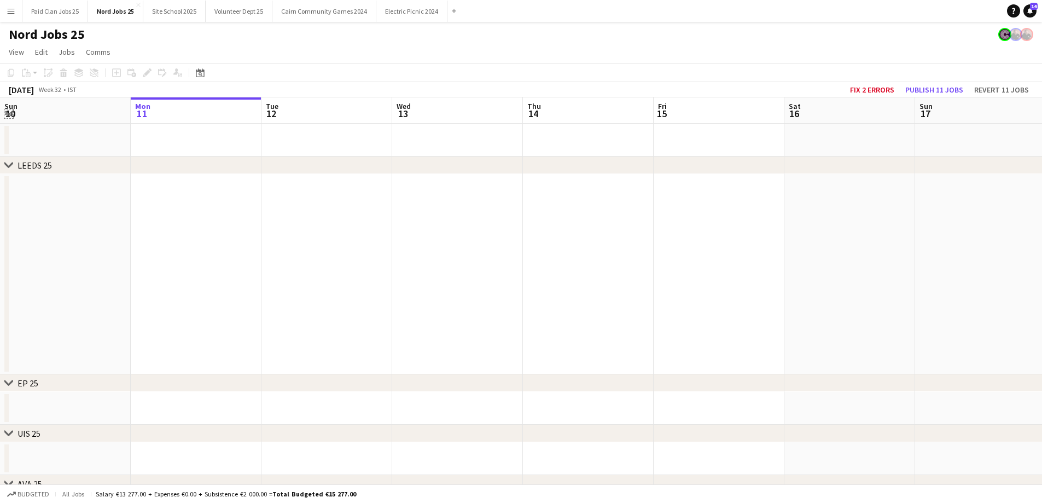
click at [10, 118] on app-icon "Expand/collapse" at bounding box center [8, 113] width 9 height 10
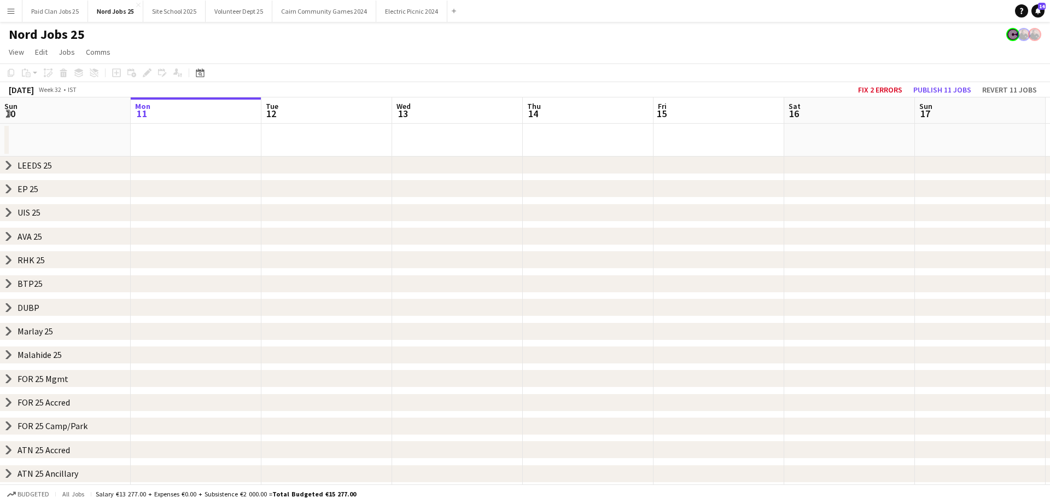
click at [7, 467] on div "chevron-right ATN 25 Ancillary" at bounding box center [525, 474] width 1050 height 18
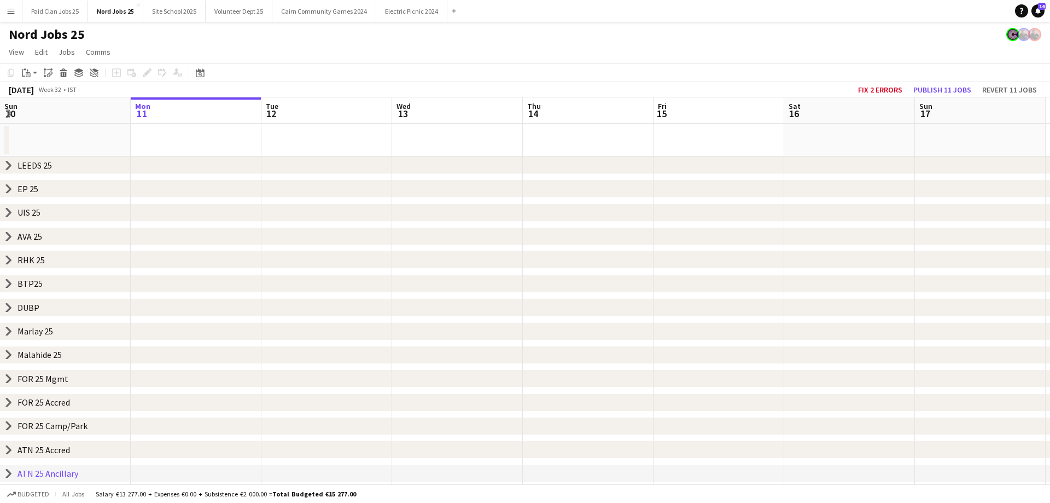
click at [7, 470] on icon at bounding box center [9, 473] width 4 height 8
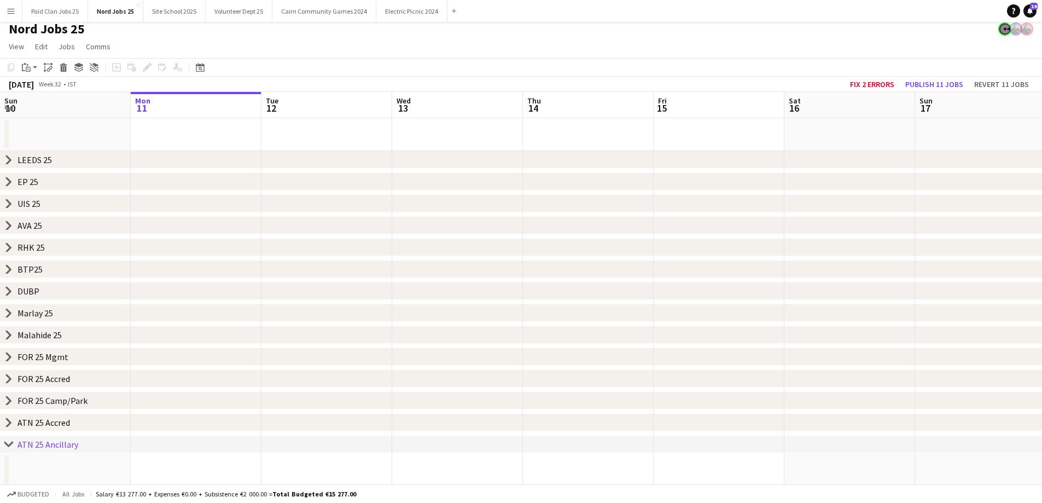
scroll to position [7, 0]
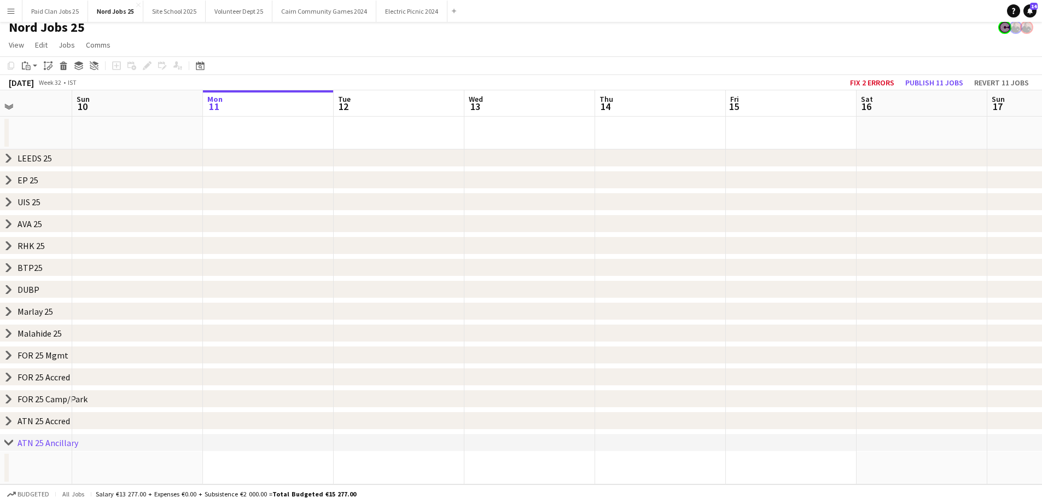
drag, startPoint x: 190, startPoint y: 464, endPoint x: 851, endPoint y: 495, distance: 661.6
click at [850, 495] on app-board "Nord Jobs 25 View Day view expanded Day view collapsed Month view Date picker J…" at bounding box center [521, 259] width 1042 height 488
drag, startPoint x: 105, startPoint y: 480, endPoint x: 766, endPoint y: 448, distance: 662.3
click at [766, 448] on div "chevron-right LEEDS 25 chevron-right EP 25 chevron-right UIS 25 chevron-right A…" at bounding box center [521, 287] width 1042 height 394
drag, startPoint x: 64, startPoint y: 468, endPoint x: 530, endPoint y: 461, distance: 466.2
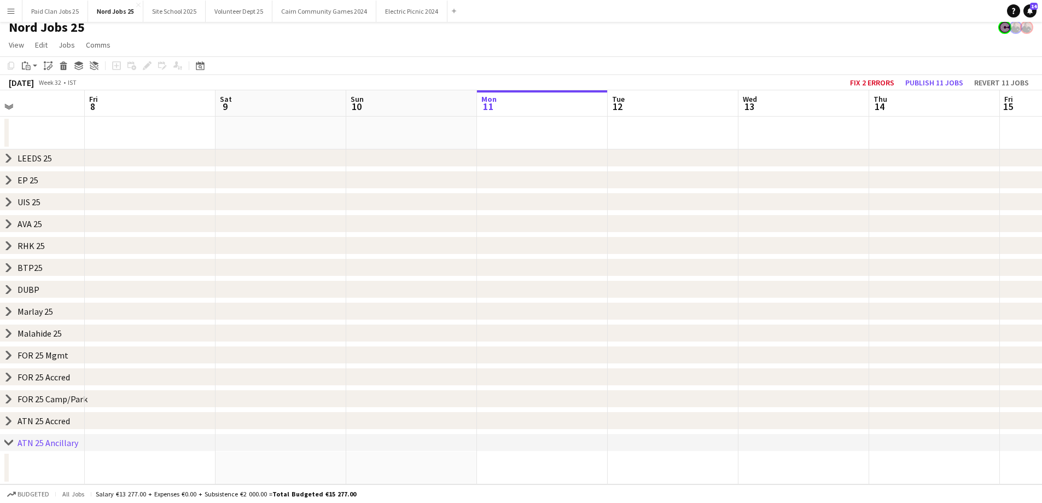
click at [695, 439] on div "chevron-right LEEDS 25 chevron-right EP 25 chevron-right UIS 25 chevron-right A…" at bounding box center [521, 287] width 1042 height 394
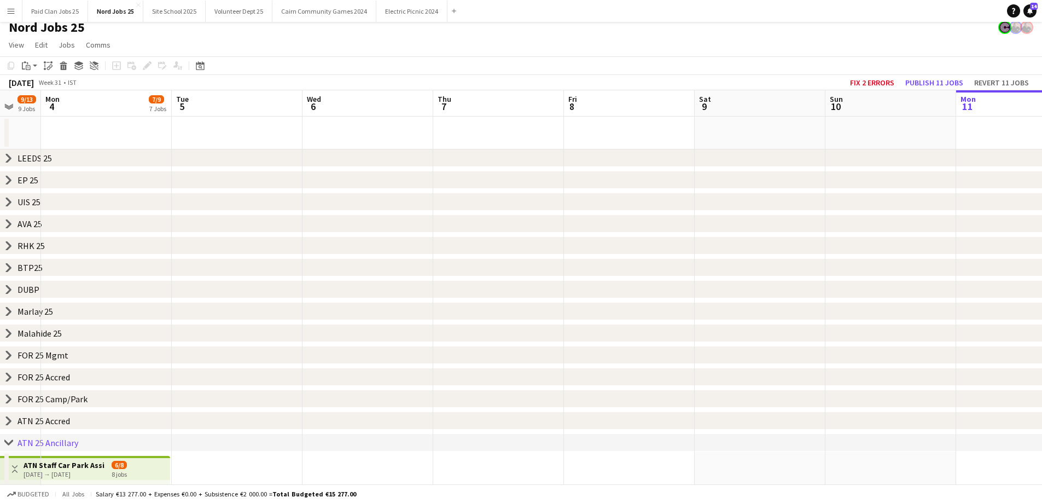
drag, startPoint x: 161, startPoint y: 469, endPoint x: 558, endPoint y: 460, distance: 396.8
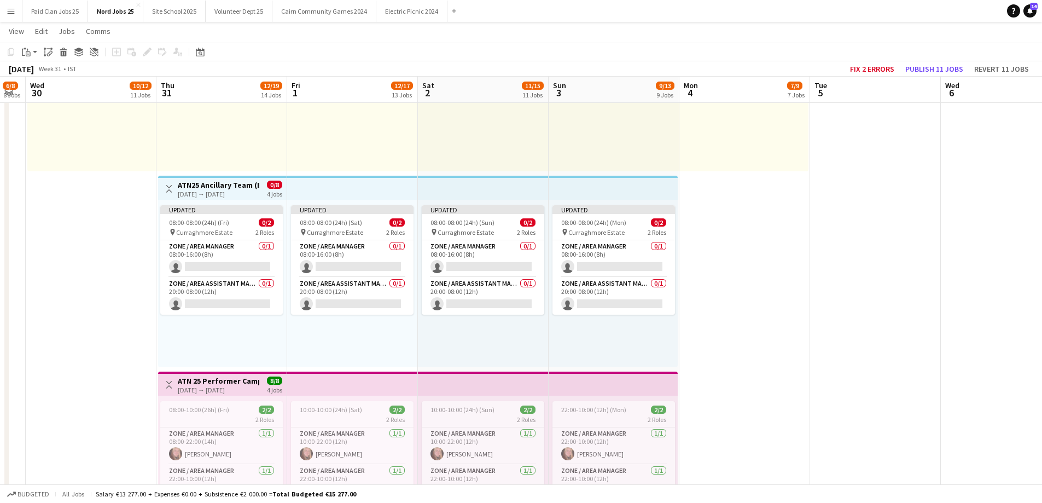
scroll to position [0, 231]
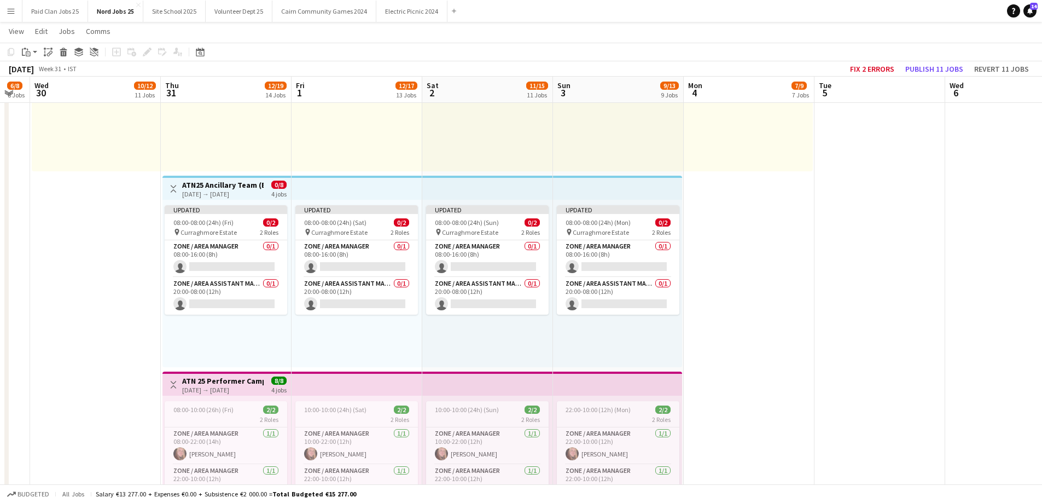
drag, startPoint x: 385, startPoint y: 149, endPoint x: 405, endPoint y: 148, distance: 20.8
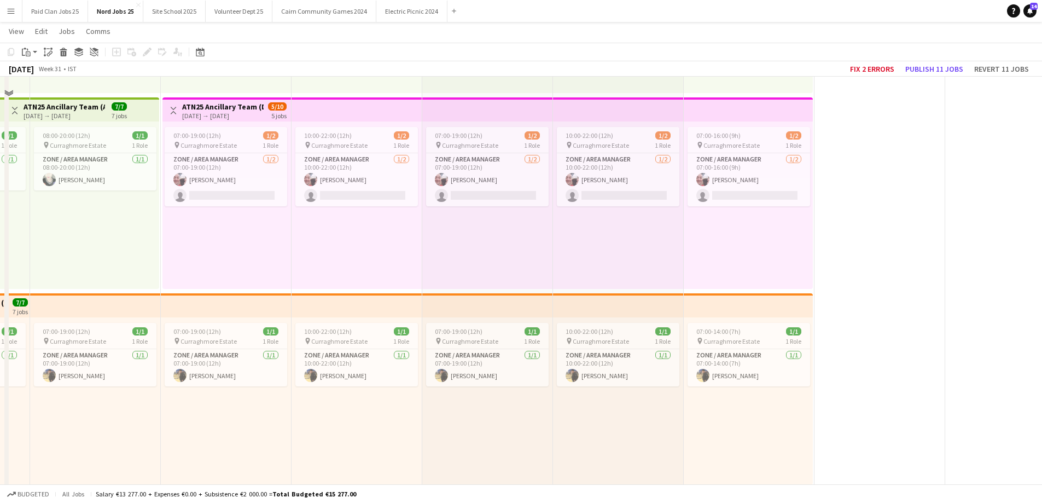
scroll to position [445, 0]
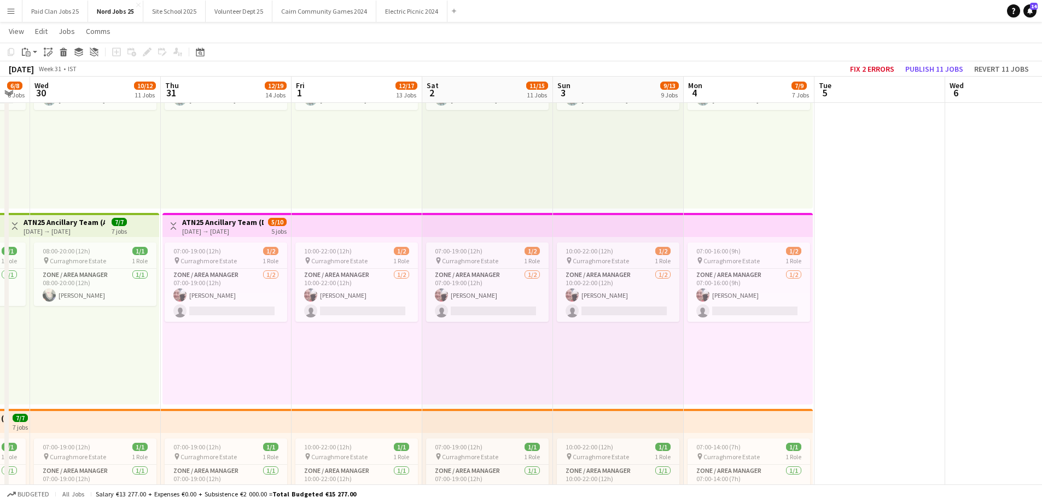
click at [220, 224] on h3 "ATN25 Ancillary Team (D)" at bounding box center [223, 222] width 82 height 10
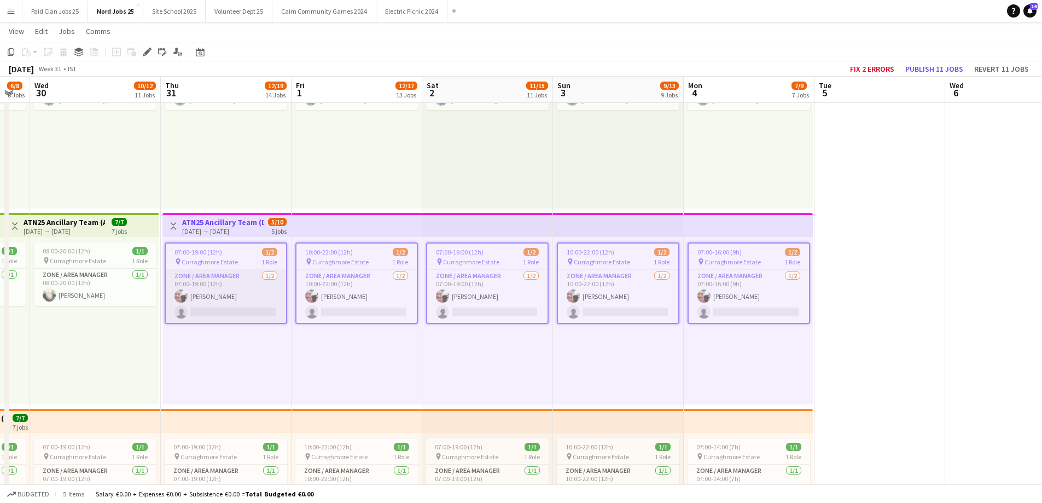
click at [227, 300] on app-card-role "Zone / Area Manager 1/2 07:00-19:00 (12h) Charlie Morrison single-neutral-actio…" at bounding box center [226, 296] width 120 height 53
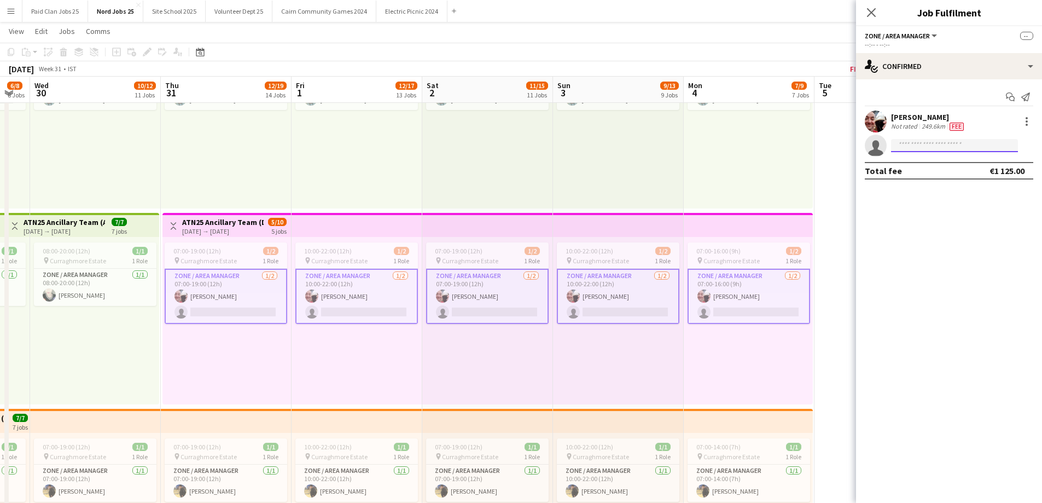
click at [917, 152] on input at bounding box center [954, 145] width 127 height 13
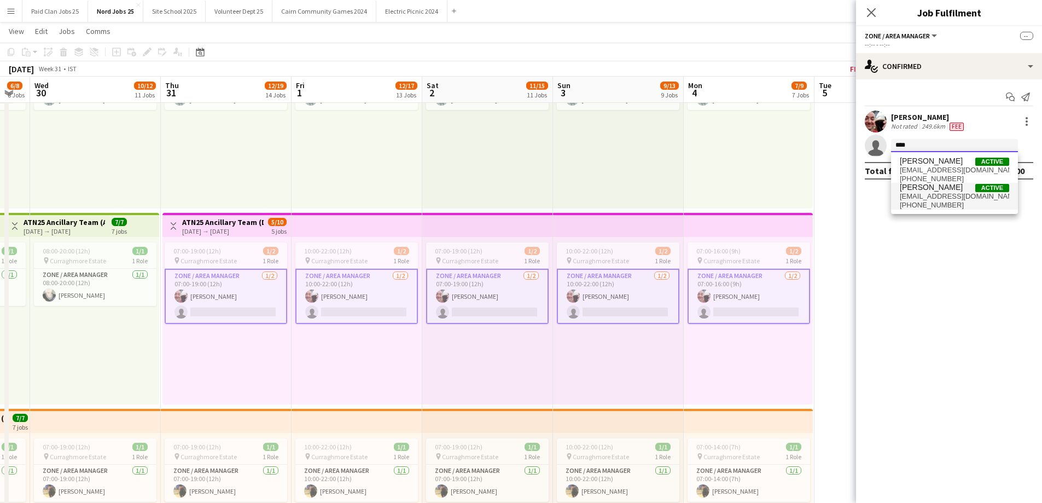
type input "****"
click at [918, 184] on span "David Rock" at bounding box center [931, 187] width 63 height 9
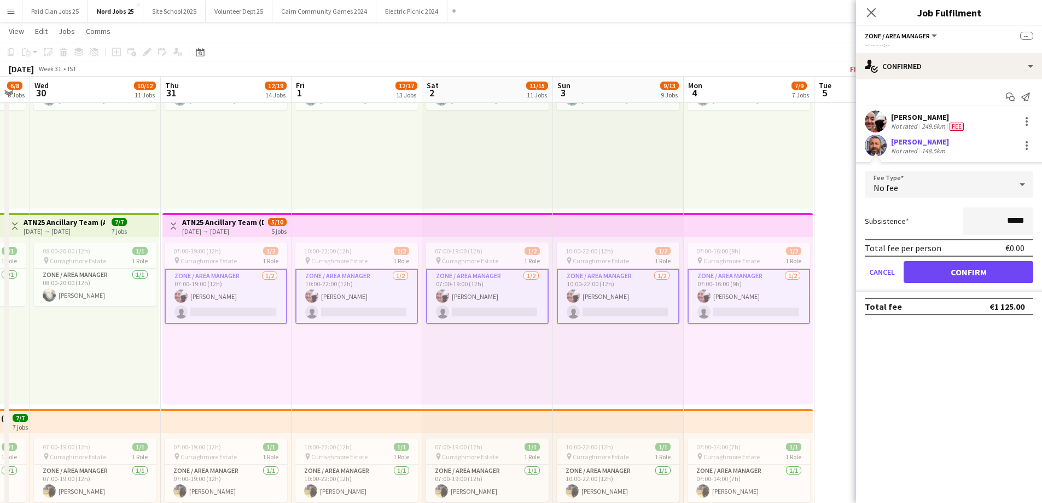
click at [970, 188] on div "No fee" at bounding box center [938, 184] width 147 height 26
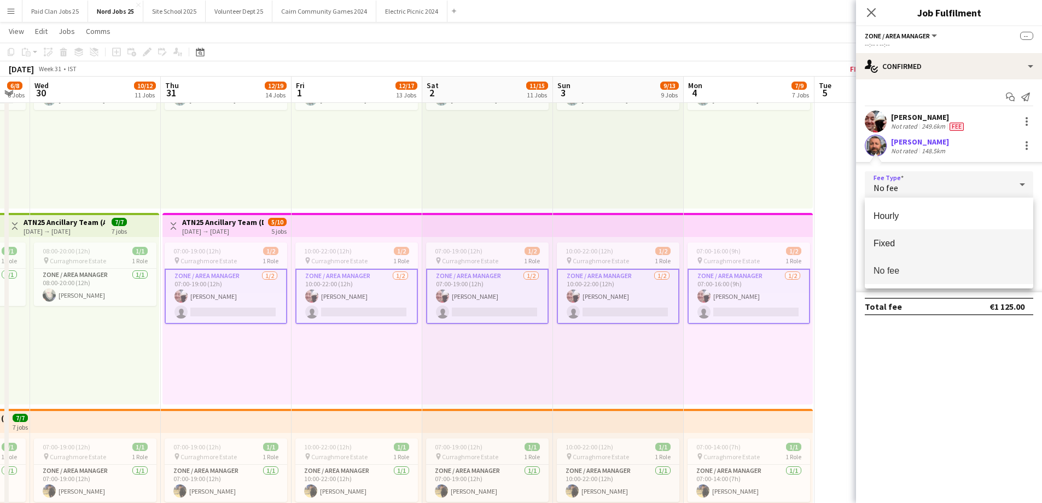
click at [919, 243] on span "Fixed" at bounding box center [949, 243] width 151 height 10
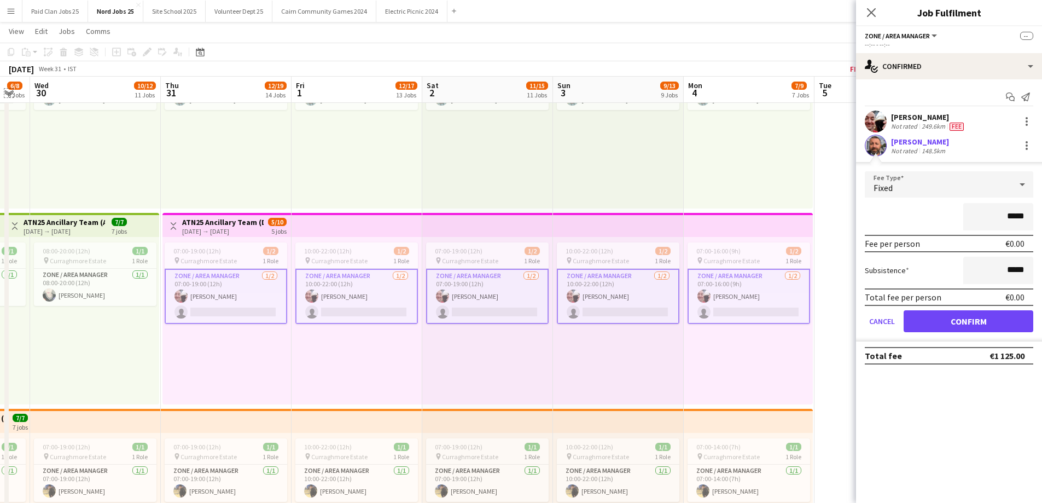
click at [9, 93] on app-icon "Expand/collapse" at bounding box center [8, 92] width 9 height 10
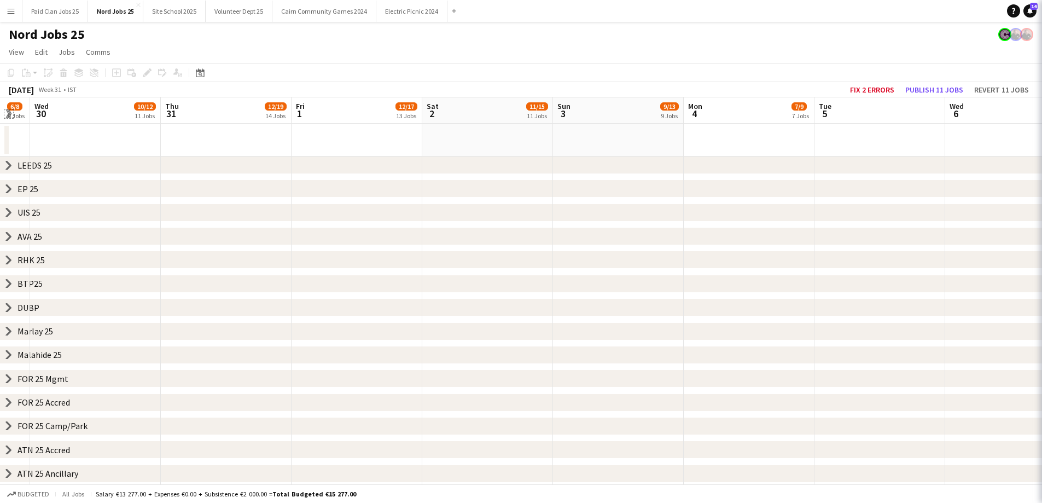
scroll to position [0, 0]
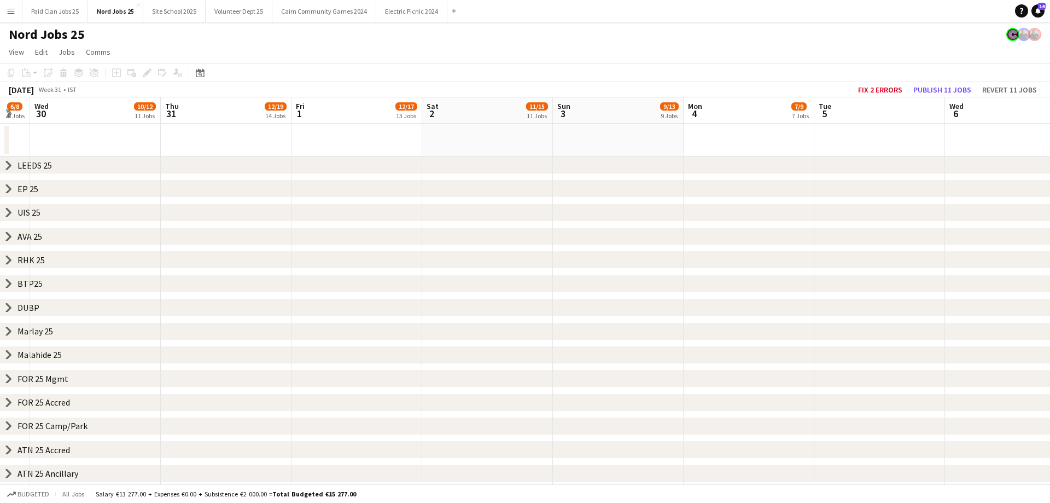
click at [11, 384] on div "chevron-right FOR 25 Mgmt" at bounding box center [525, 379] width 1050 height 18
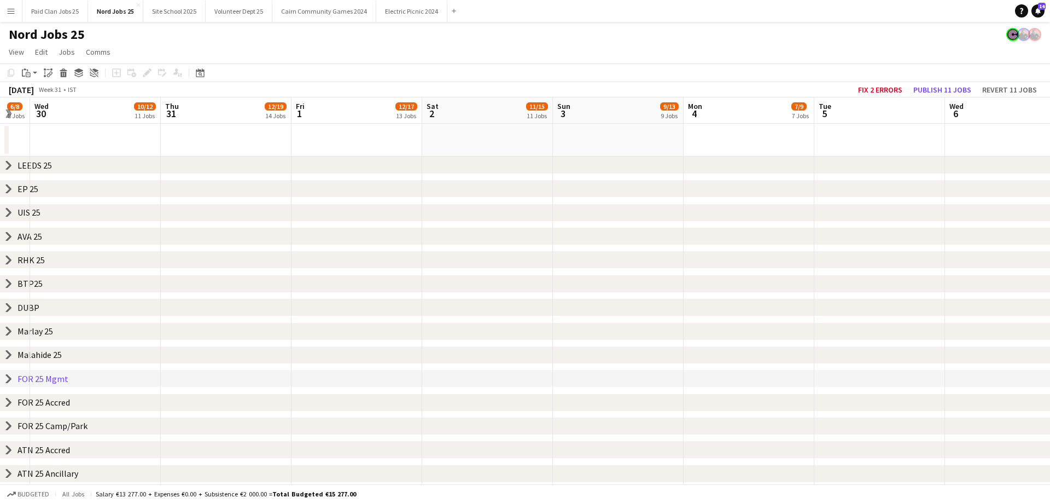
click at [10, 380] on icon at bounding box center [9, 379] width 4 height 8
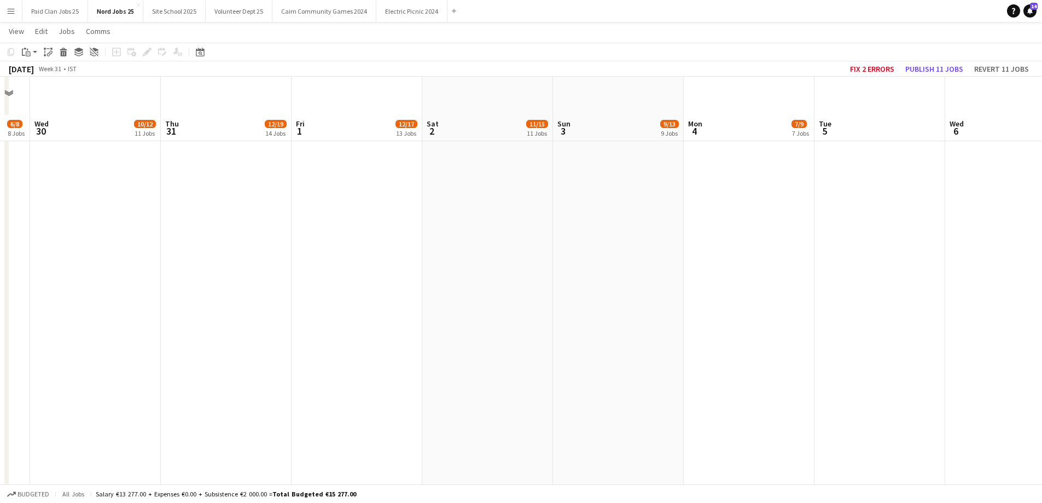
scroll to position [602, 0]
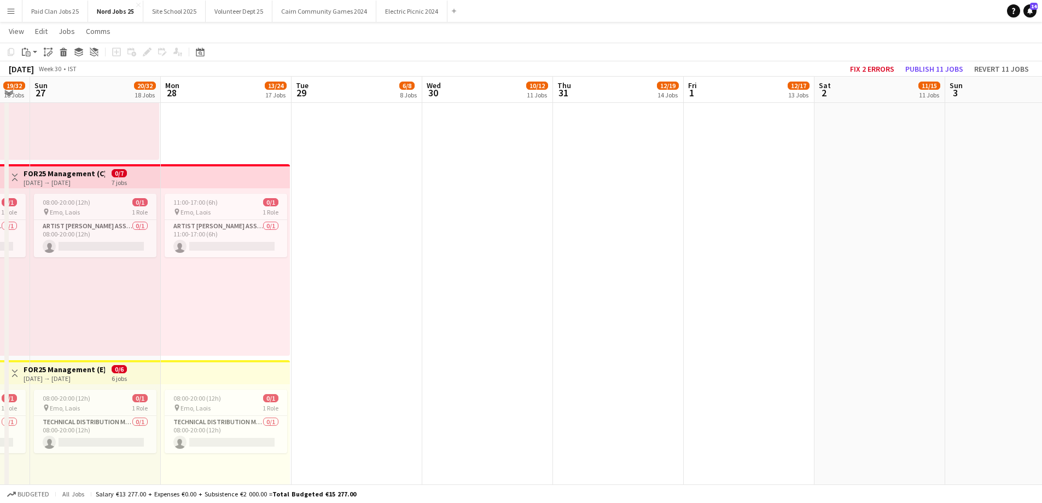
drag, startPoint x: 121, startPoint y: 258, endPoint x: 666, endPoint y: 236, distance: 544.8
click at [666, 236] on app-calendar-viewport "Fri 25 22/33 19 Jobs Sat 26 19/32 18 Jobs Sun 27 20/32 18 Jobs Mon 28 13/24 17 …" at bounding box center [521, 334] width 1042 height 1786
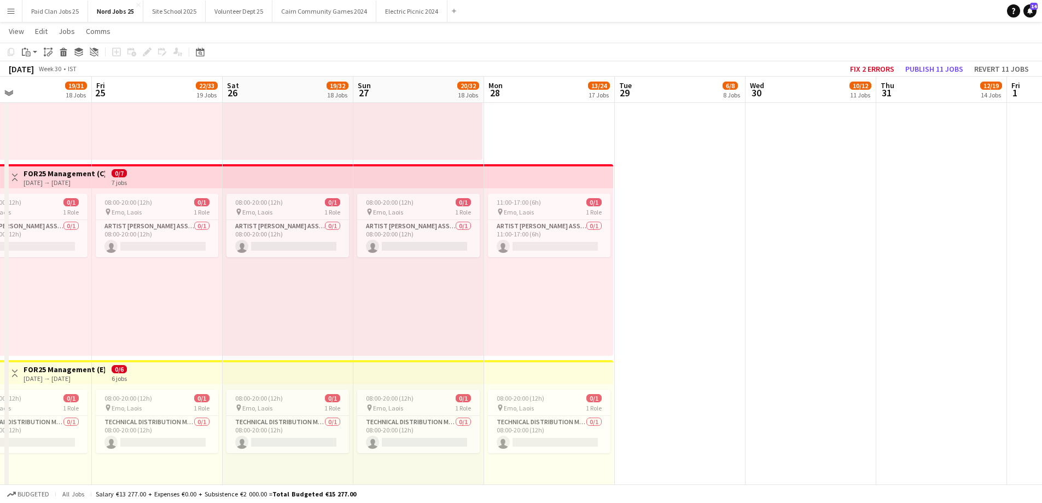
drag, startPoint x: 338, startPoint y: 288, endPoint x: 676, endPoint y: 292, distance: 338.1
click at [676, 292] on app-calendar-viewport "Tue 22 6/8 7 Jobs Wed 23 10/14 13 Jobs Thu 24 19/31 18 Jobs Fri 25 22/33 19 Job…" at bounding box center [521, 334] width 1042 height 1786
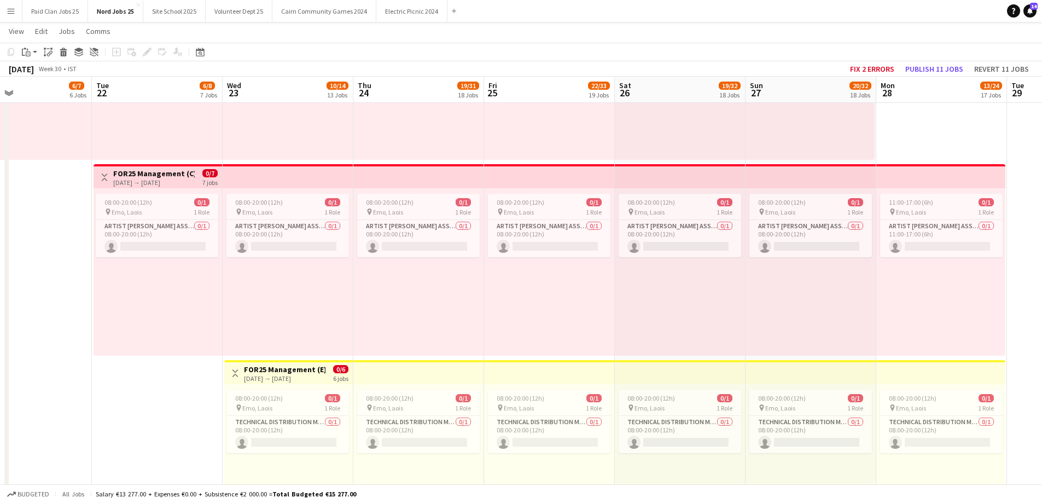
scroll to position [0, 274]
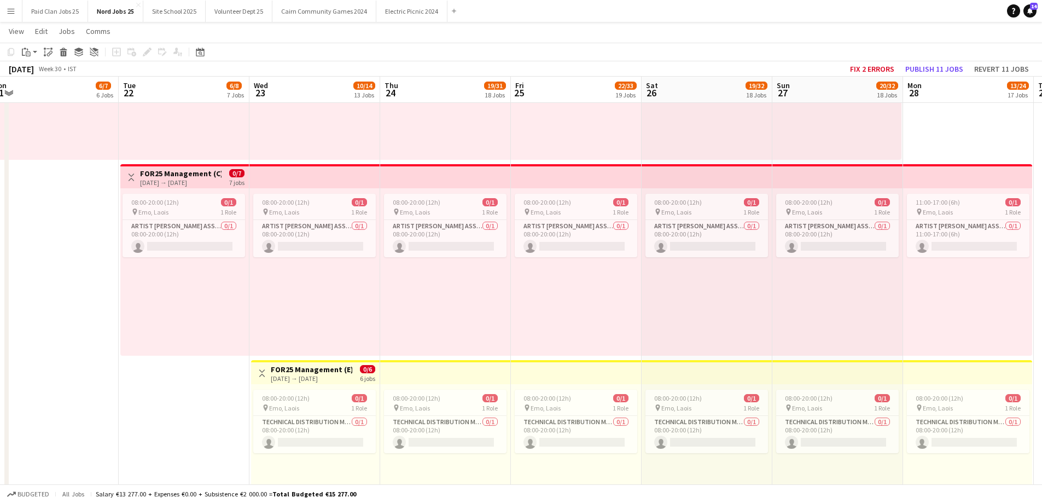
drag, startPoint x: 223, startPoint y: 270, endPoint x: 249, endPoint y: 275, distance: 27.2
click at [249, 275] on app-calendar-viewport "Sat 19 Sun 20 Mon 21 6/7 6 Jobs Tue 22 6/8 7 Jobs Wed 23 10/14 13 Jobs Thu 24 1…" at bounding box center [521, 334] width 1042 height 1786
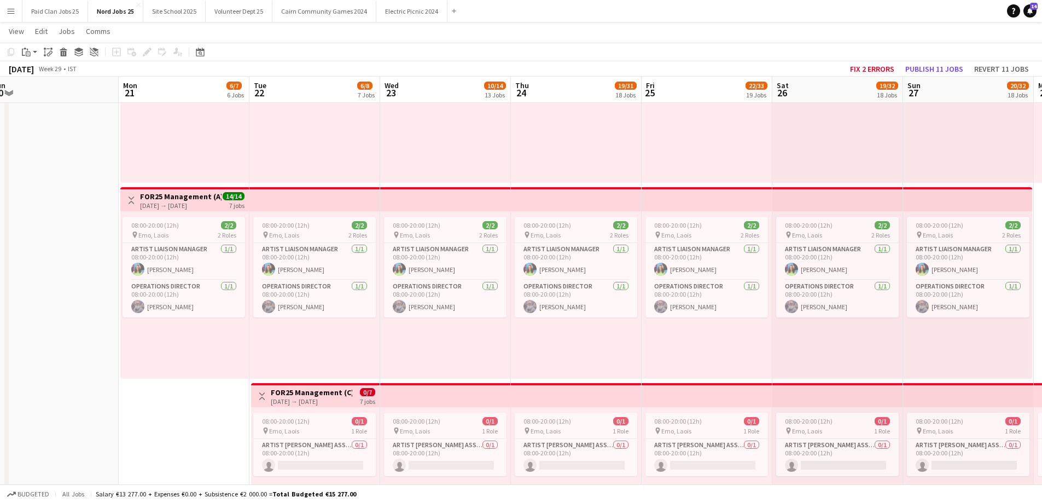
scroll to position [0, 289]
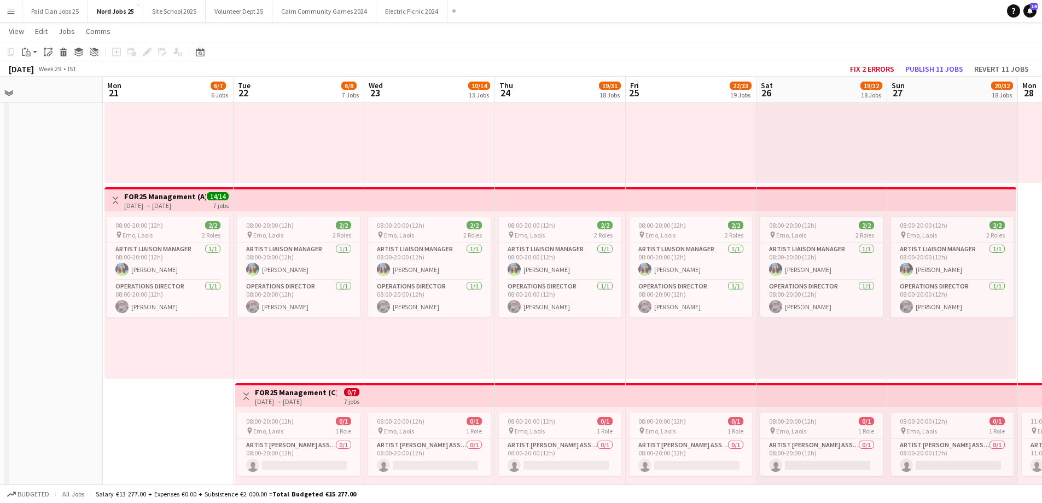
drag, startPoint x: 162, startPoint y: 339, endPoint x: 277, endPoint y: 334, distance: 115.0
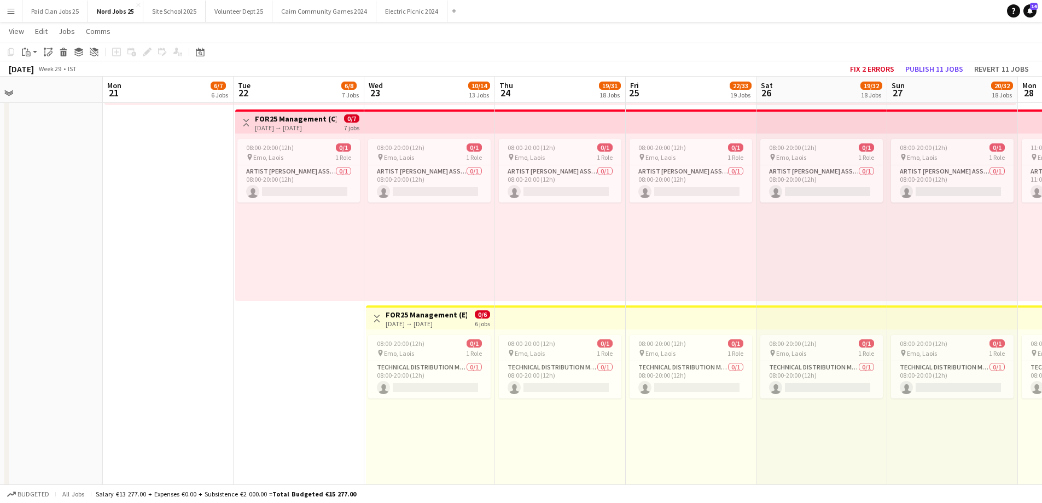
scroll to position [0, 350]
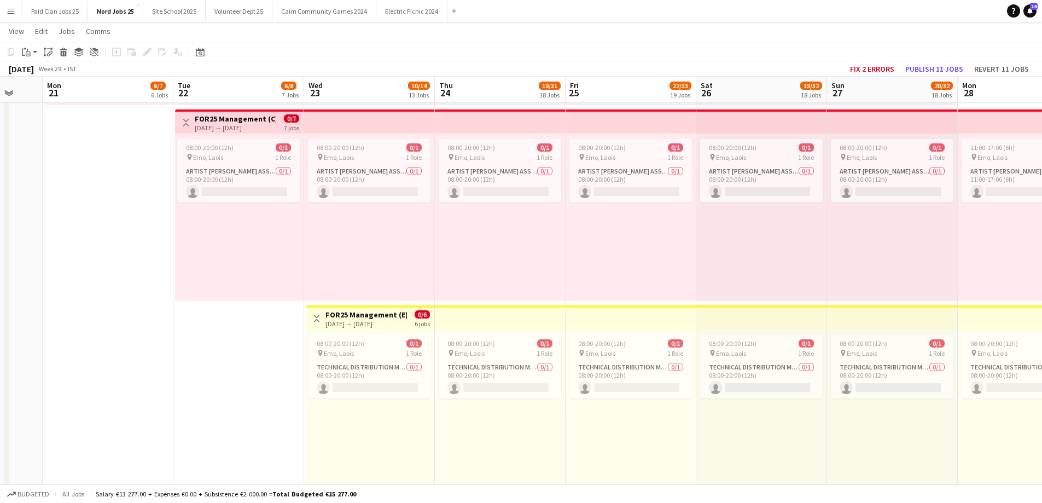
click at [227, 329] on app-calendar-viewport "Fri 18 1/2 2 Jobs Sat 19 Sun 20 Mon 21 6/7 6 Jobs Tue 22 6/8 7 Jobs Wed 23 10/1…" at bounding box center [521, 279] width 1042 height 1786
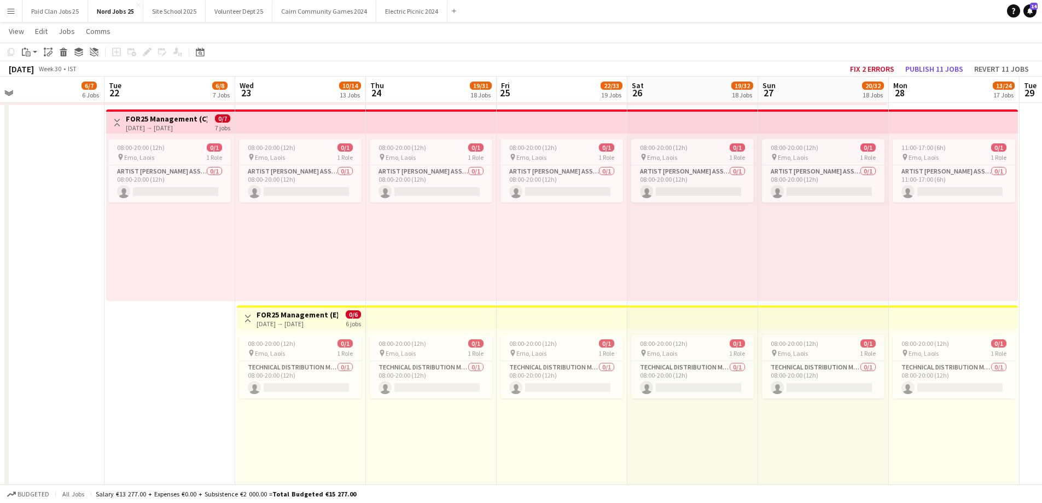
drag, startPoint x: 194, startPoint y: 344, endPoint x: 177, endPoint y: 343, distance: 17.0
click at [177, 344] on app-calendar-viewport "Fri 18 1/2 2 Jobs Sat 19 Sun 20 Mon 21 6/7 6 Jobs Tue 22 6/8 7 Jobs Wed 23 10/1…" at bounding box center [521, 279] width 1042 height 1786
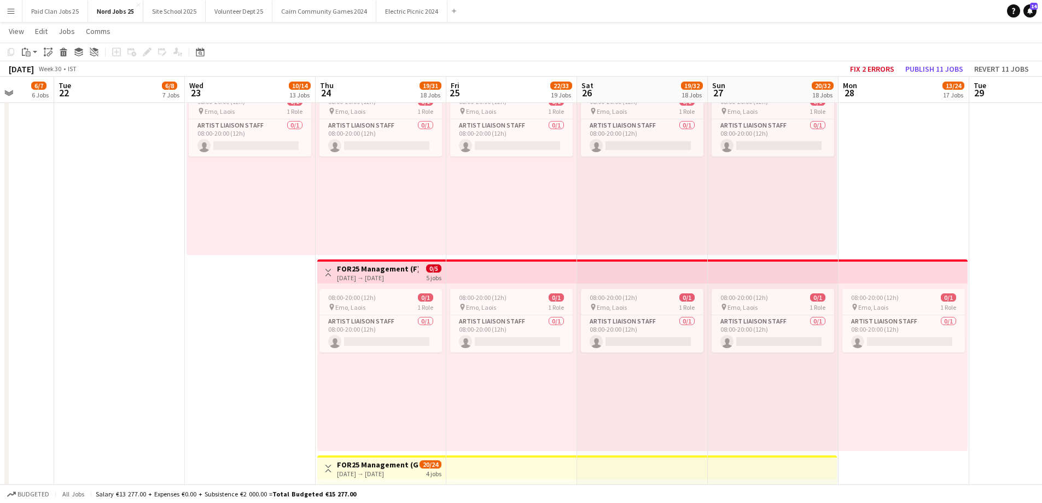
scroll to position [0, 356]
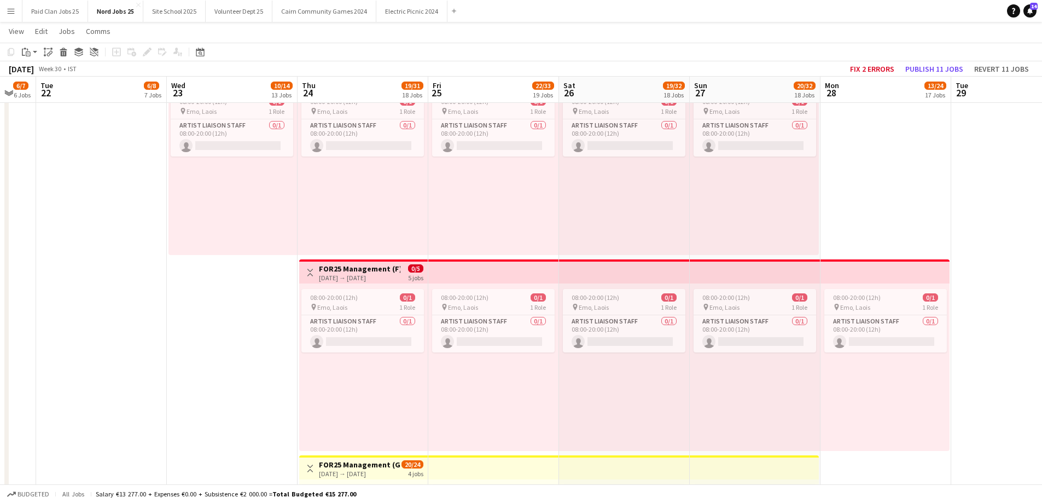
drag, startPoint x: 293, startPoint y: 319, endPoint x: 228, endPoint y: 321, distance: 64.6
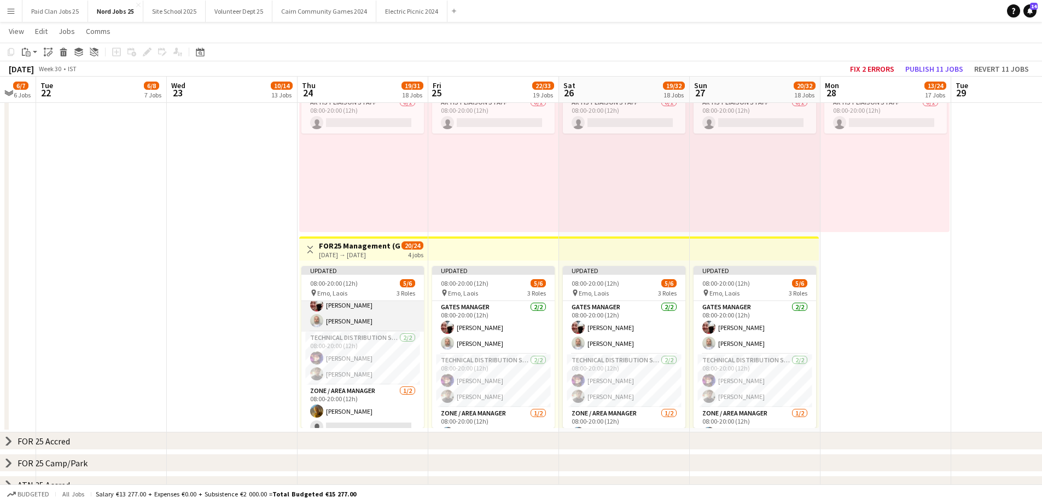
scroll to position [32, 0]
click at [7, 91] on app-icon "Expand/collapse" at bounding box center [8, 92] width 9 height 10
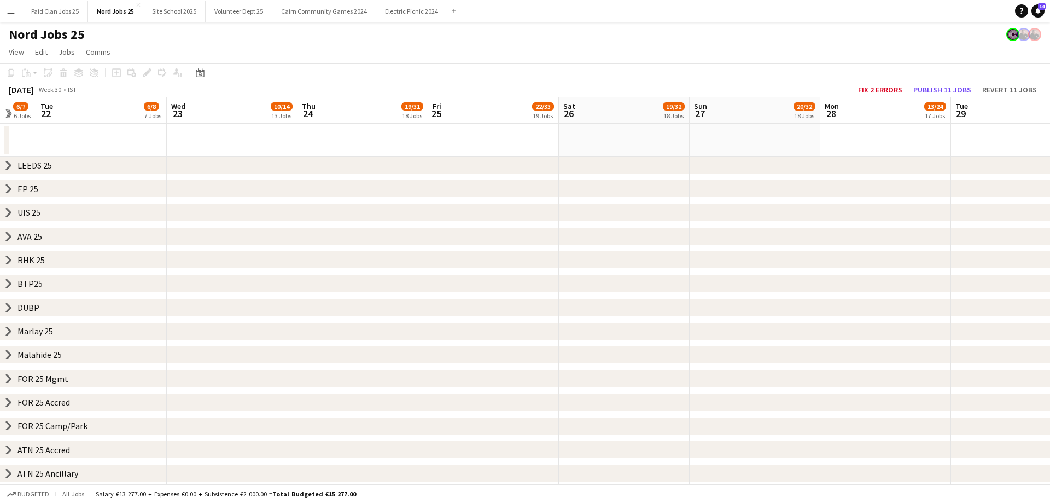
click at [8, 474] on icon "chevron-right" at bounding box center [8, 473] width 9 height 9
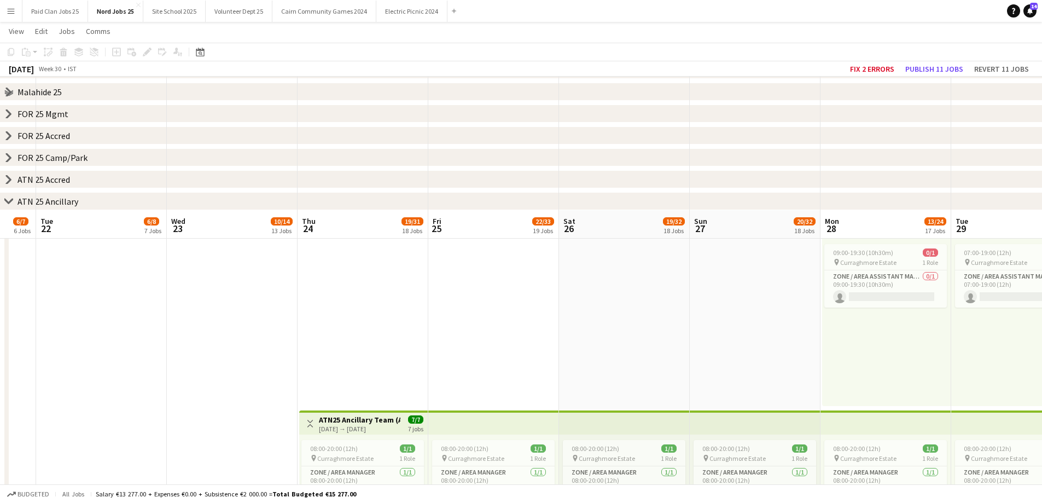
scroll to position [383, 0]
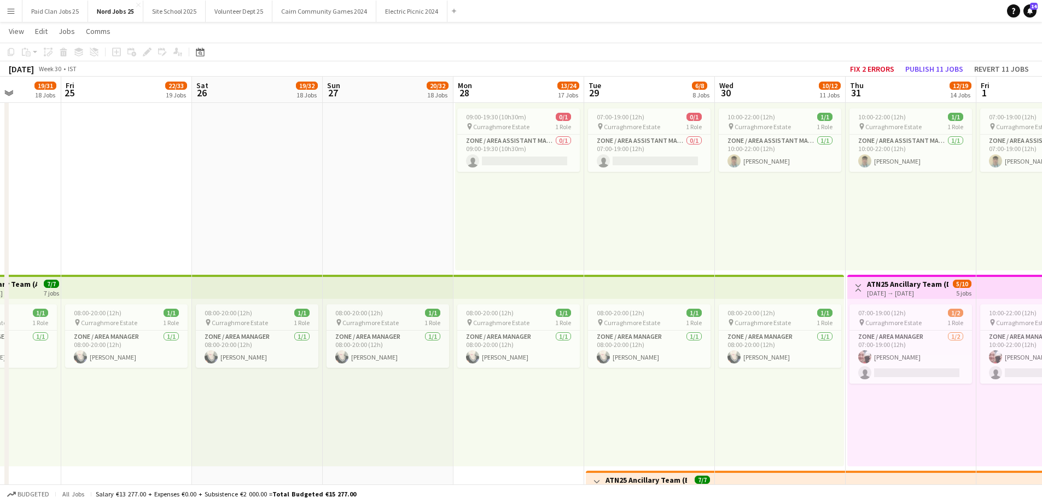
drag, startPoint x: 664, startPoint y: 202, endPoint x: 293, endPoint y: 213, distance: 371.1
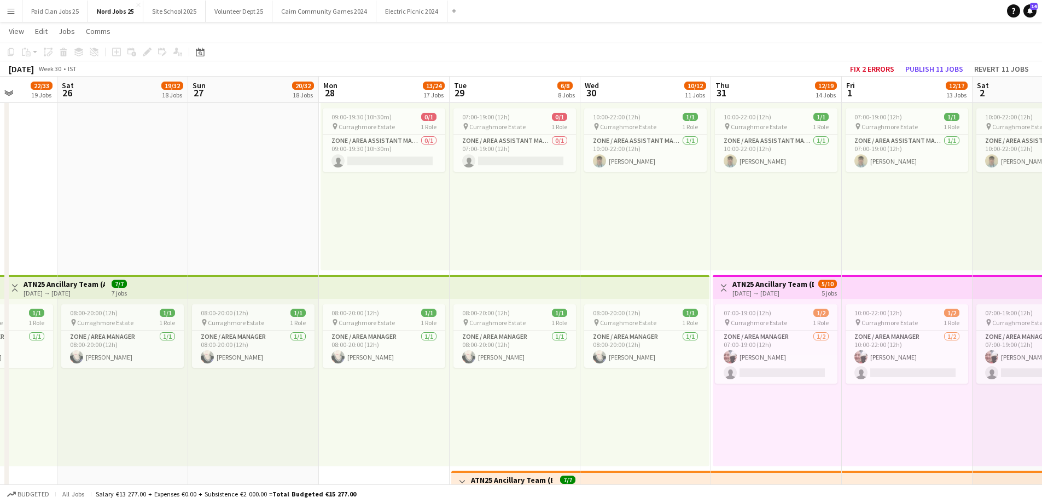
scroll to position [0, 403]
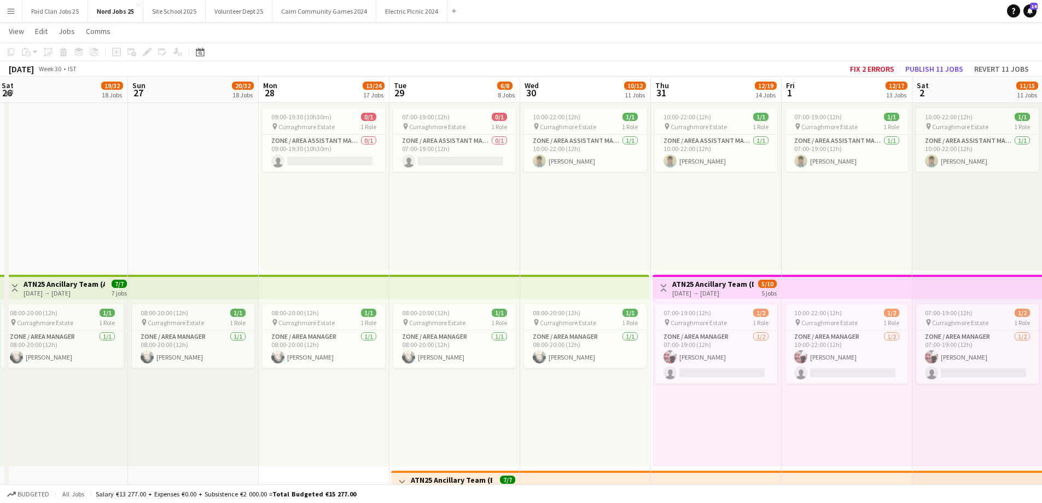
drag, startPoint x: 553, startPoint y: 253, endPoint x: 353, endPoint y: 237, distance: 199.8
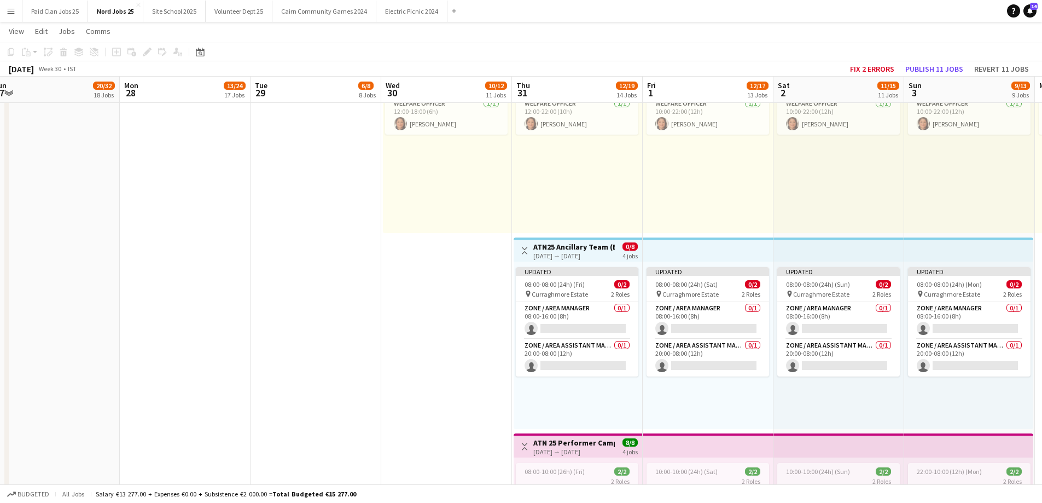
scroll to position [0, 327]
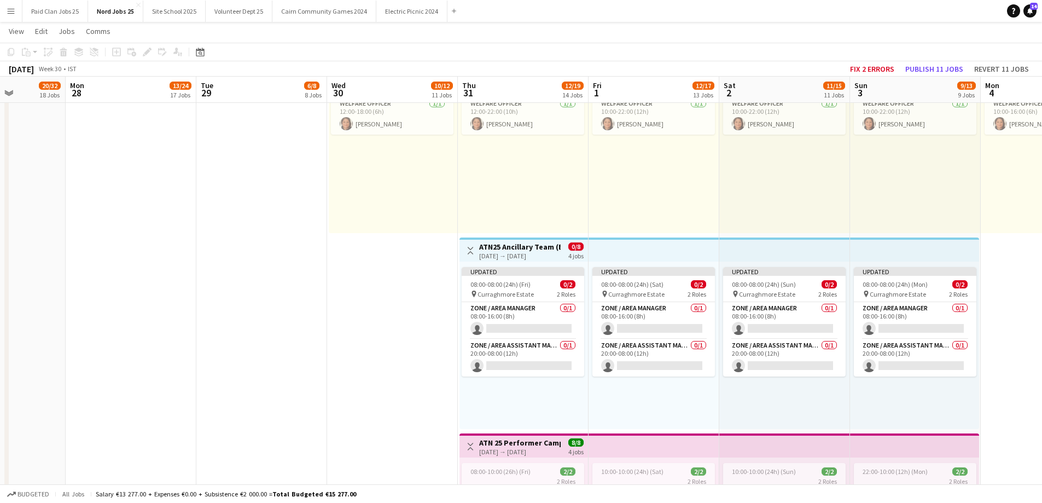
drag, startPoint x: 353, startPoint y: 322, endPoint x: 286, endPoint y: 327, distance: 67.5
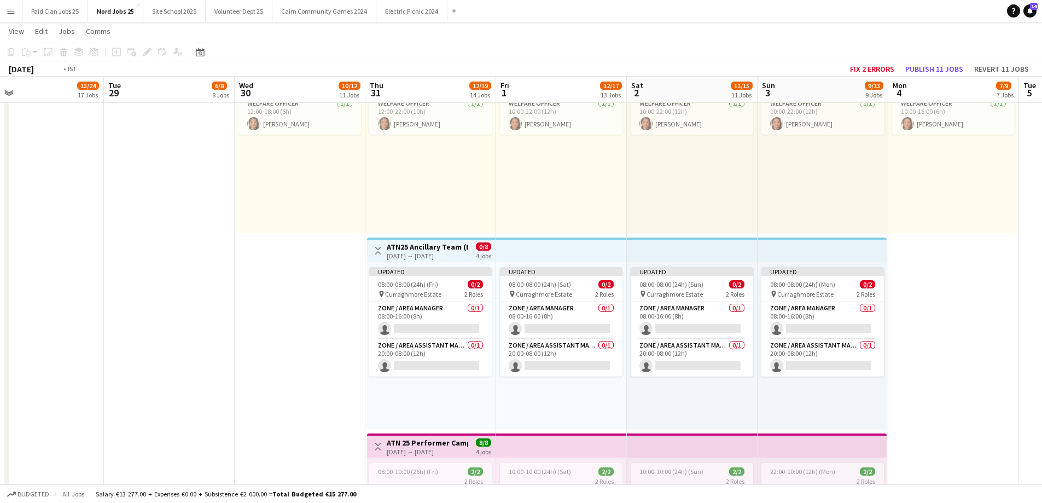
drag, startPoint x: 321, startPoint y: 314, endPoint x: 252, endPoint y: 310, distance: 69.6
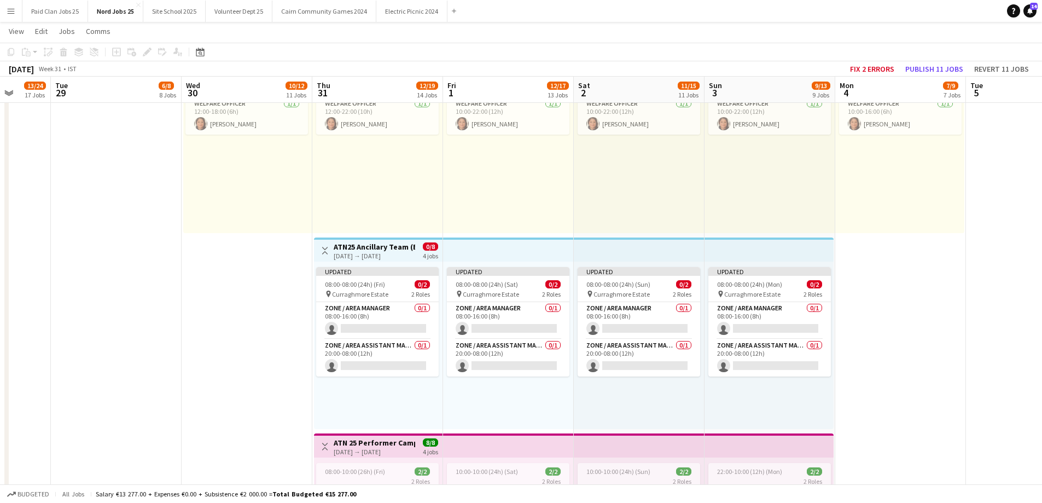
click at [370, 258] on div "31-07-2025 → 03-08-2025" at bounding box center [374, 256] width 82 height 8
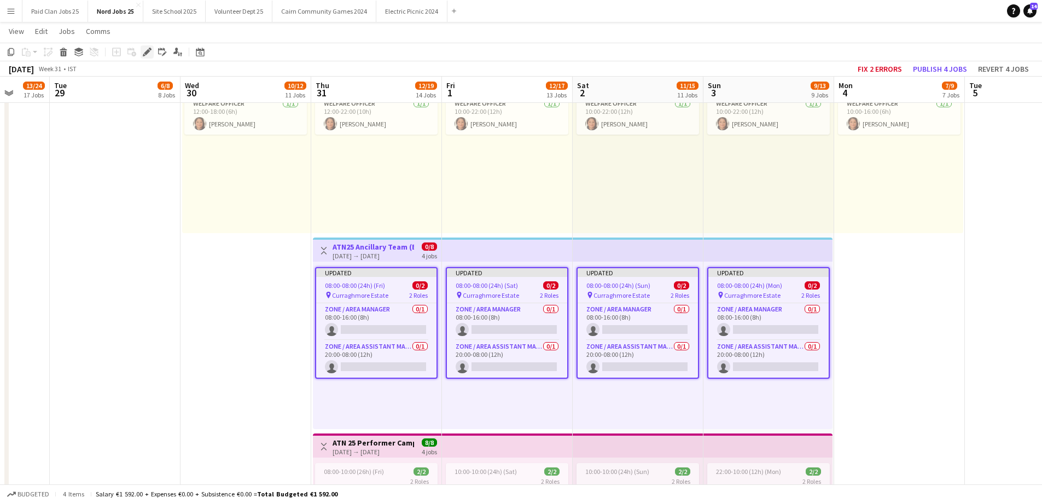
click at [149, 52] on icon "Edit" at bounding box center [147, 52] width 9 height 9
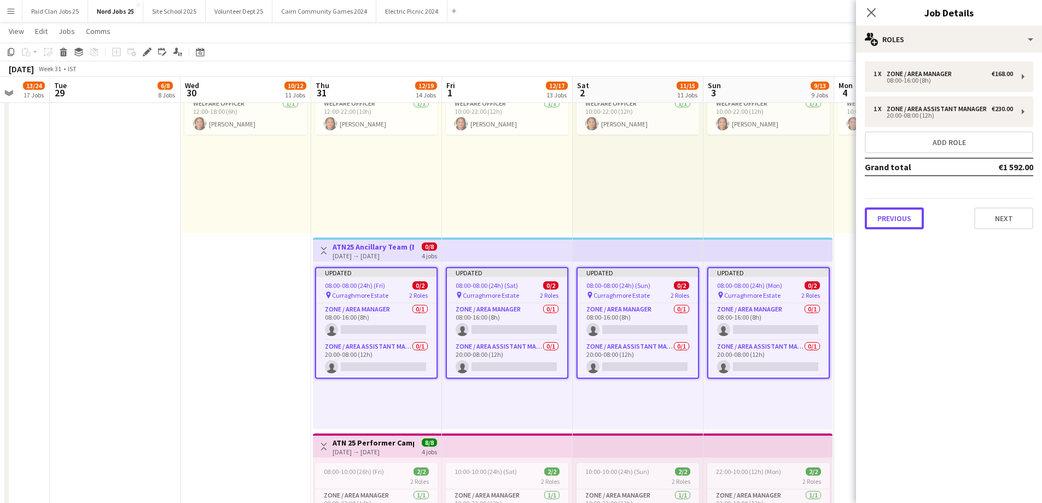
click at [904, 210] on button "Previous" at bounding box center [894, 218] width 59 height 22
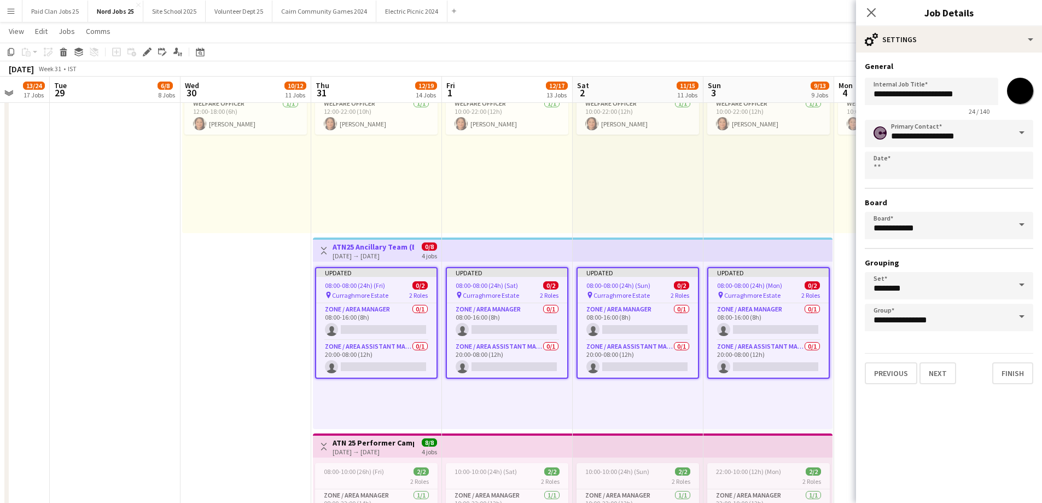
click at [178, 177] on app-date-cell "07:00-19:00 (12h) 0/1 pin Curraghmore Estate 1 Role Zone / Area Assistant Manag…" at bounding box center [115, 19] width 131 height 1530
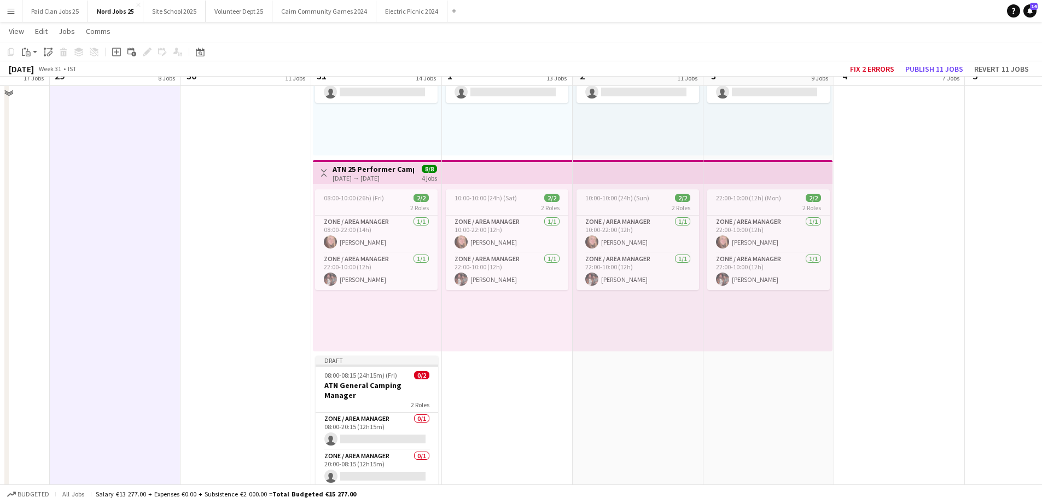
scroll to position [1313, 0]
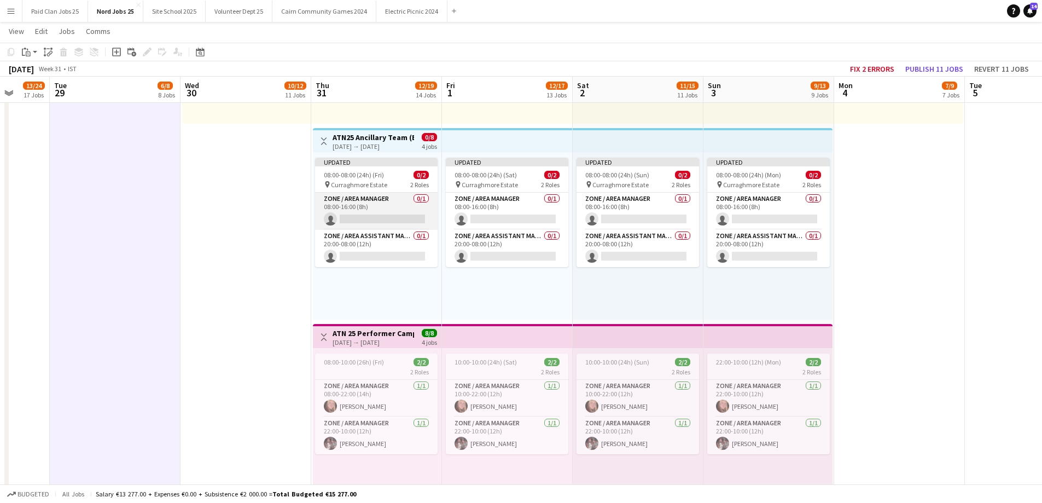
click at [374, 201] on app-card-role "Zone / Area Manager 0/1 08:00-16:00 (8h) single-neutral-actions" at bounding box center [376, 211] width 123 height 37
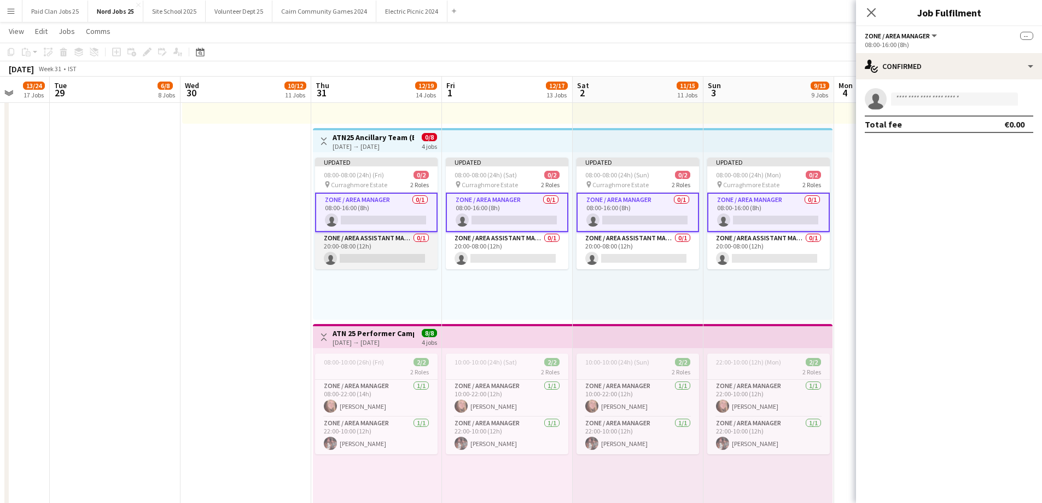
click at [371, 247] on app-card-role "Zone / Area Assistant Manager 0/1 20:00-08:00 (12h) single-neutral-actions" at bounding box center [376, 250] width 123 height 37
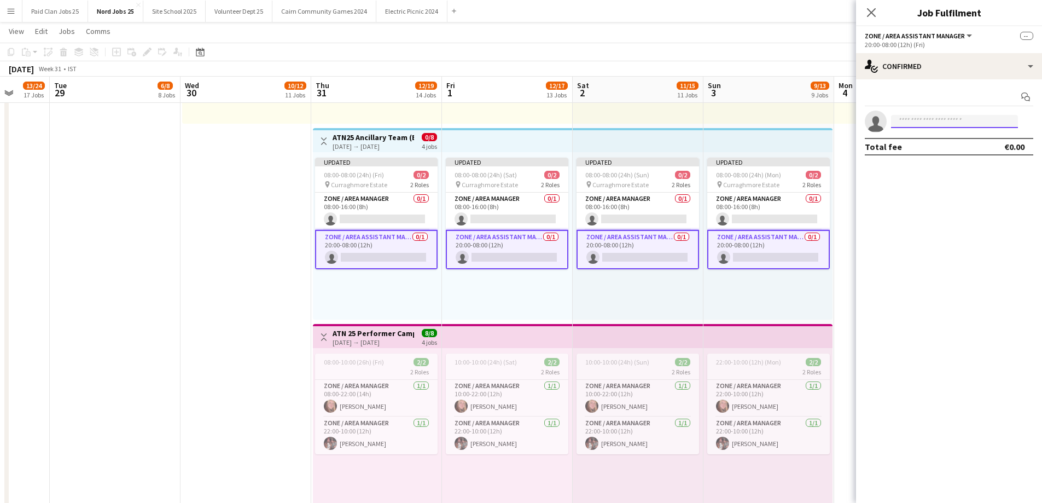
click at [920, 121] on input at bounding box center [954, 121] width 127 height 13
type input "******"
click at [918, 149] on span "jerrindj2002@gmail.com" at bounding box center [954, 146] width 109 height 9
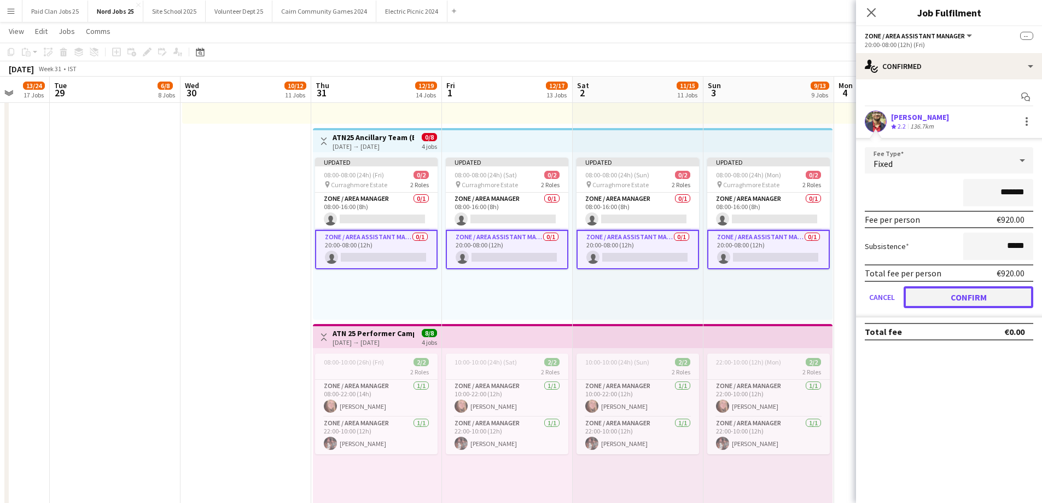
click at [935, 297] on button "Confirm" at bounding box center [969, 297] width 130 height 22
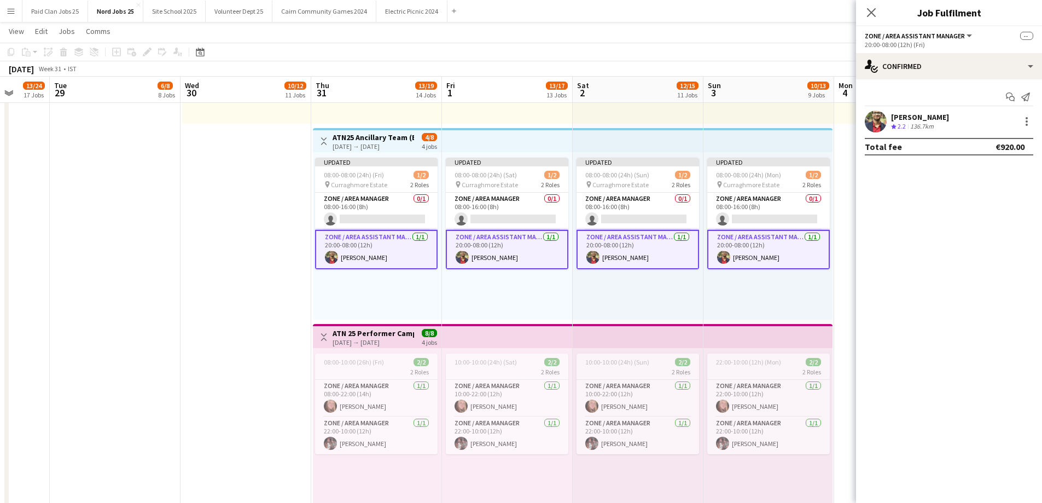
click at [798, 296] on div "Updated 08:00-08:00 (24h) (Mon) 1/2 pin Curraghmore Estate 2 Roles Zone / Area …" at bounding box center [768, 235] width 129 height 167
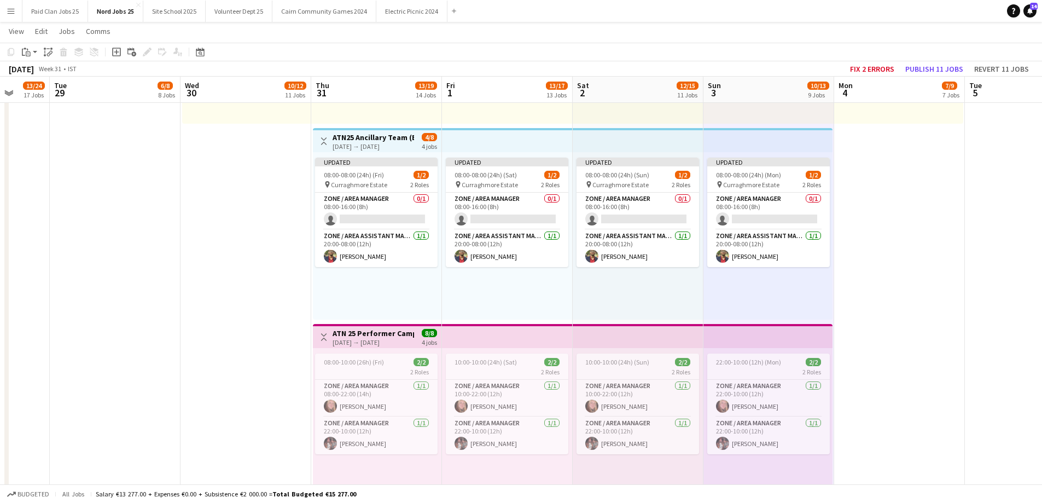
click at [736, 140] on app-top-bar at bounding box center [768, 140] width 129 height 24
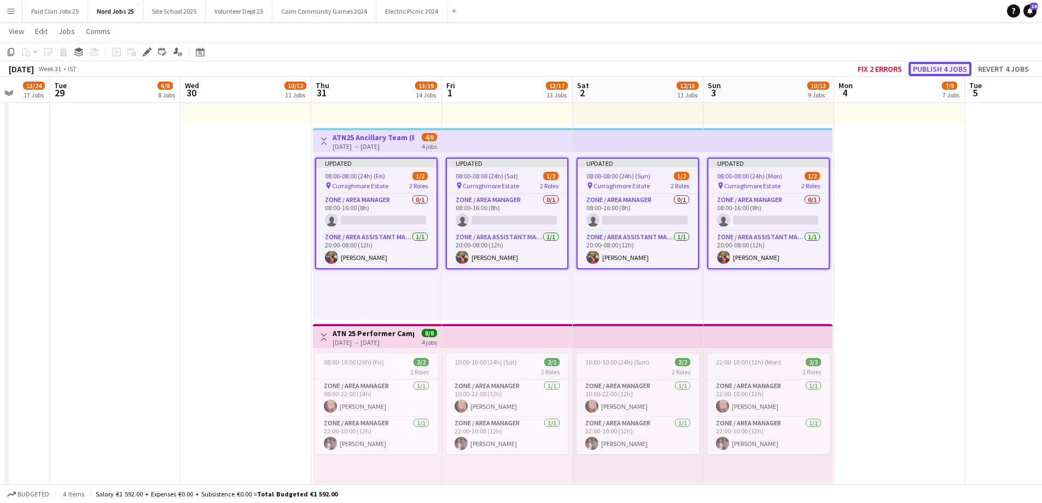
click at [937, 66] on button "Publish 4 jobs" at bounding box center [940, 69] width 63 height 14
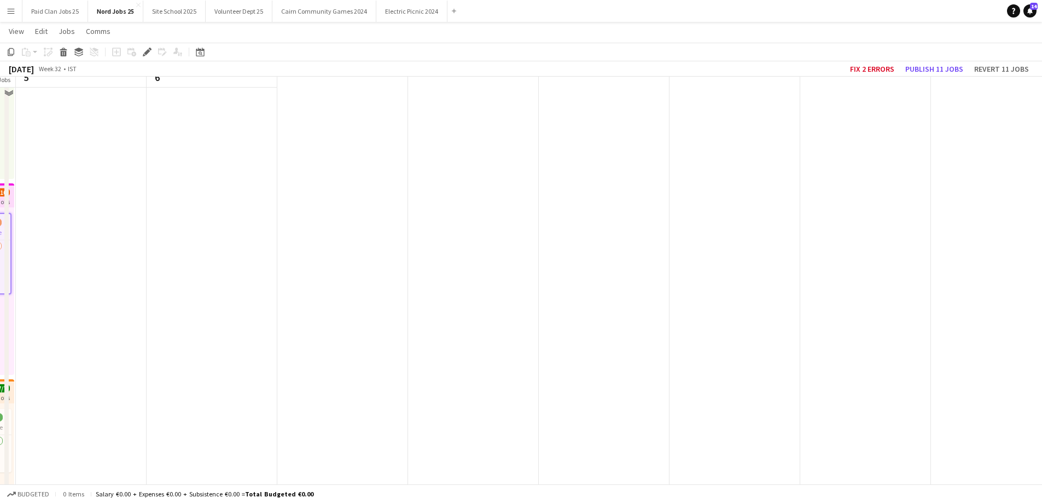
scroll to position [5220, 0]
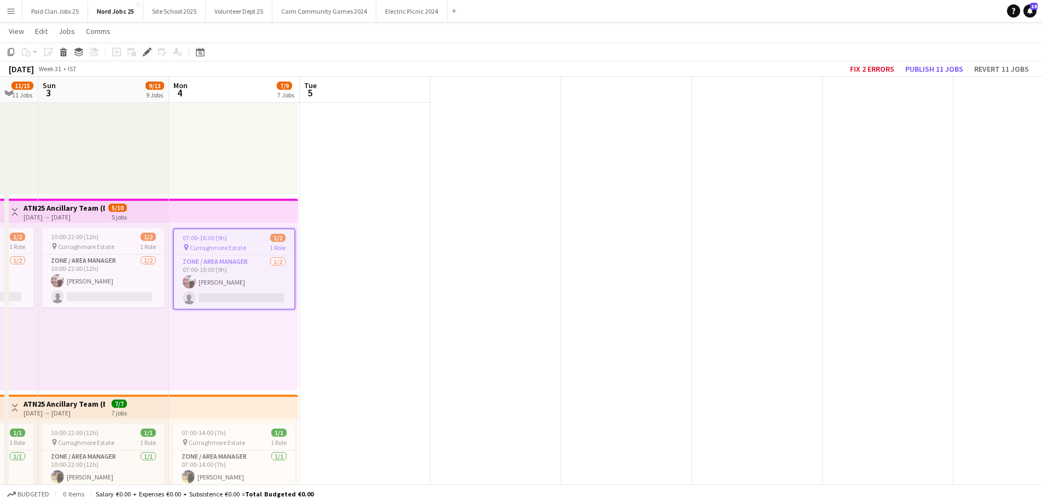
drag, startPoint x: 200, startPoint y: 224, endPoint x: 615, endPoint y: 272, distance: 417.6
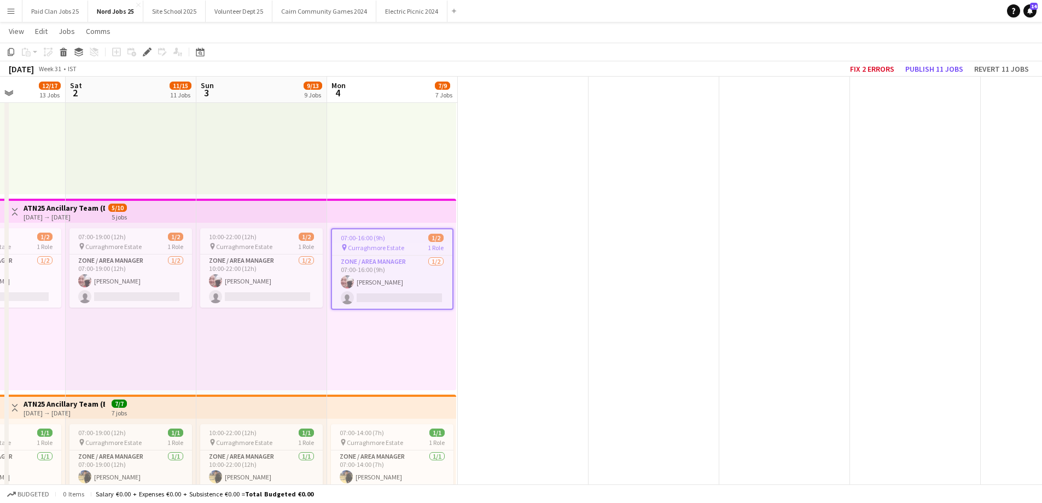
drag, startPoint x: 252, startPoint y: 182, endPoint x: 487, endPoint y: 208, distance: 236.2
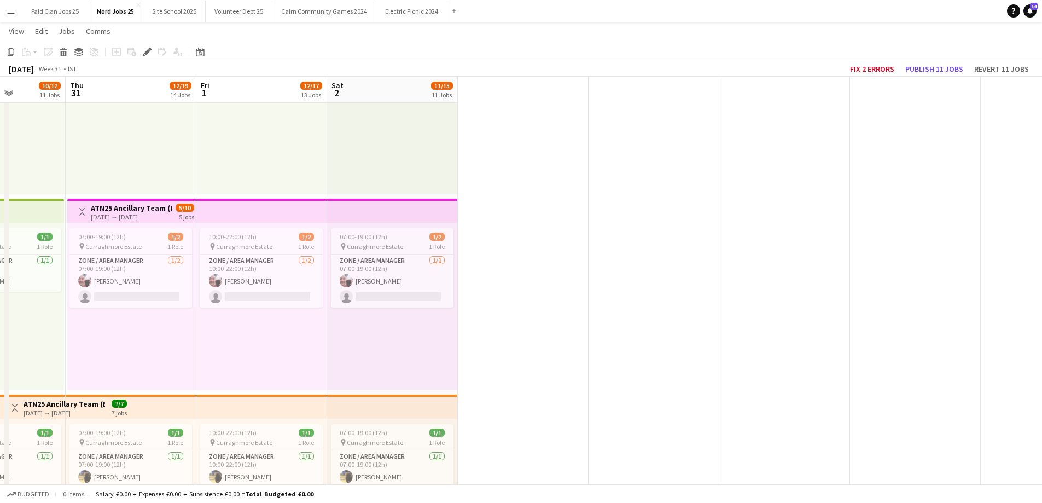
scroll to position [0, 263]
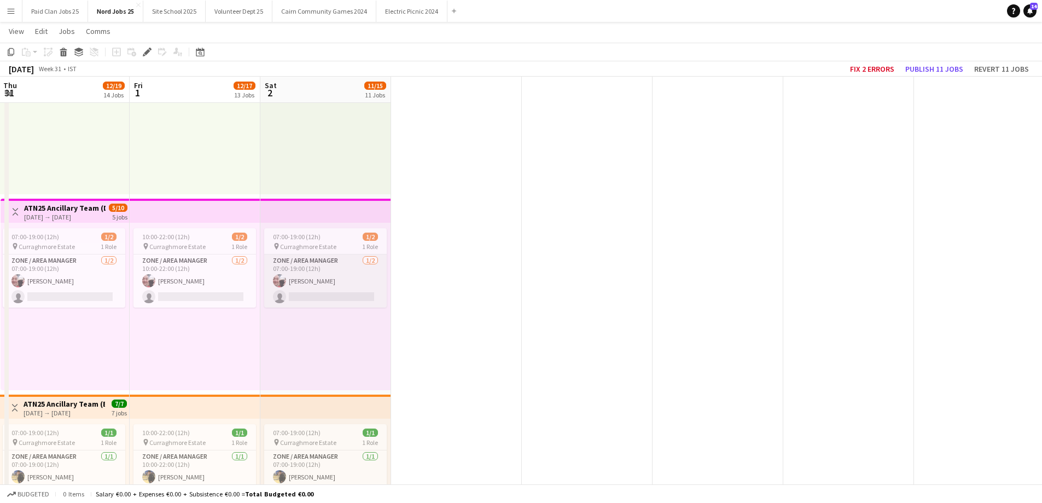
click at [327, 270] on app-card-role "Zone / Area Manager 1/2 07:00-19:00 (12h) Charlie Morrison single-neutral-actio…" at bounding box center [325, 280] width 123 height 53
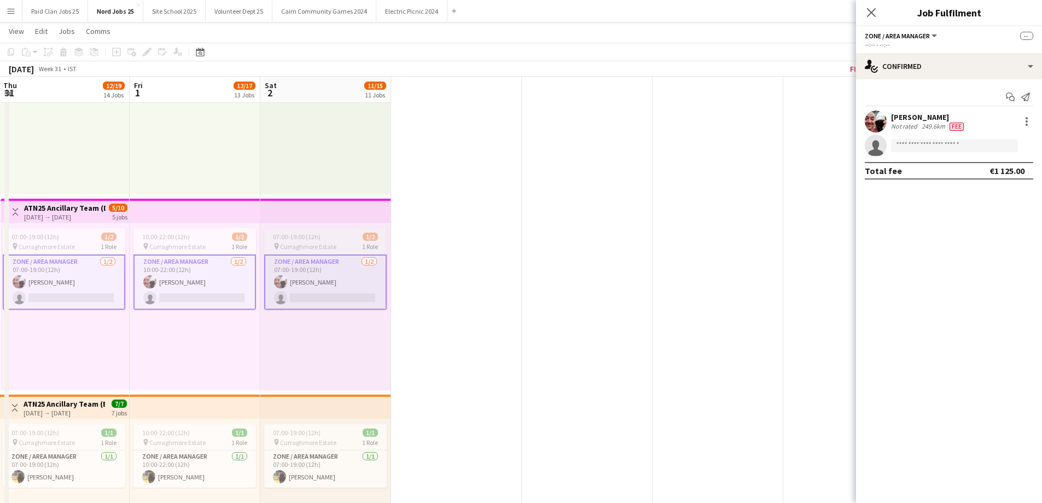
click at [311, 240] on span "07:00-19:00 (12h)" at bounding box center [297, 237] width 48 height 8
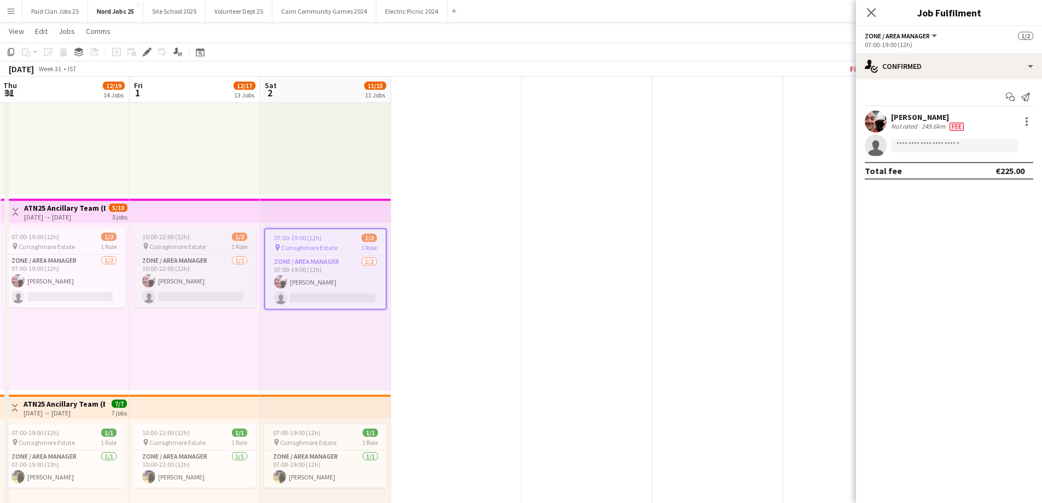
click at [242, 242] on span "1 Role" at bounding box center [239, 246] width 16 height 8
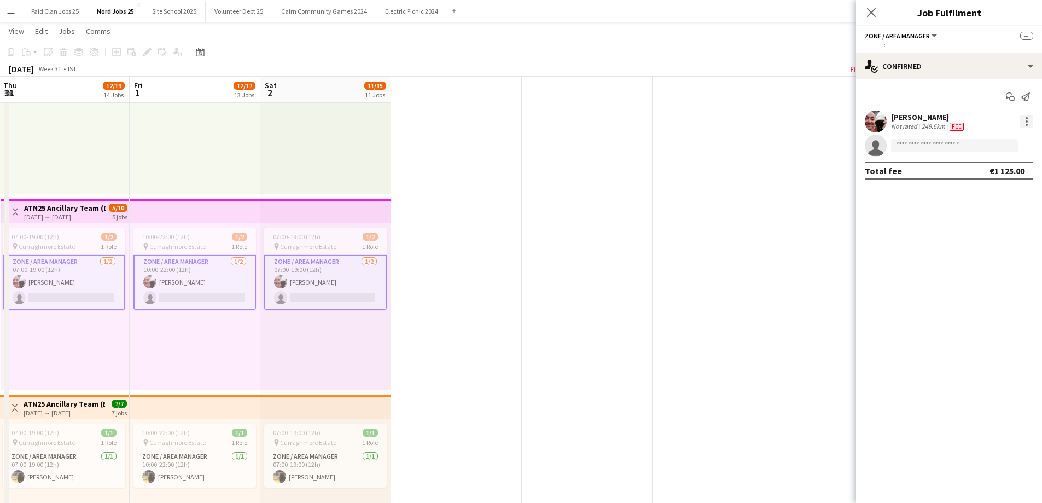
click at [1030, 118] on div at bounding box center [1026, 121] width 13 height 13
click at [1012, 146] on span "Edit fee" at bounding box center [991, 142] width 68 height 10
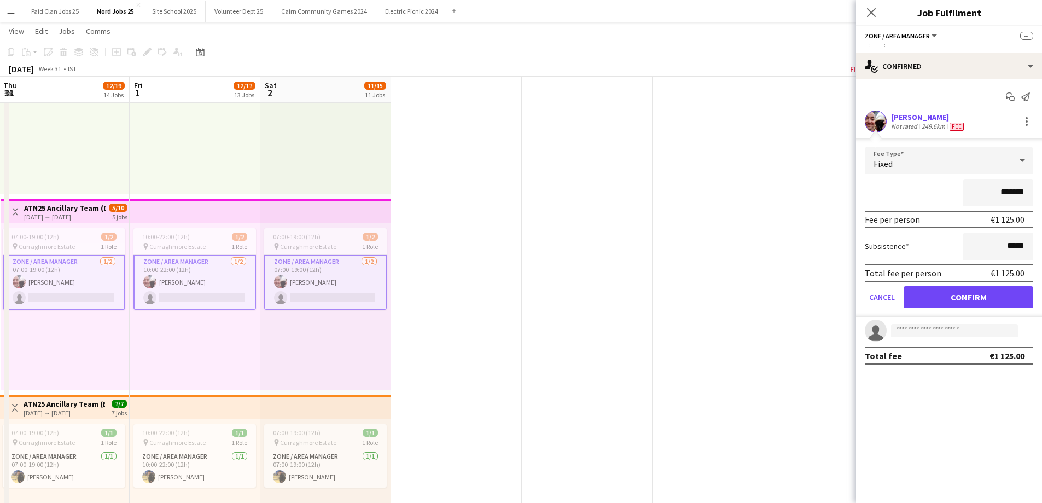
drag, startPoint x: 1000, startPoint y: 193, endPoint x: 1028, endPoint y: 190, distance: 27.5
click at [1028, 190] on input "*******" at bounding box center [998, 192] width 70 height 27
click at [998, 165] on div "Fixed" at bounding box center [938, 160] width 147 height 26
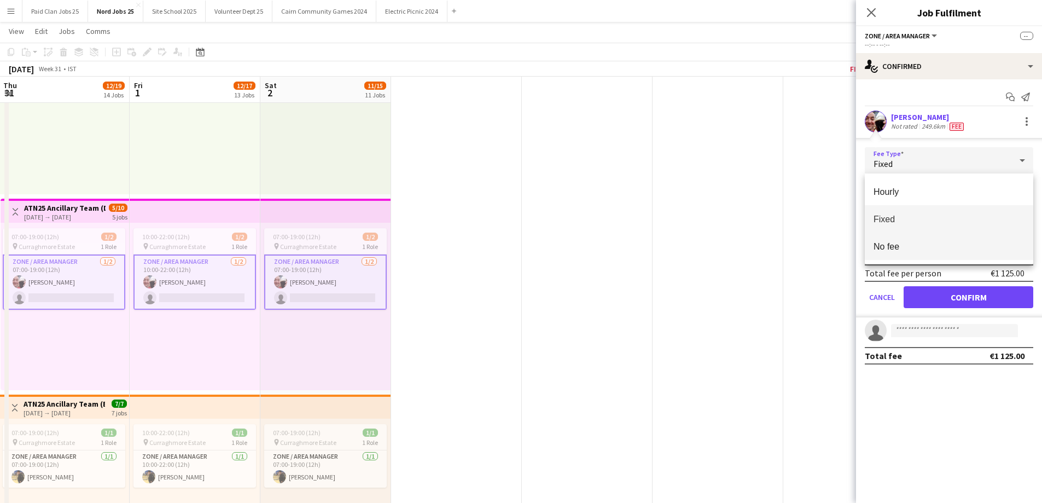
click at [947, 243] on span "No fee" at bounding box center [949, 246] width 151 height 10
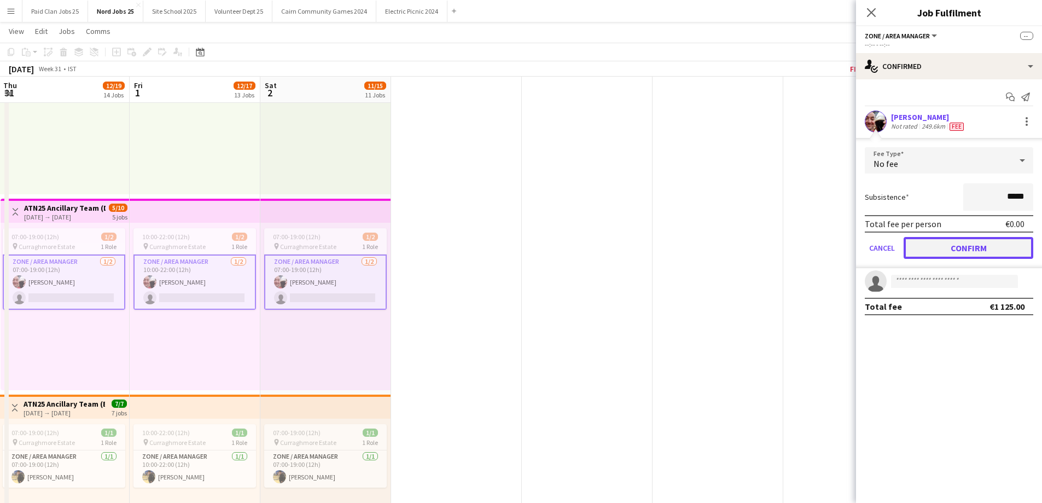
click at [937, 249] on button "Confirm" at bounding box center [969, 248] width 130 height 22
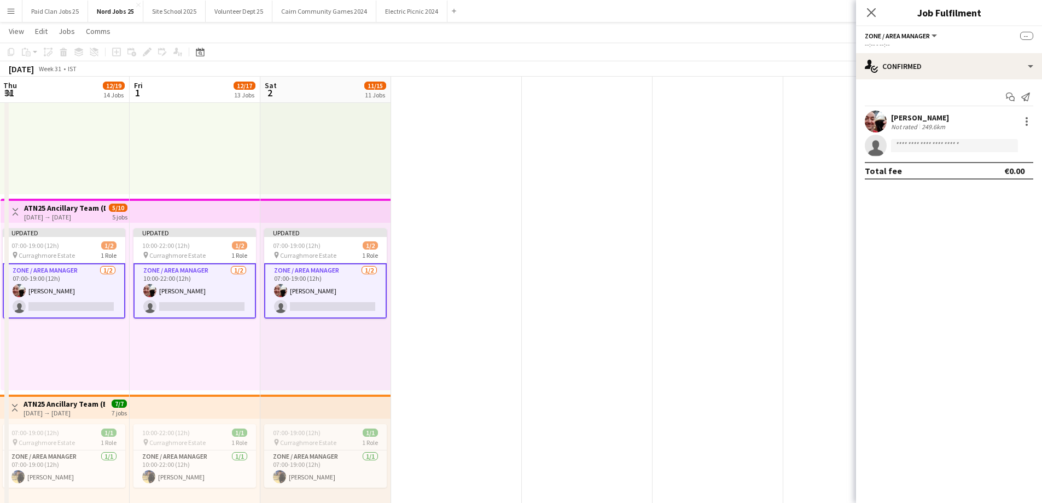
click at [349, 214] on app-top-bar at bounding box center [325, 211] width 131 height 24
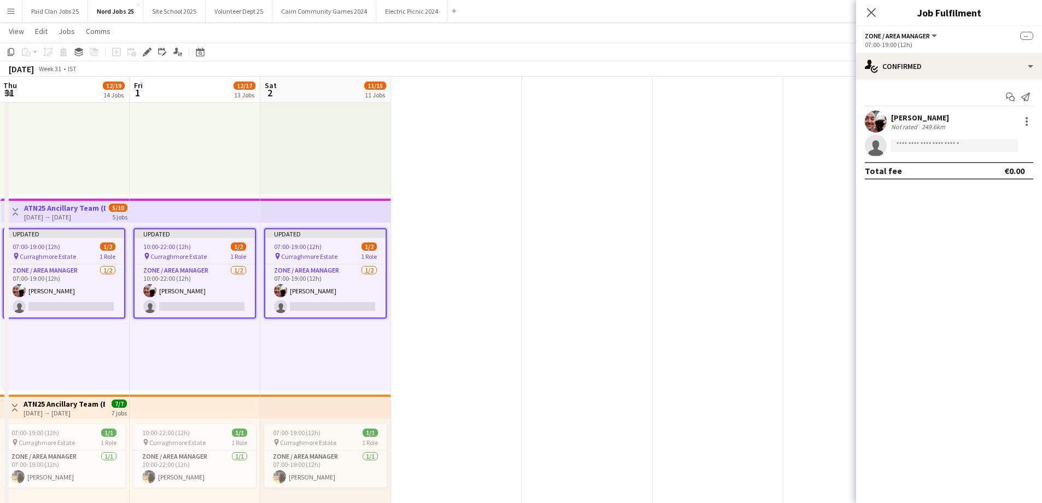
click at [884, 12] on div "Close pop-in" at bounding box center [871, 12] width 31 height 25
click at [872, 12] on icon at bounding box center [871, 12] width 10 height 10
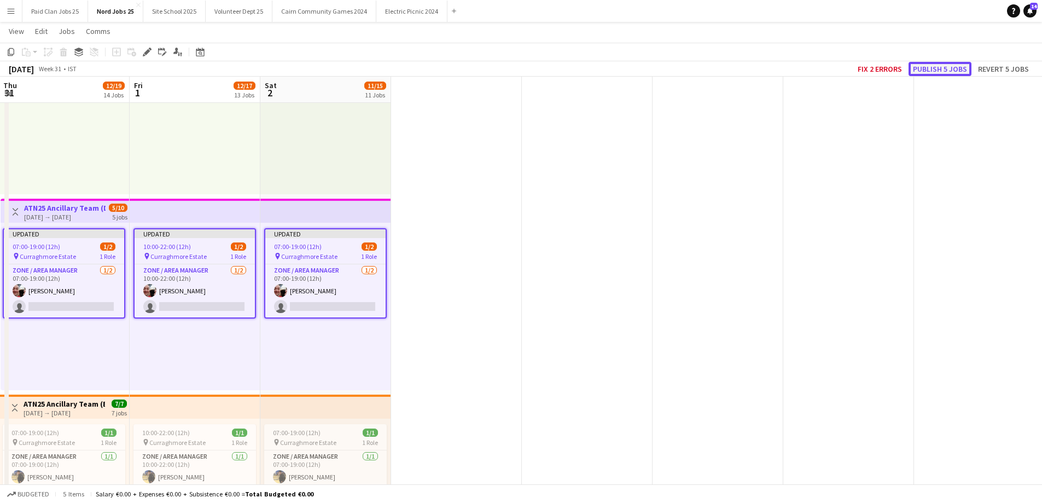
click at [931, 69] on button "Publish 5 jobs" at bounding box center [940, 69] width 63 height 14
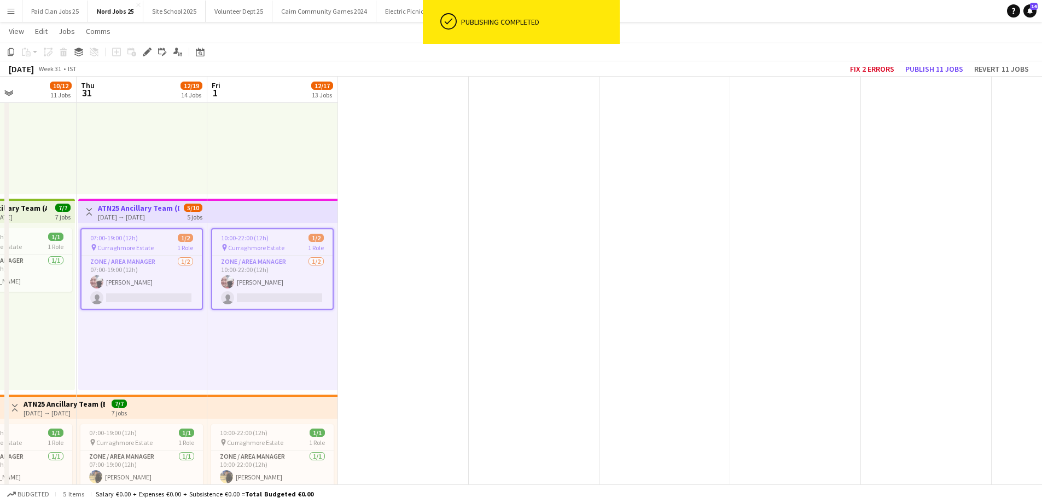
drag, startPoint x: 405, startPoint y: 208, endPoint x: 614, endPoint y: 208, distance: 208.5
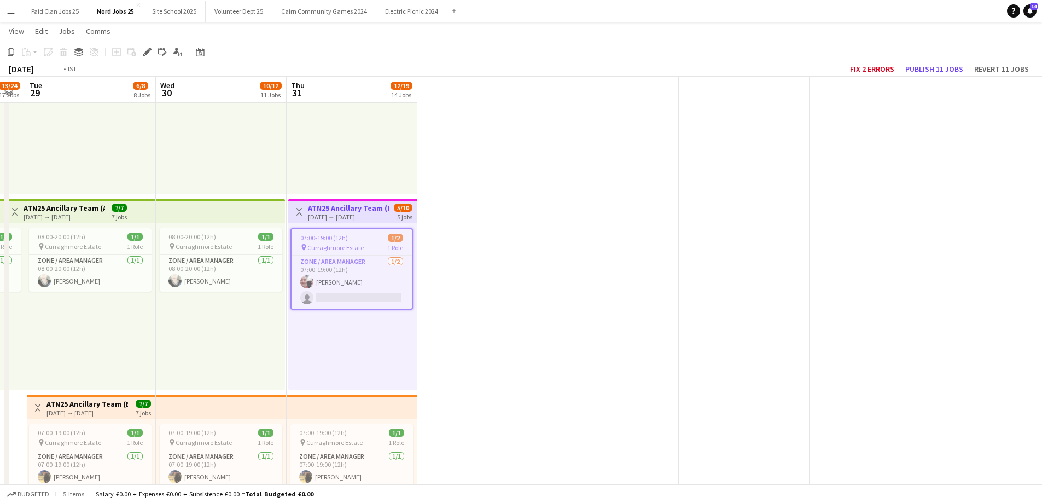
drag, startPoint x: 165, startPoint y: 154, endPoint x: 375, endPoint y: 166, distance: 210.5
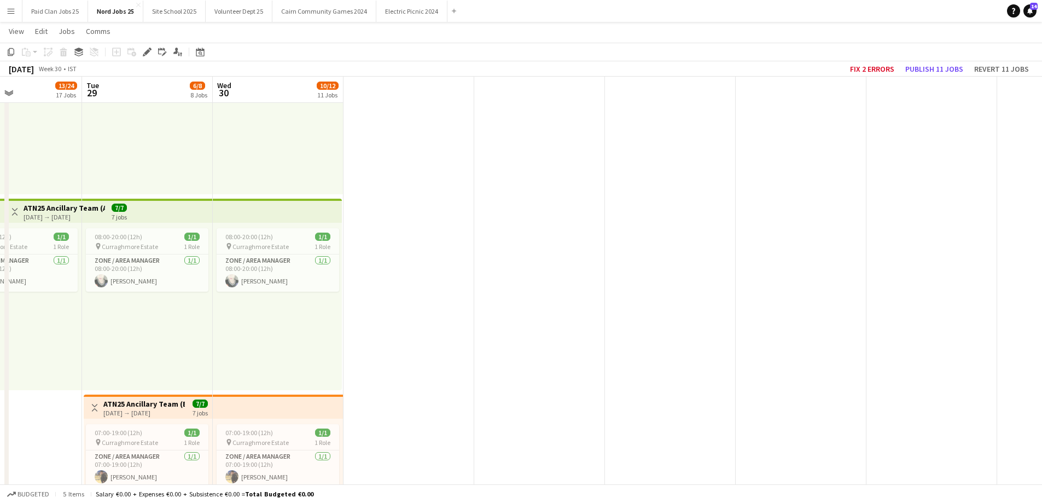
drag, startPoint x: 408, startPoint y: 173, endPoint x: 617, endPoint y: 189, distance: 210.2
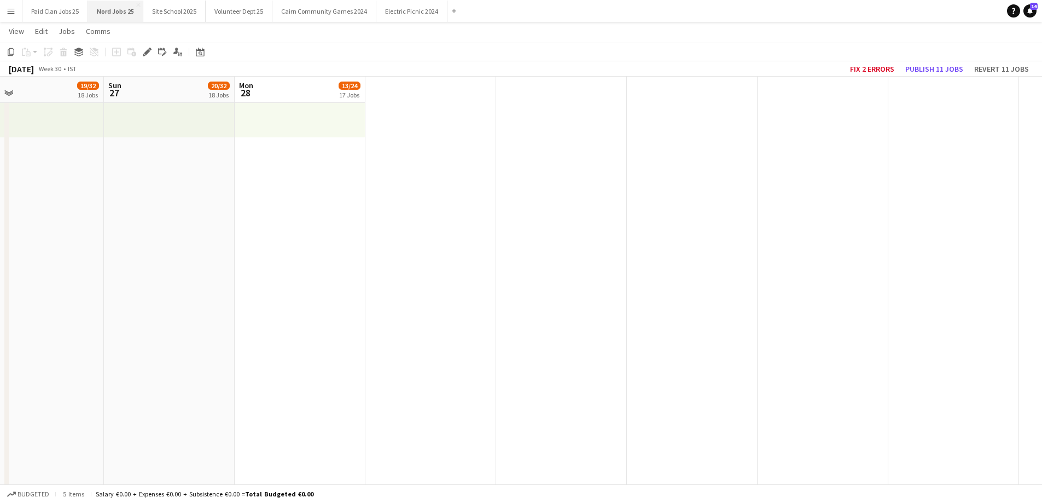
scroll to position [5548, 0]
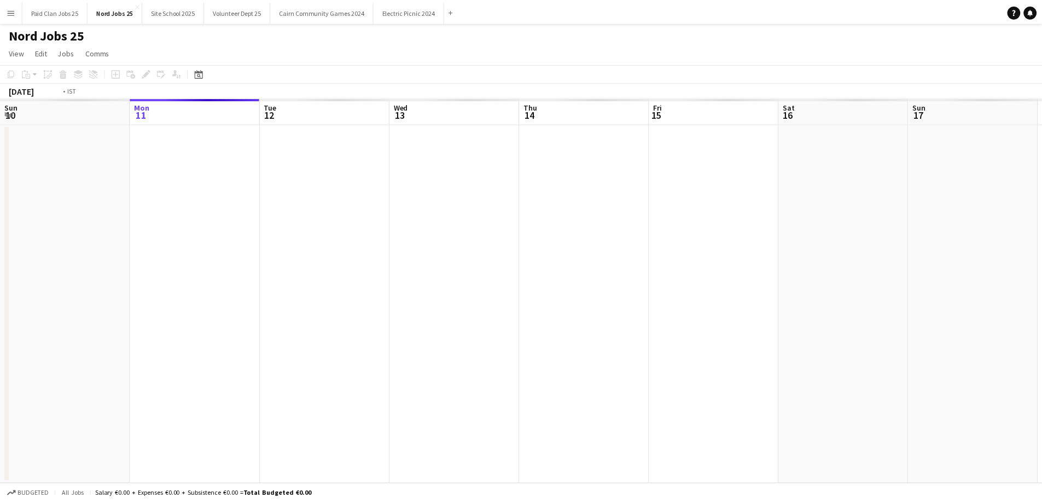
scroll to position [0, 376]
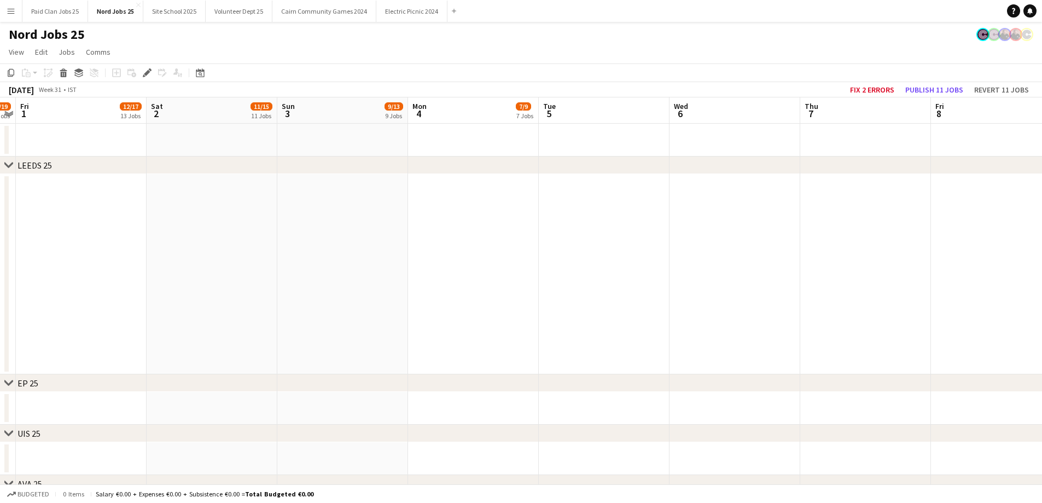
click at [9, 162] on icon "chevron-right" at bounding box center [8, 165] width 9 height 9
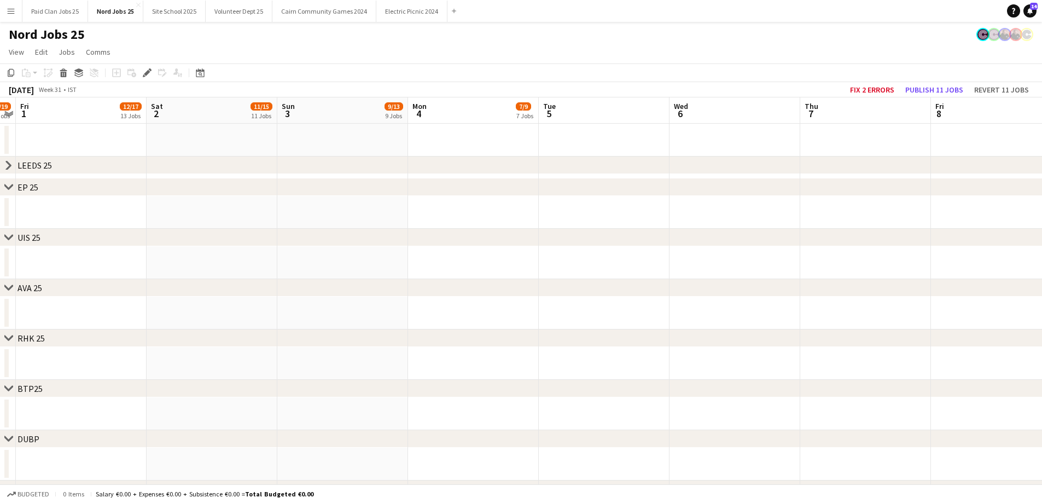
click at [7, 184] on icon "chevron-right" at bounding box center [8, 187] width 9 height 9
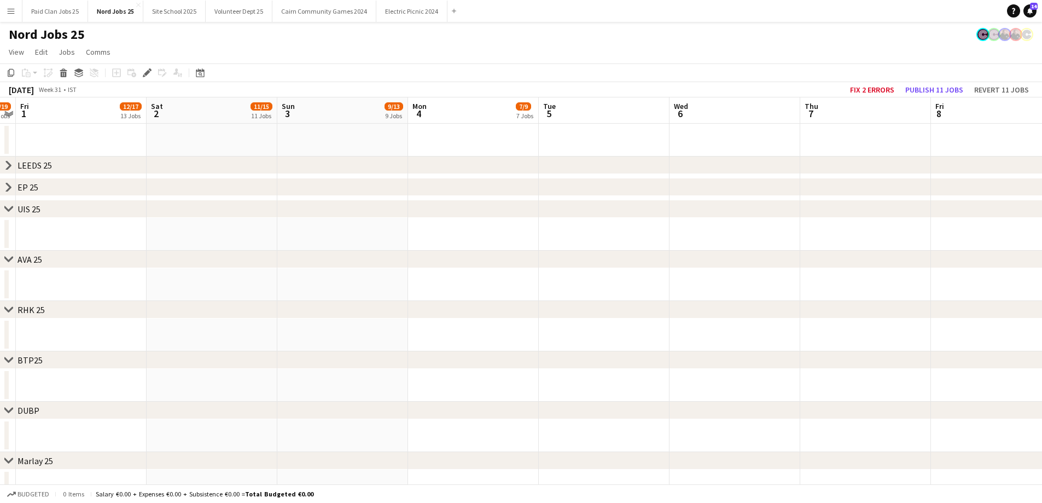
click at [9, 209] on icon "chevron-right" at bounding box center [8, 209] width 9 height 9
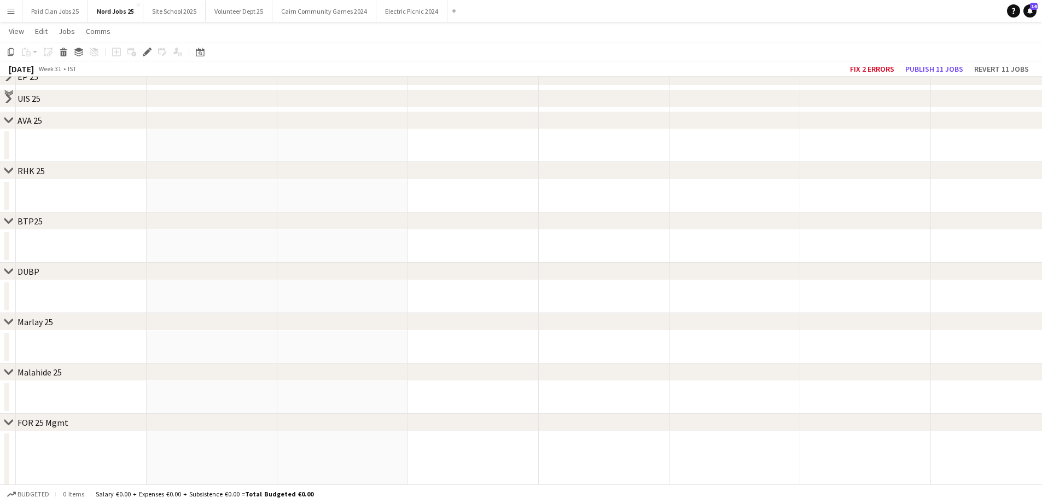
scroll to position [0, 0]
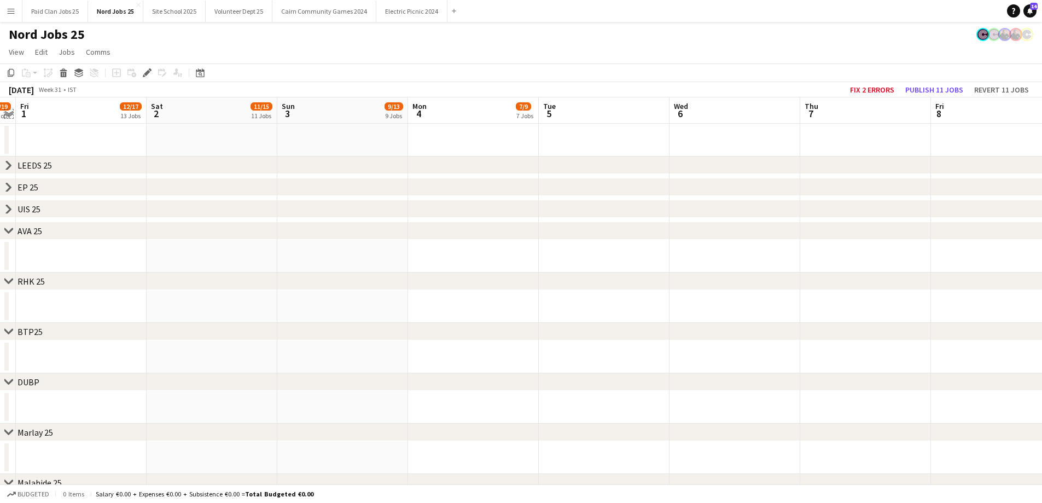
click at [9, 114] on app-icon "Expand/collapse" at bounding box center [8, 113] width 9 height 10
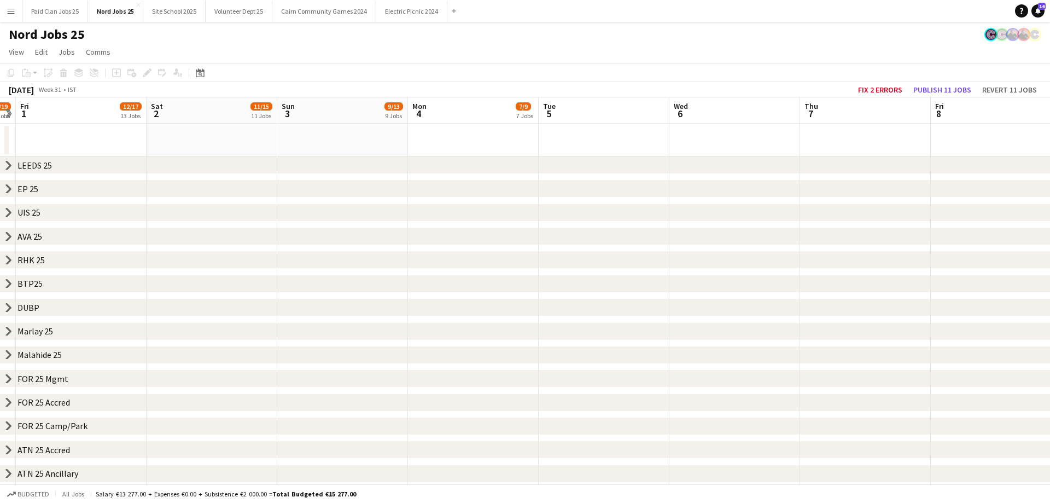
click at [3, 480] on div "chevron-right ATN 25 Ancillary" at bounding box center [525, 474] width 1050 height 18
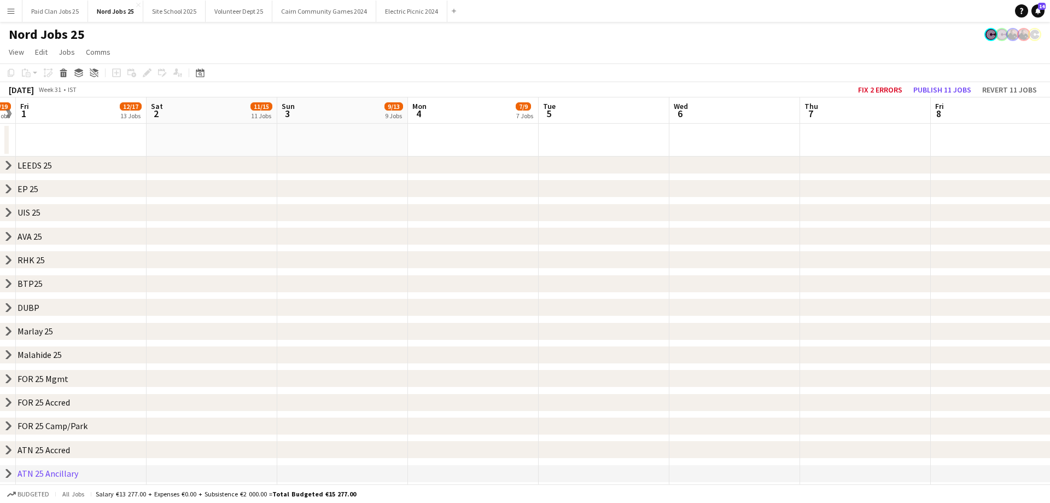
click at [10, 466] on div "chevron-right ATN 25 Ancillary" at bounding box center [525, 474] width 1050 height 18
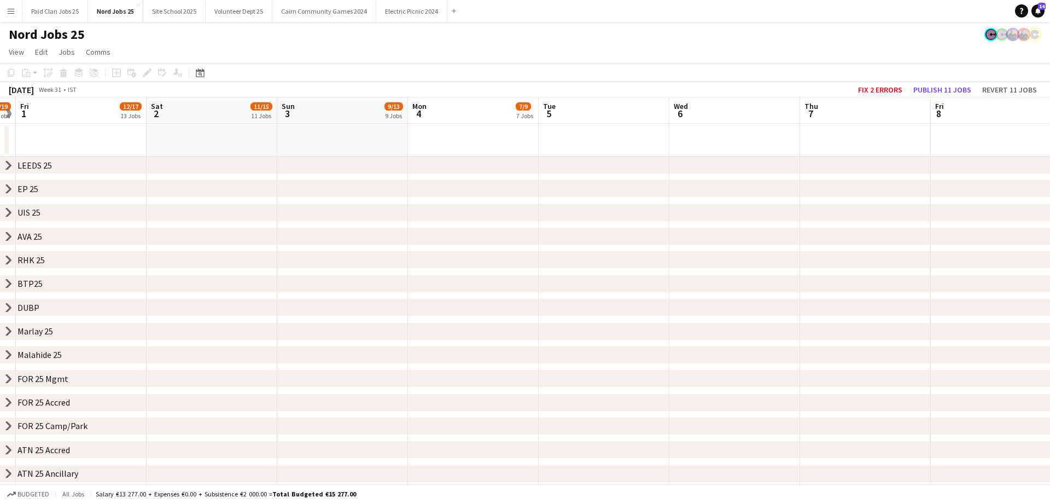
click at [10, 470] on icon "chevron-right" at bounding box center [8, 473] width 9 height 9
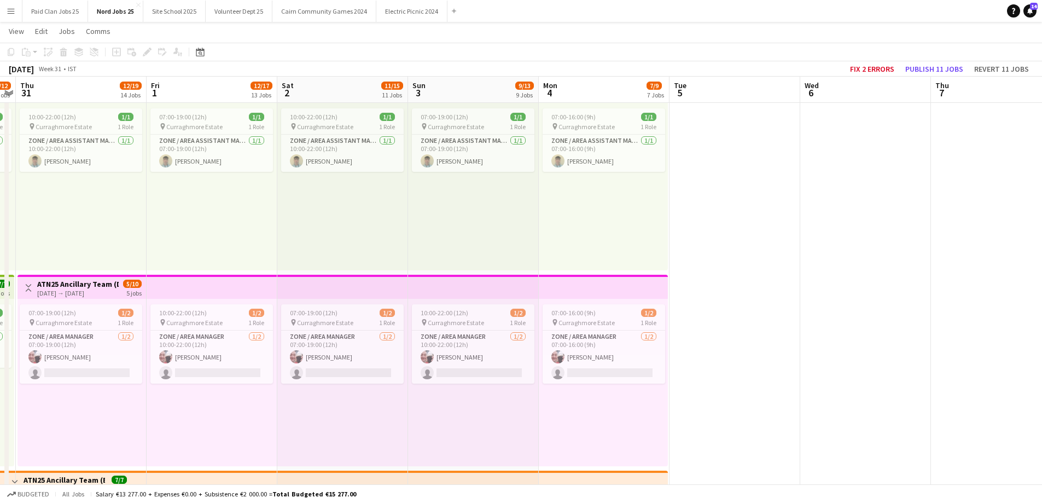
scroll to position [0, 316]
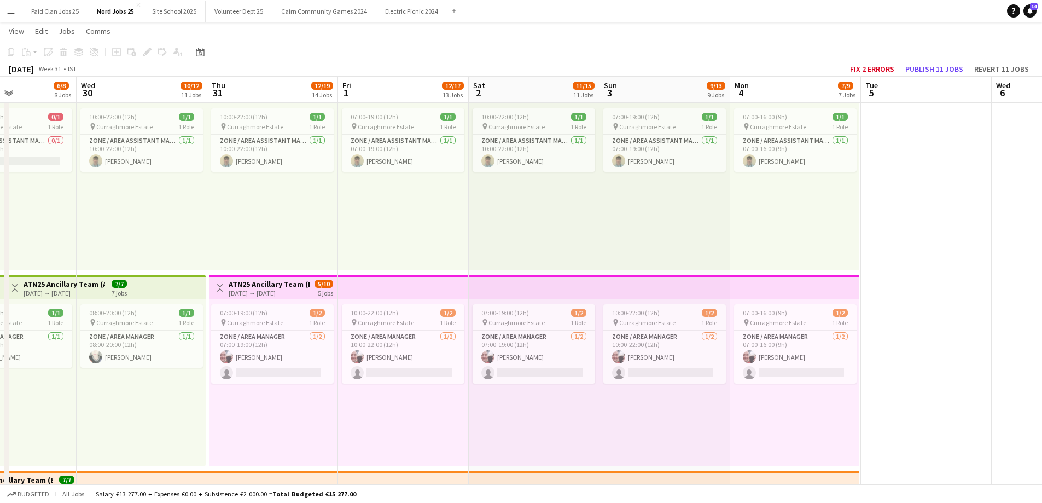
drag, startPoint x: 102, startPoint y: 240, endPoint x: 425, endPoint y: 217, distance: 323.0
click at [378, 347] on app-card-role "Zone / Area Manager 1/2 10:00-22:00 (12h) Charlie Morrison single-neutral-actio…" at bounding box center [403, 356] width 123 height 53
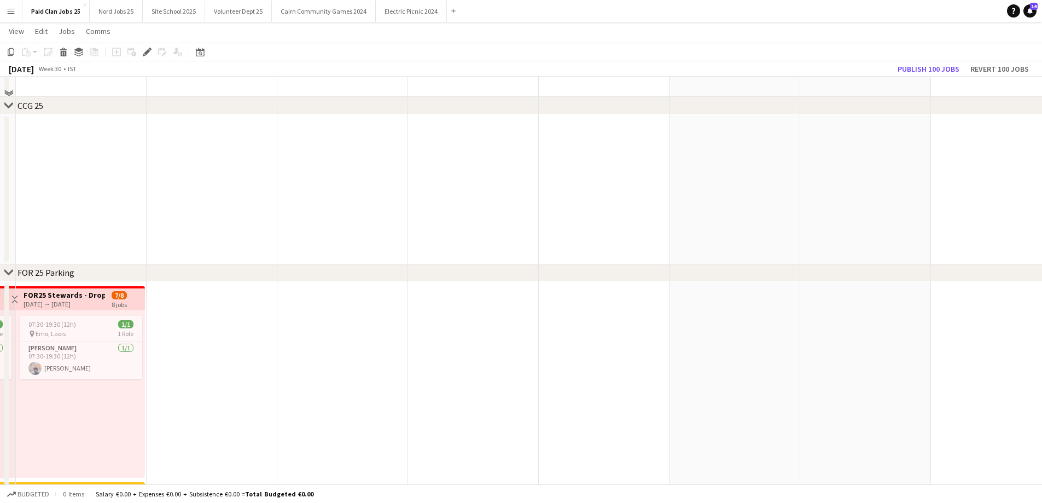
scroll to position [657, 0]
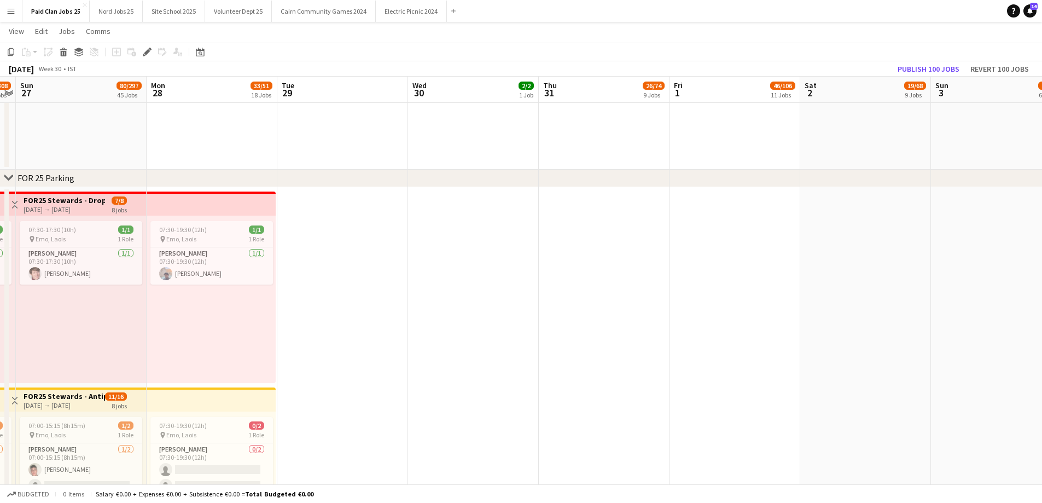
drag, startPoint x: 363, startPoint y: 268, endPoint x: 587, endPoint y: 277, distance: 224.0
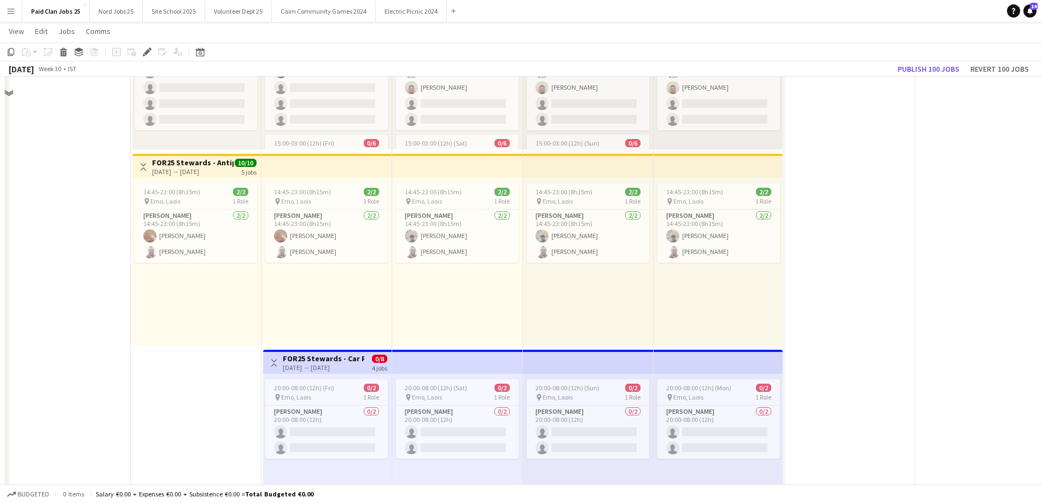
scroll to position [0, 265]
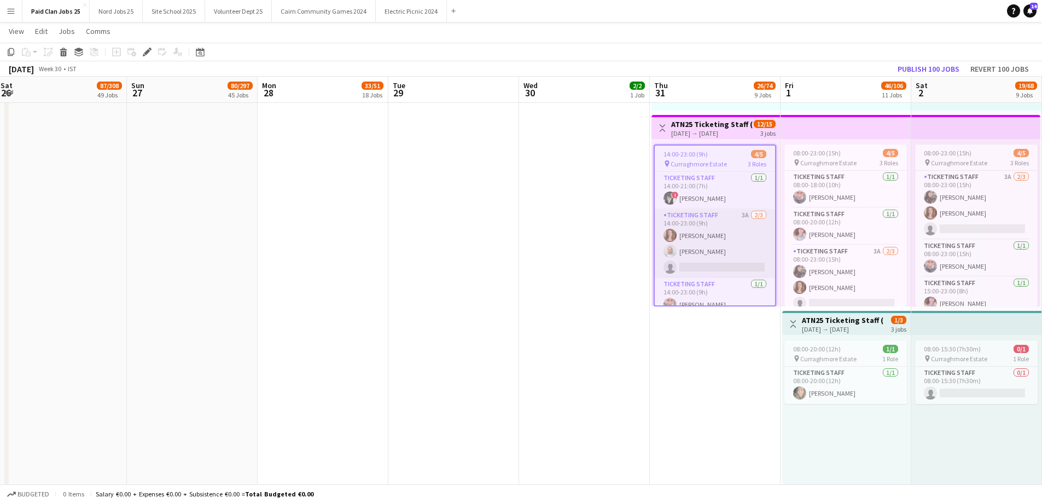
click at [702, 234] on app-card-role "Ticketing Staff 3A 2/3 14:00-23:00 (9h) Jane Fraser Martin Cleary single-neutra…" at bounding box center [715, 243] width 120 height 69
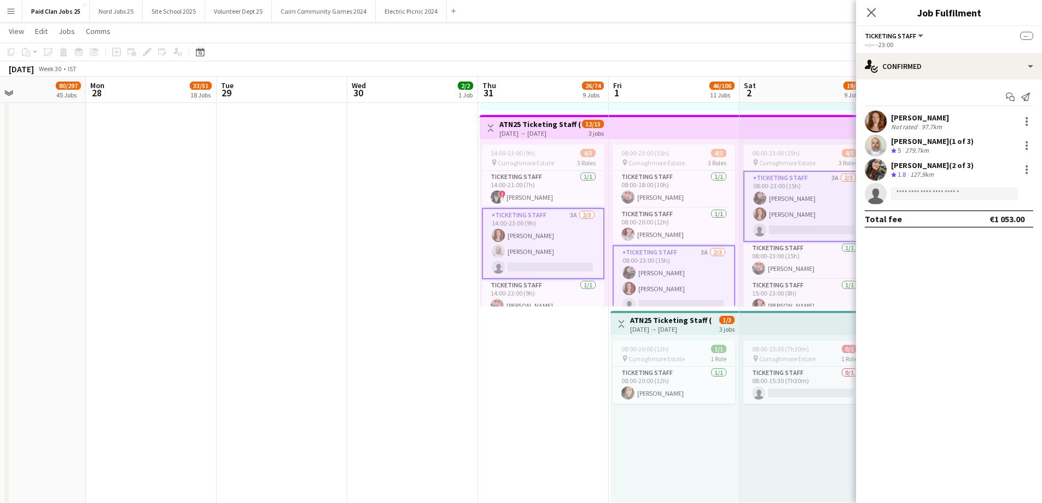
drag, startPoint x: 495, startPoint y: 252, endPoint x: 396, endPoint y: 244, distance: 99.9
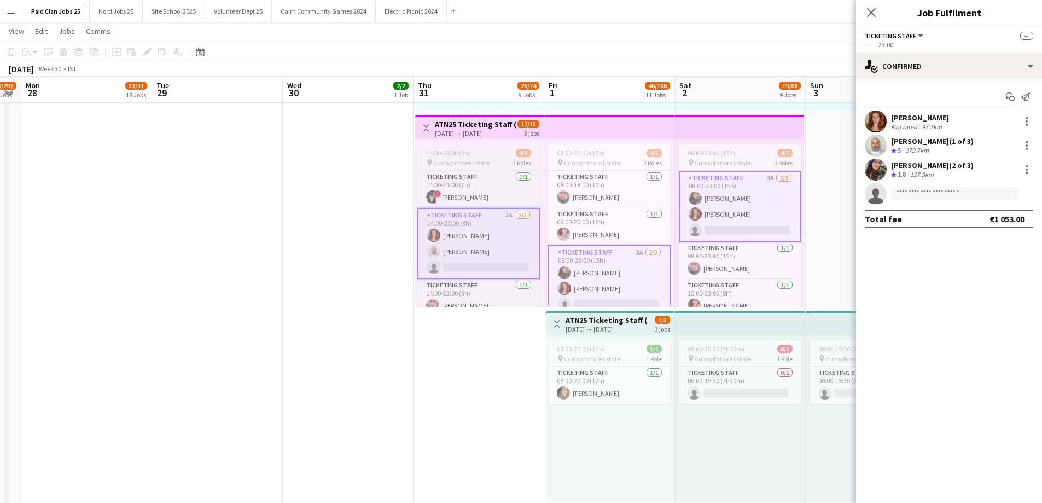
drag, startPoint x: 309, startPoint y: 239, endPoint x: 435, endPoint y: 233, distance: 126.0
click at [431, 240] on app-user-avatar at bounding box center [433, 235] width 13 height 13
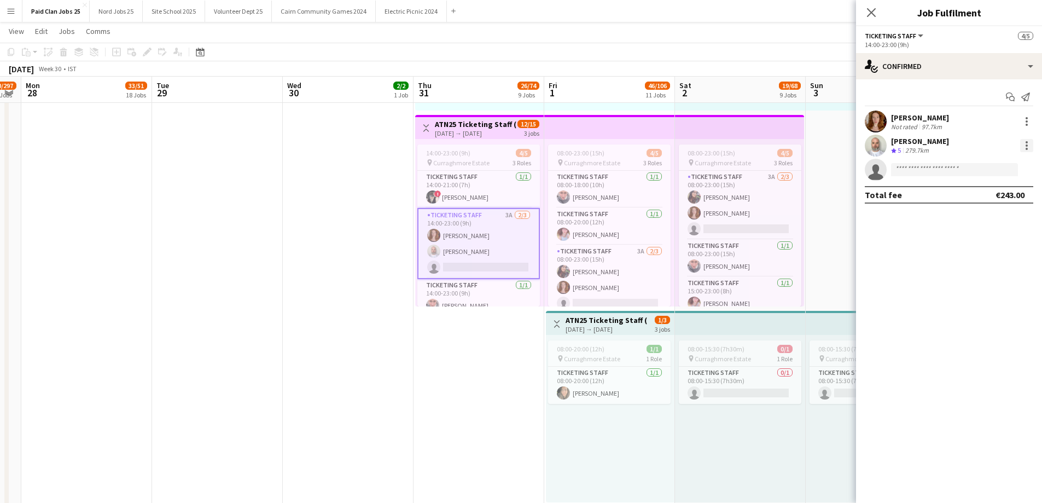
click at [1028, 150] on div at bounding box center [1026, 145] width 13 height 13
click at [1006, 165] on span "Edit fee" at bounding box center [991, 166] width 68 height 10
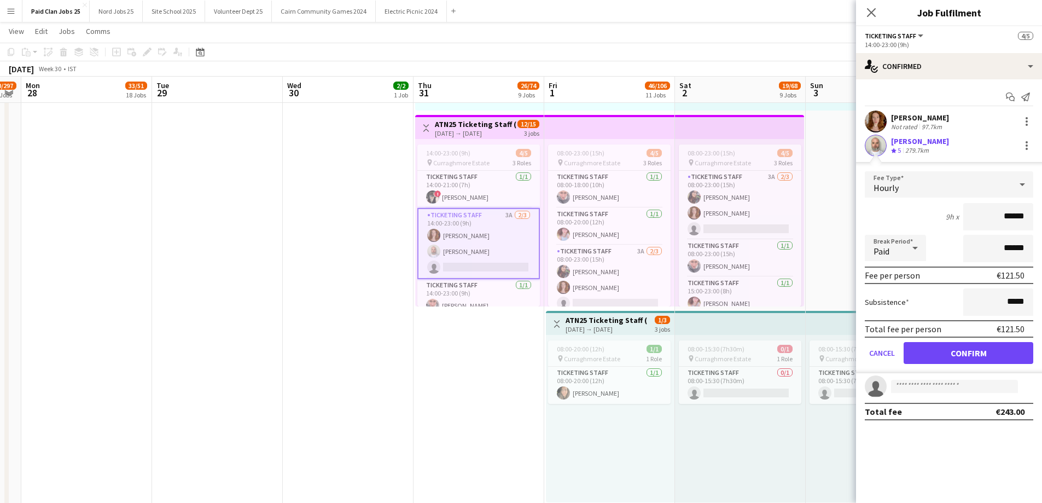
click at [950, 184] on div "Hourly" at bounding box center [938, 184] width 147 height 26
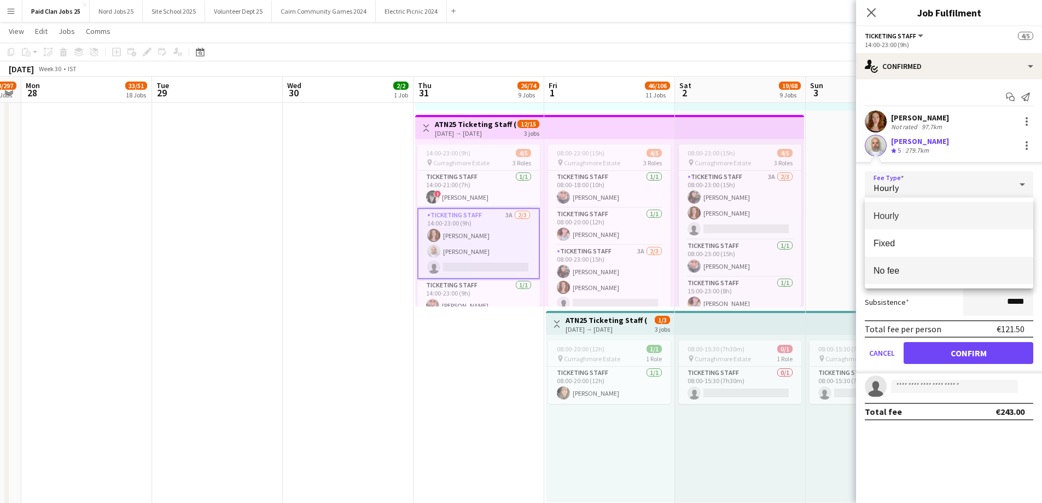
click at [930, 271] on span "No fee" at bounding box center [949, 270] width 151 height 10
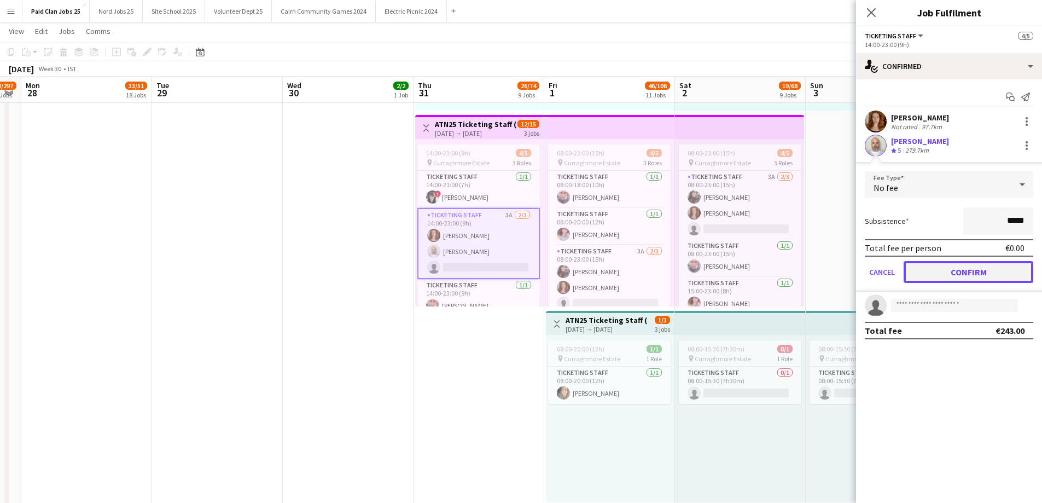
click at [932, 271] on button "Confirm" at bounding box center [969, 272] width 130 height 22
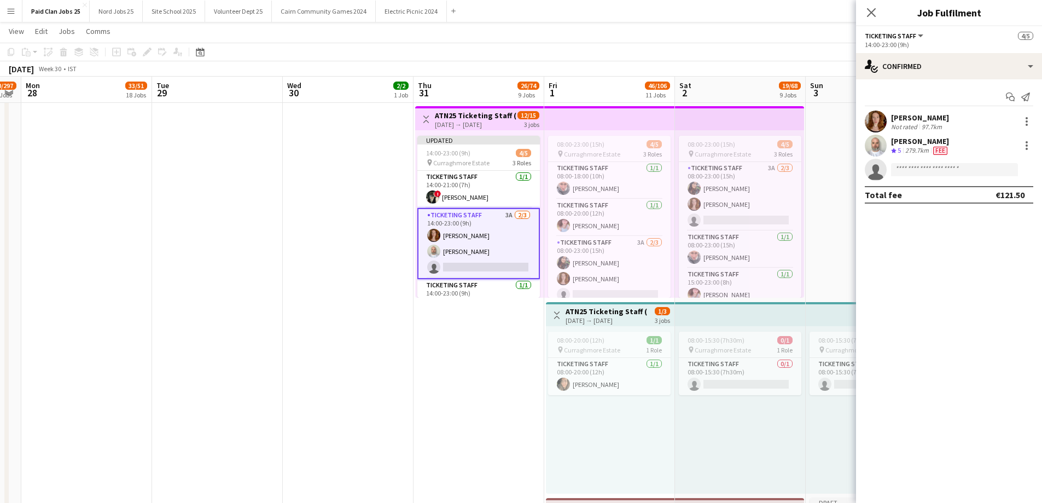
click at [353, 255] on app-date-cell at bounding box center [348, 490] width 131 height 1168
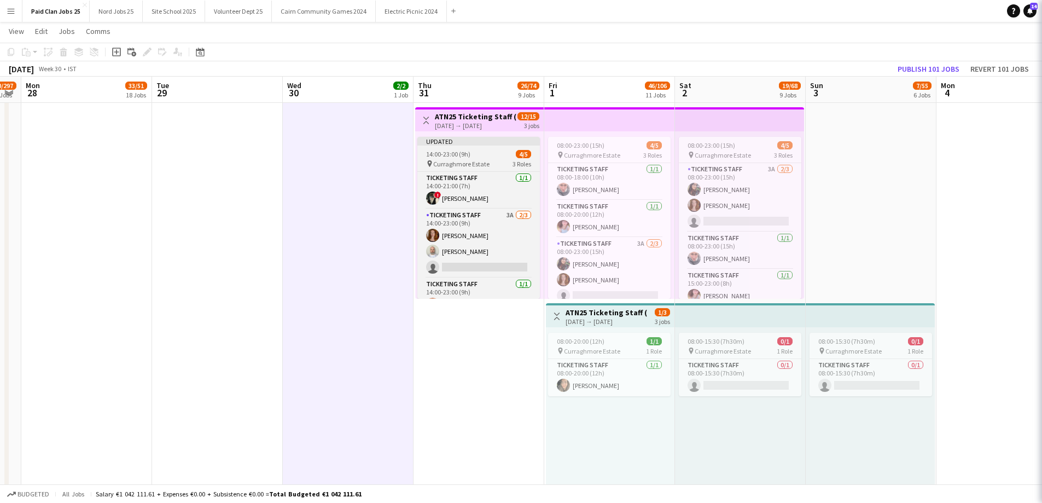
click at [453, 147] on app-job-card "Updated 14:00-23:00 (9h) 4/5 pin Curraghmore Estate 3 Roles Ticketing Staff 1/1…" at bounding box center [478, 218] width 123 height 162
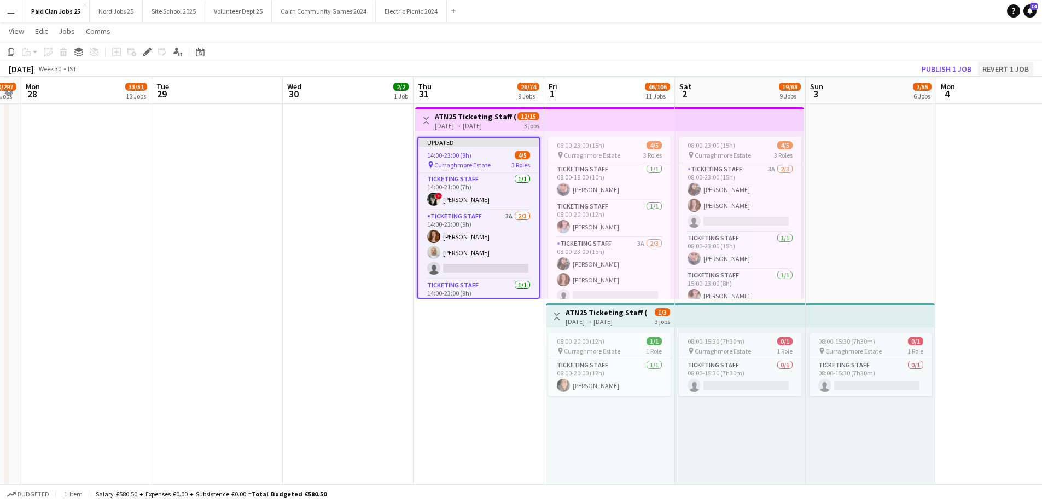
scroll to position [12066, 0]
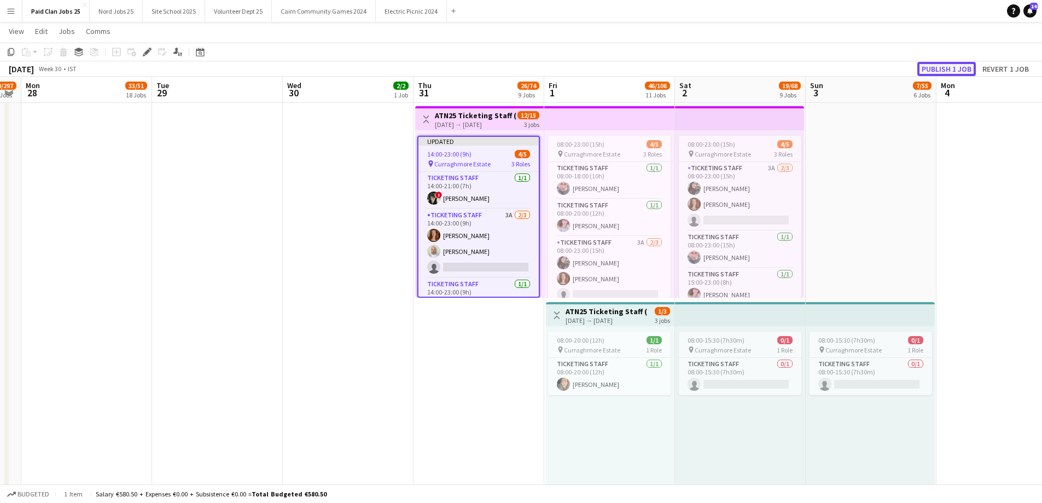
click at [956, 66] on button "Publish 1 job" at bounding box center [947, 69] width 59 height 14
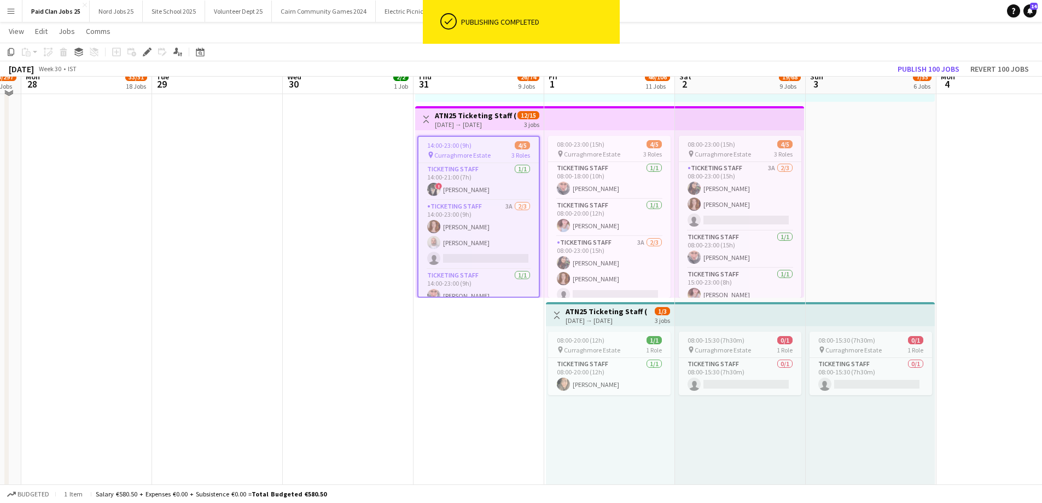
scroll to position [12058, 0]
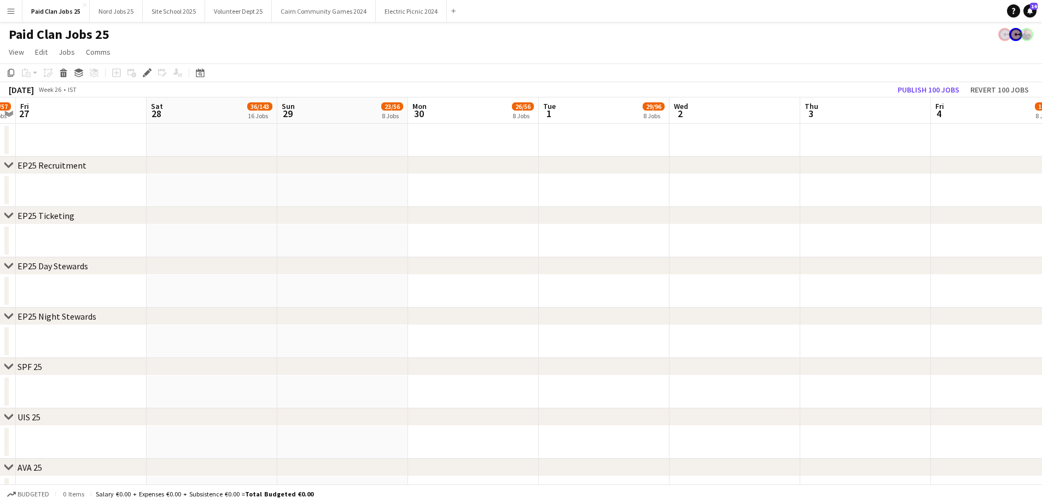
scroll to position [0, 289]
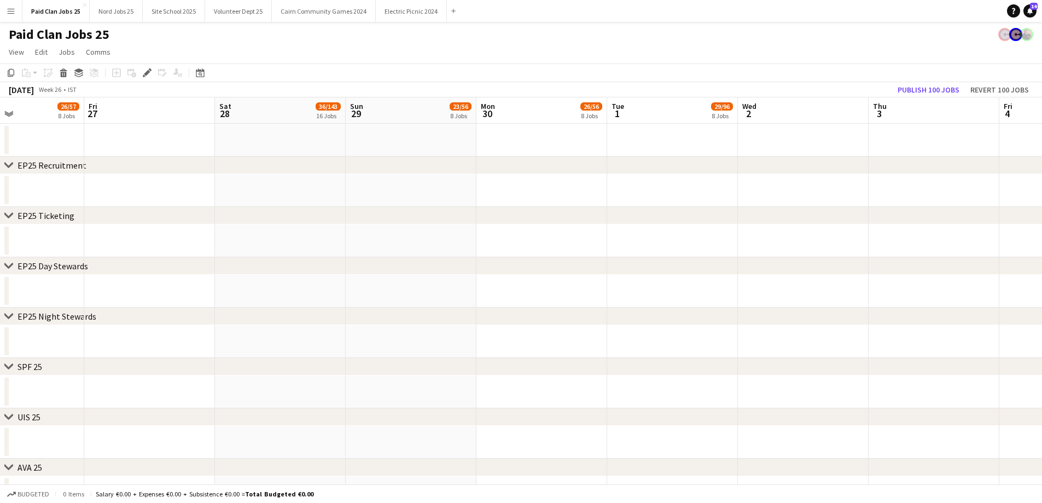
drag, startPoint x: 167, startPoint y: 250, endPoint x: 288, endPoint y: 300, distance: 131.5
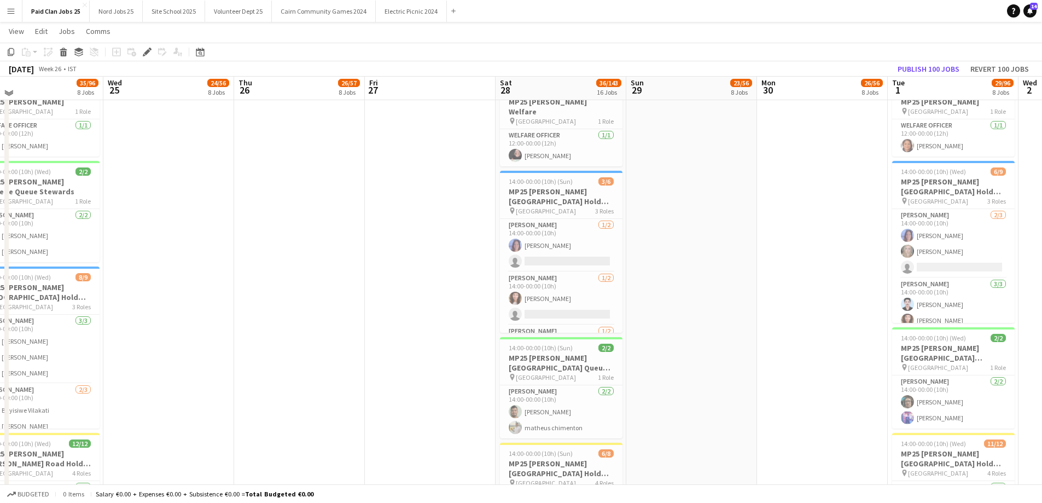
scroll to position [602, 0]
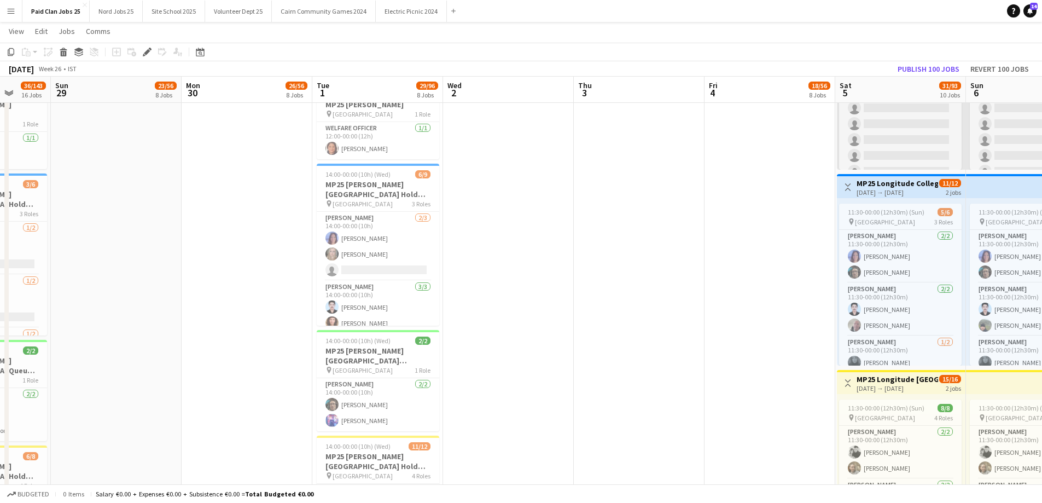
drag, startPoint x: 718, startPoint y: 250, endPoint x: 438, endPoint y: 236, distance: 280.5
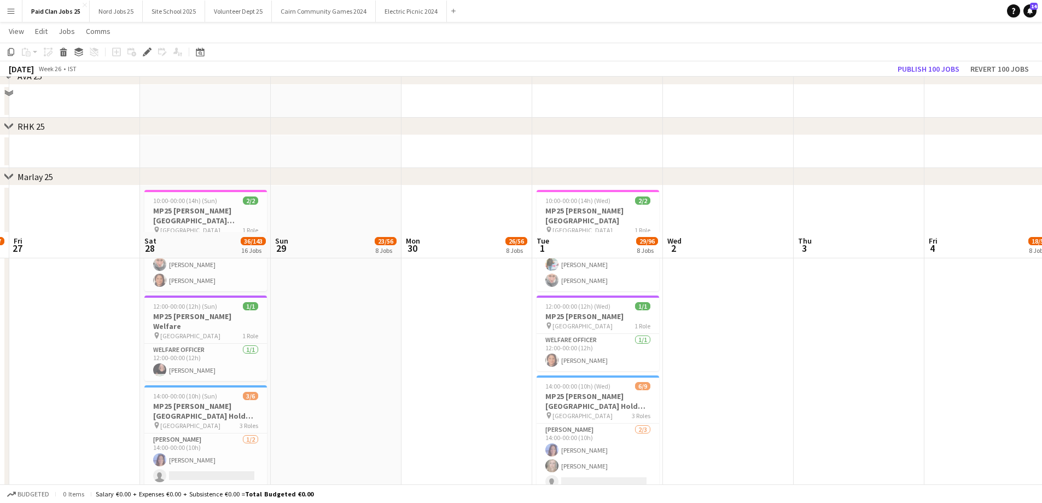
scroll to position [383, 0]
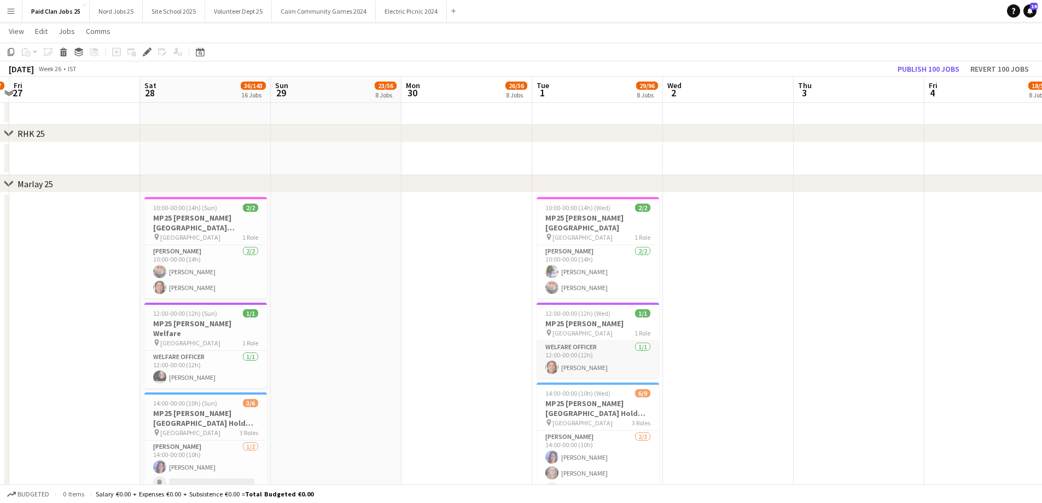
click at [598, 341] on app-card-role "Welfare Officer [DATE] 12:00-00:00 (12h) [PERSON_NAME]" at bounding box center [598, 359] width 123 height 37
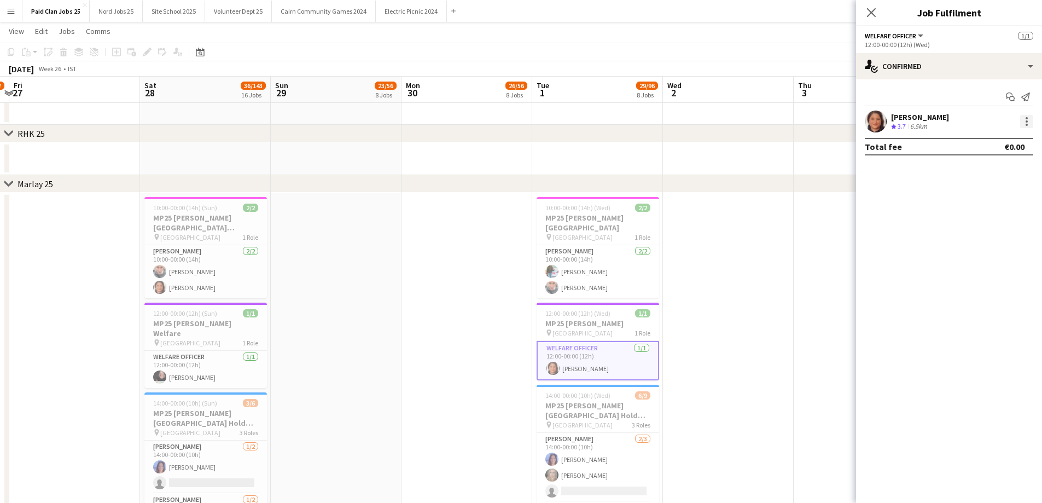
click at [1029, 121] on div at bounding box center [1026, 121] width 13 height 13
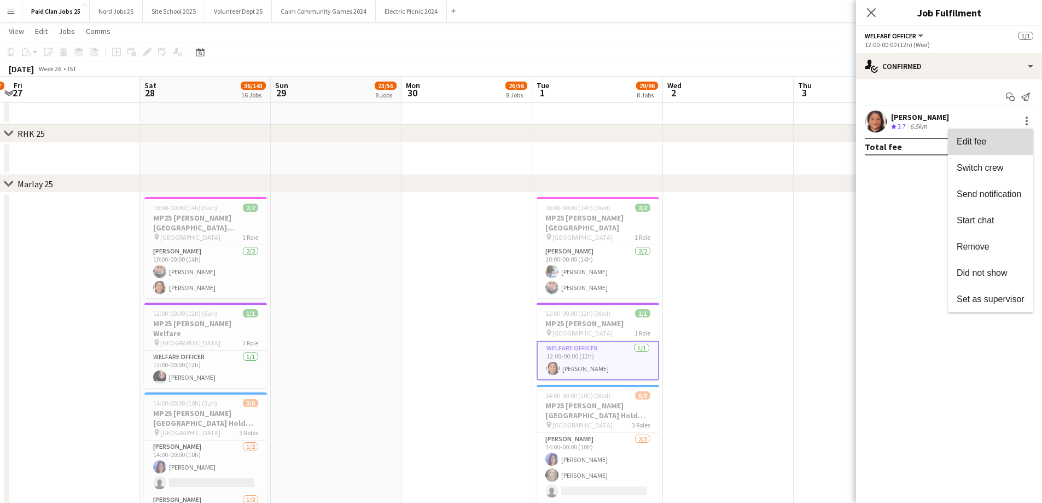
click at [996, 147] on button "Edit fee" at bounding box center [990, 142] width 85 height 26
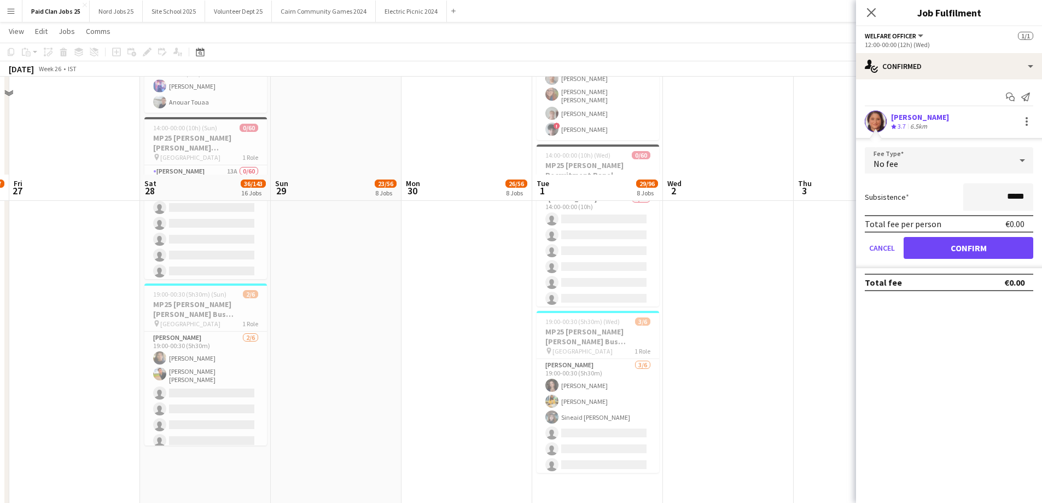
scroll to position [1313, 0]
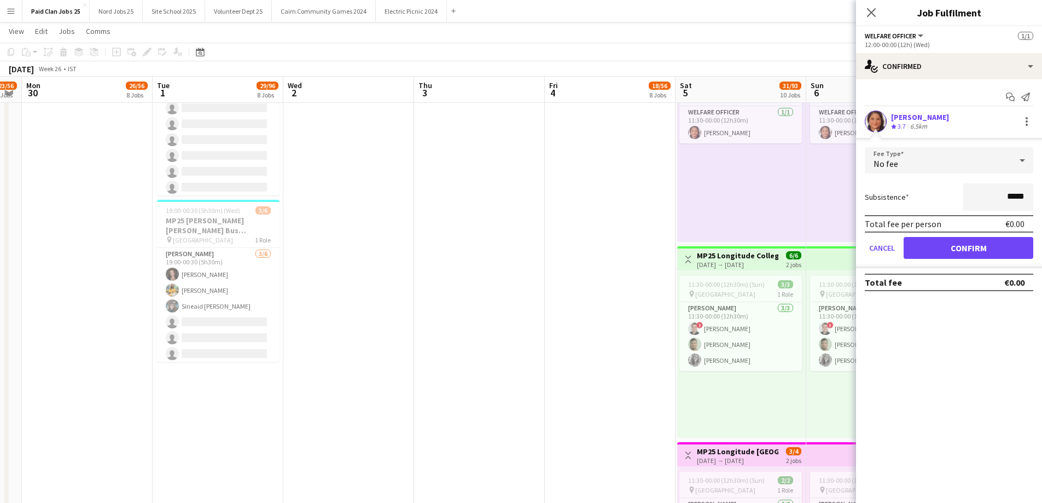
drag, startPoint x: 714, startPoint y: 226, endPoint x: 485, endPoint y: 216, distance: 229.5
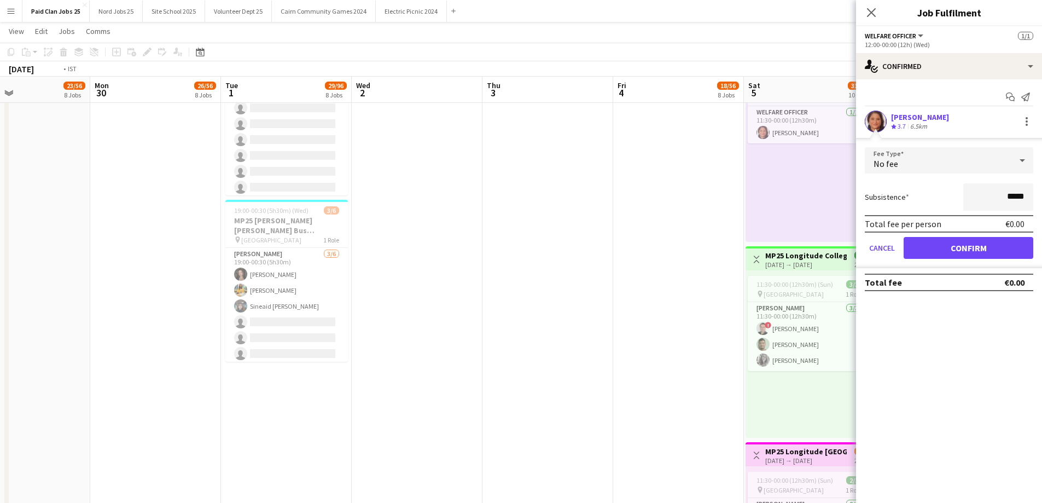
drag, startPoint x: 444, startPoint y: 196, endPoint x: 429, endPoint y: 194, distance: 15.6
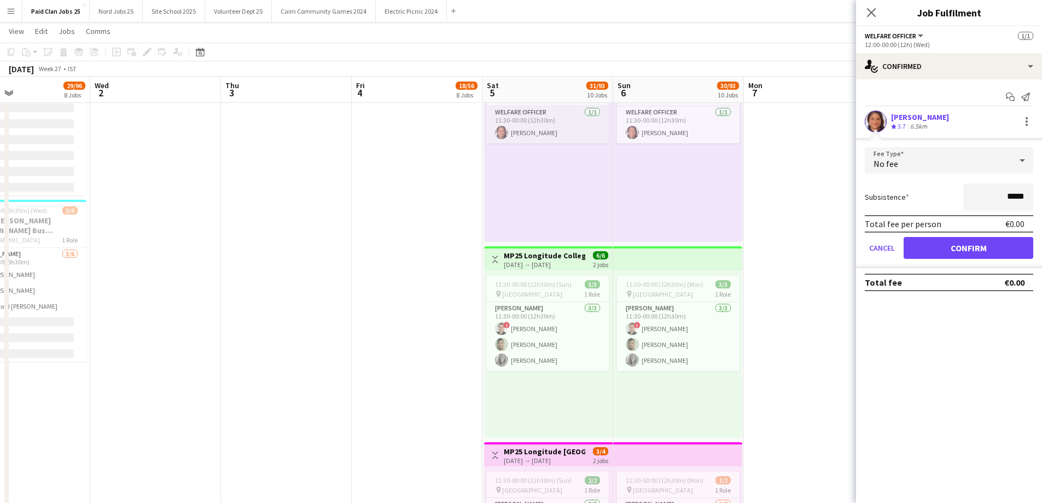
click at [519, 130] on app-card-role "Welfare Officer [DATE] 11:30-00:00 (12h30m) [PERSON_NAME]" at bounding box center [547, 124] width 123 height 37
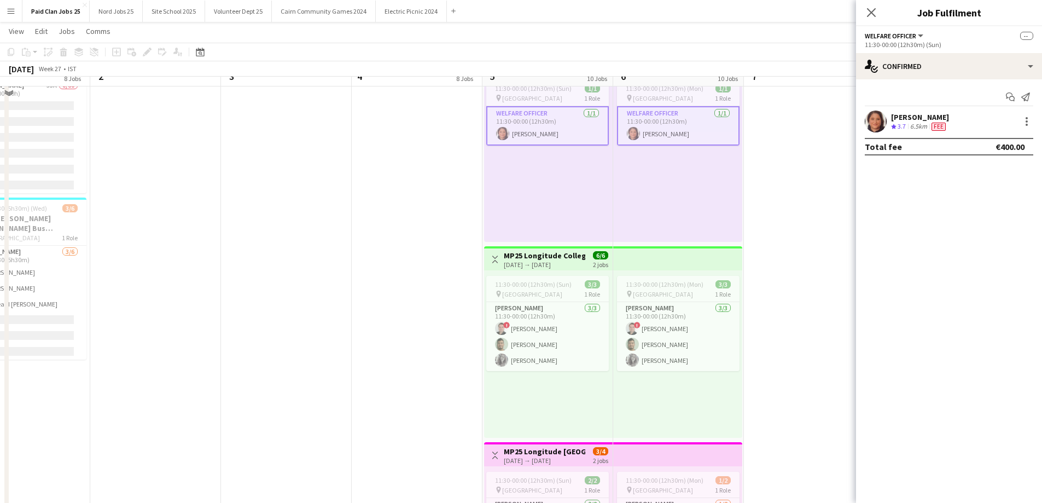
scroll to position [1204, 0]
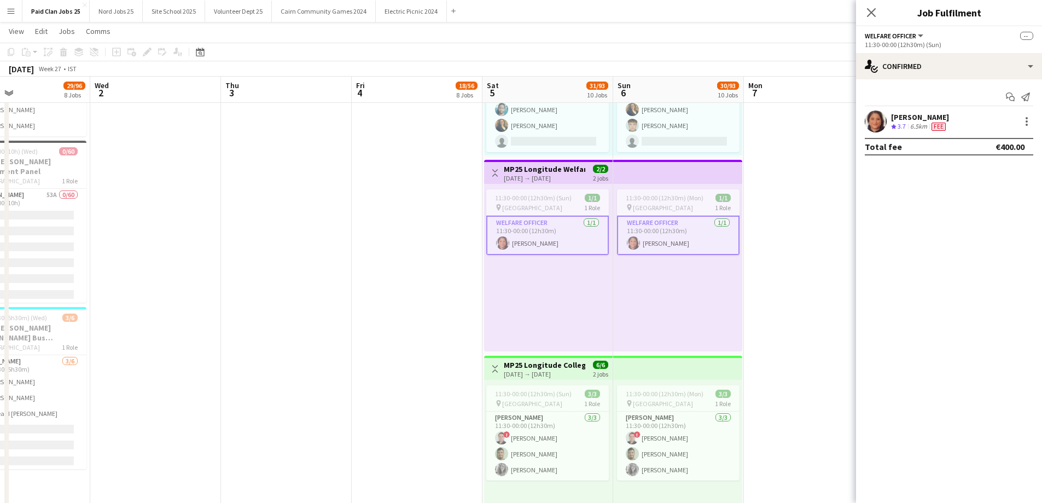
click at [1034, 120] on div "[PERSON_NAME] Crew rating 3.7 6.5km Fee" at bounding box center [949, 122] width 186 height 22
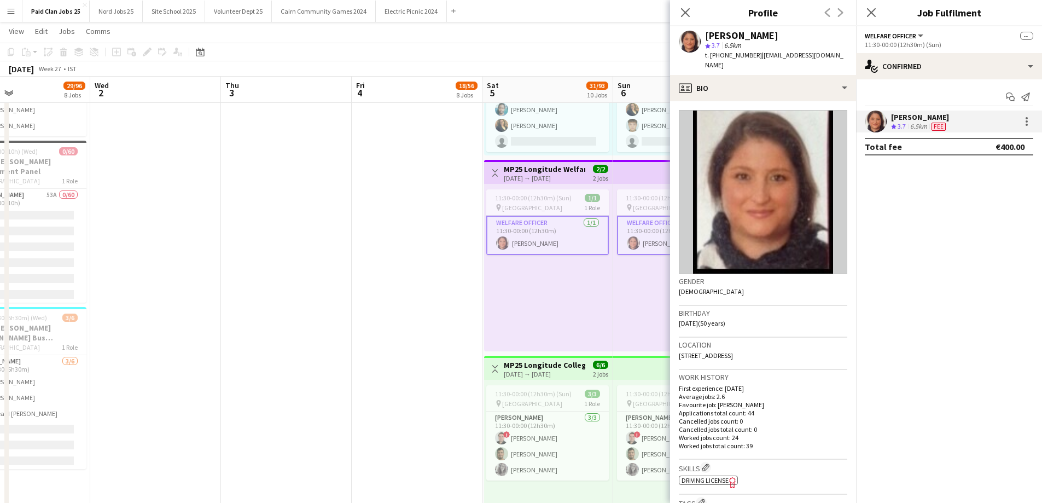
click at [1020, 123] on div at bounding box center [1025, 121] width 15 height 13
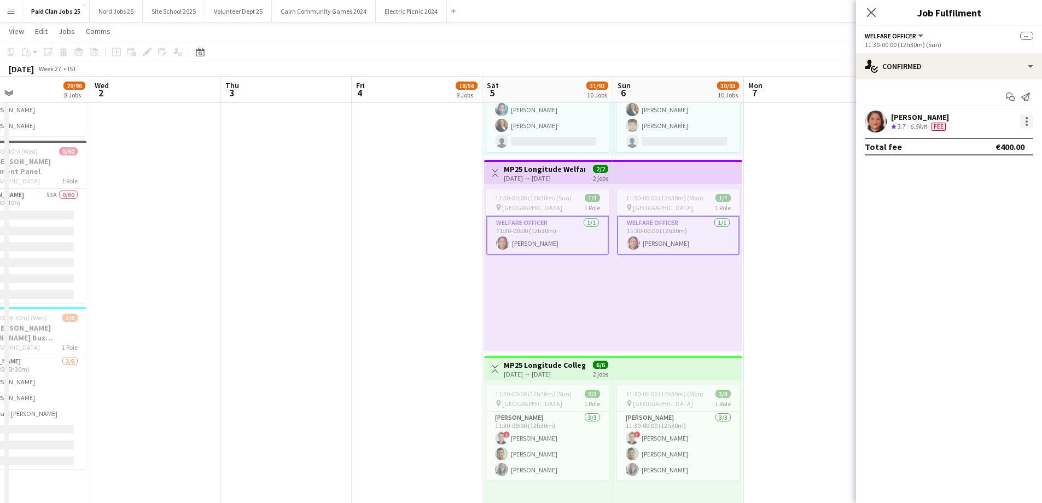
click at [1025, 122] on div at bounding box center [1026, 121] width 13 height 13
click at [1013, 139] on span "Edit fee" at bounding box center [991, 142] width 68 height 10
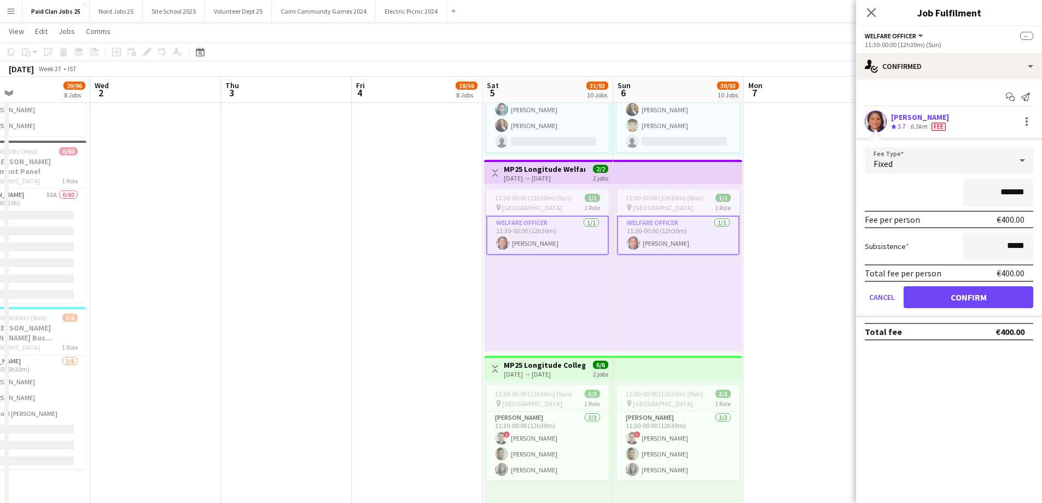
click at [956, 166] on div "Fixed" at bounding box center [938, 160] width 147 height 26
click at [921, 249] on span "No fee" at bounding box center [949, 246] width 151 height 10
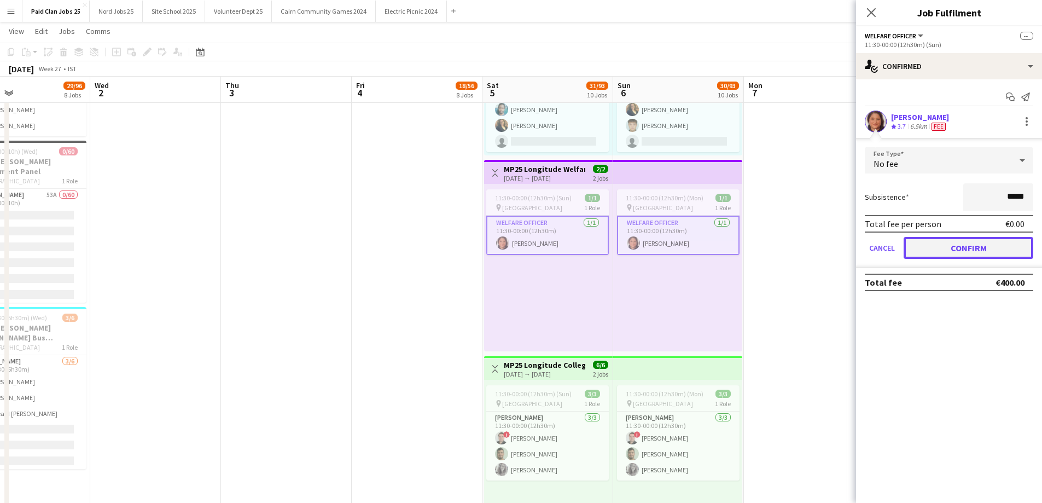
click at [934, 250] on button "Confirm" at bounding box center [969, 248] width 130 height 22
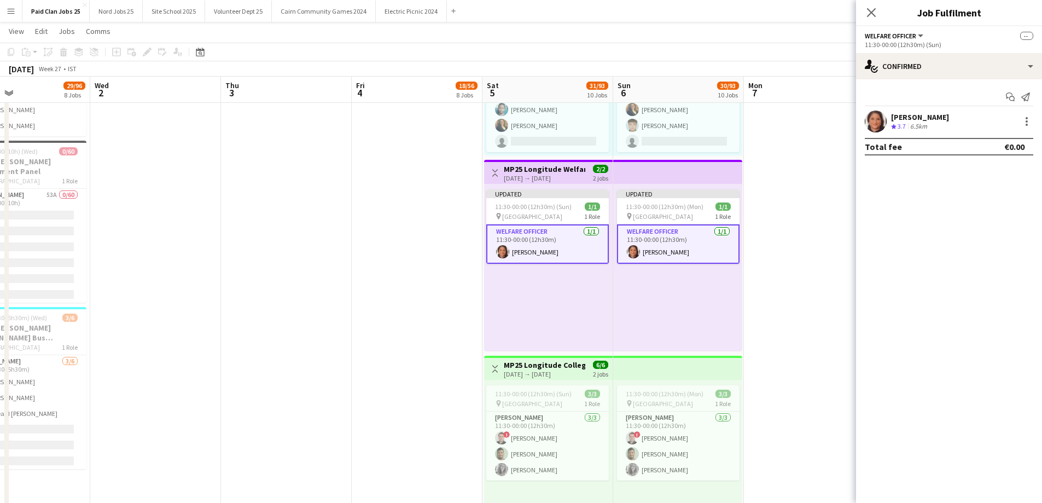
click at [785, 219] on app-date-cell at bounding box center [809, 157] width 131 height 1571
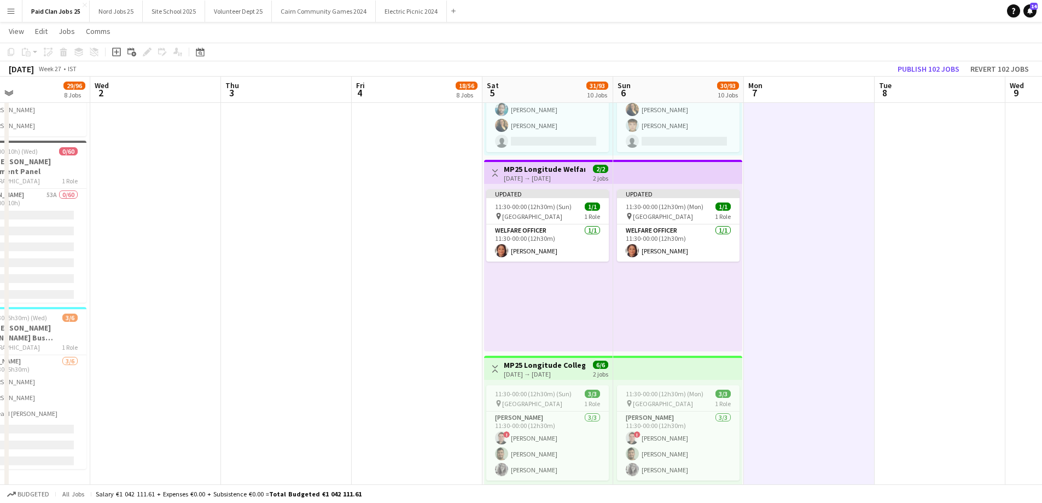
click at [709, 178] on app-top-bar at bounding box center [677, 172] width 129 height 24
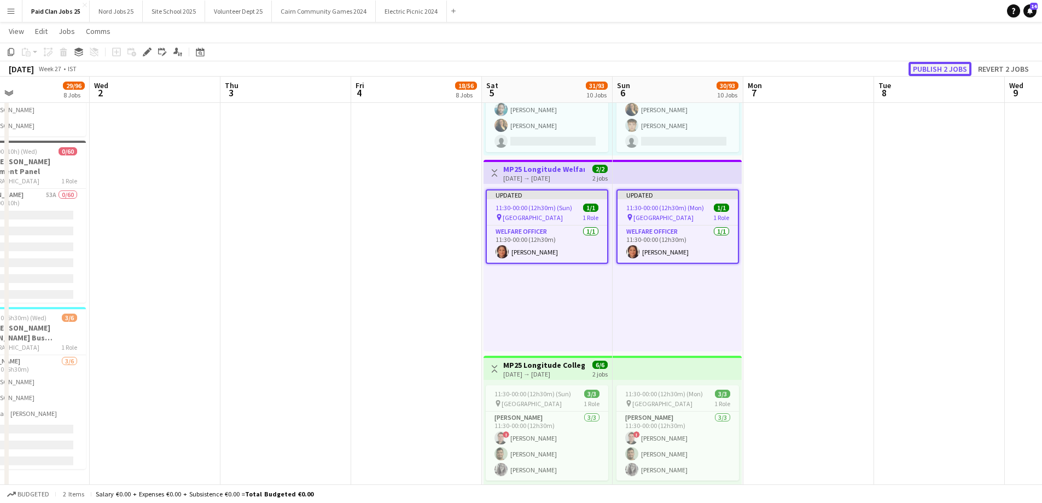
click at [922, 67] on button "Publish 2 jobs" at bounding box center [940, 69] width 63 height 14
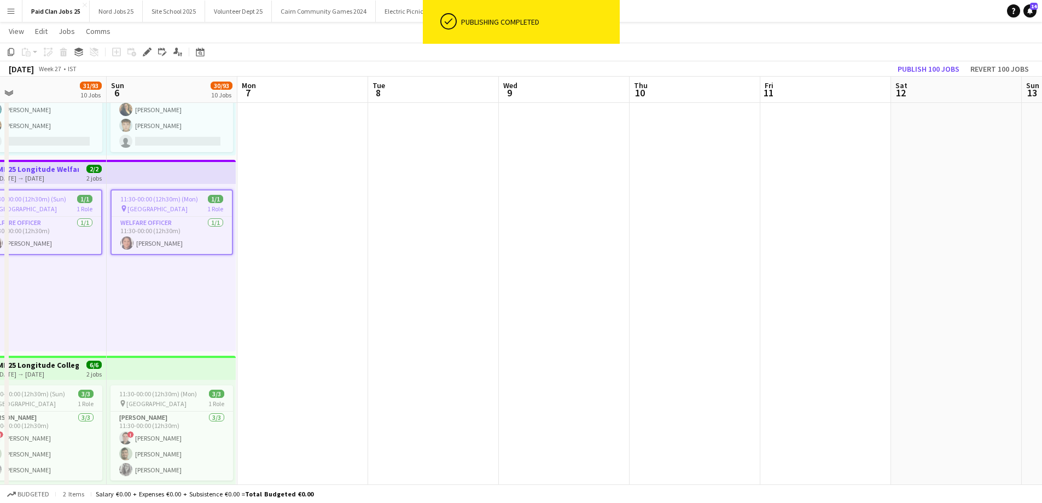
drag, startPoint x: 786, startPoint y: 212, endPoint x: 281, endPoint y: 212, distance: 505.0
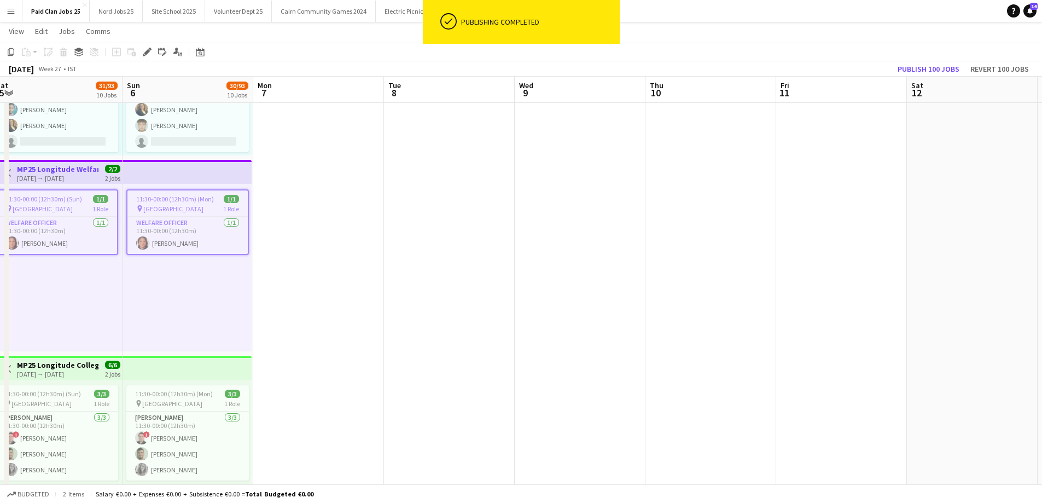
scroll to position [0, 269]
drag, startPoint x: 550, startPoint y: 188, endPoint x: 614, endPoint y: 191, distance: 63.5
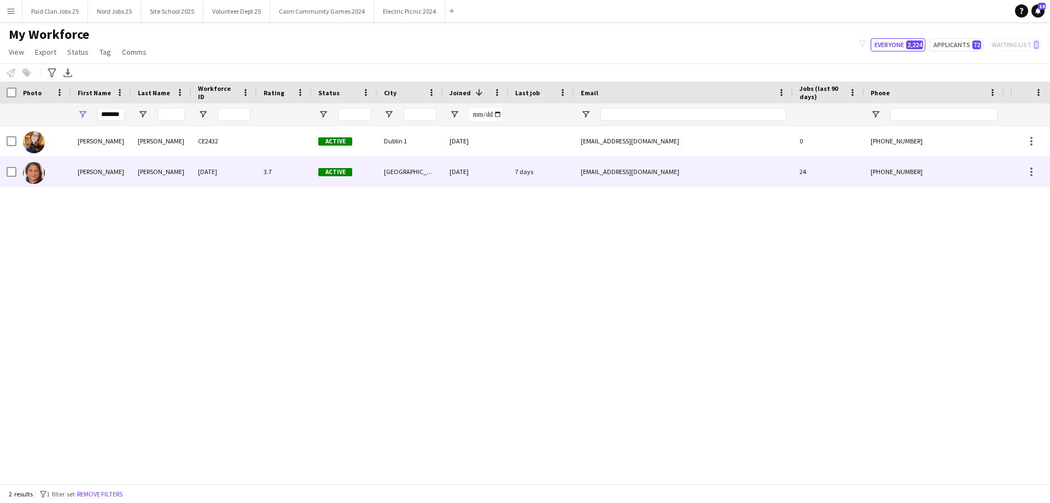
drag, startPoint x: 115, startPoint y: 164, endPoint x: 124, endPoint y: 169, distance: 9.6
click at [115, 164] on div "[PERSON_NAME]" at bounding box center [101, 171] width 60 height 30
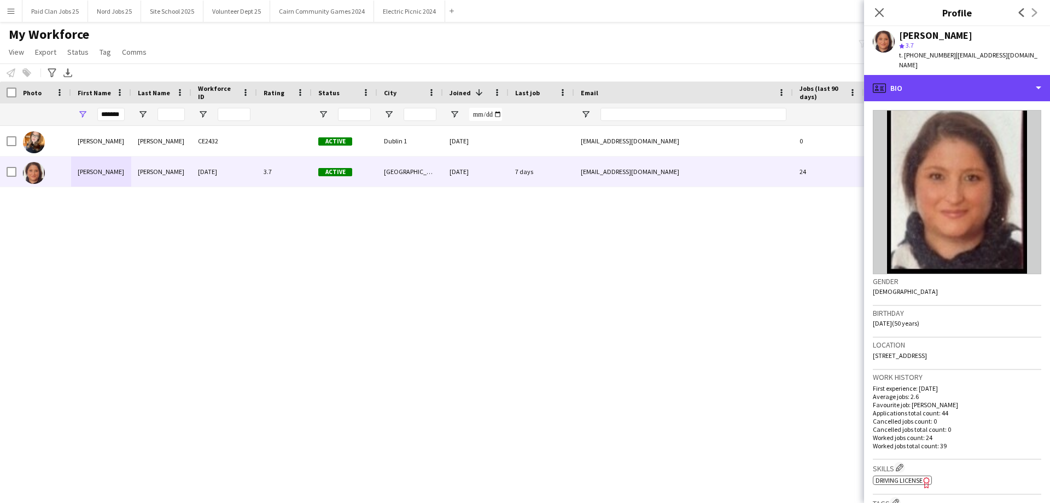
click at [953, 83] on div "profile Bio" at bounding box center [957, 88] width 186 height 26
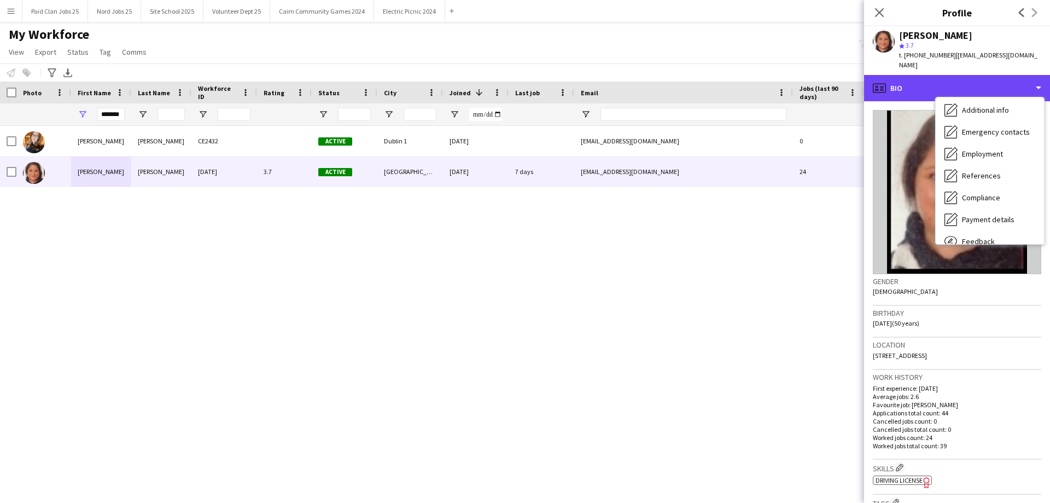
scroll to position [103, 0]
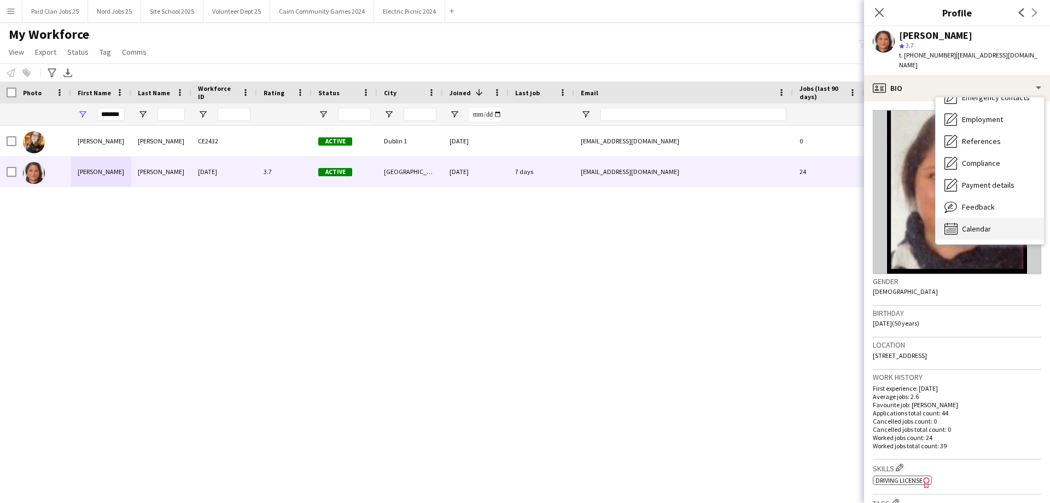
click at [981, 218] on div "Calendar Calendar" at bounding box center [990, 229] width 108 height 22
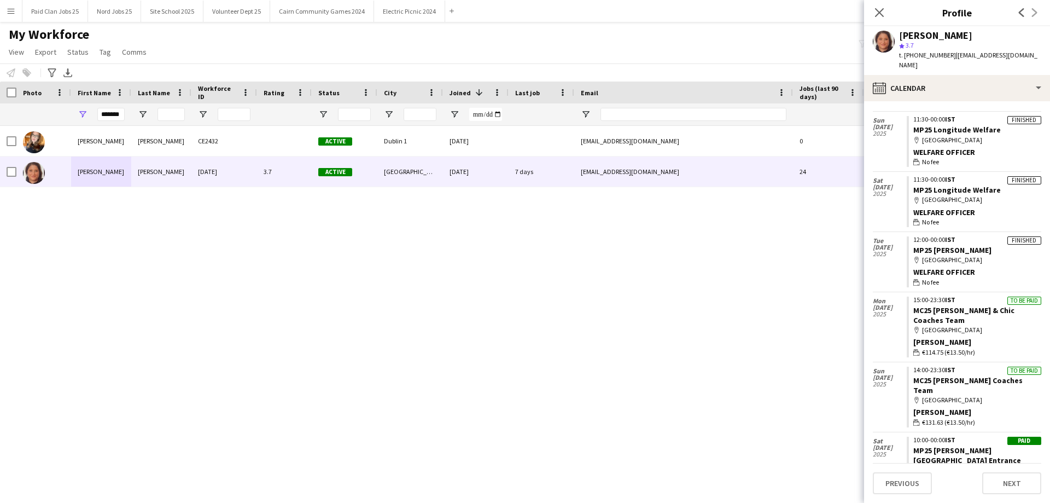
scroll to position [901, 0]
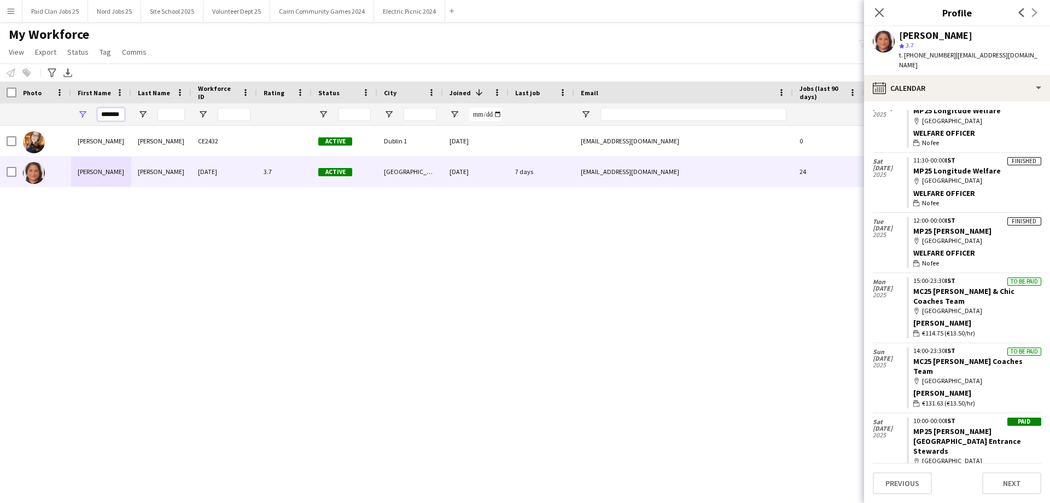
click at [113, 111] on input "*******" at bounding box center [110, 114] width 27 height 13
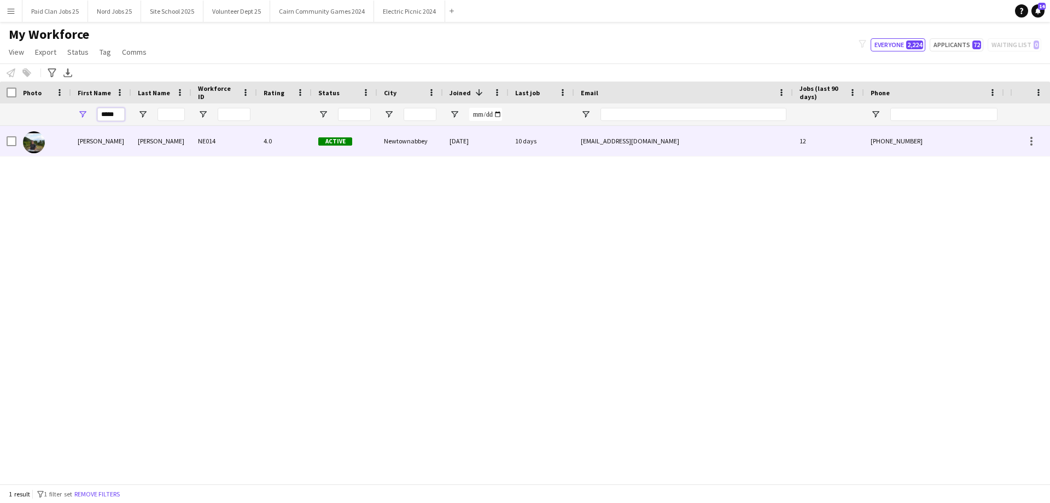
type input "*****"
click at [121, 146] on div "[PERSON_NAME]" at bounding box center [101, 141] width 60 height 30
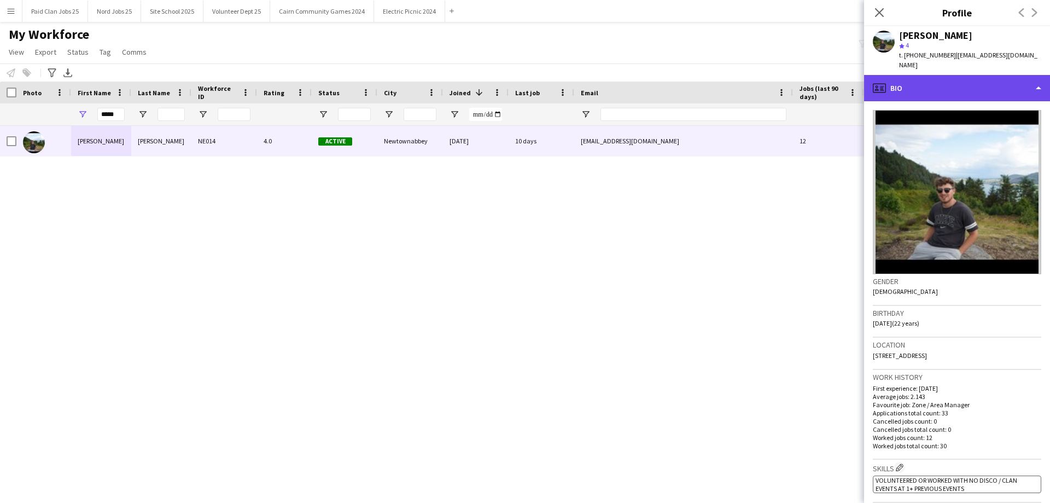
click at [967, 75] on div "profile Bio" at bounding box center [957, 88] width 186 height 26
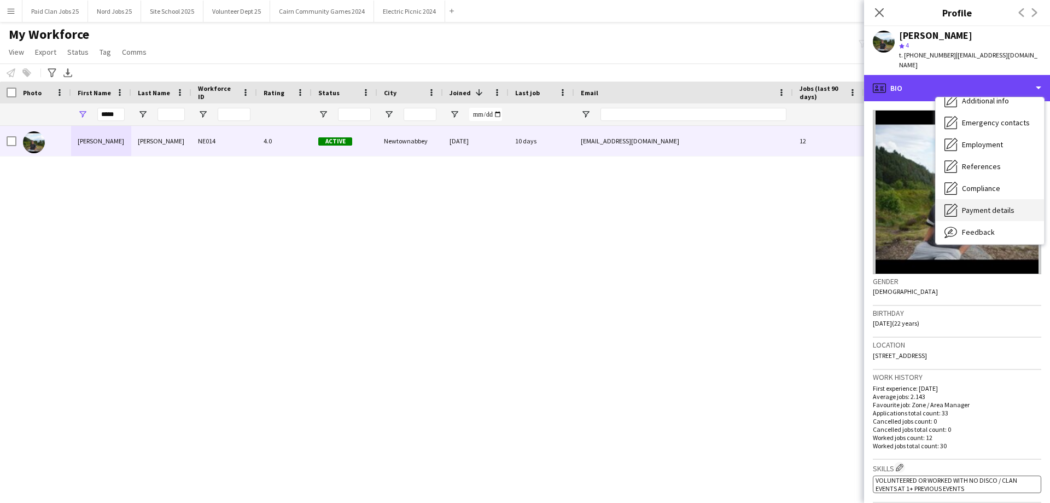
scroll to position [103, 0]
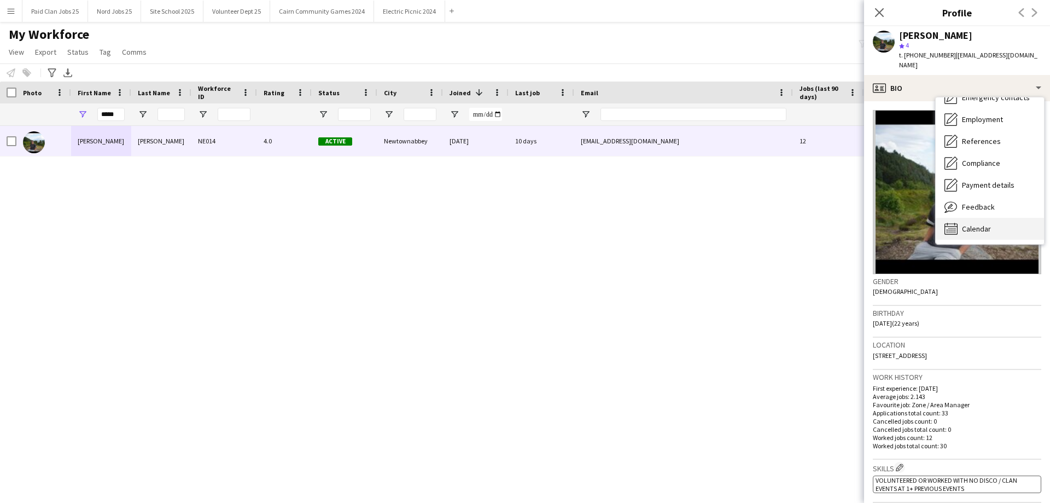
click at [987, 218] on div "Calendar Calendar" at bounding box center [990, 229] width 108 height 22
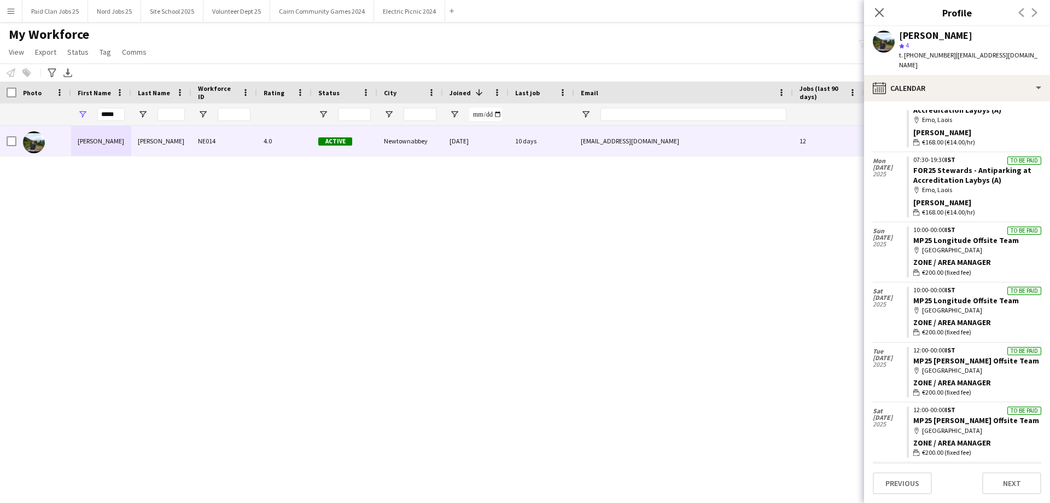
scroll to position [438, 0]
